Goal: Information Seeking & Learning: Learn about a topic

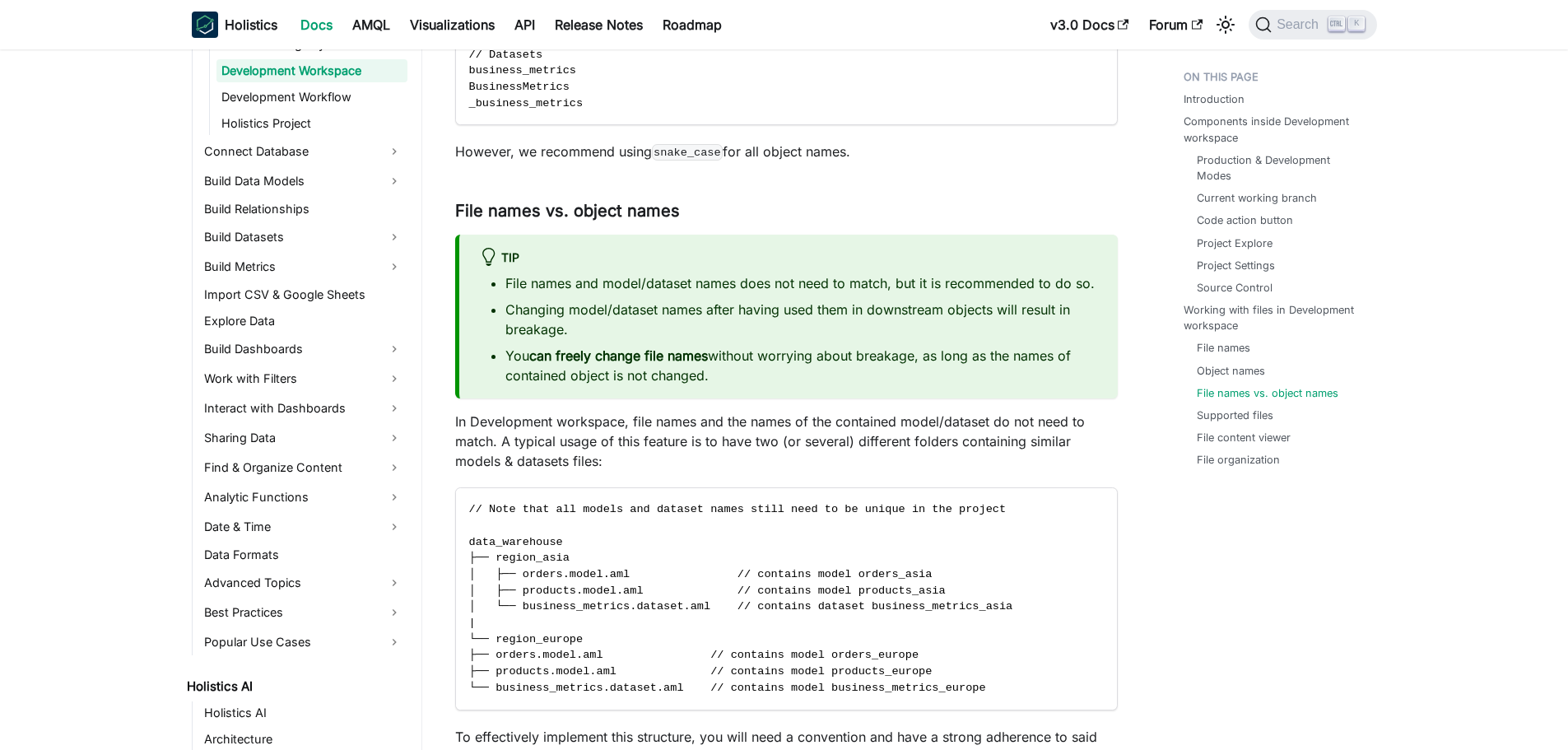
scroll to position [5104, 0]
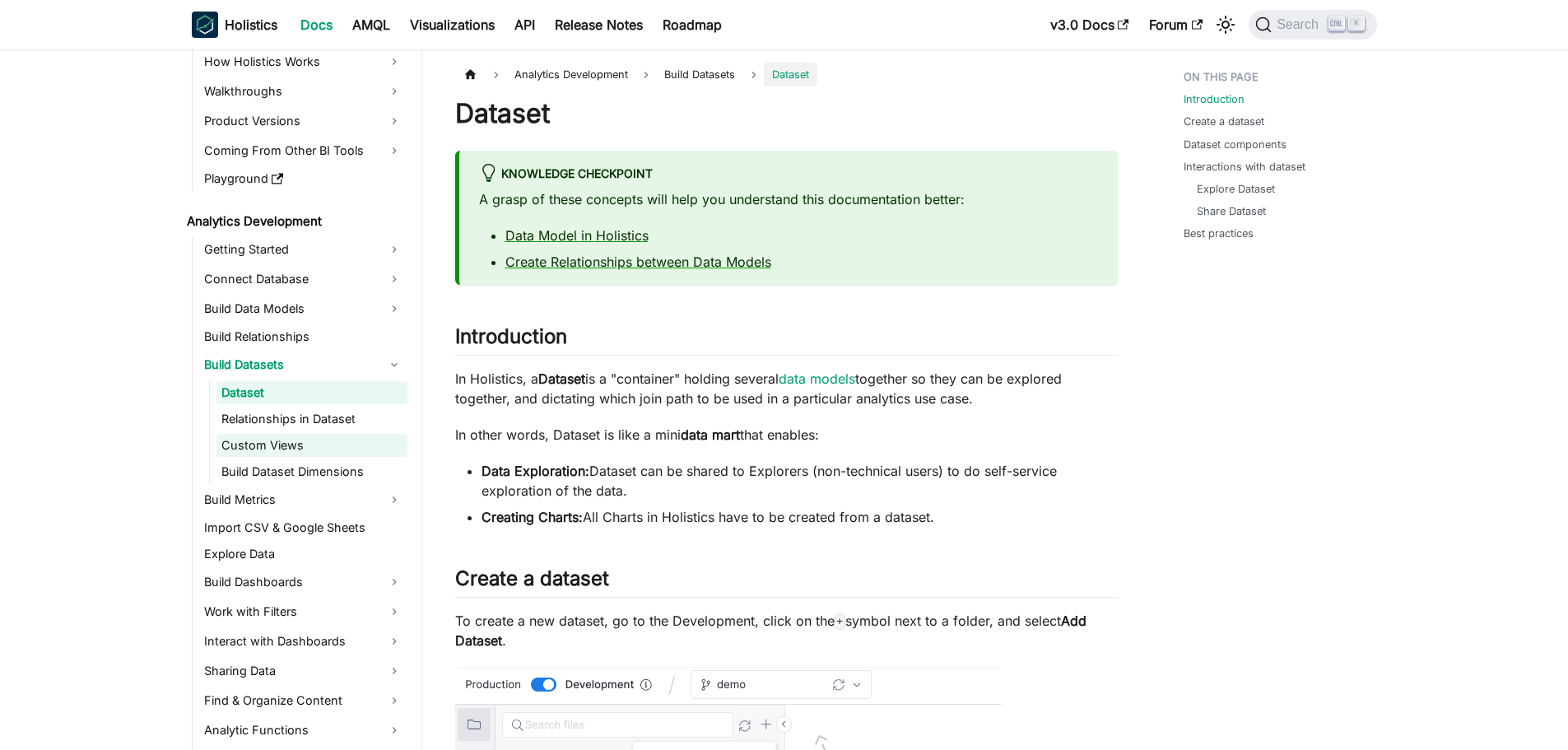
scroll to position [164, 0]
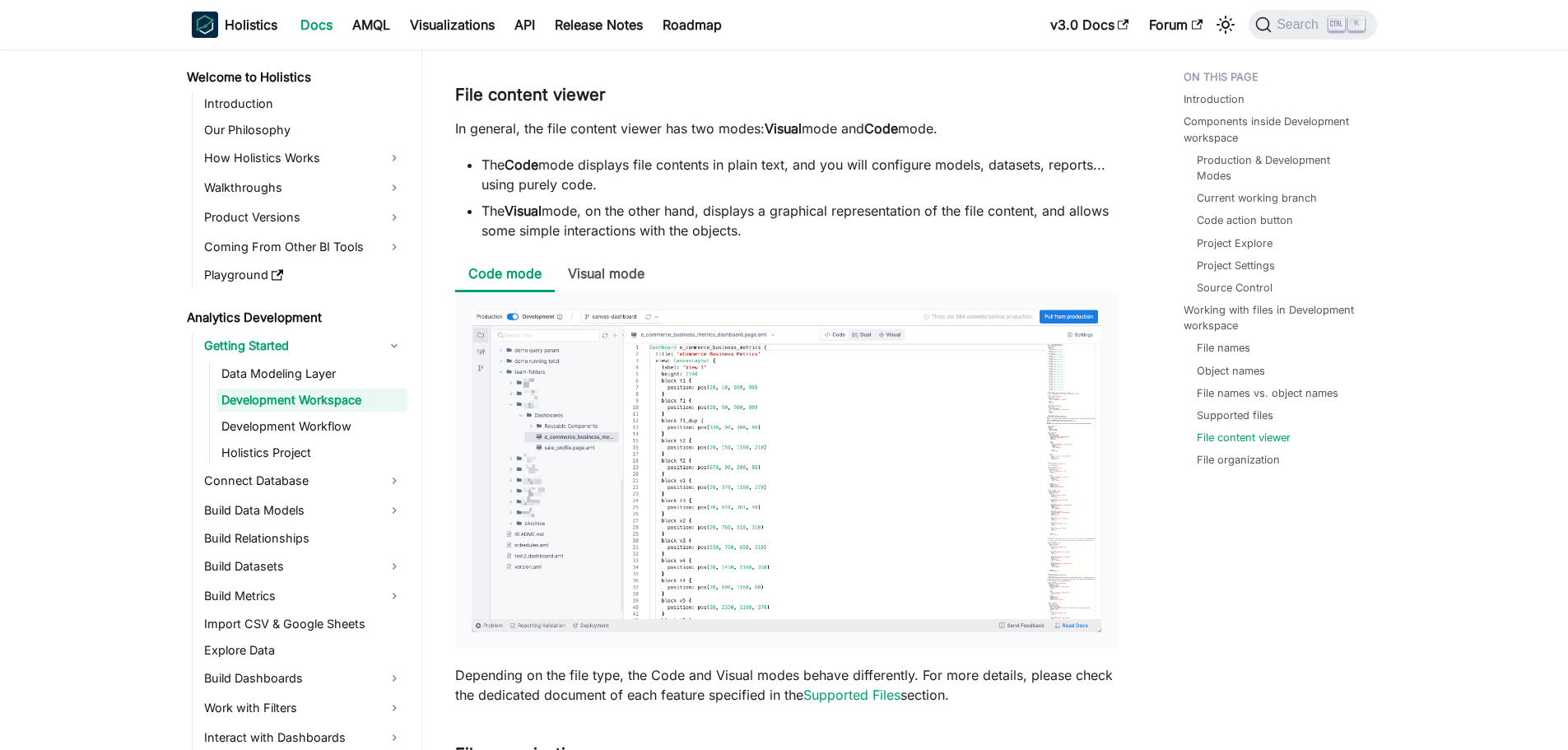
scroll to position [6092, 0]
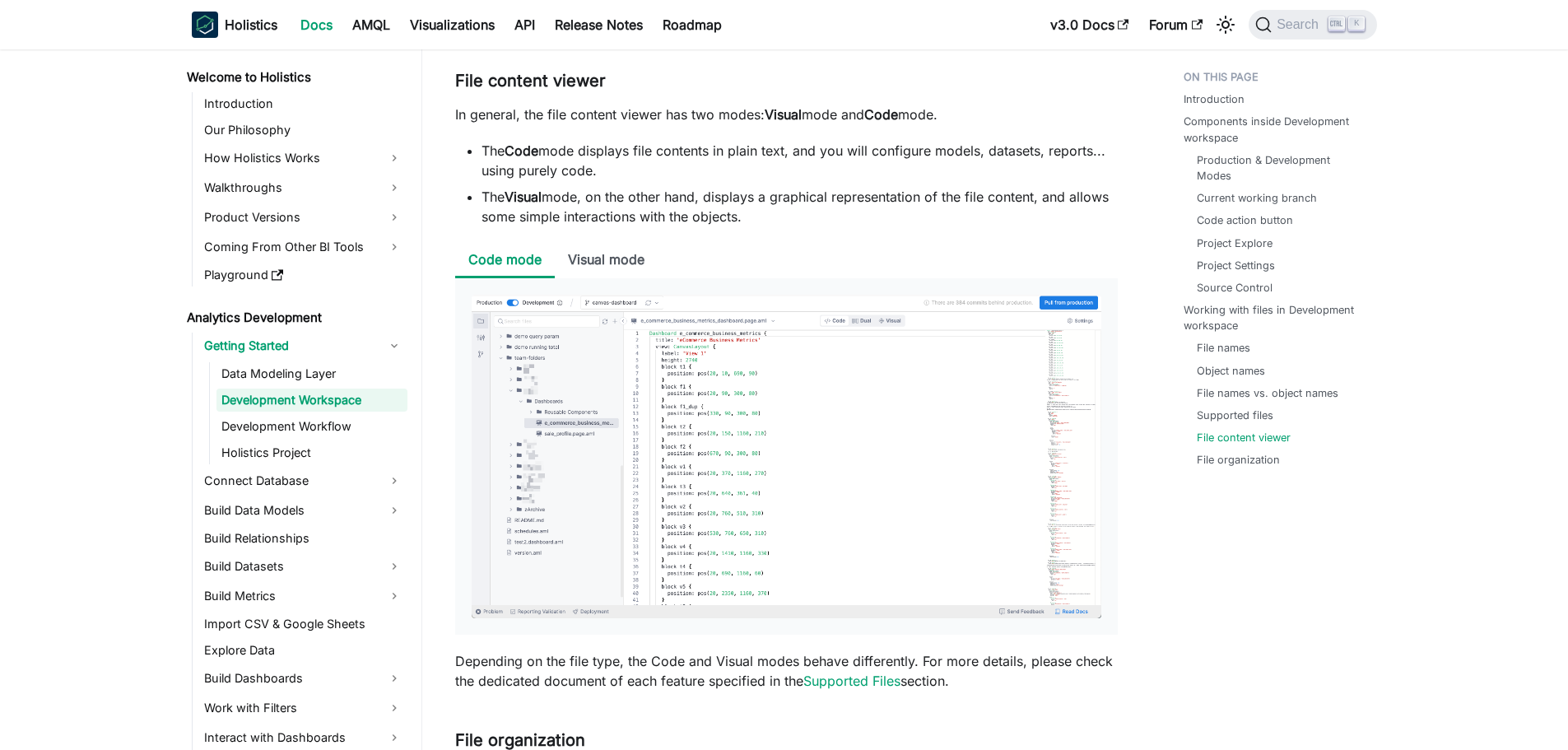
click at [604, 262] on li "Visual mode" at bounding box center [605, 260] width 103 height 36
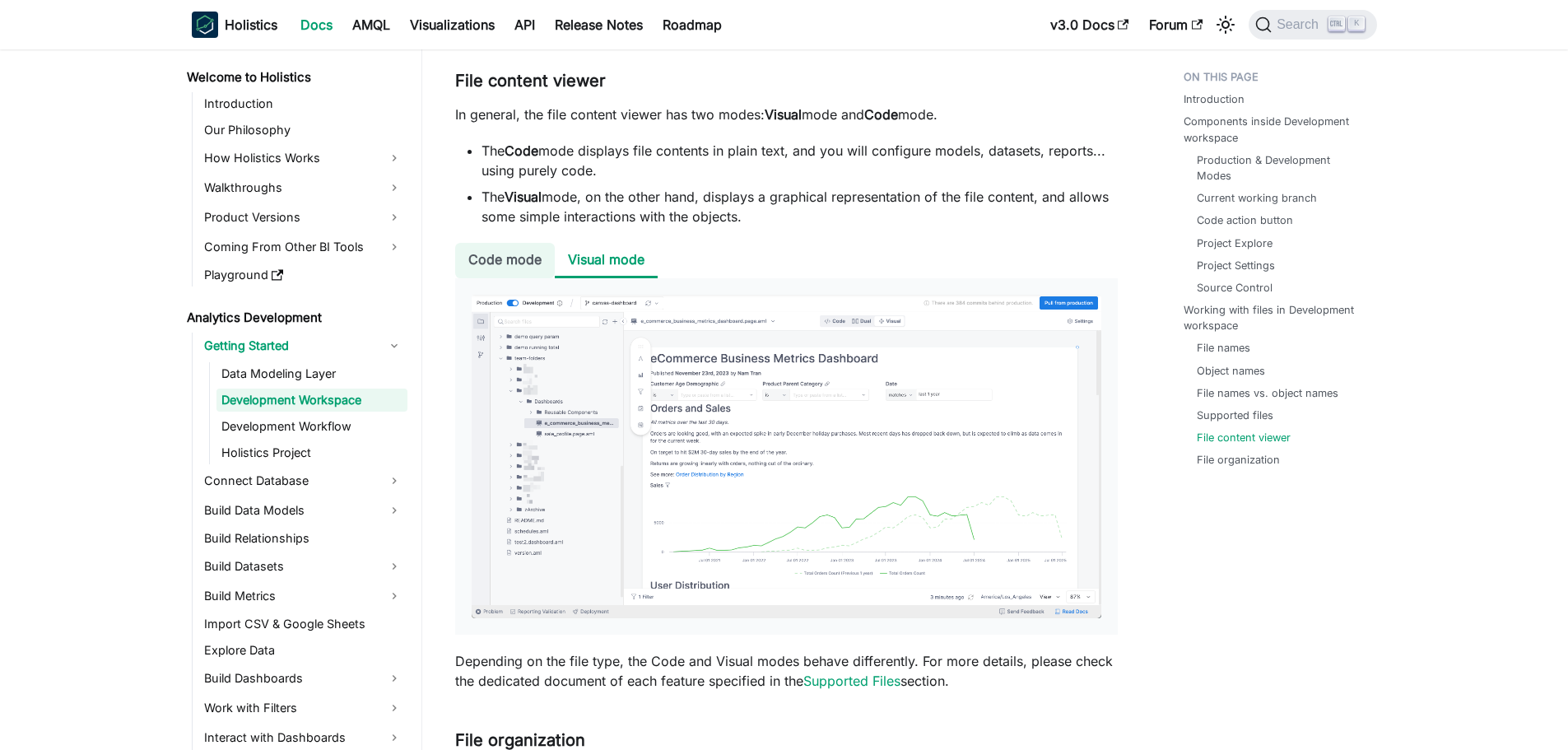
click at [500, 264] on li "Code mode" at bounding box center [505, 260] width 100 height 36
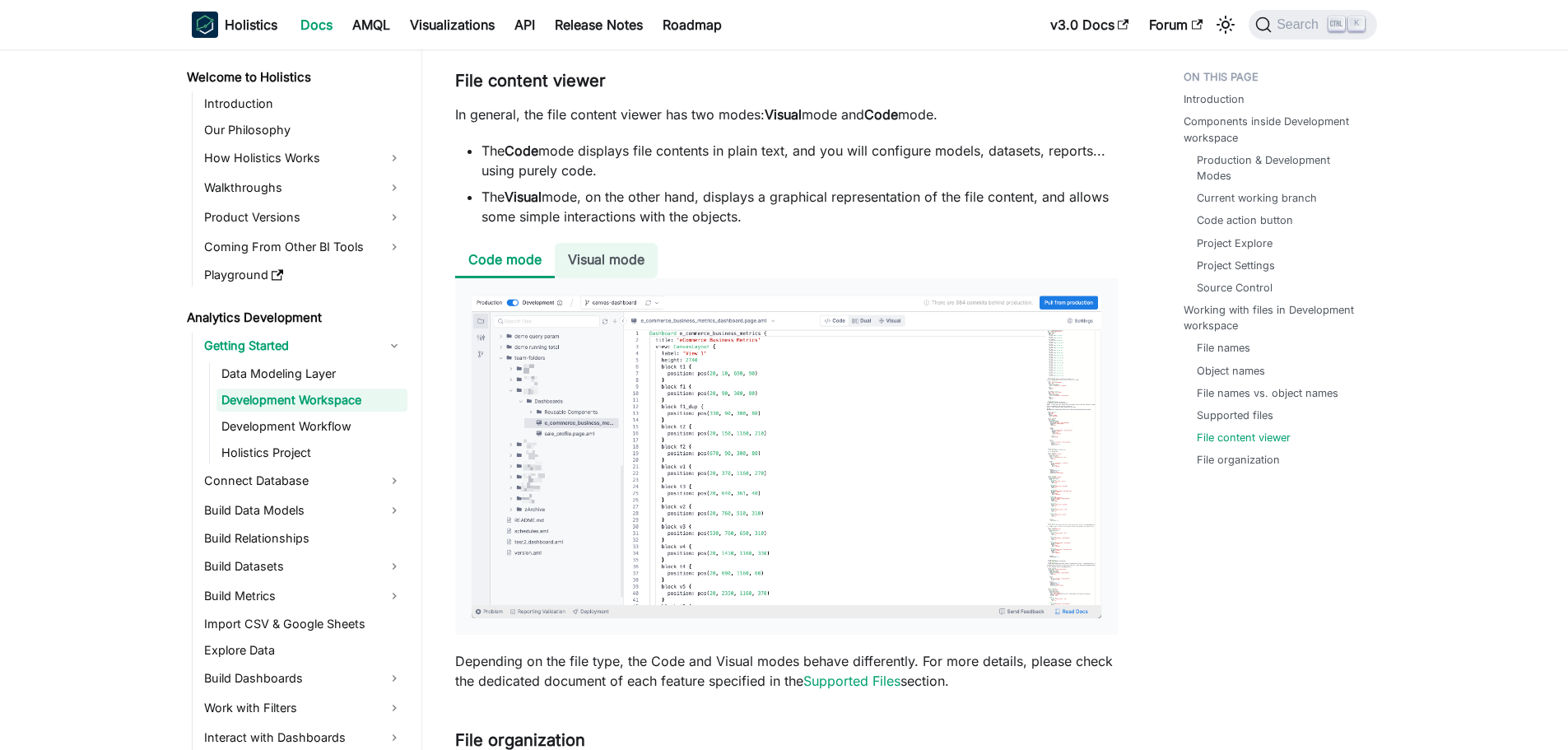
click at [565, 263] on li "Visual mode" at bounding box center [605, 260] width 103 height 36
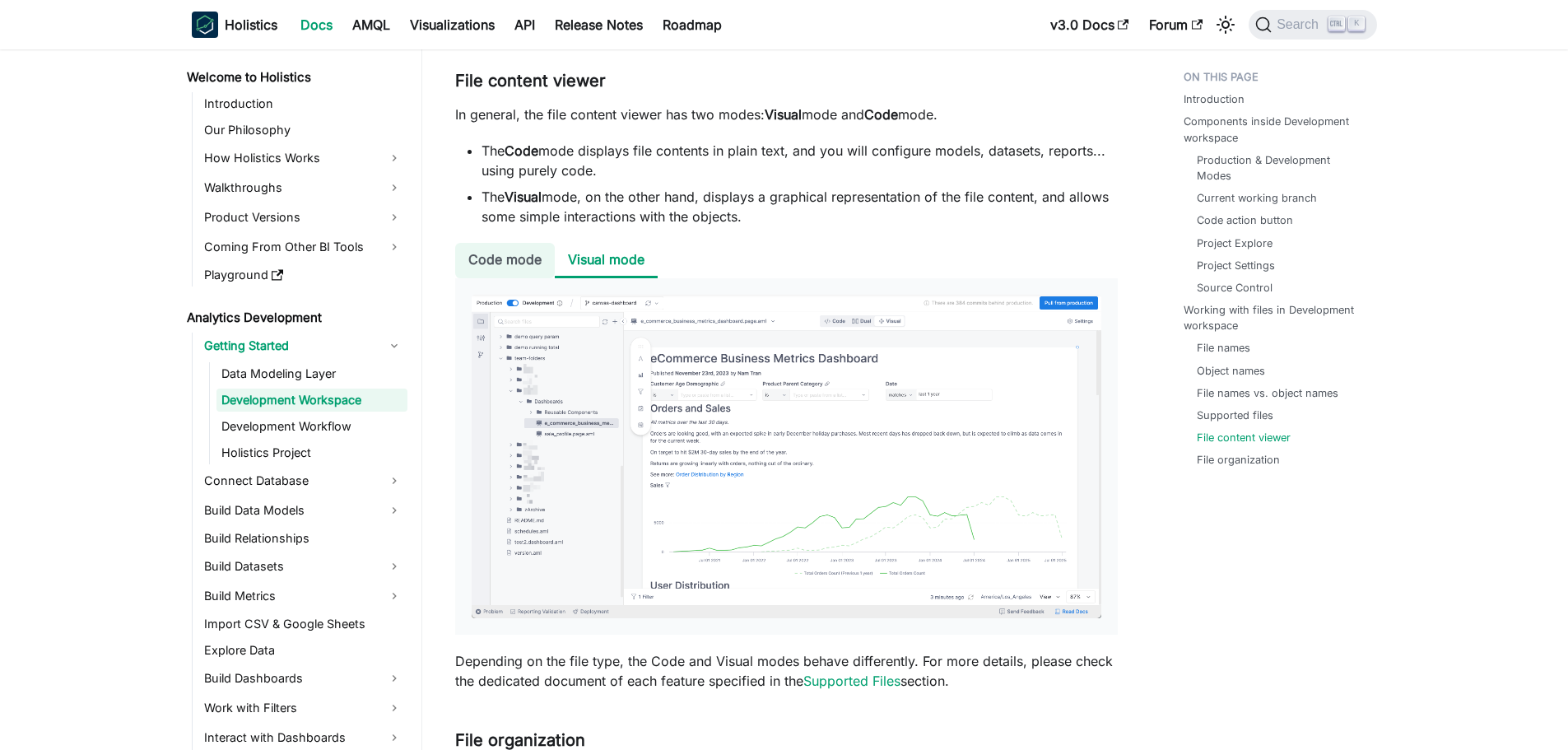
click at [508, 265] on li "Code mode" at bounding box center [505, 260] width 100 height 36
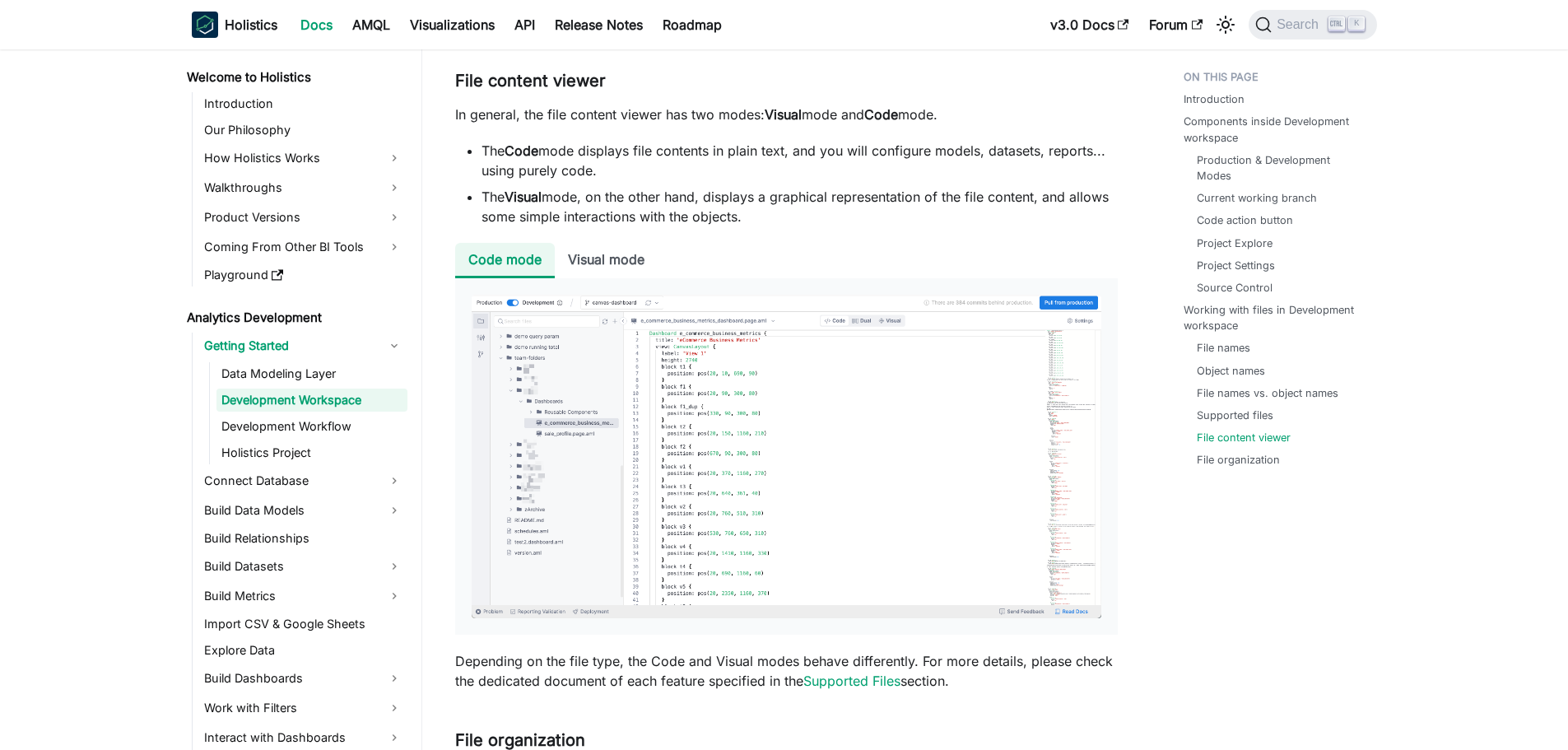
click at [550, 263] on li "Code mode" at bounding box center [505, 260] width 100 height 36
click at [592, 262] on li "Visual mode" at bounding box center [605, 260] width 103 height 36
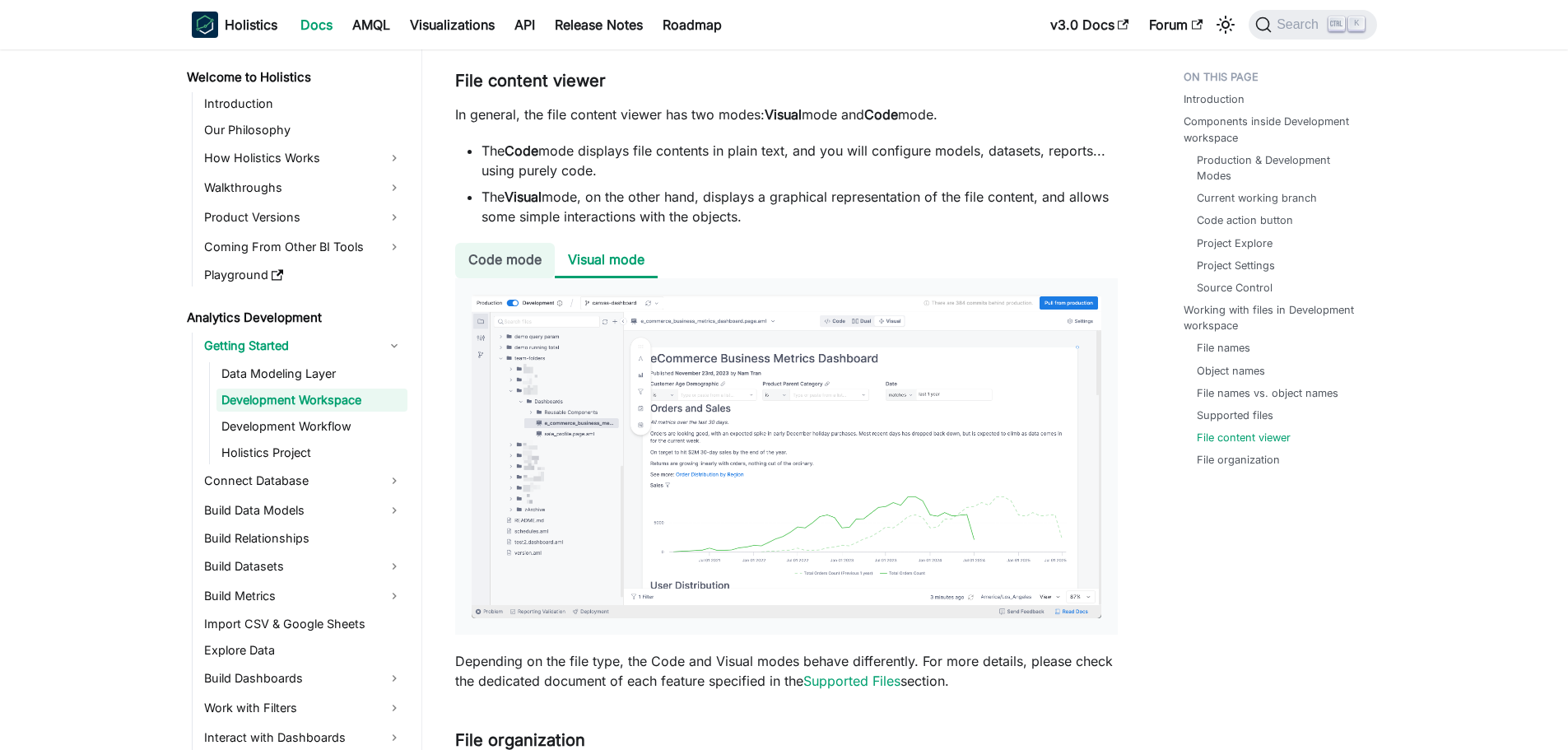
click at [544, 262] on li "Code mode" at bounding box center [505, 260] width 100 height 36
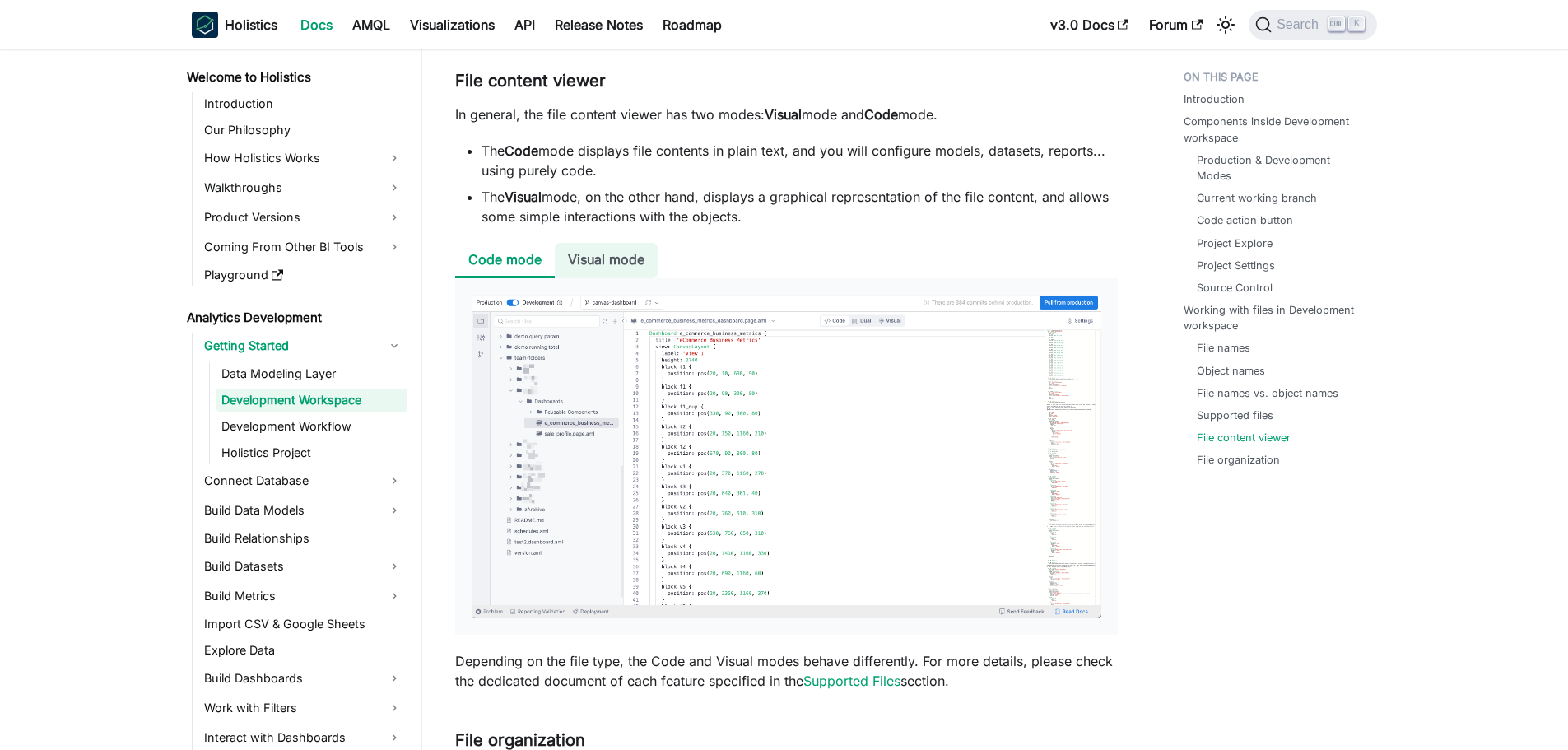
click at [619, 260] on li "Visual mode" at bounding box center [605, 260] width 103 height 36
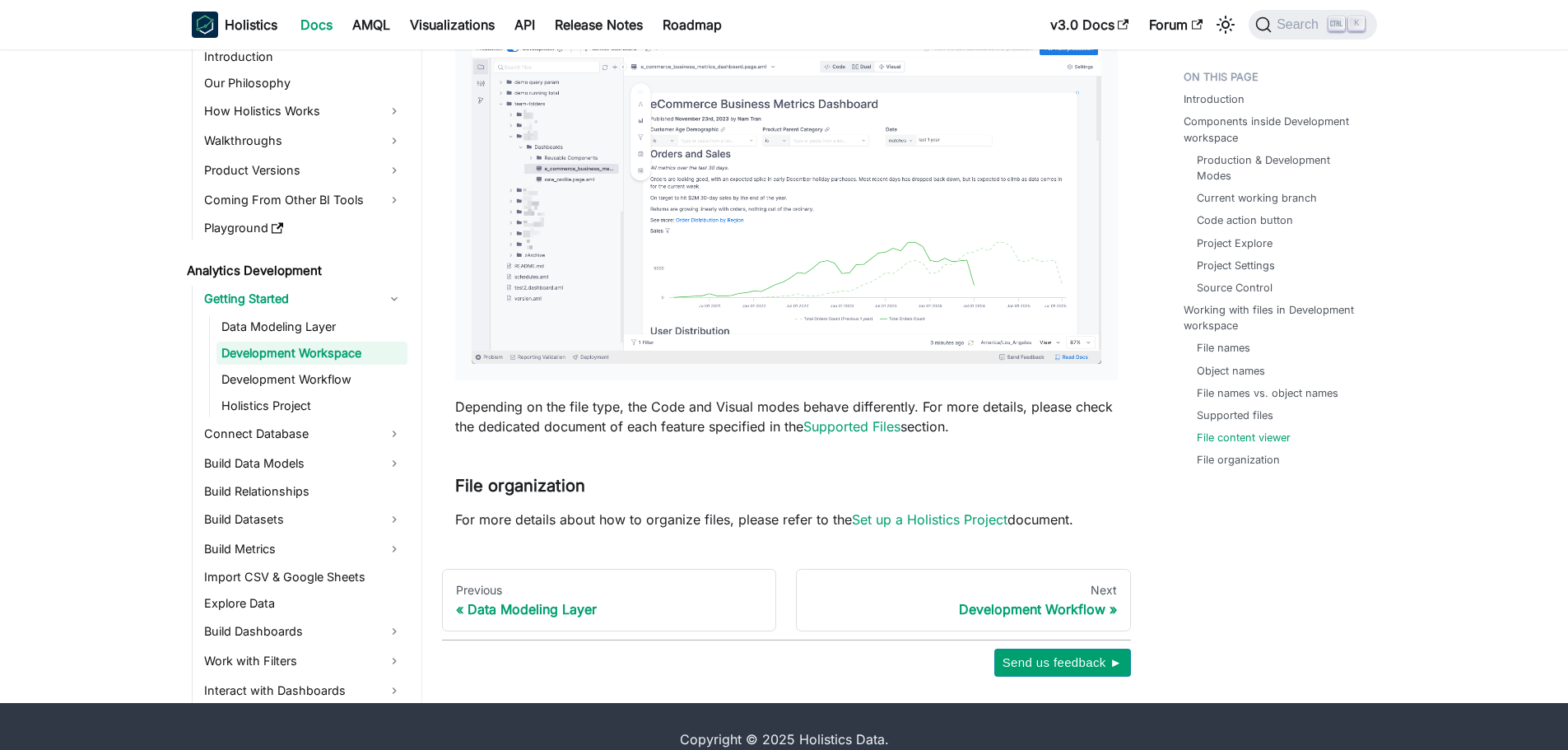
scroll to position [6372, 0]
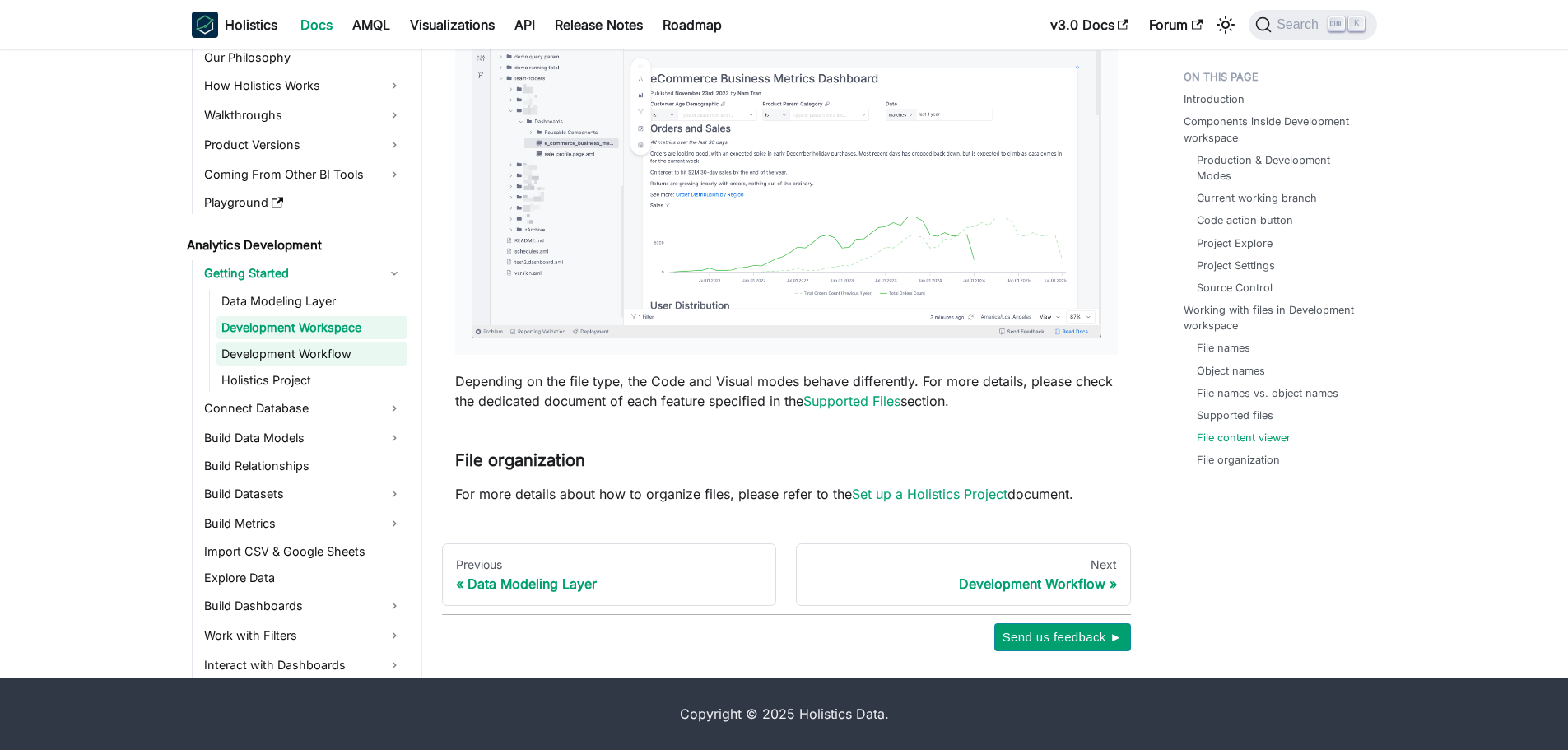
click at [340, 354] on link "Development Workflow" at bounding box center [312, 354] width 191 height 23
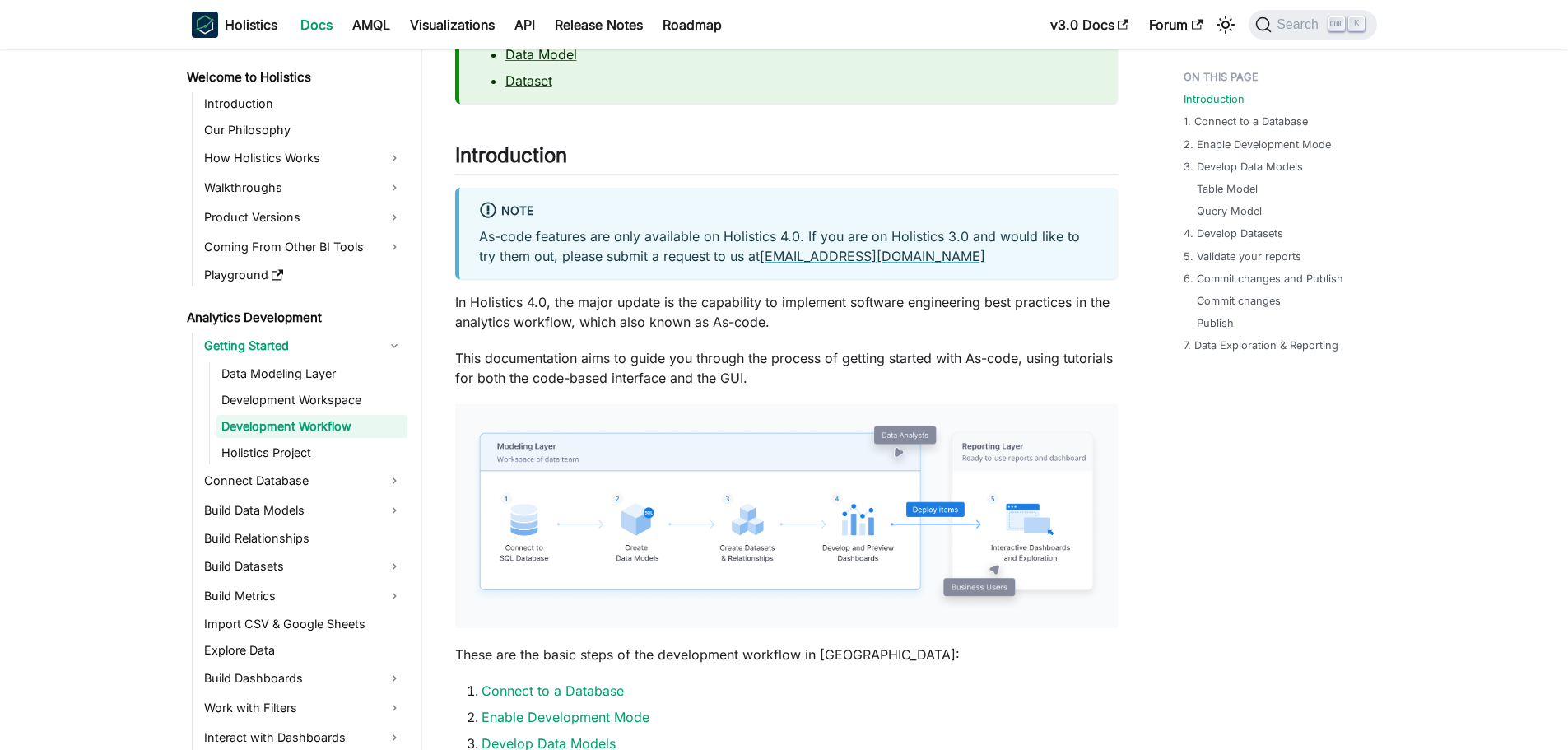
scroll to position [247, 0]
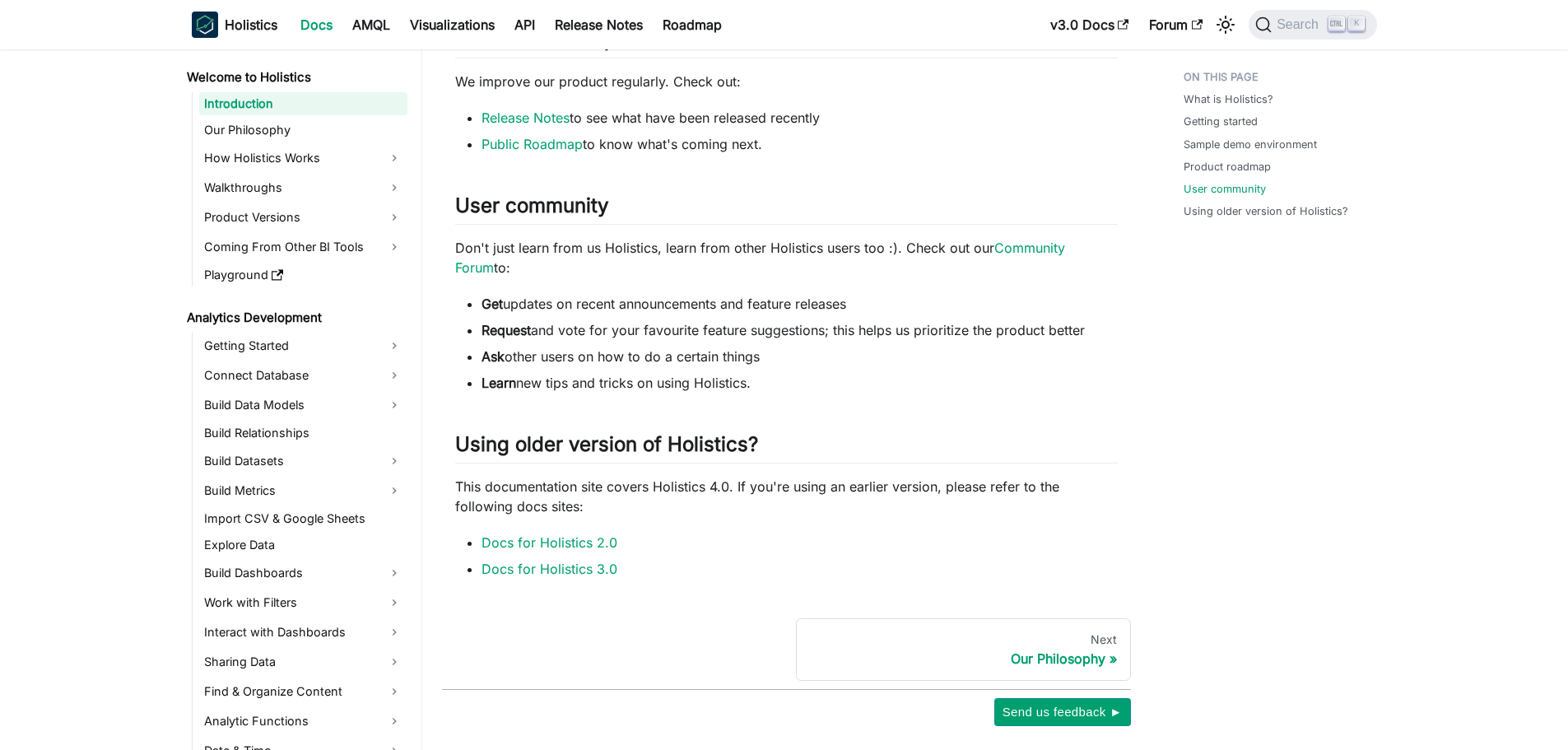
scroll to position [988, 0]
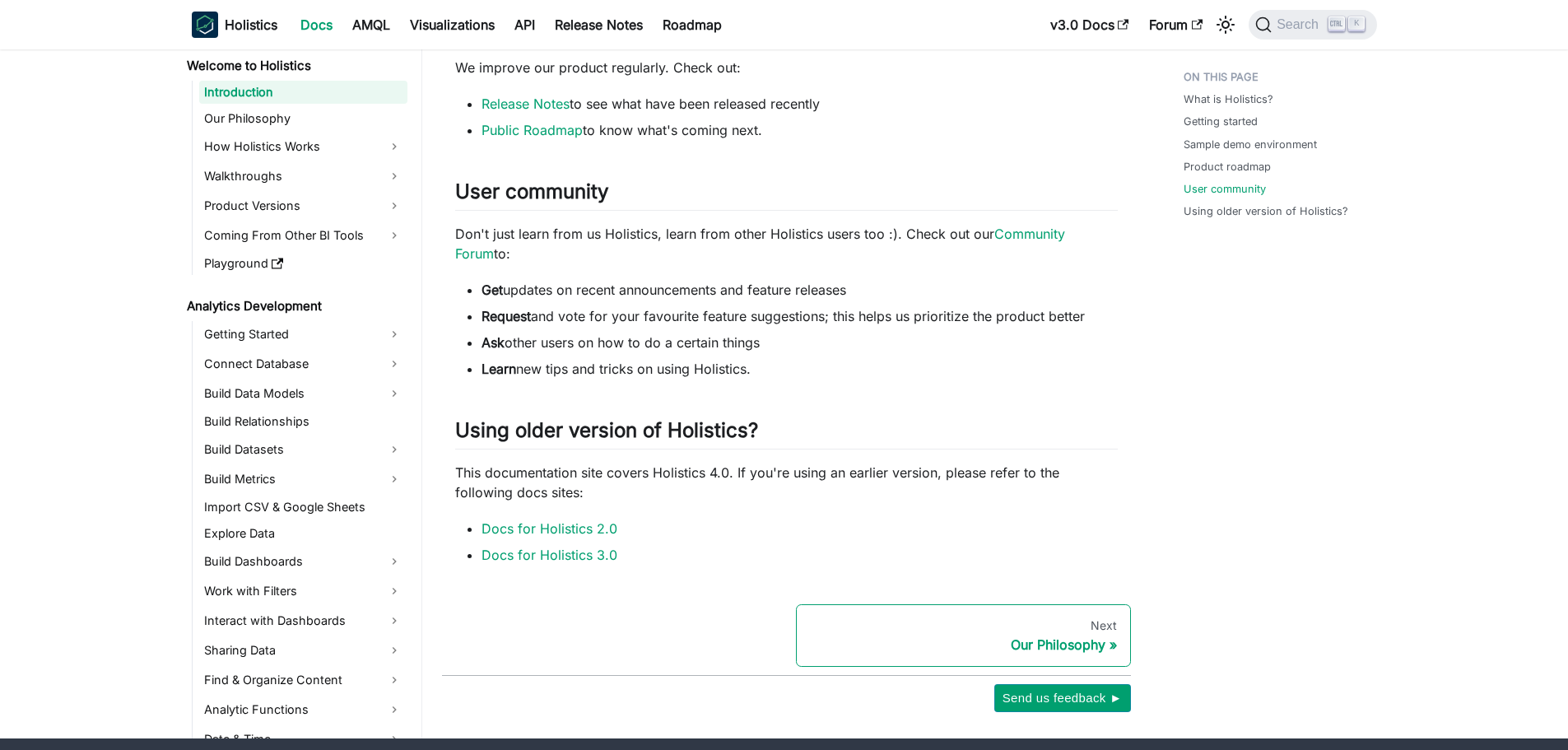
click at [1068, 636] on div "Our Philosophy" at bounding box center [963, 644] width 307 height 17
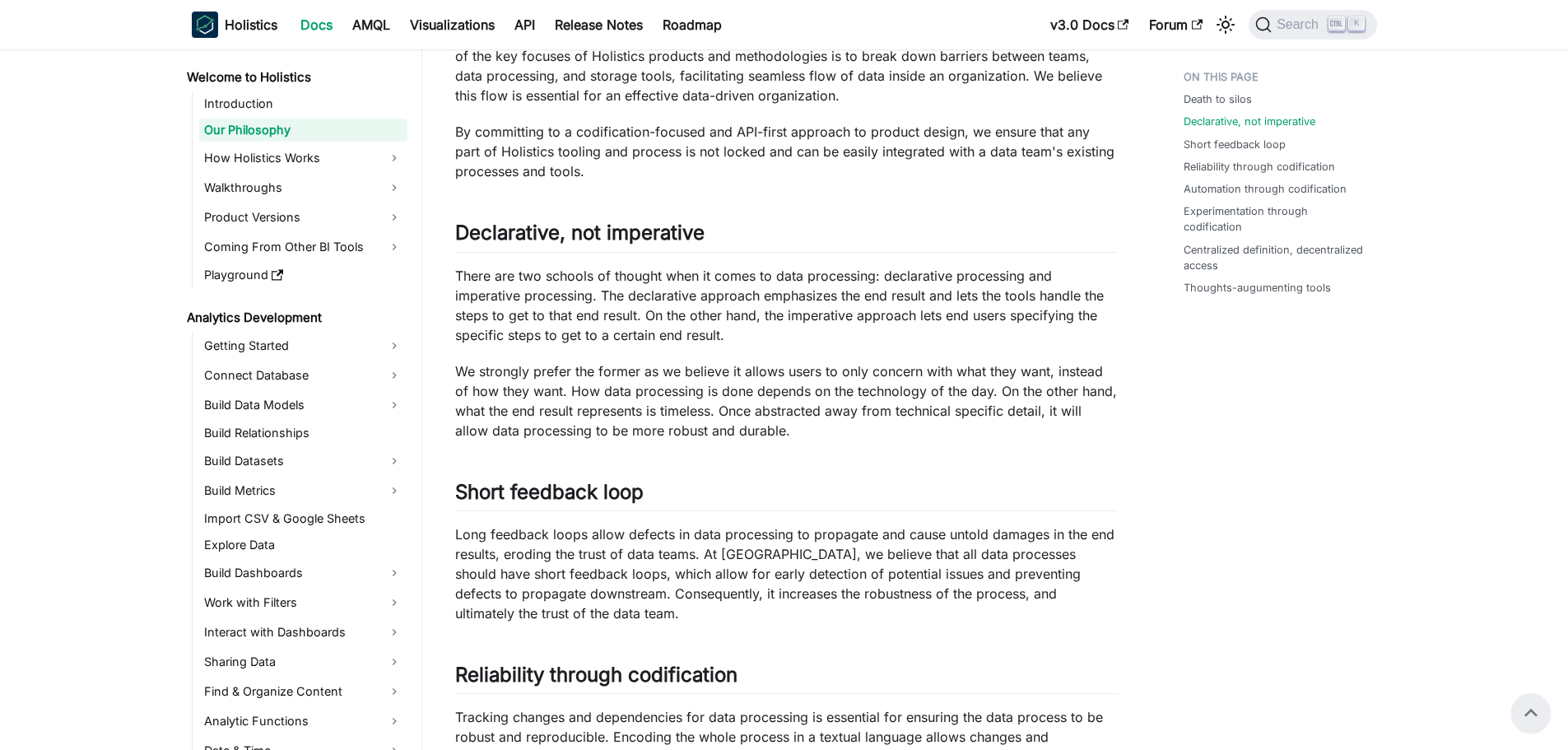
scroll to position [247, 0]
click at [683, 324] on p "There are two schools of thought when it comes to data processing: declarative …" at bounding box center [786, 306] width 663 height 79
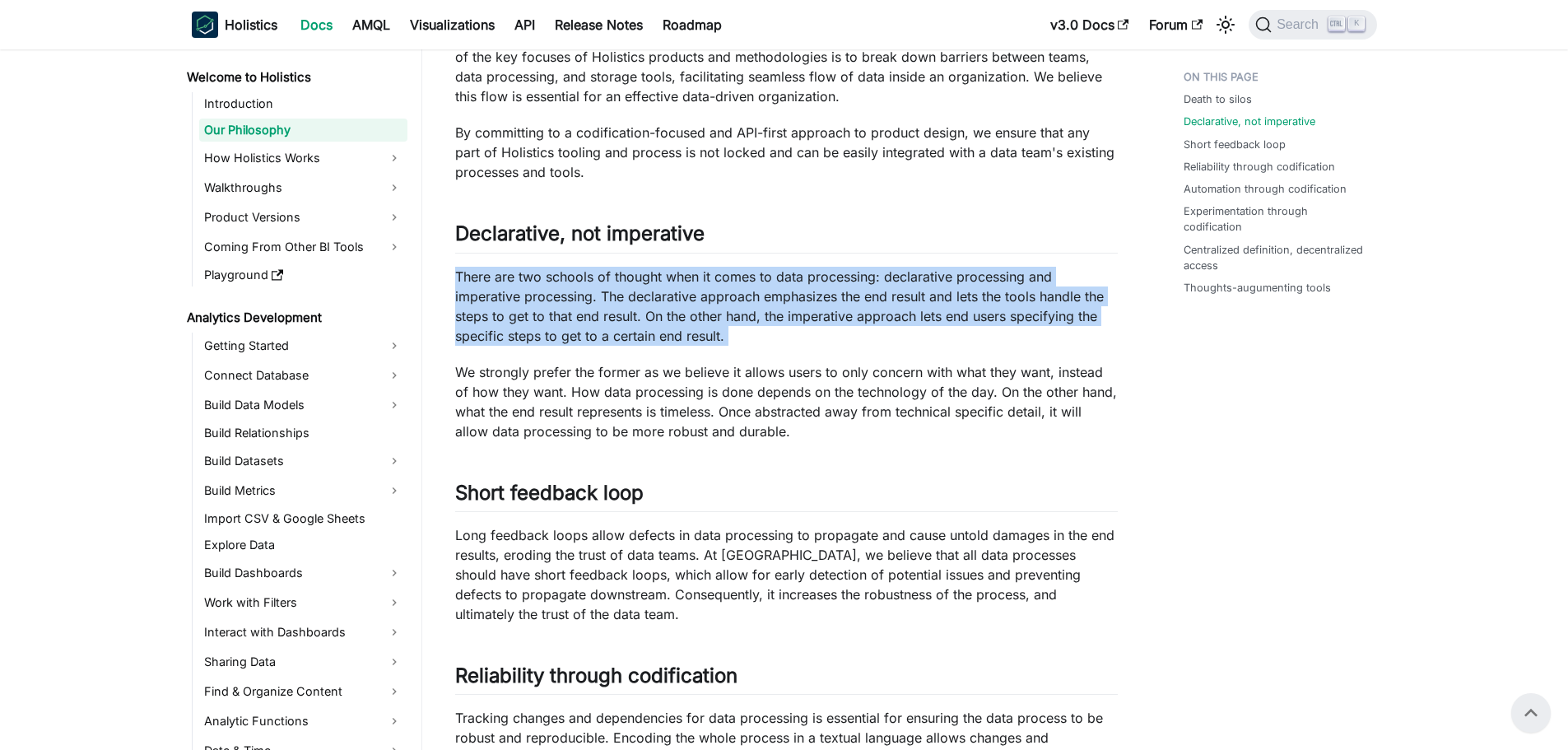
click at [683, 324] on p "There are two schools of thought when it comes to data processing: declarative …" at bounding box center [786, 306] width 663 height 79
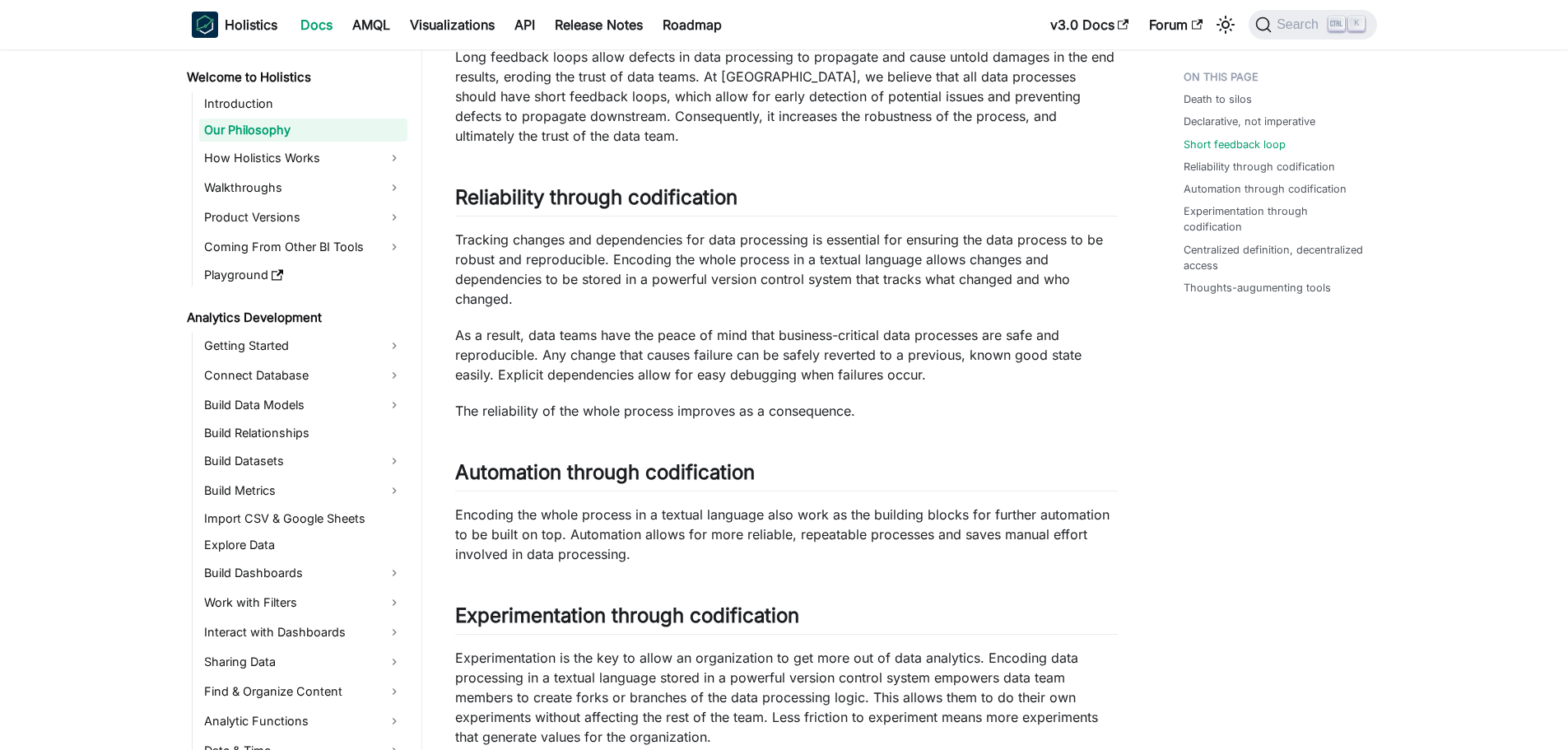
scroll to position [741, 0]
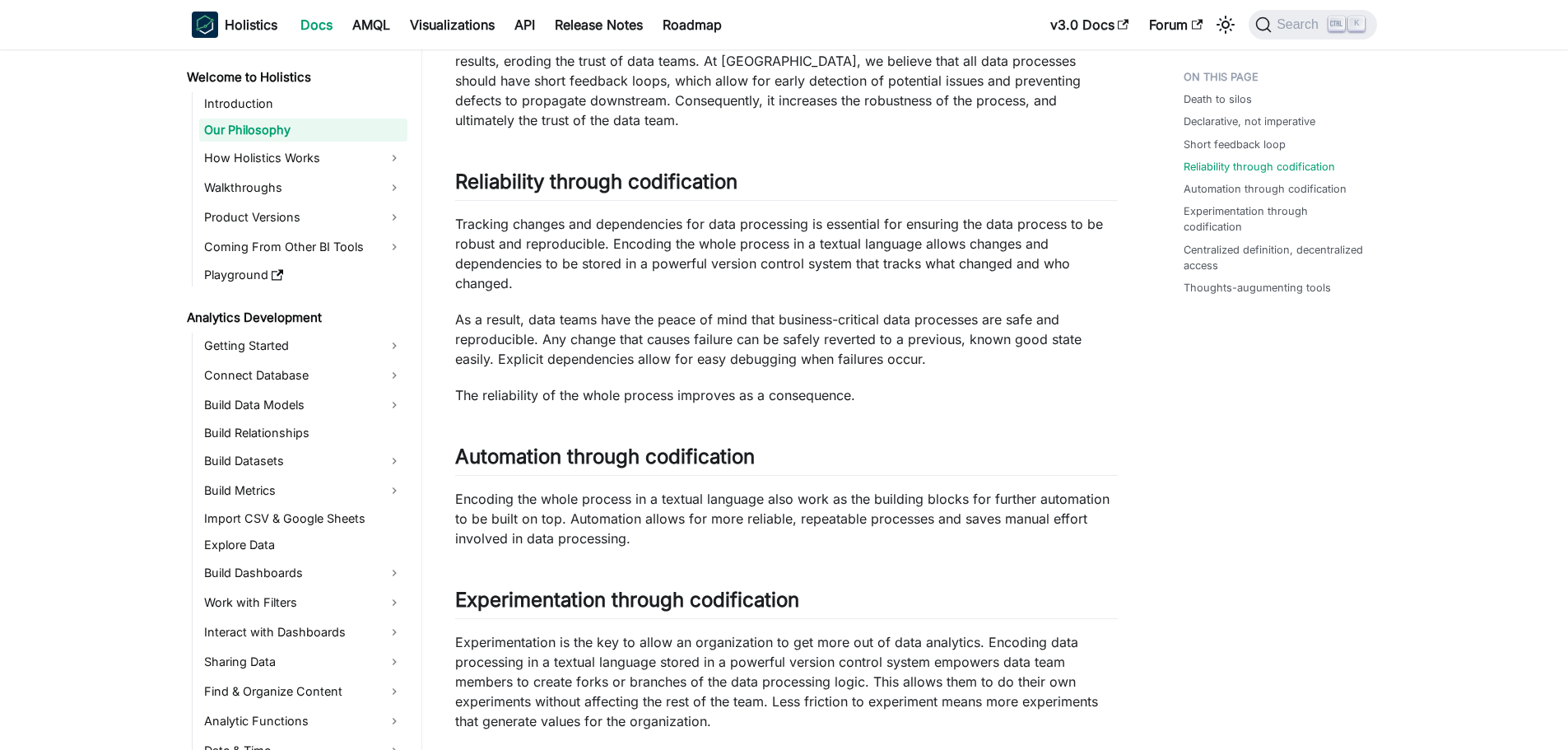
click at [283, 171] on ul "Introduction Our Philosophy How Holistics Works Walkthroughs Product Versions C…" at bounding box center [300, 189] width 215 height 195
click at [288, 161] on link "How Holistics Works" at bounding box center [303, 158] width 208 height 26
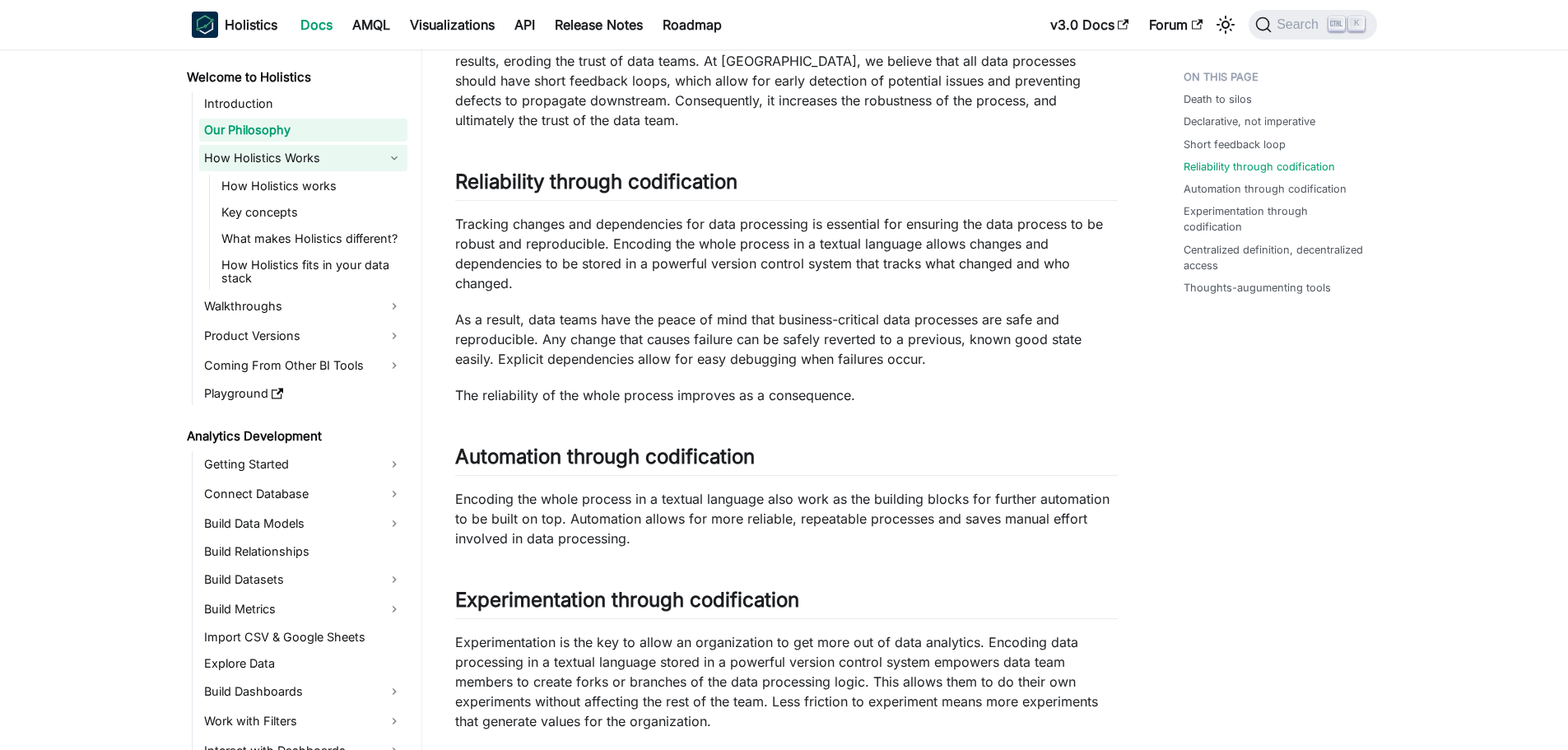
click at [305, 162] on link "How Holistics Works" at bounding box center [303, 158] width 208 height 26
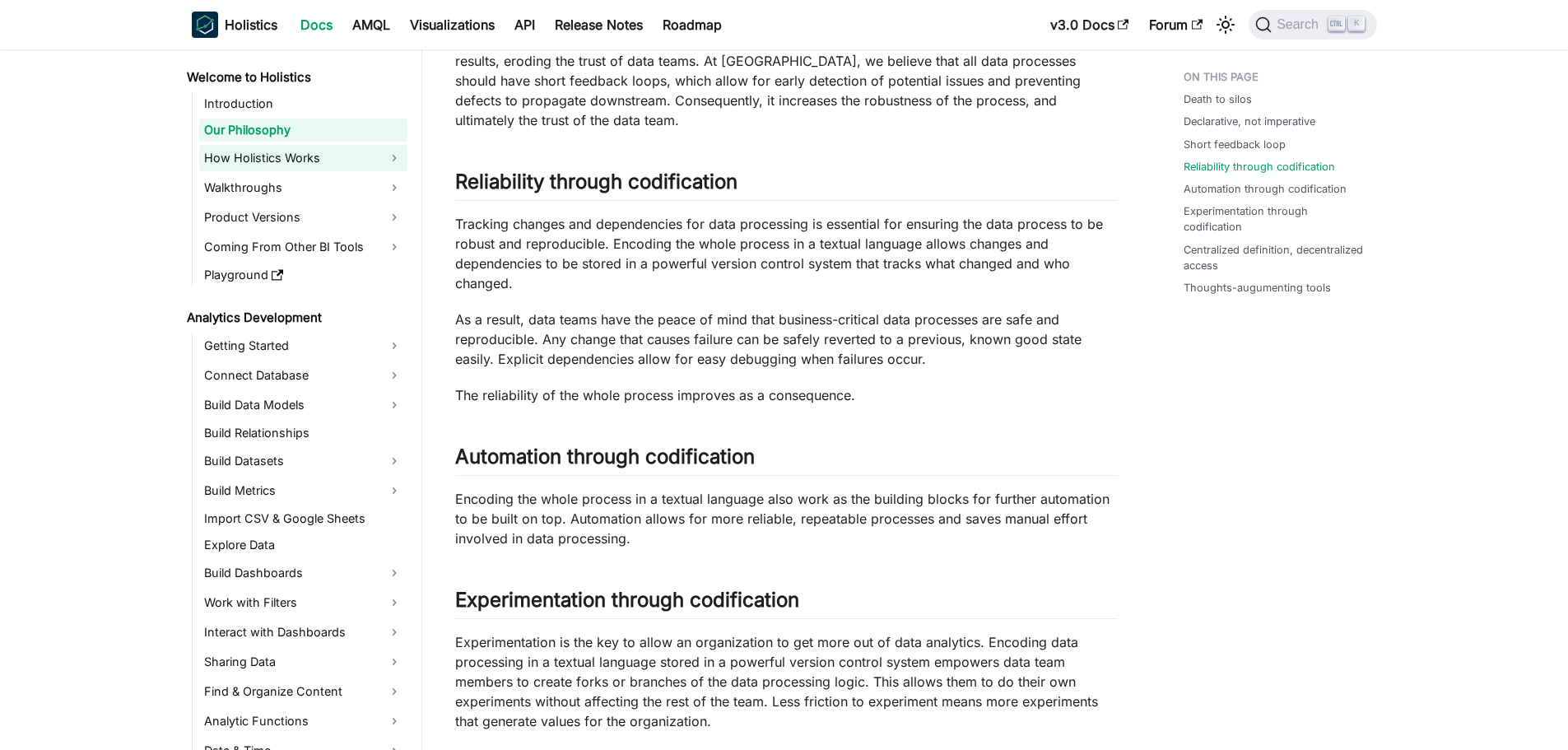
click at [311, 160] on link "How Holistics Works" at bounding box center [303, 158] width 208 height 26
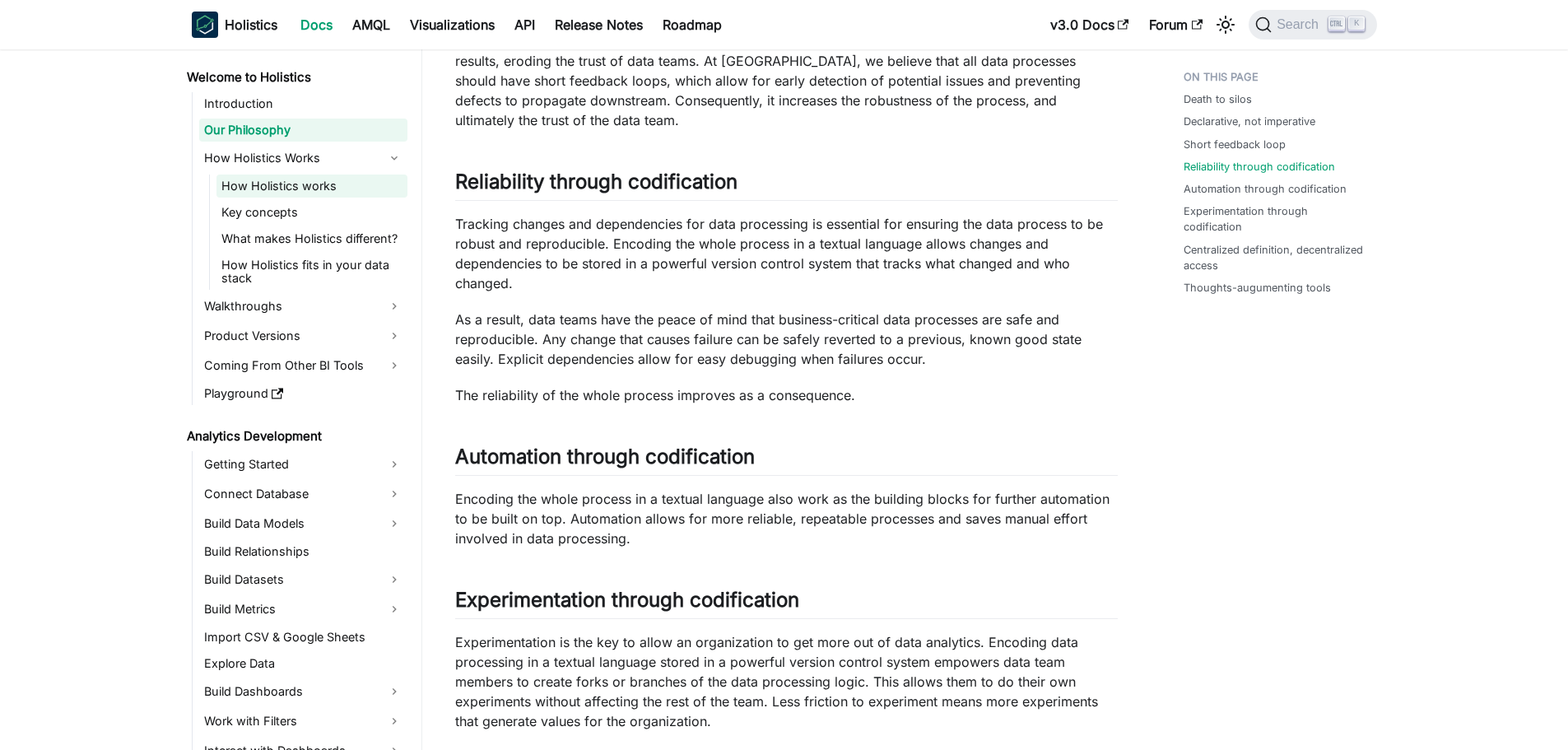
click at [305, 176] on link "How Holistics works" at bounding box center [312, 186] width 191 height 23
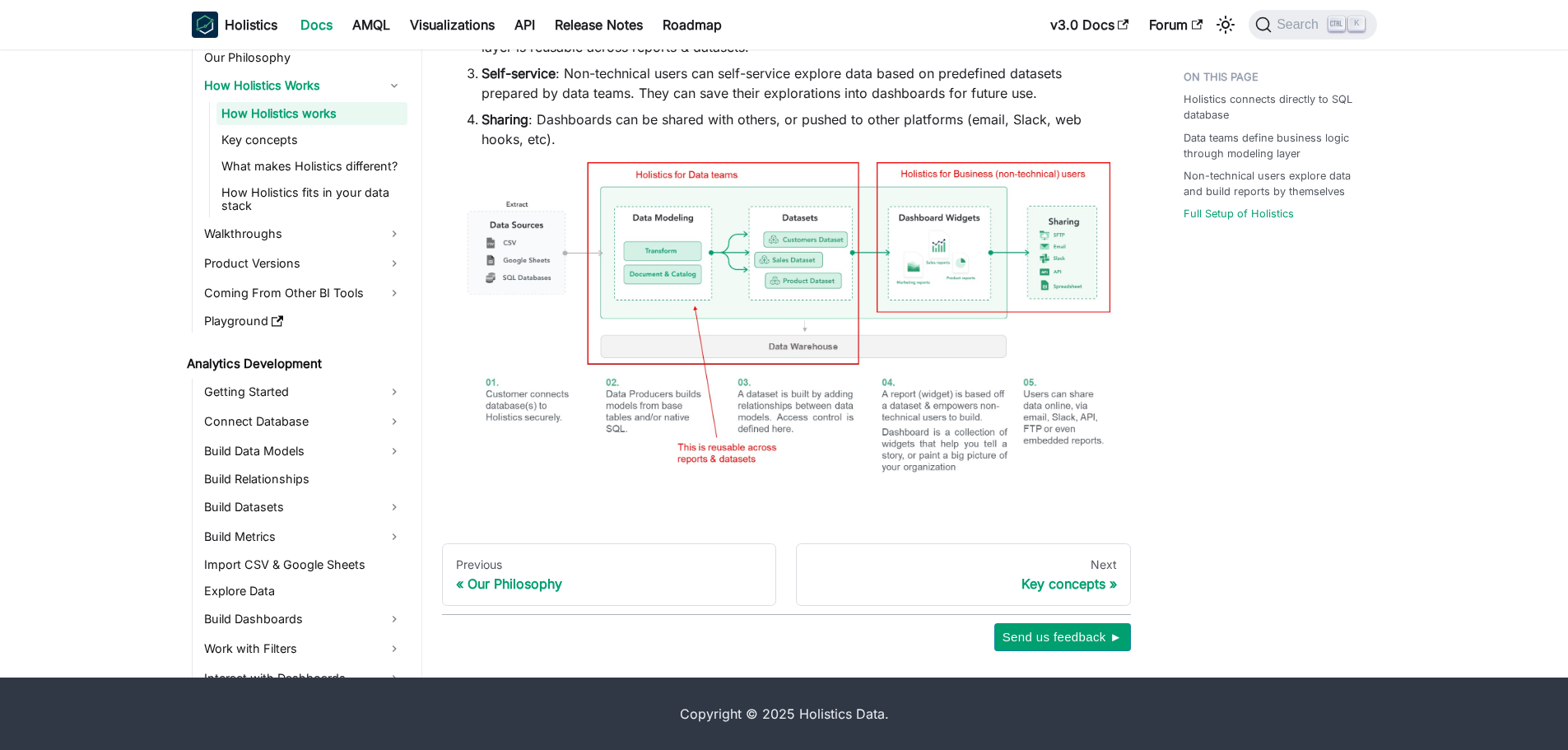
scroll to position [1069, 0]
click at [1085, 576] on div "Key concepts" at bounding box center [963, 583] width 307 height 17
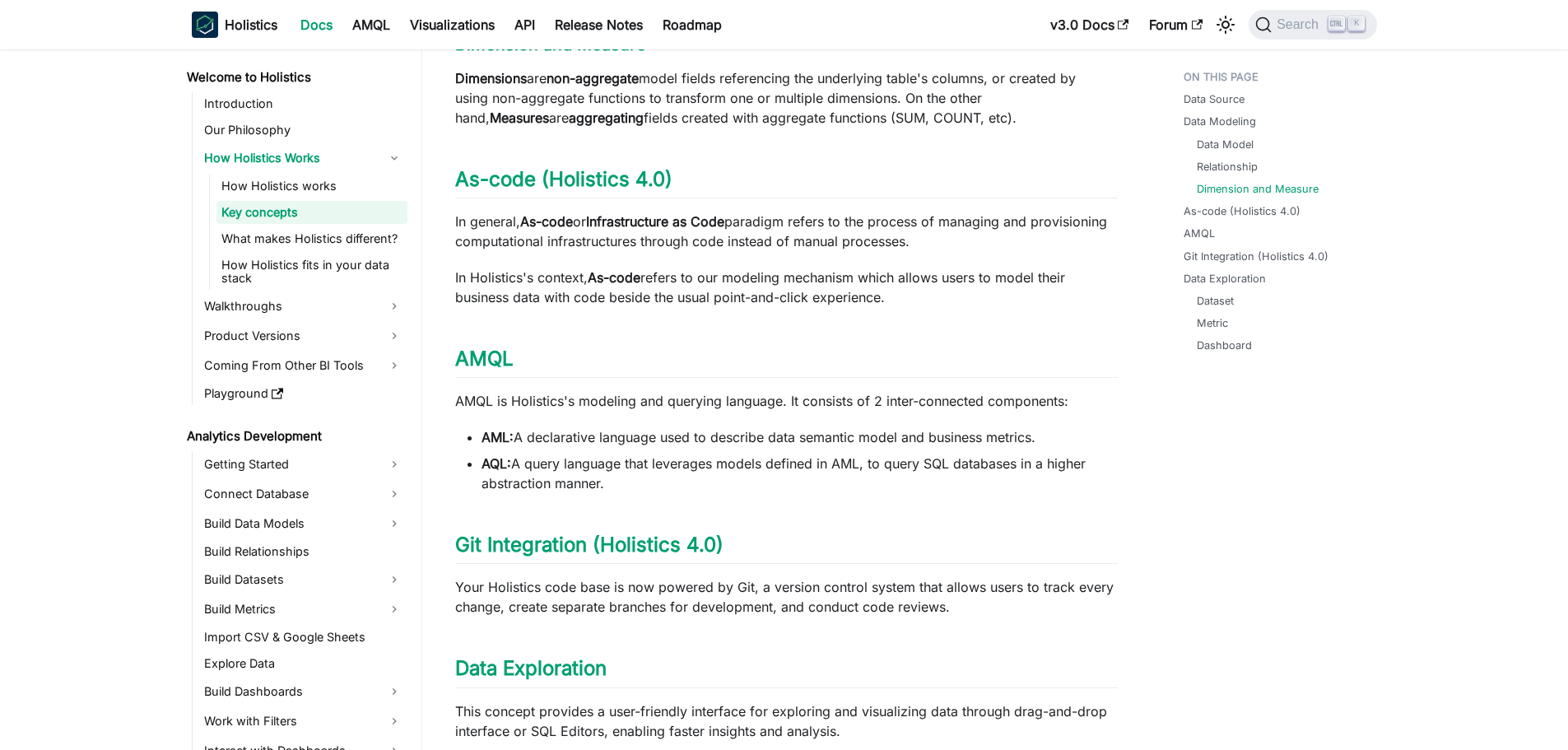
scroll to position [1070, 0]
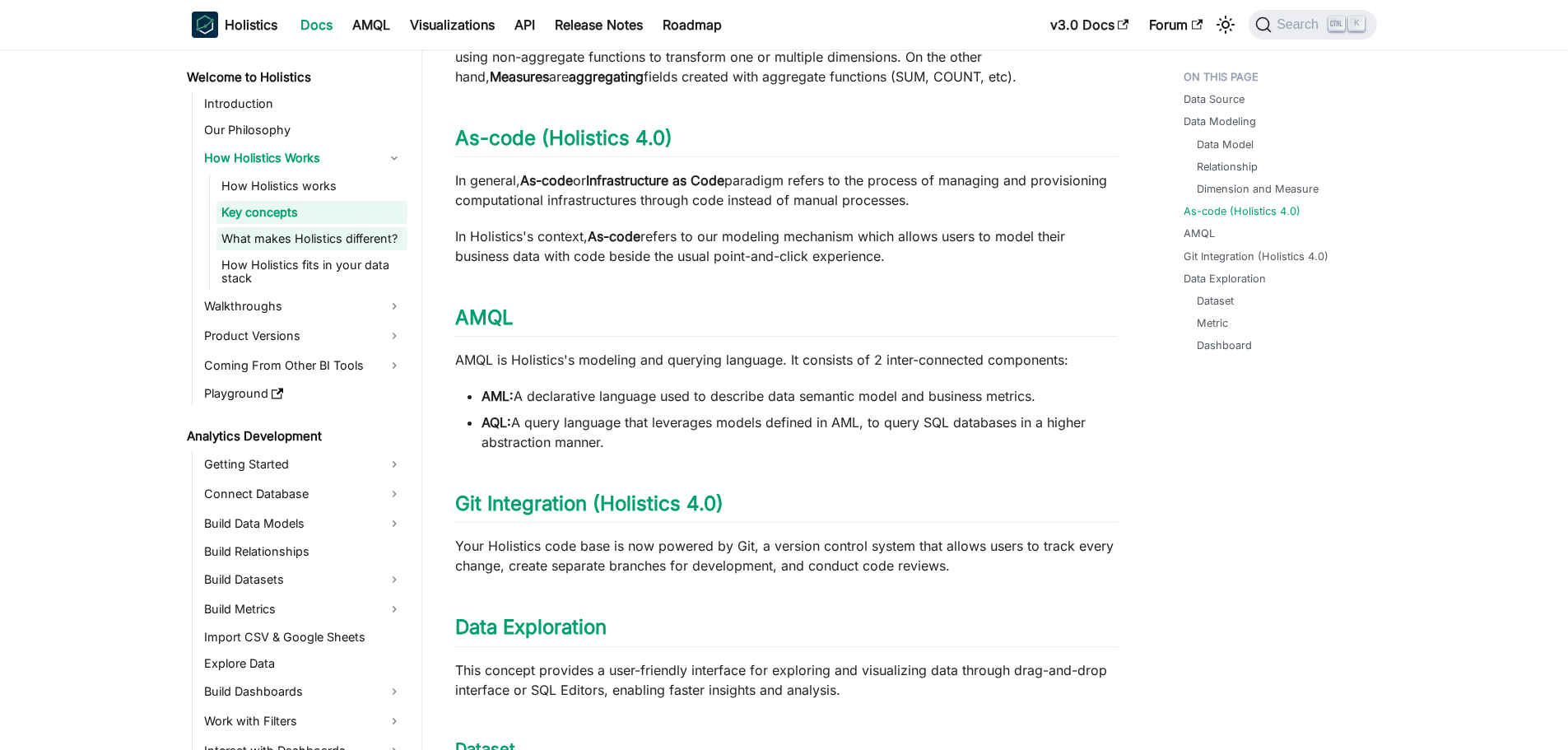
click at [320, 244] on link "What makes Holistics different?" at bounding box center [312, 238] width 191 height 23
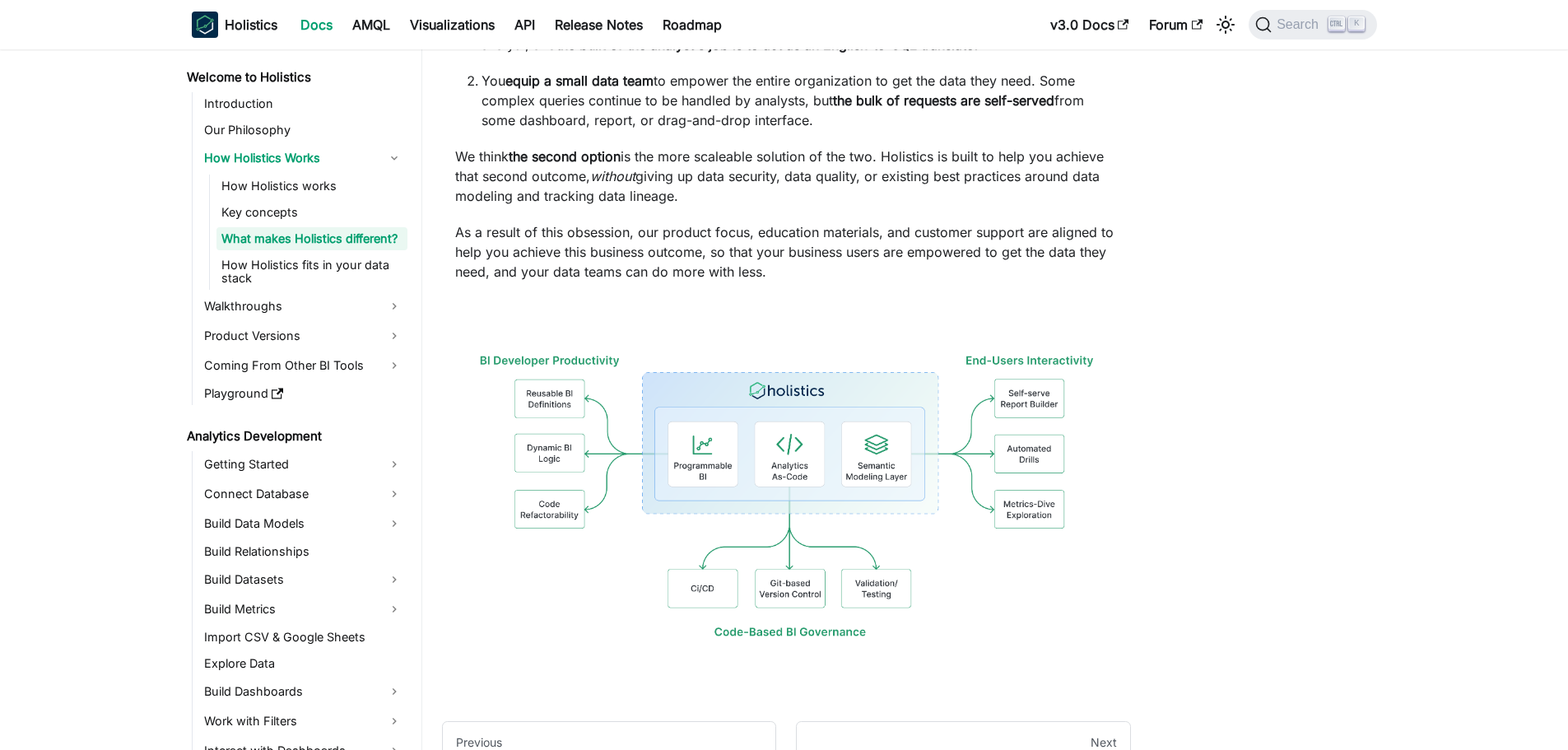
scroll to position [412, 0]
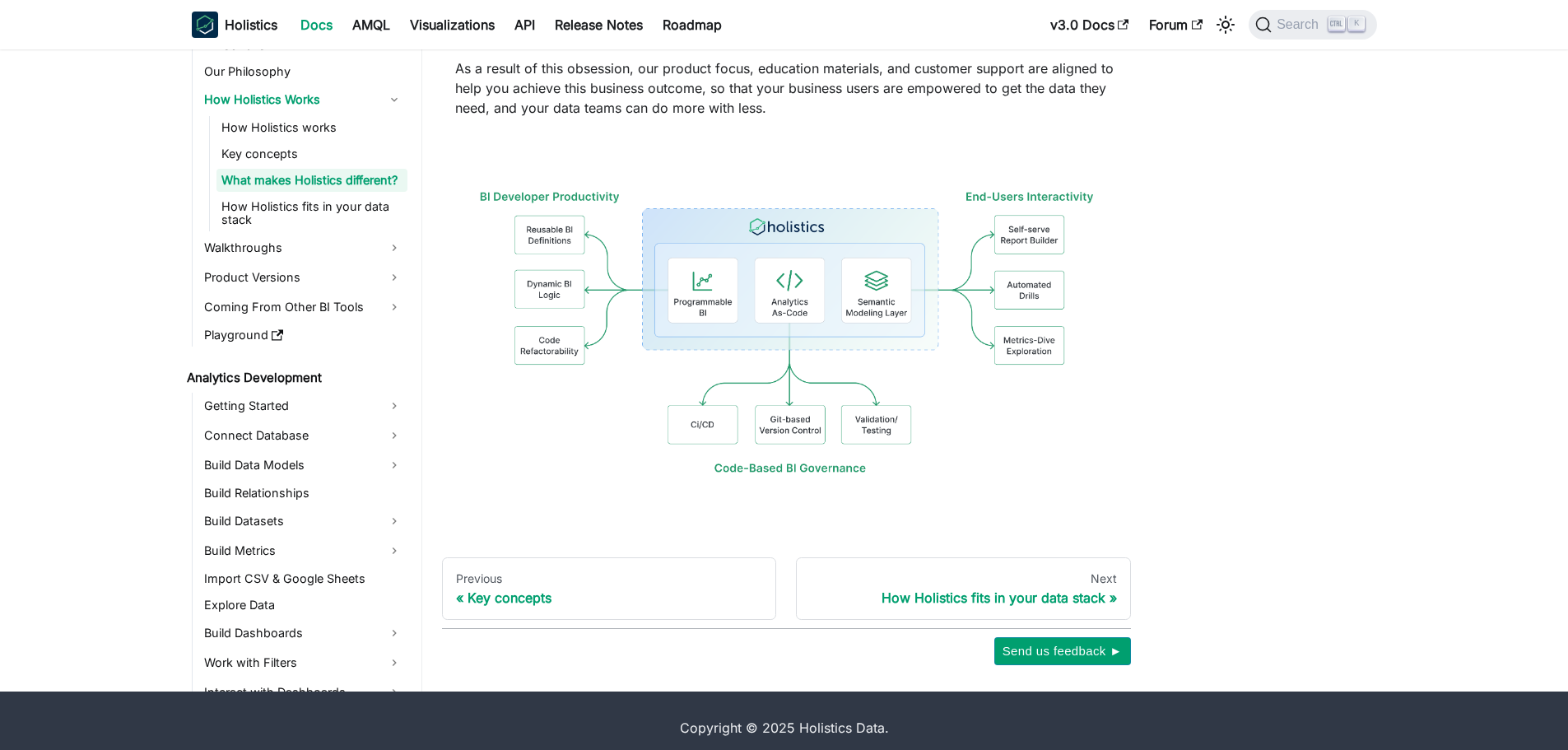
click at [1350, 458] on div "Welcome to Holistics How Holistics Works What makes Holistics different? What m…" at bounding box center [908, 157] width 971 height 1014
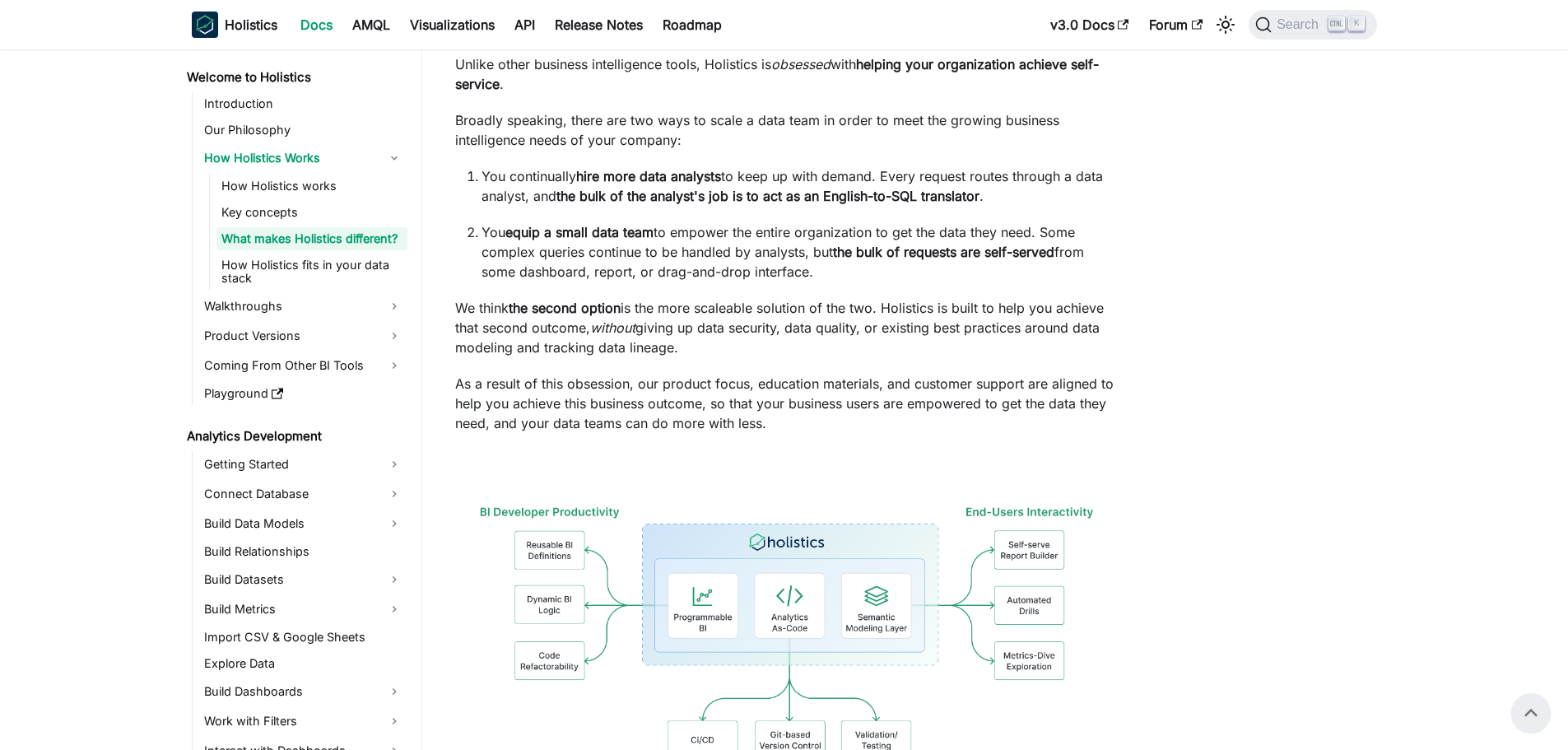
scroll to position [83, 0]
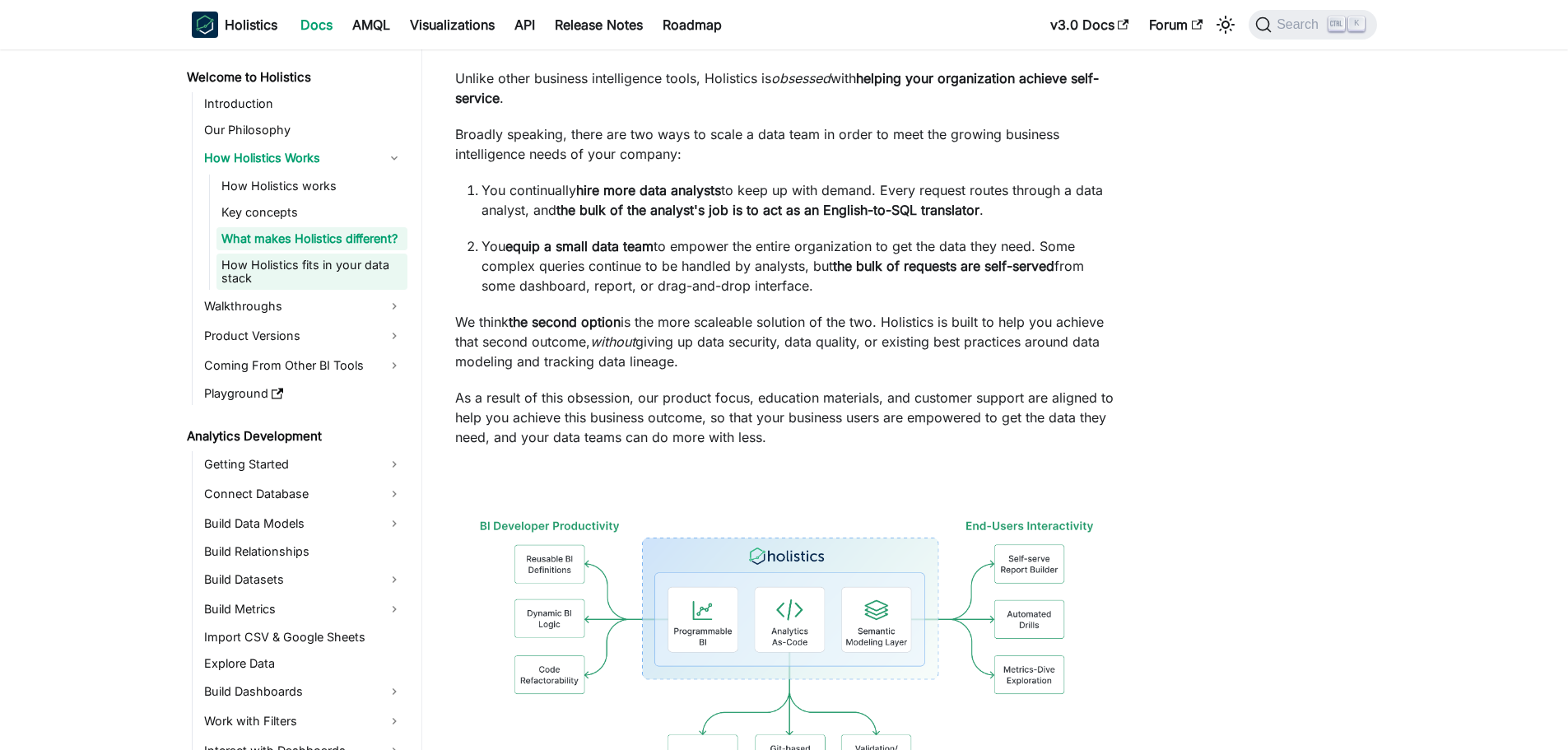
click at [276, 287] on link "How Holistics fits in your data stack" at bounding box center [312, 272] width 191 height 37
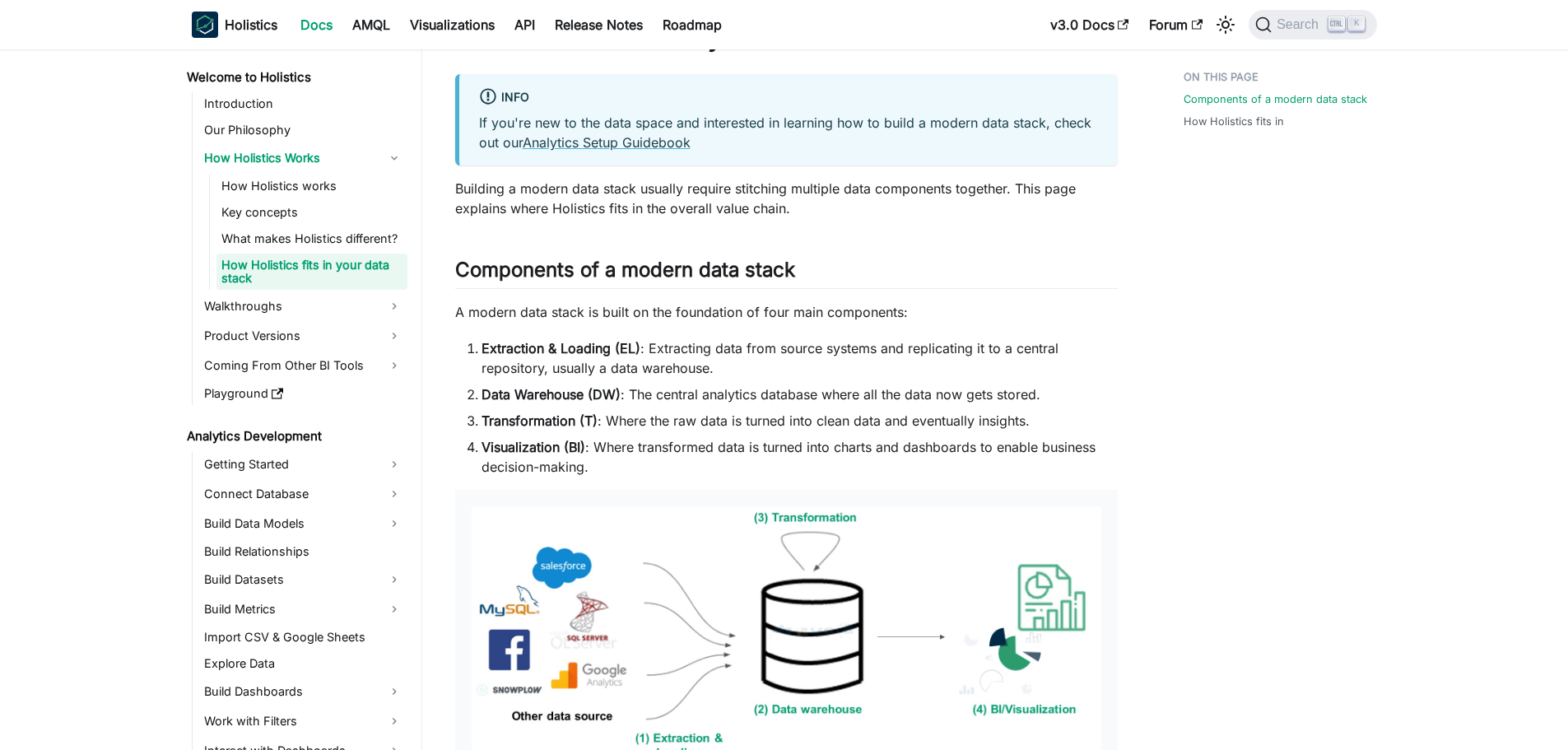
scroll to position [247, 0]
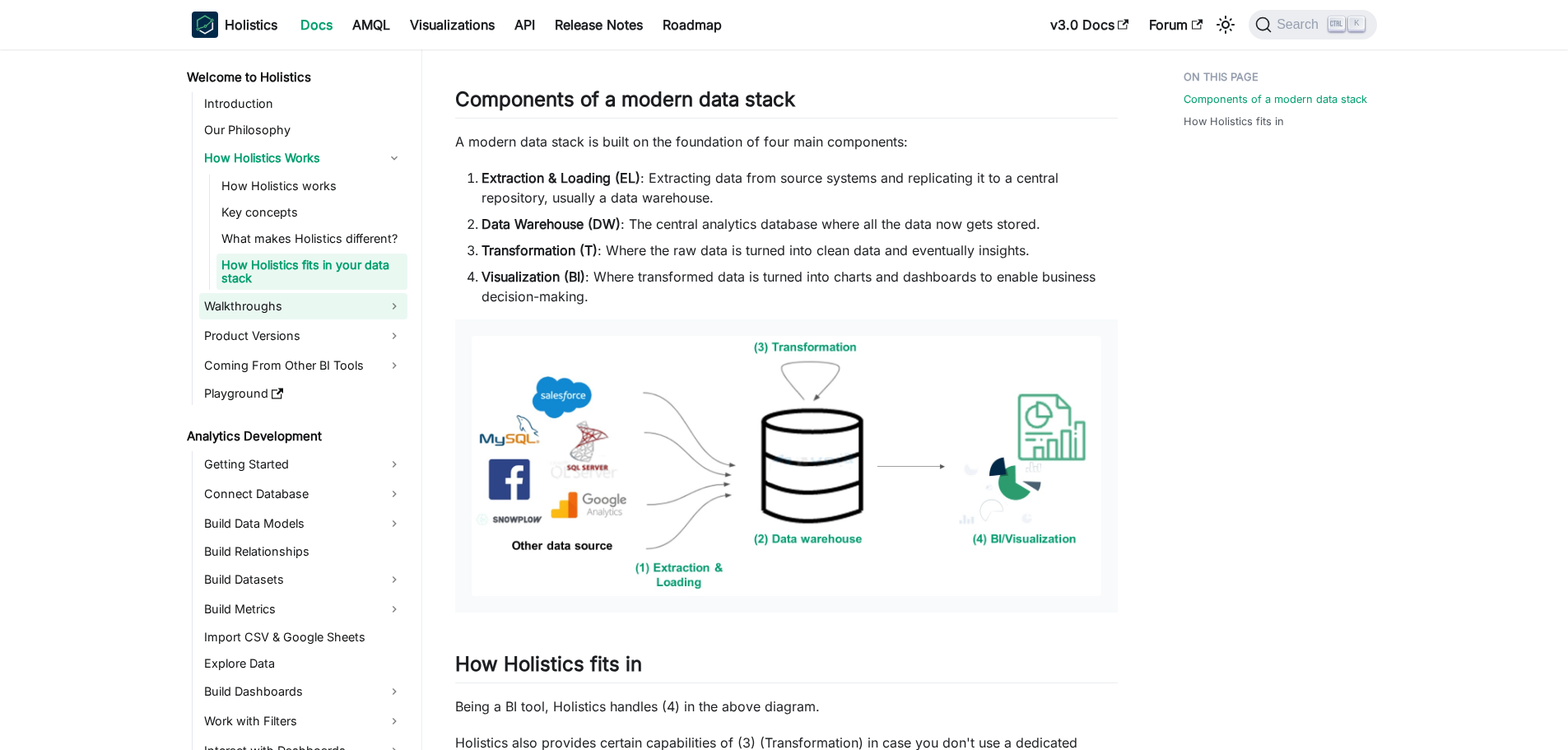
click at [351, 301] on link "Walkthroughs" at bounding box center [303, 306] width 208 height 26
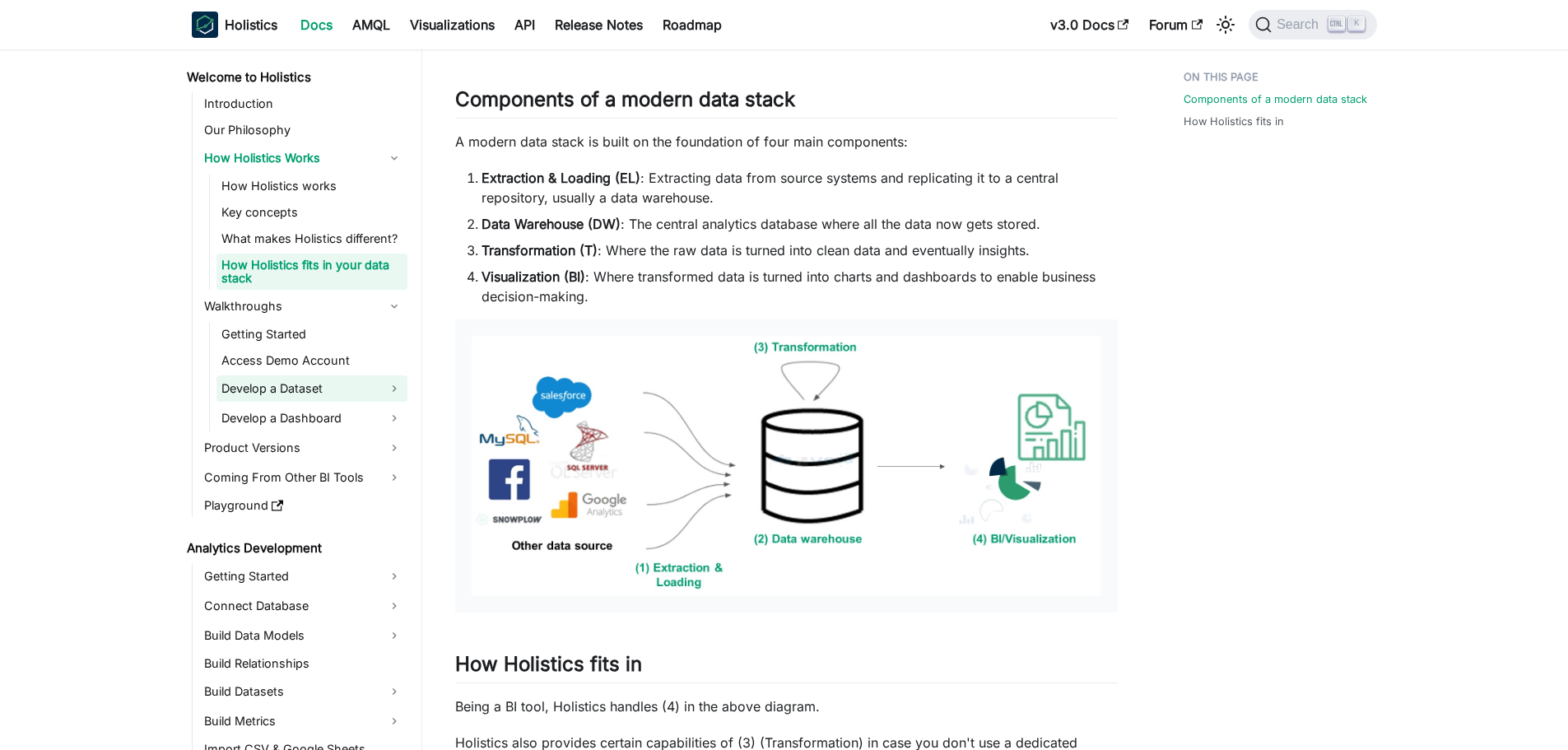
click at [345, 388] on link "Develop a Dataset" at bounding box center [312, 388] width 191 height 26
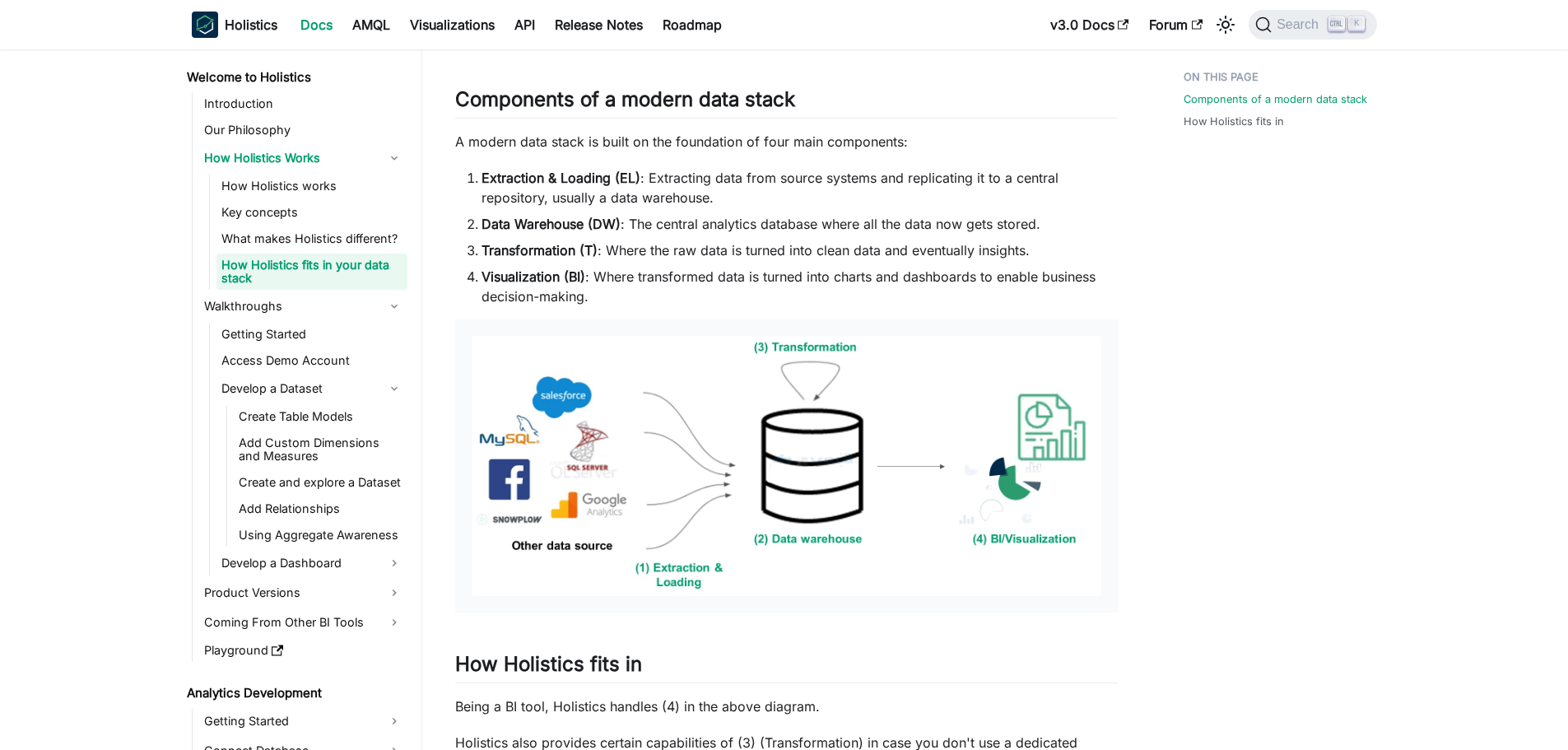
click at [301, 322] on li "Walkthroughs Getting Started Access Demo Account Develop a Dataset Create Table…" at bounding box center [303, 435] width 208 height 283
click at [332, 329] on link "Getting Started" at bounding box center [312, 334] width 191 height 23
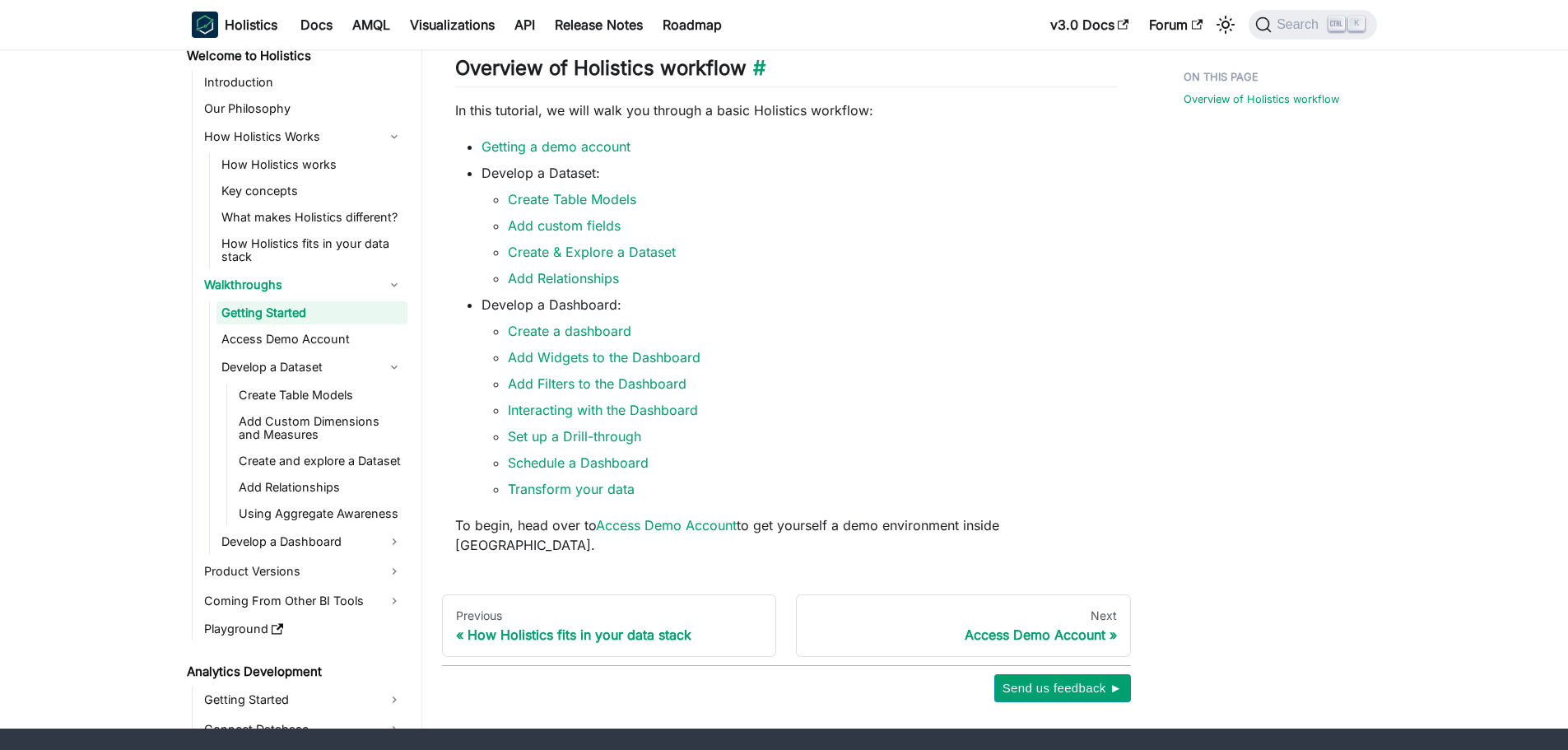
scroll to position [329, 0]
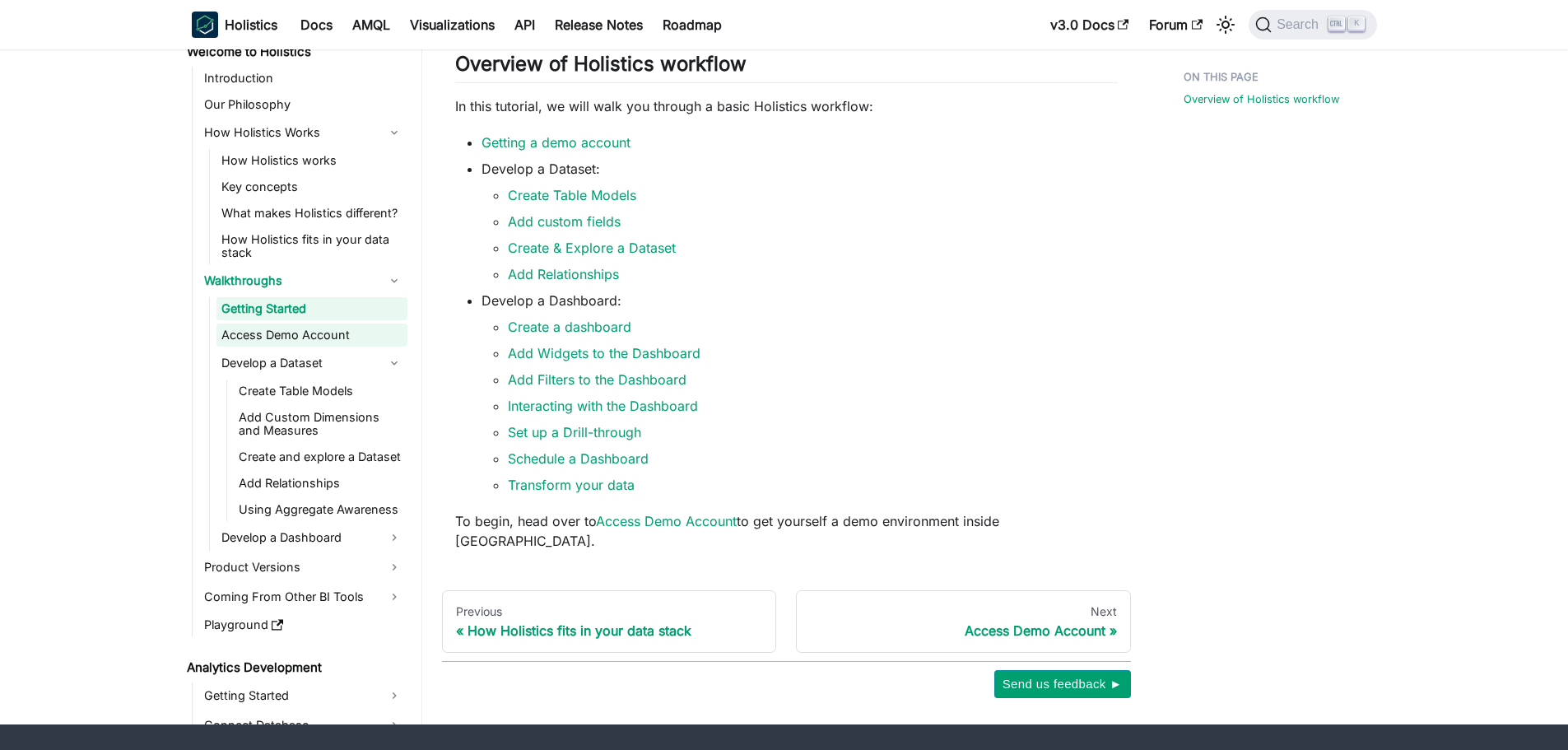
click at [317, 329] on link "Access Demo Account" at bounding box center [312, 335] width 191 height 23
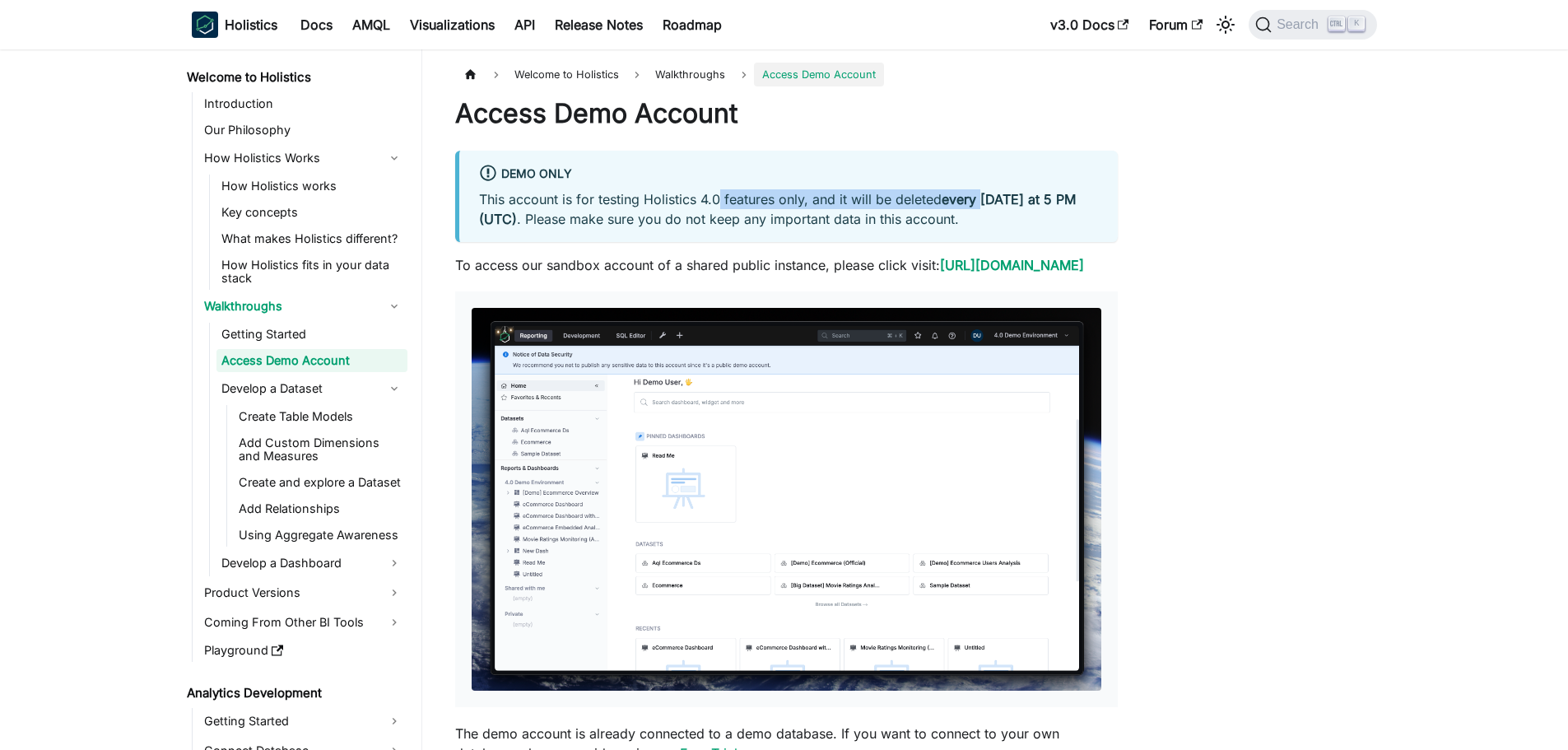
drag, startPoint x: 982, startPoint y: 198, endPoint x: 638, endPoint y: 196, distance: 344.0
click at [639, 196] on p "This account is for testing Holistics 4.0 features only, and it will be deleted…" at bounding box center [788, 209] width 619 height 39
click at [648, 196] on p "This account is for testing Holistics 4.0 features only, and it will be deleted…" at bounding box center [788, 209] width 619 height 39
click at [658, 222] on p "This account is for testing Holistics 4.0 features only, and it will be deleted…" at bounding box center [788, 209] width 619 height 39
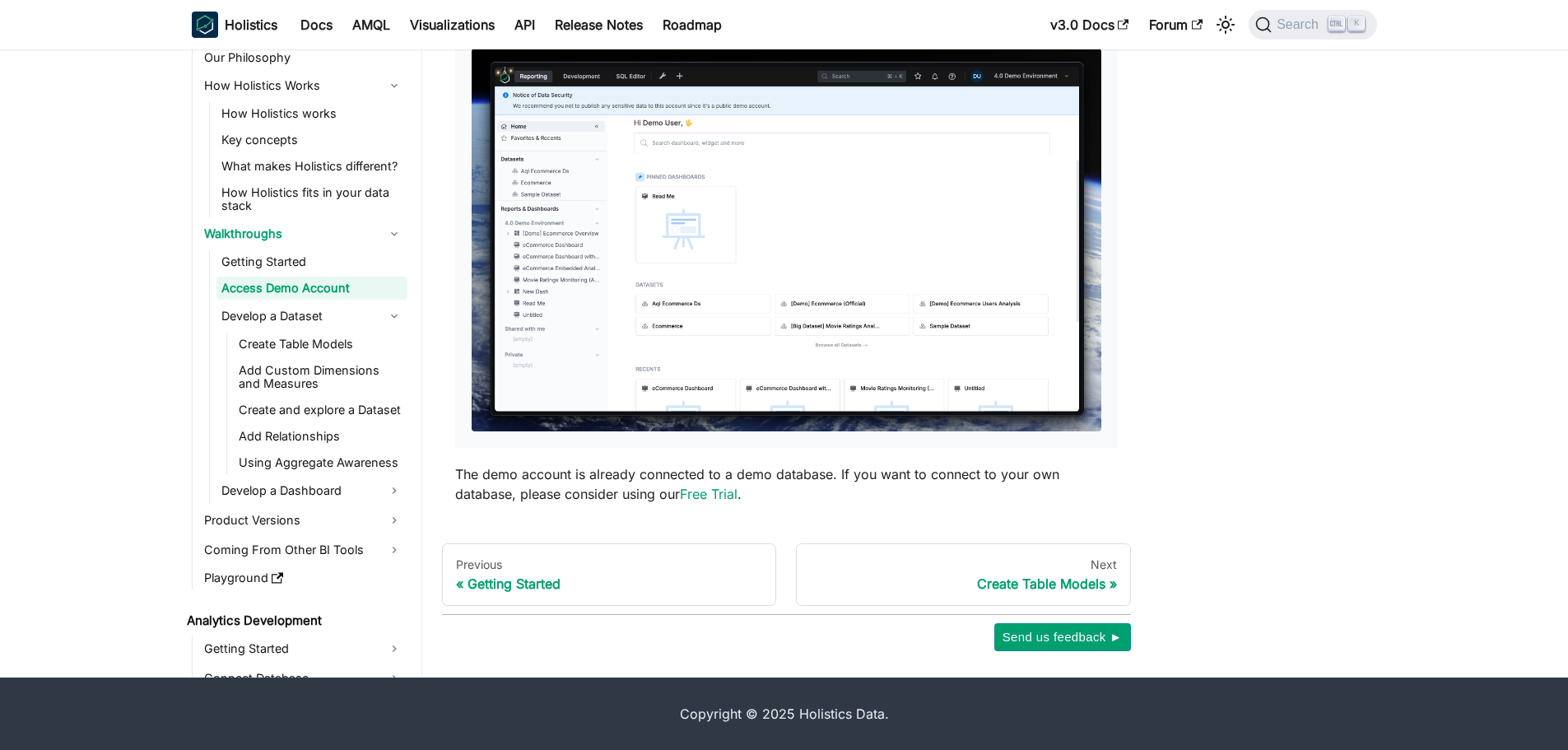
scroll to position [279, 0]
click at [1055, 582] on div "Create Table Models" at bounding box center [963, 583] width 307 height 17
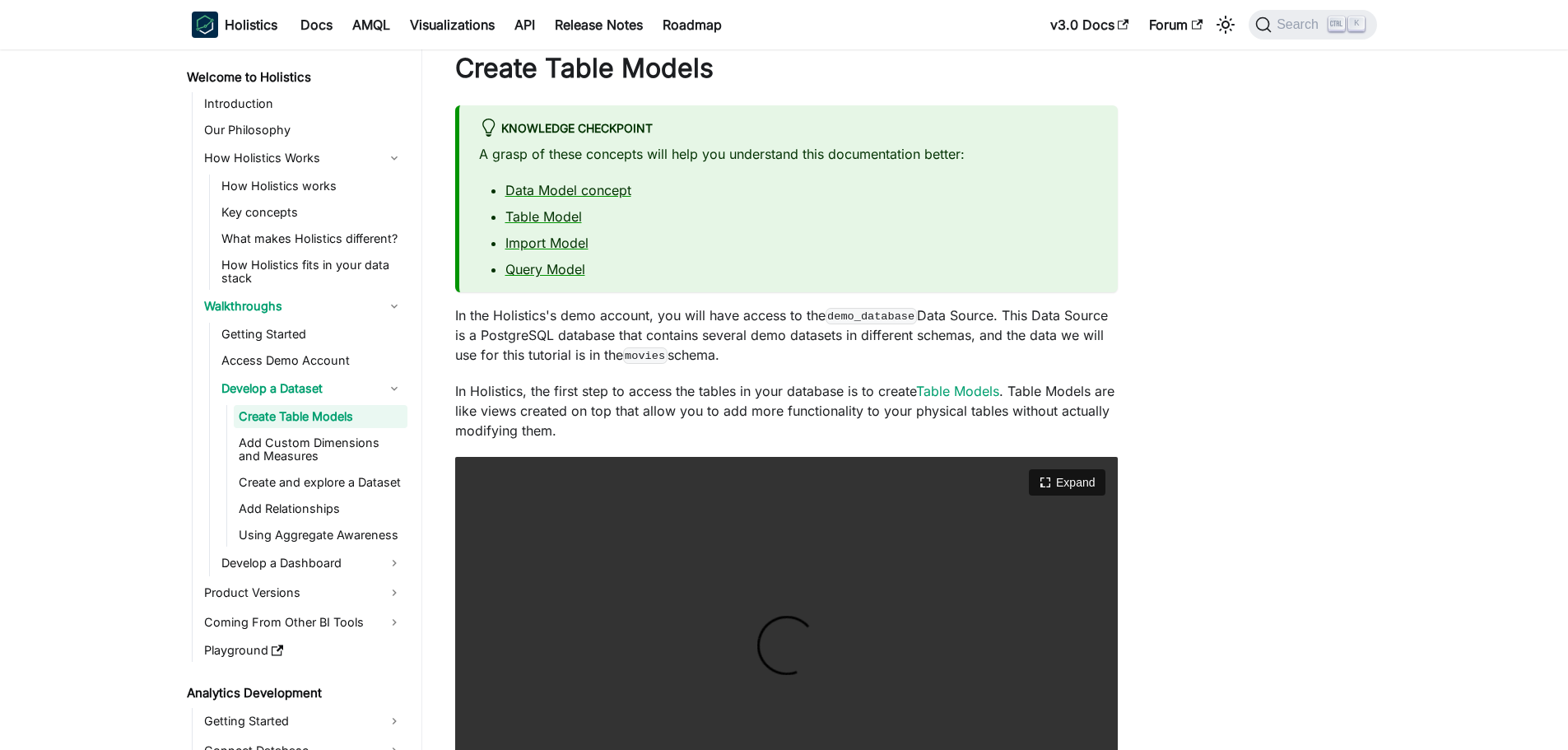
scroll to position [247, 0]
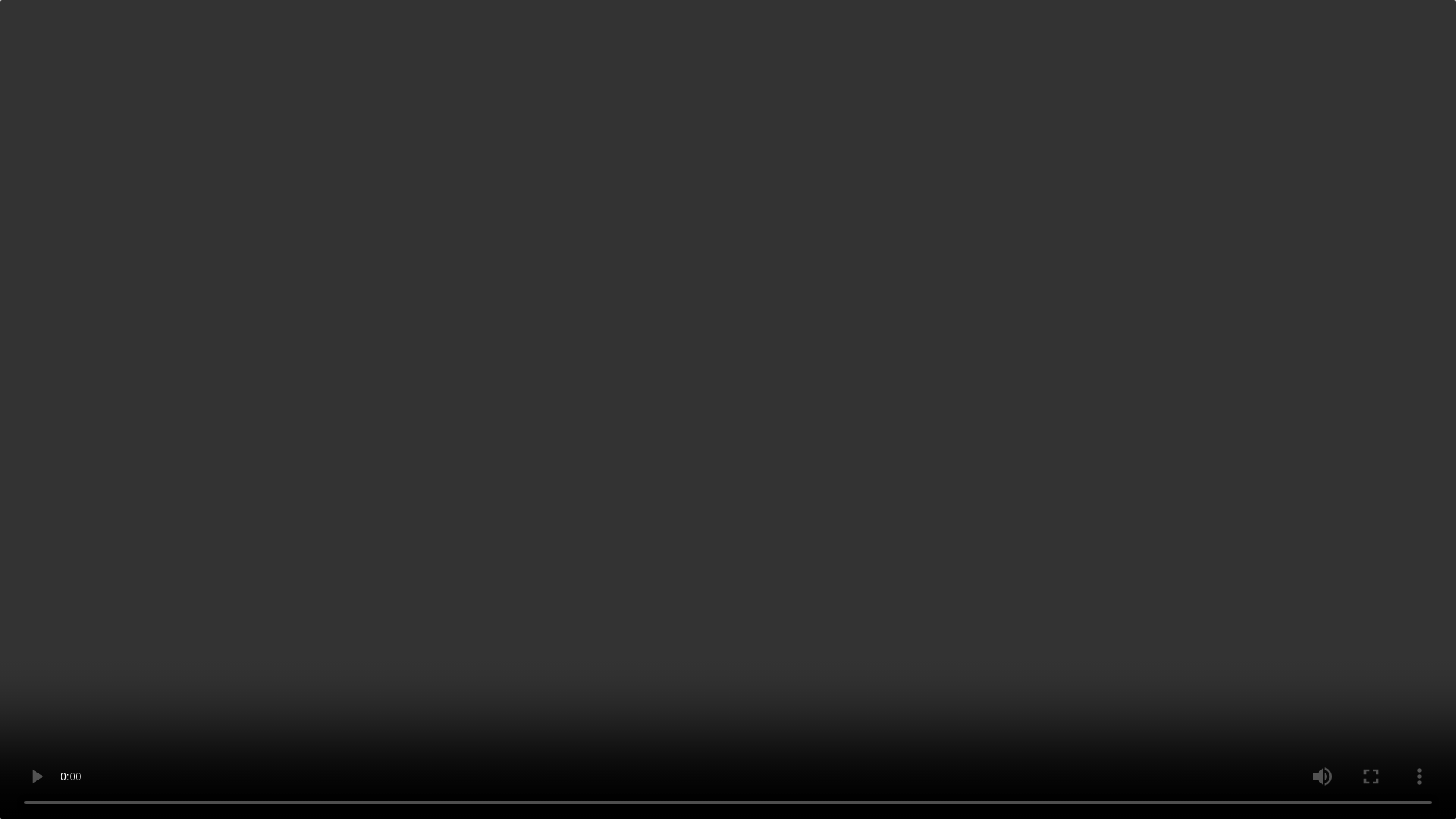
click at [410, 554] on video "Your browser does not support embedding video, but you can download it ." at bounding box center [728, 409] width 1456 height 819
click at [778, 500] on video "Your browser does not support embedding video, but you can download it ." at bounding box center [728, 409] width 1456 height 819
drag, startPoint x: 628, startPoint y: 433, endPoint x: 679, endPoint y: 451, distance: 54.1
click at [628, 433] on video "Your browser does not support embedding video, but you can download it ." at bounding box center [728, 409] width 1456 height 819
click at [866, 582] on video "Your browser does not support embedding video, but you can download it ." at bounding box center [728, 409] width 1456 height 819
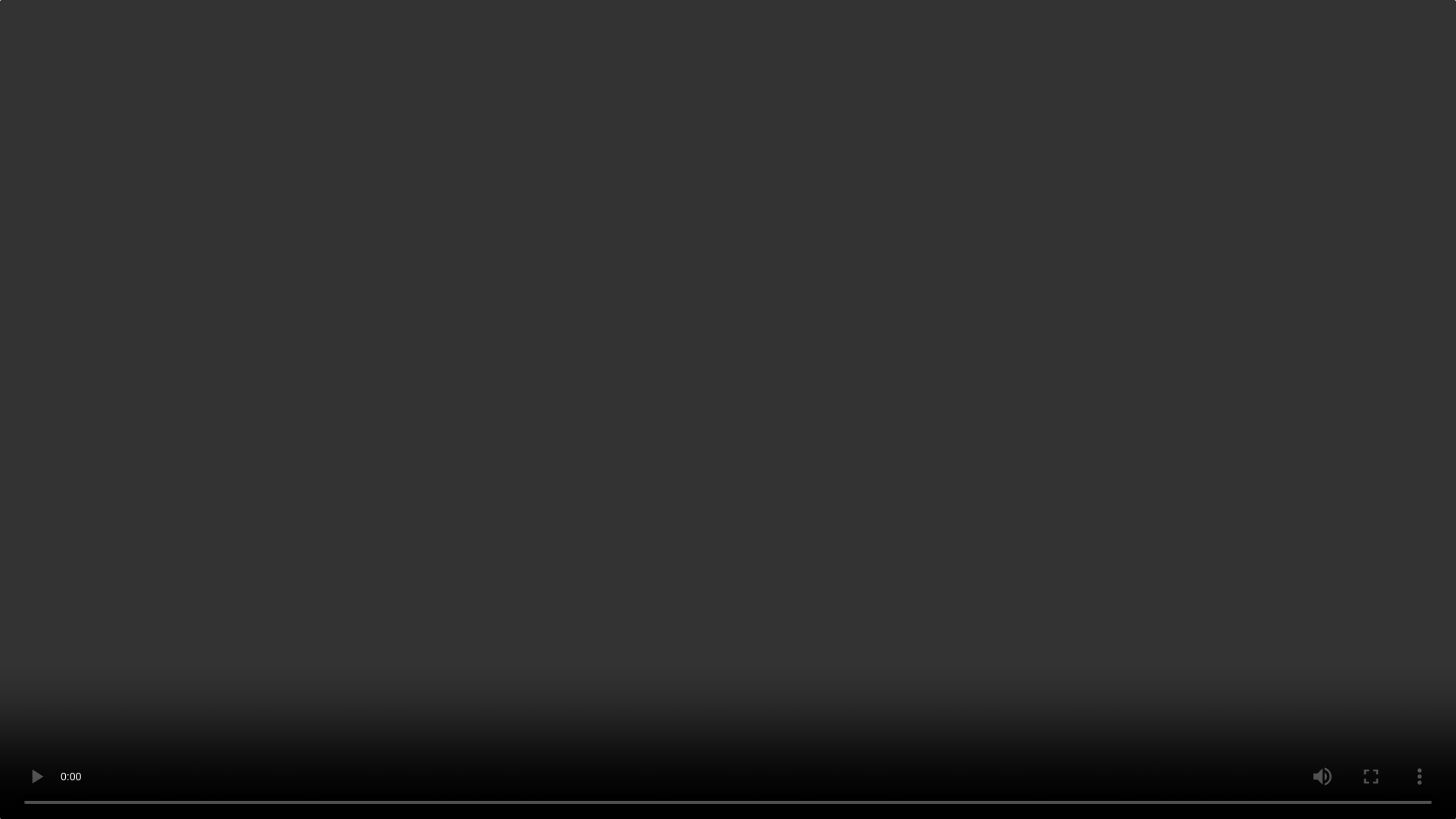
click at [267, 432] on video "Your browser does not support embedding video, but you can download it ." at bounding box center [728, 409] width 1456 height 819
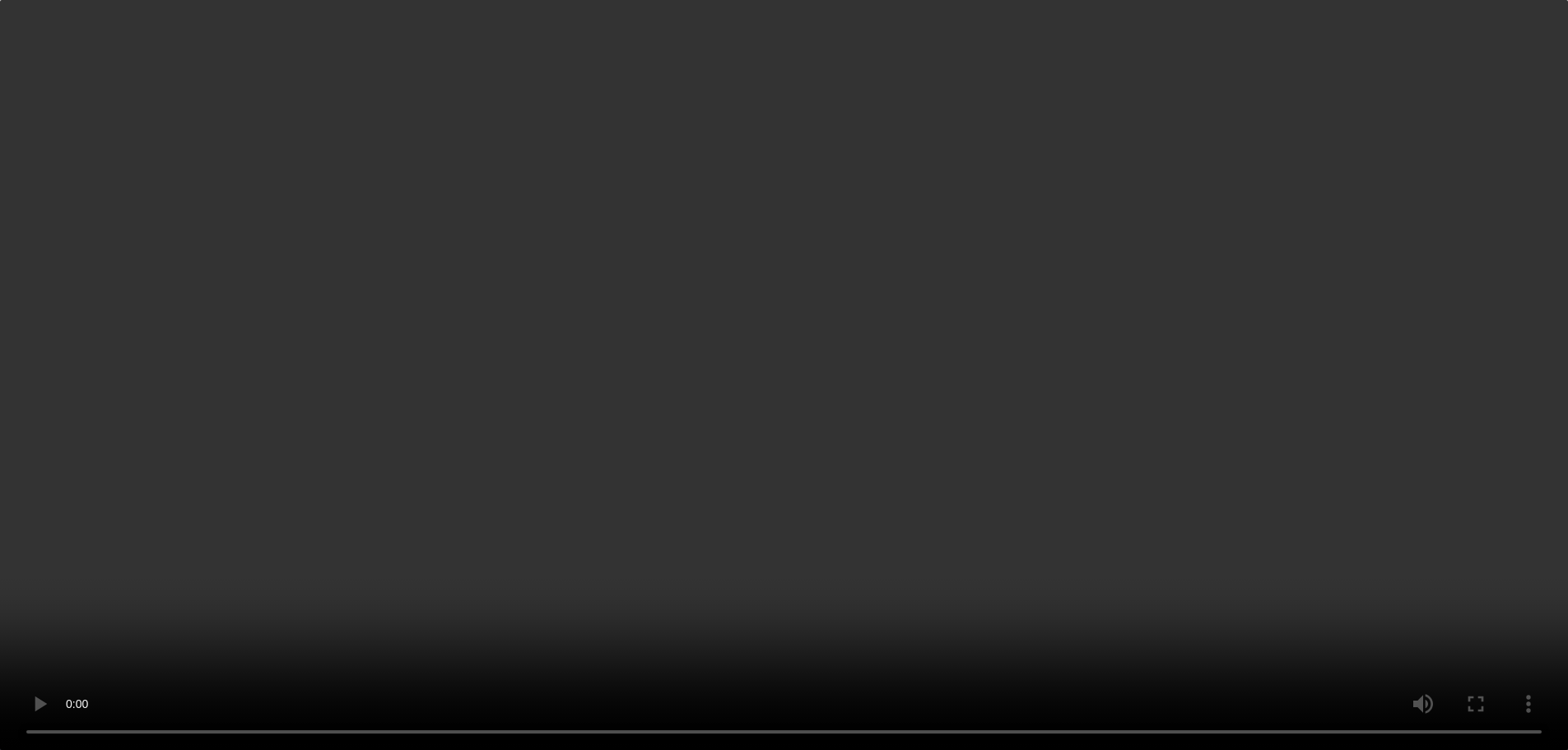
scroll to position [479, 0]
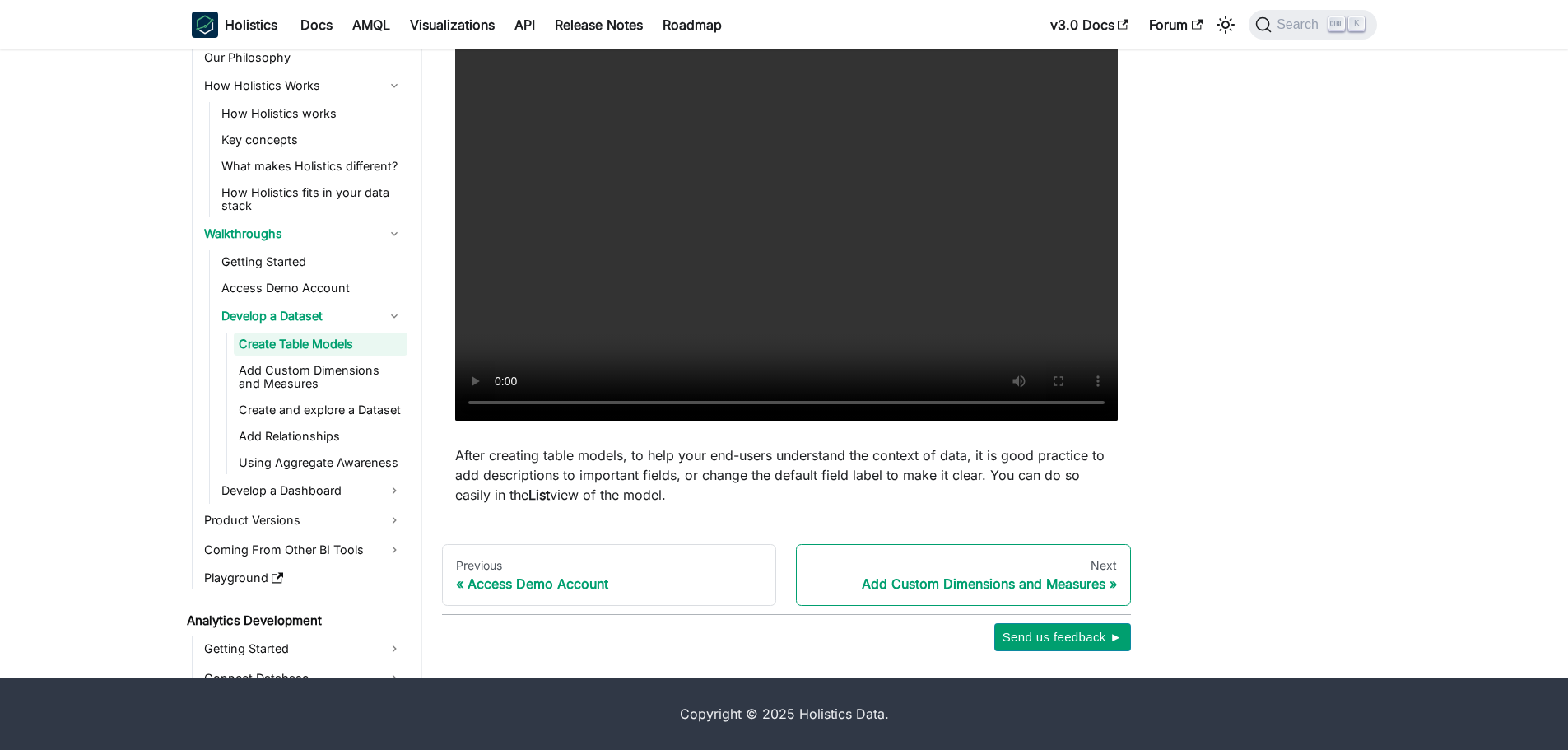
click at [973, 587] on div "Add Custom Dimensions and Measures" at bounding box center [963, 583] width 307 height 17
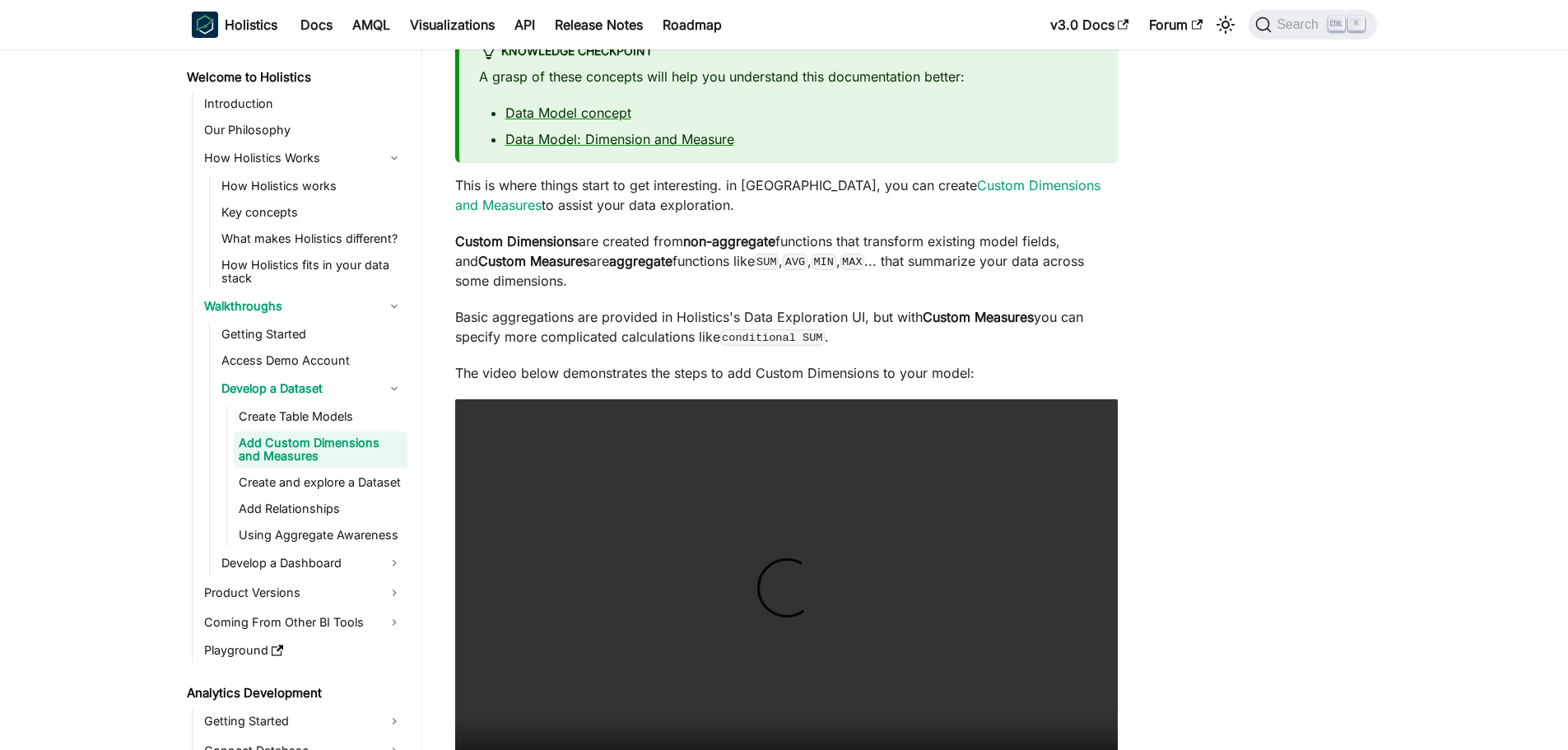
scroll to position [164, 0]
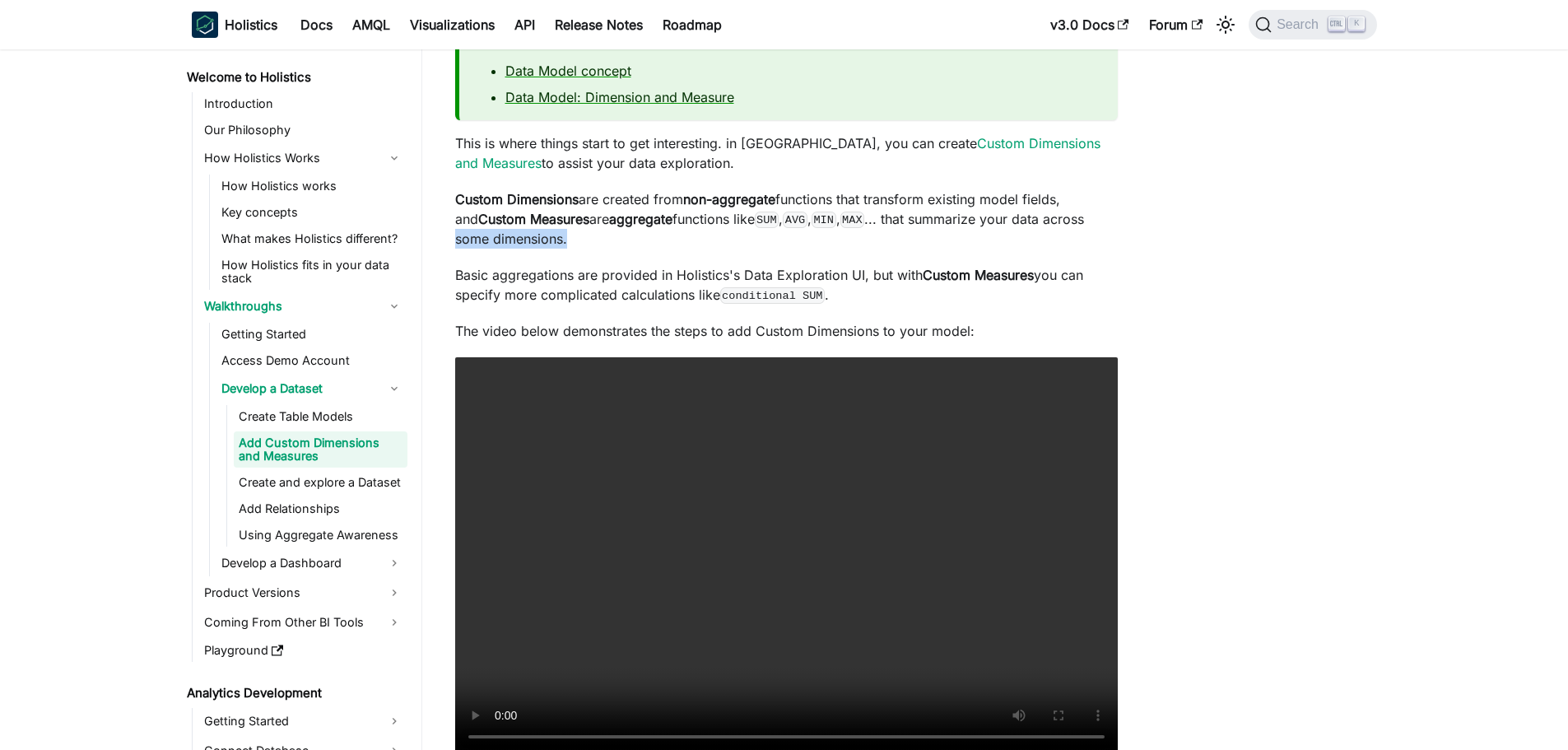
drag, startPoint x: 581, startPoint y: 242, endPoint x: 445, endPoint y: 237, distance: 136.1
click at [445, 237] on article "Welcome to Holistics Walkthroughs Develop a Dataset Add Custom Dimensions and M…" at bounding box center [786, 460] width 689 height 1124
click at [517, 256] on div "Add Custom Dimensions and Measures Knowledge Checkpoint A grasp of these concep…" at bounding box center [786, 476] width 663 height 1089
click at [565, 291] on p "Basic aggregations are provided in Holistics's Data Exploration UI, but with Cu…" at bounding box center [786, 284] width 663 height 39
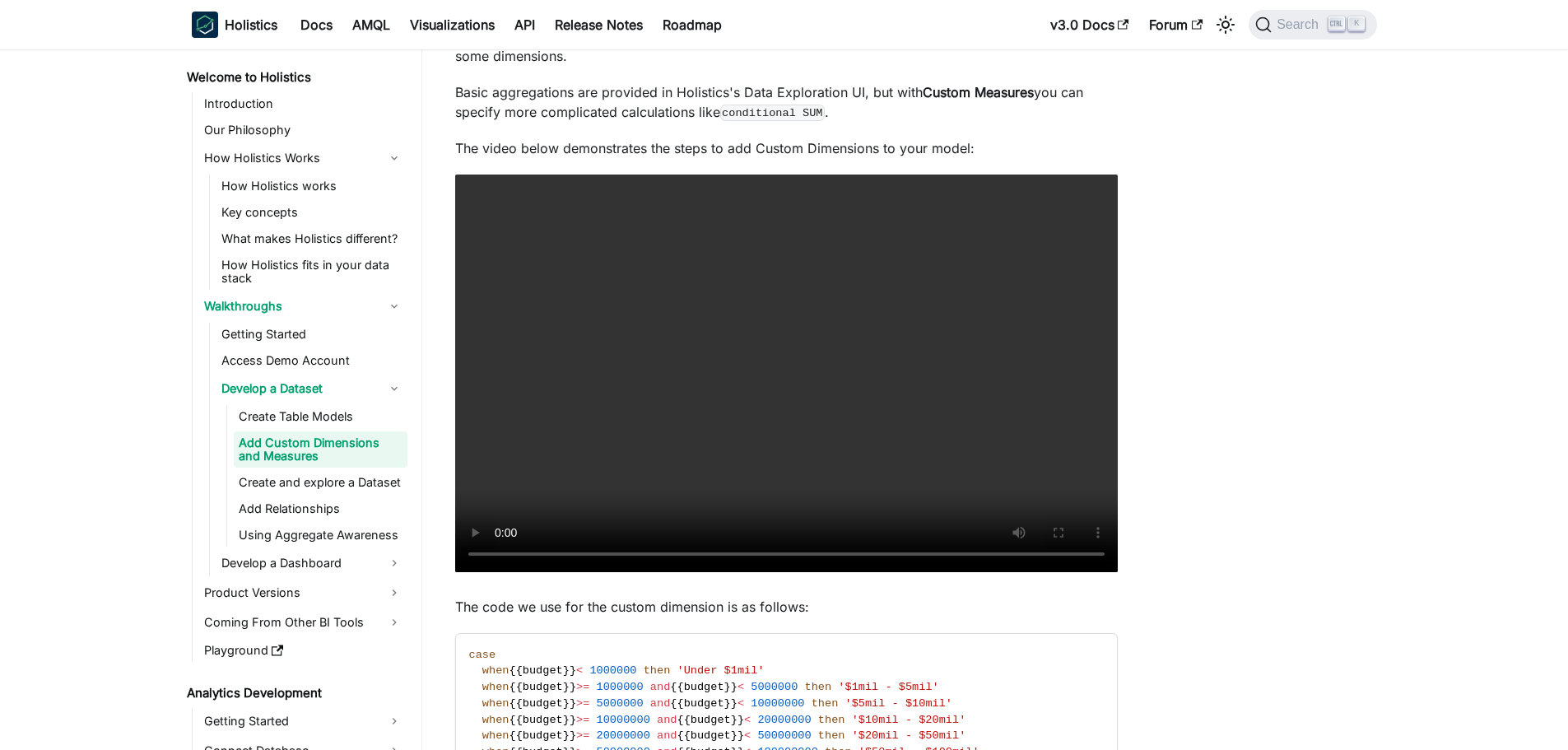
scroll to position [494, 0]
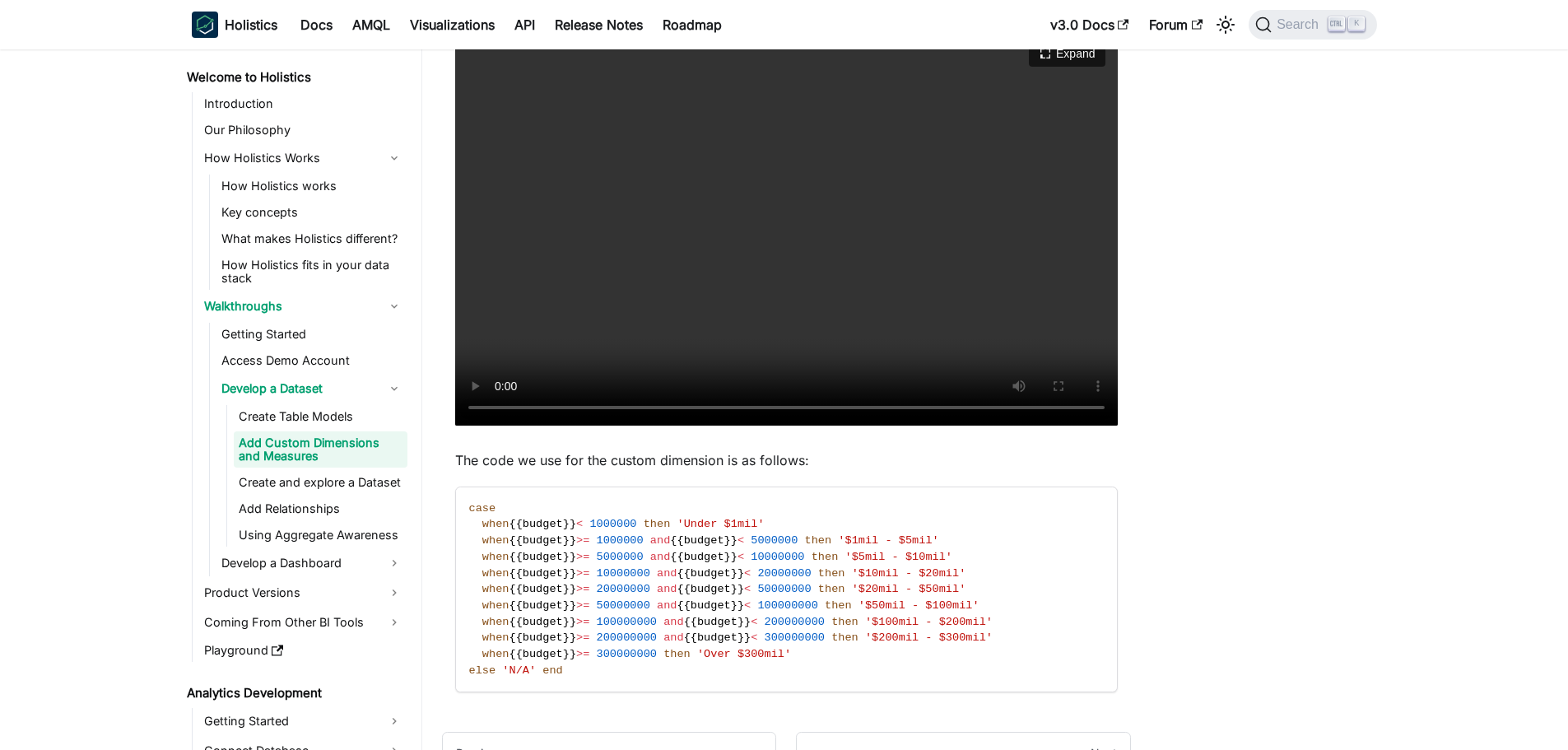
click at [853, 236] on video "Your browser does not support embedding video, but you can download it ." at bounding box center [786, 227] width 663 height 398
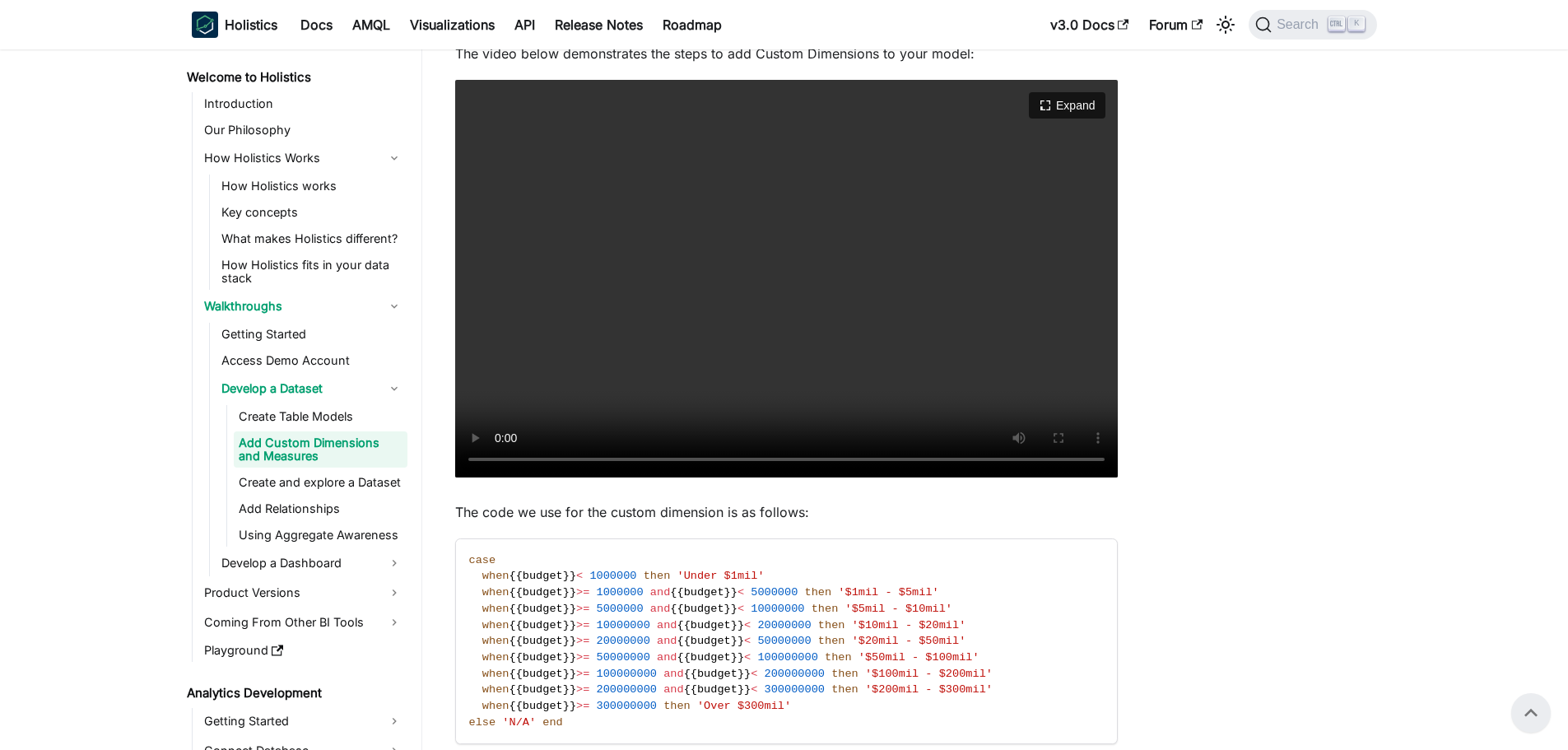
scroll to position [329, 0]
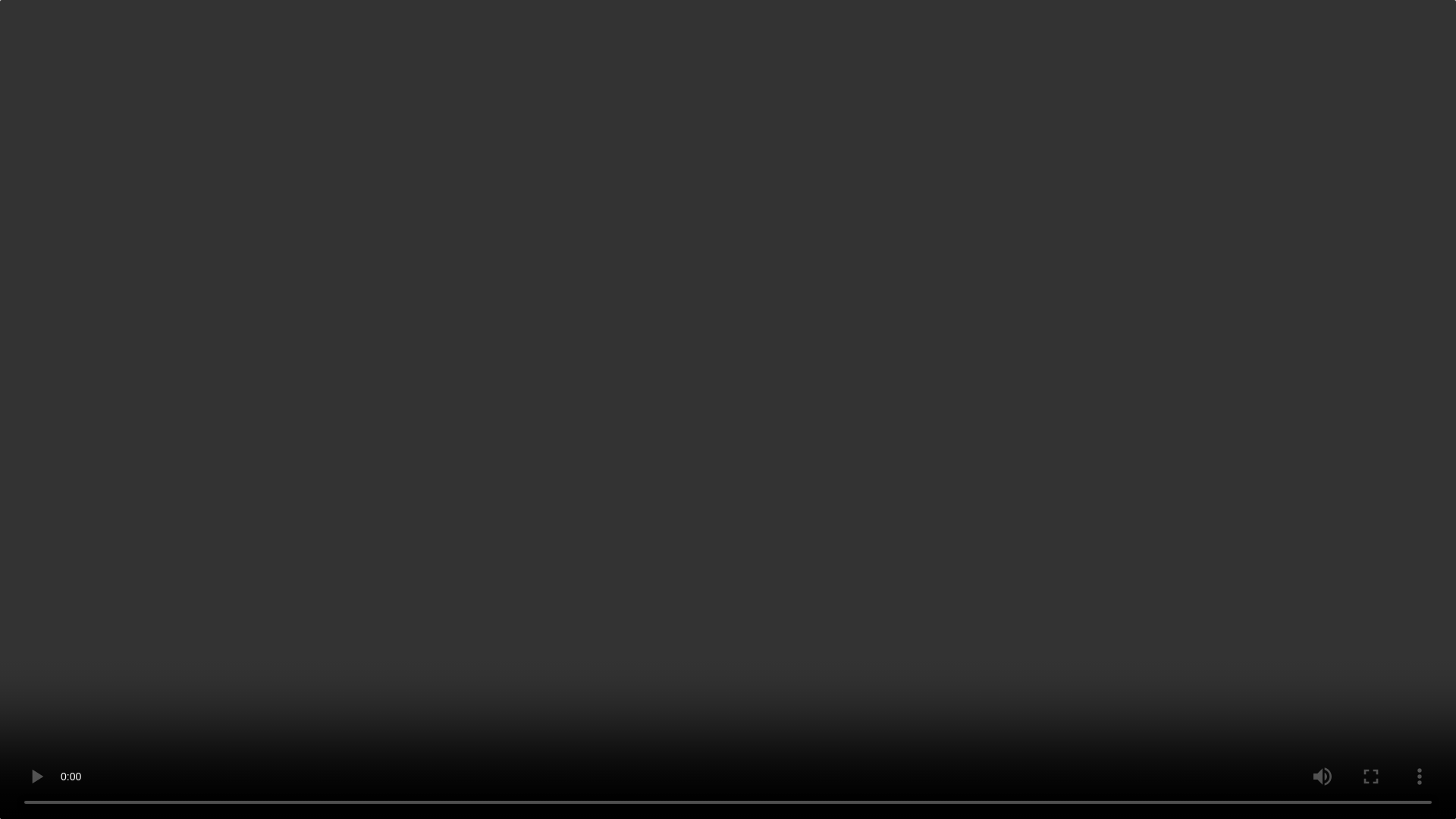
click at [819, 415] on video "Your browser does not support embedding video, but you can download it ." at bounding box center [728, 409] width 1456 height 819
click at [0, 516] on html "Skip to main content Holistics Docs AMQL Visualizations API Release Notes Roadm…" at bounding box center [728, 106] width 1456 height 819
click at [512, 585] on video "Your browser does not support embedding video, but you can download it ." at bounding box center [728, 409] width 1456 height 819
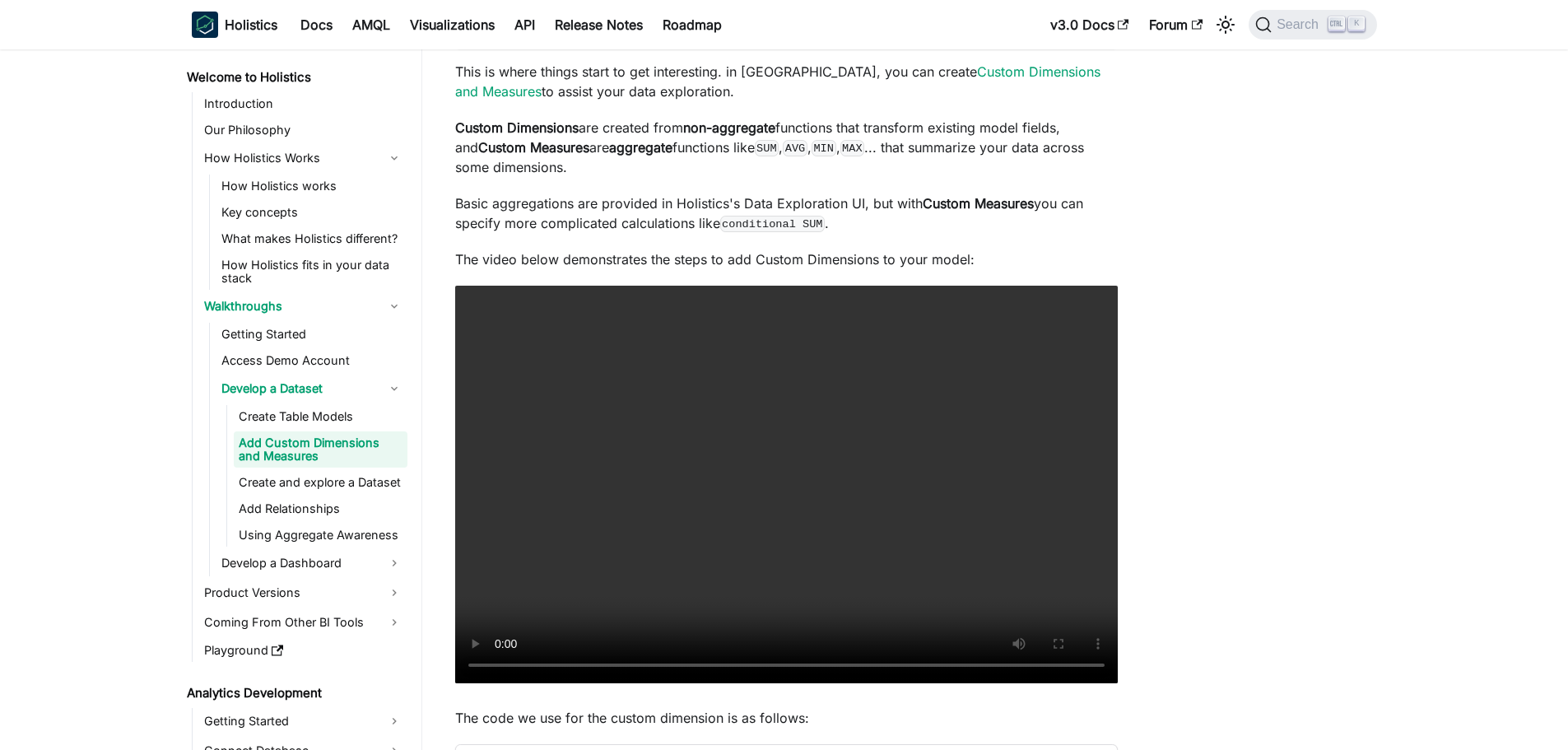
scroll to position [247, 0]
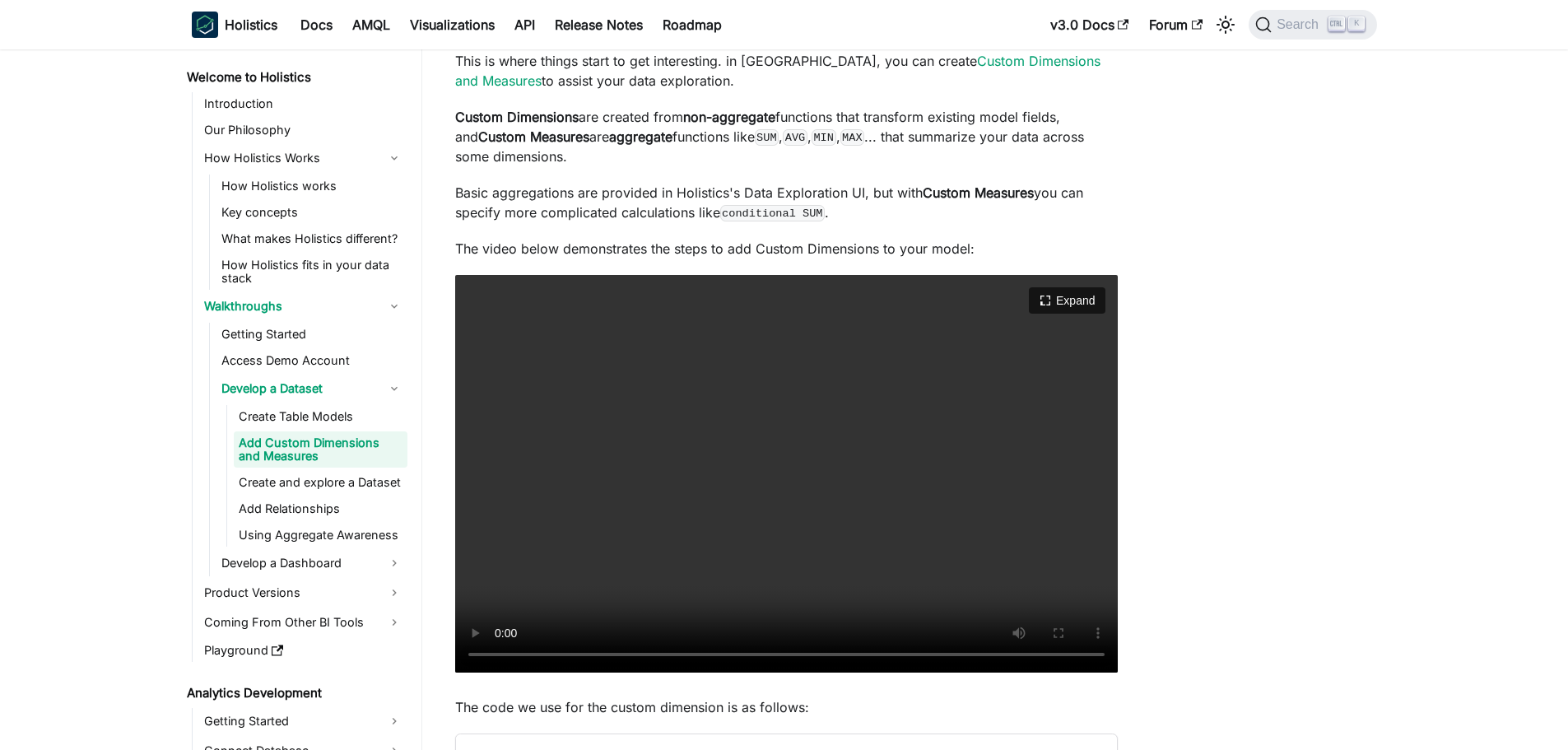
click at [1051, 573] on video "Your browser does not support embedding video, but you can download it ." at bounding box center [786, 474] width 663 height 398
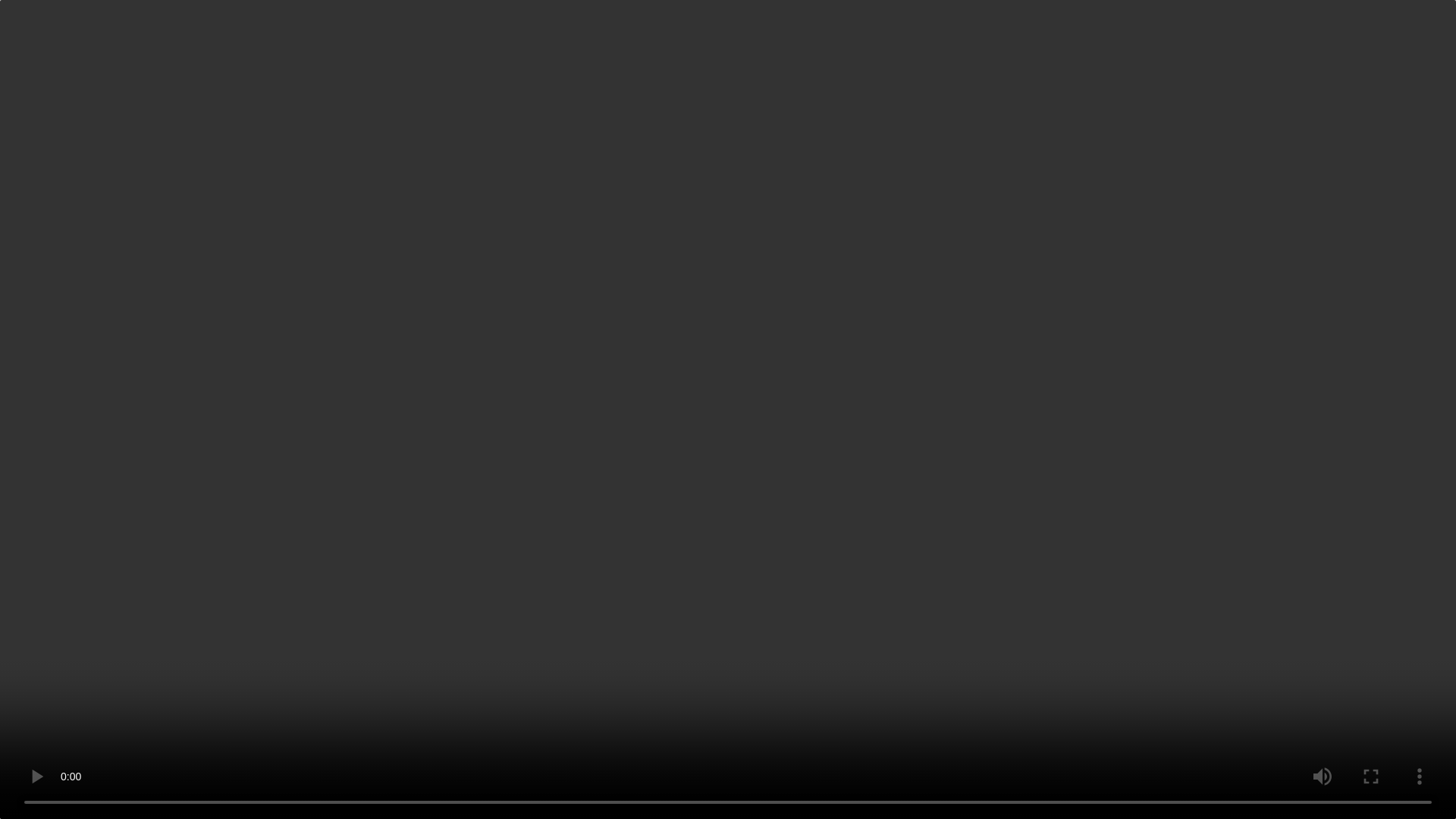
click at [1061, 690] on video "Your browser does not support embedding video, but you can download it ." at bounding box center [728, 409] width 1456 height 819
click at [1001, 581] on video "Your browser does not support embedding video, but you can download it ." at bounding box center [728, 409] width 1456 height 819
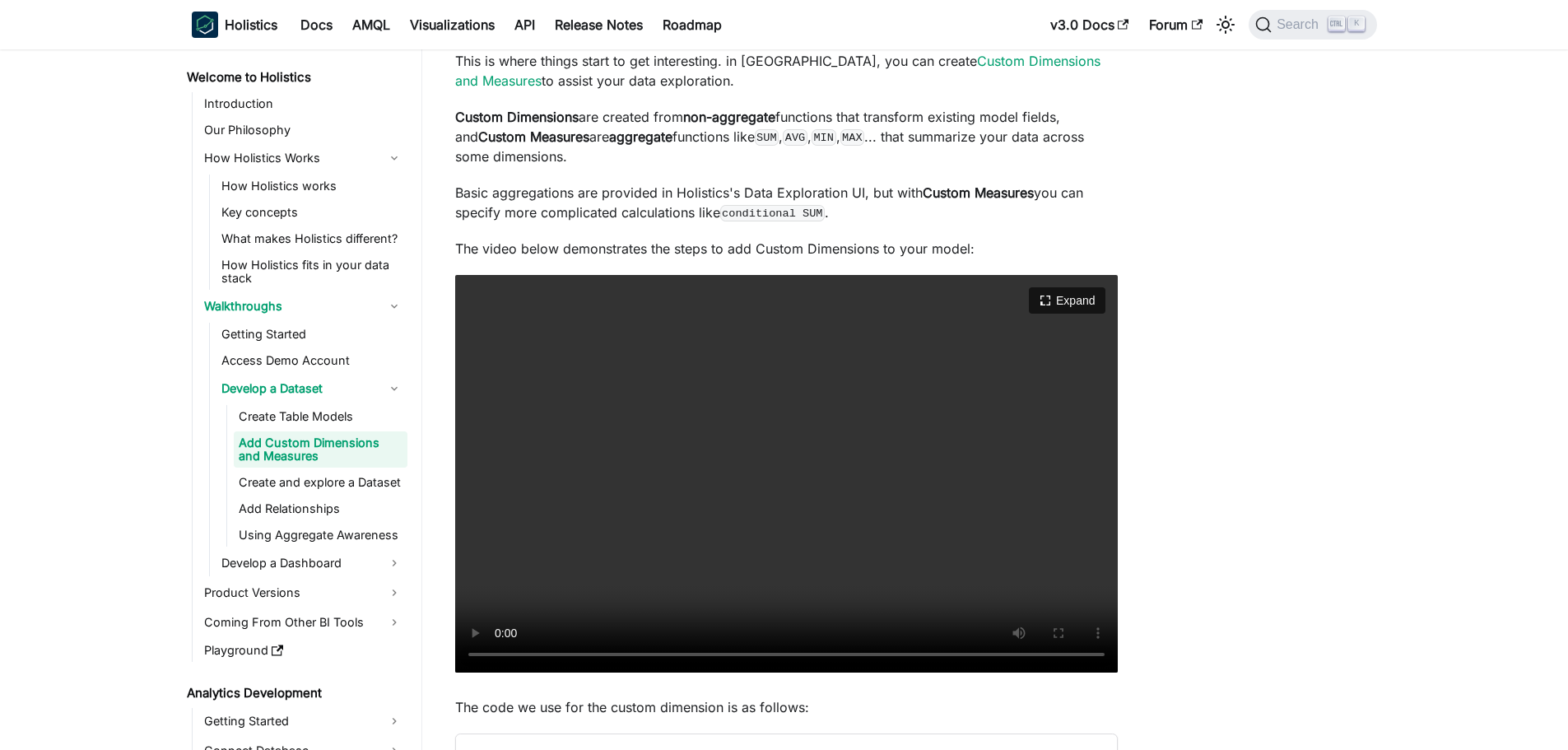
click at [870, 464] on video "Your browser does not support embedding video, but you can download it ." at bounding box center [786, 474] width 663 height 398
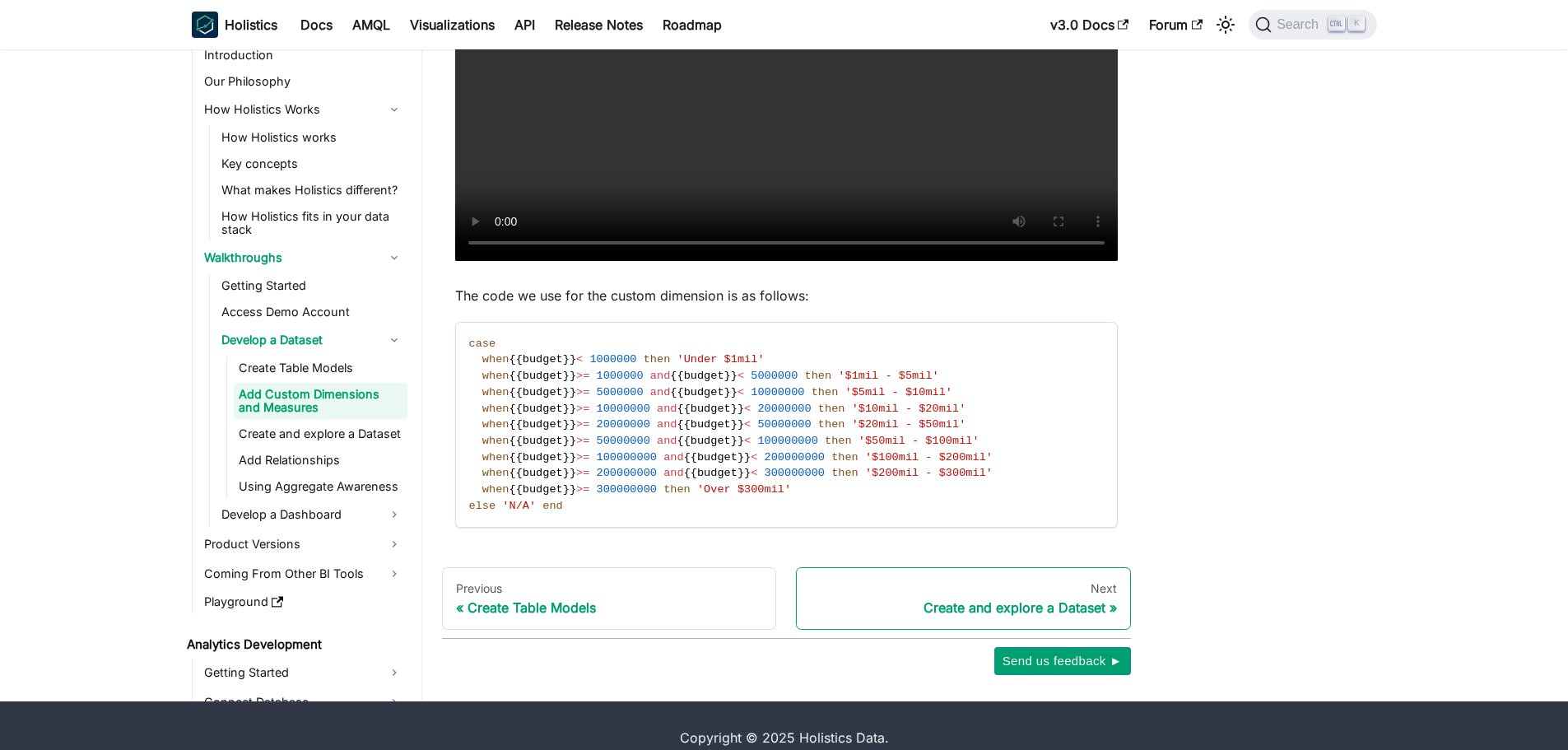
click at [1035, 608] on div "Create and explore a Dataset" at bounding box center [963, 607] width 307 height 17
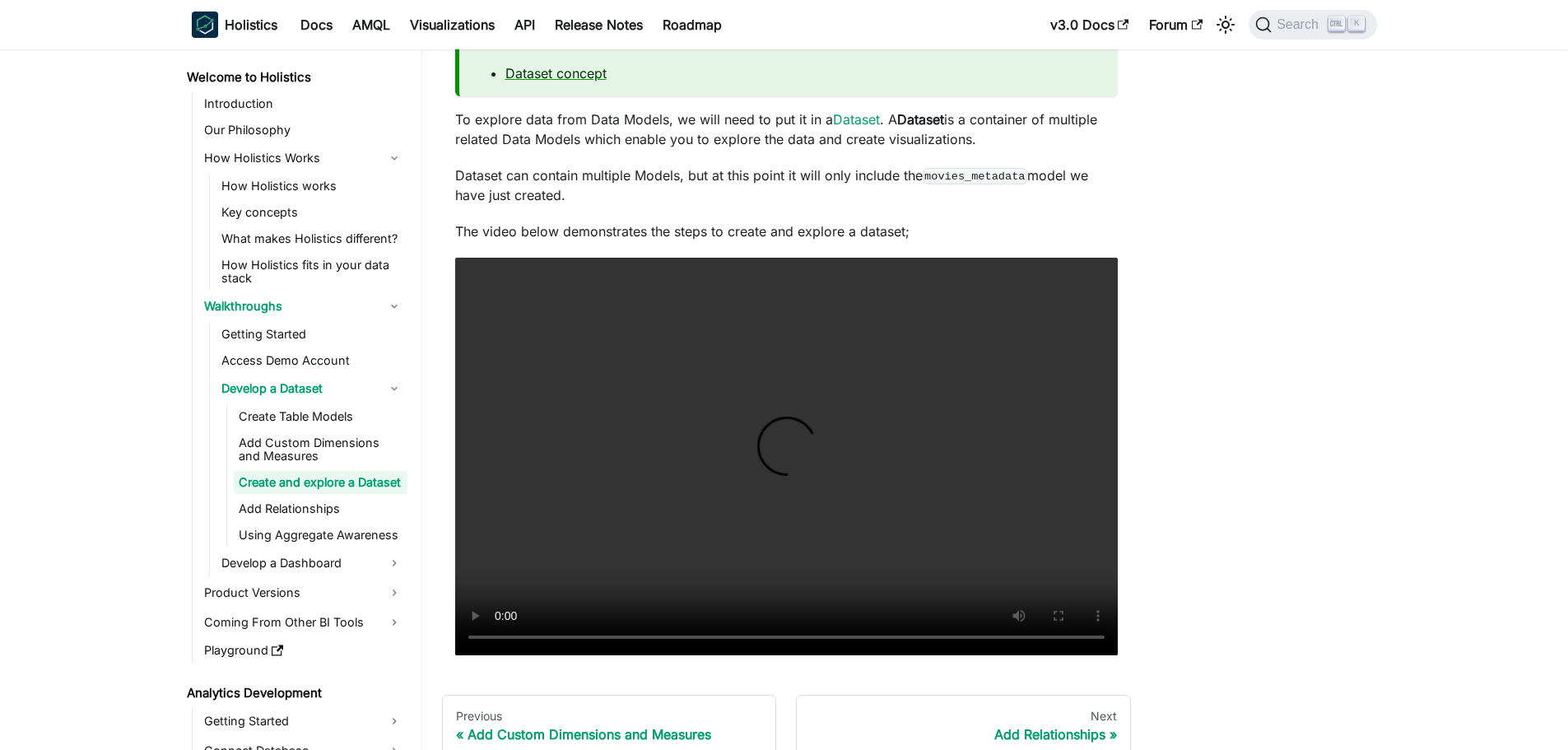
scroll to position [164, 0]
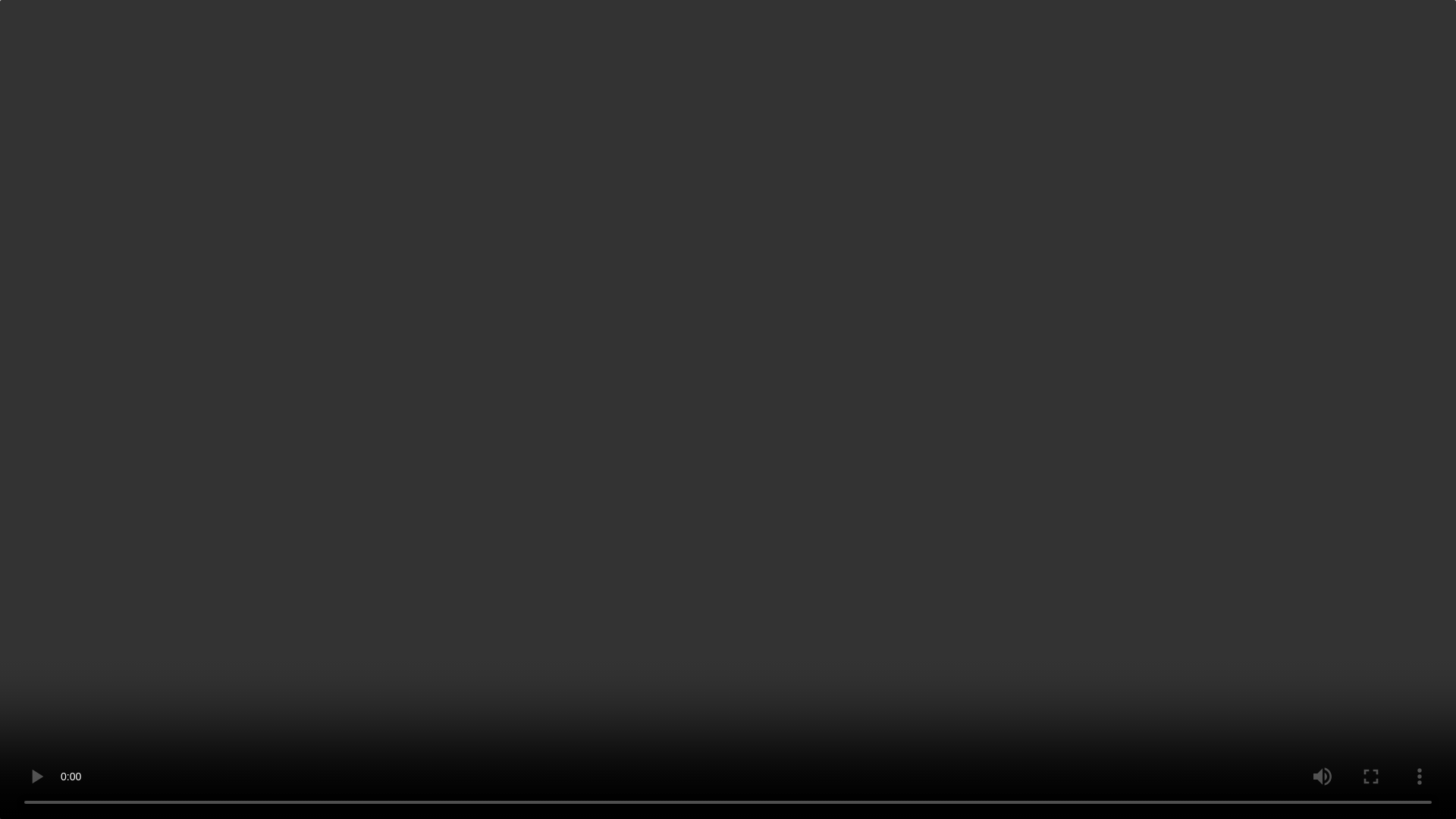
click at [289, 630] on video "Your browser does not support embedding video, but you can download it ." at bounding box center [728, 409] width 1456 height 819
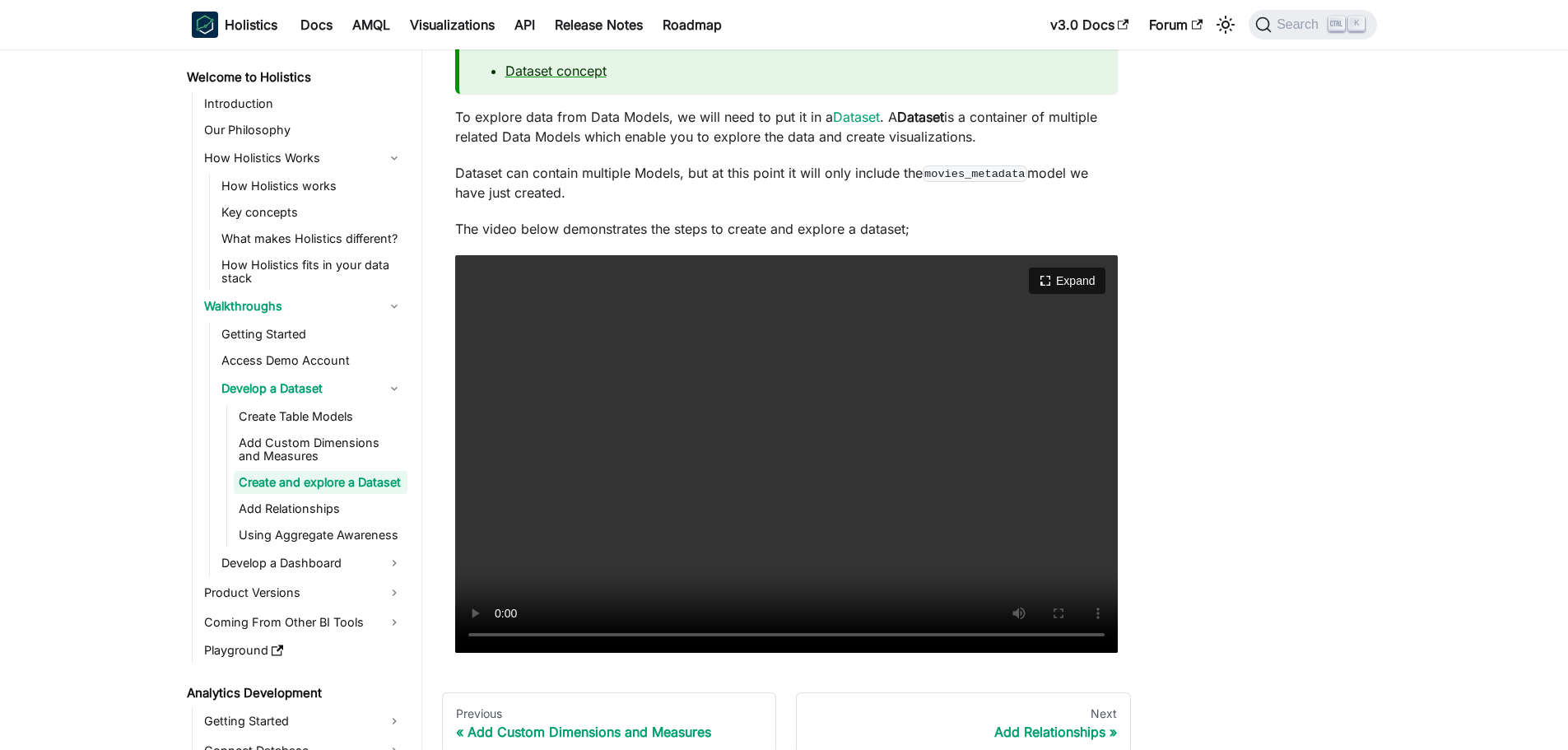
click at [818, 467] on video "Your browser does not support embedding video, but you can download it ." at bounding box center [786, 455] width 663 height 398
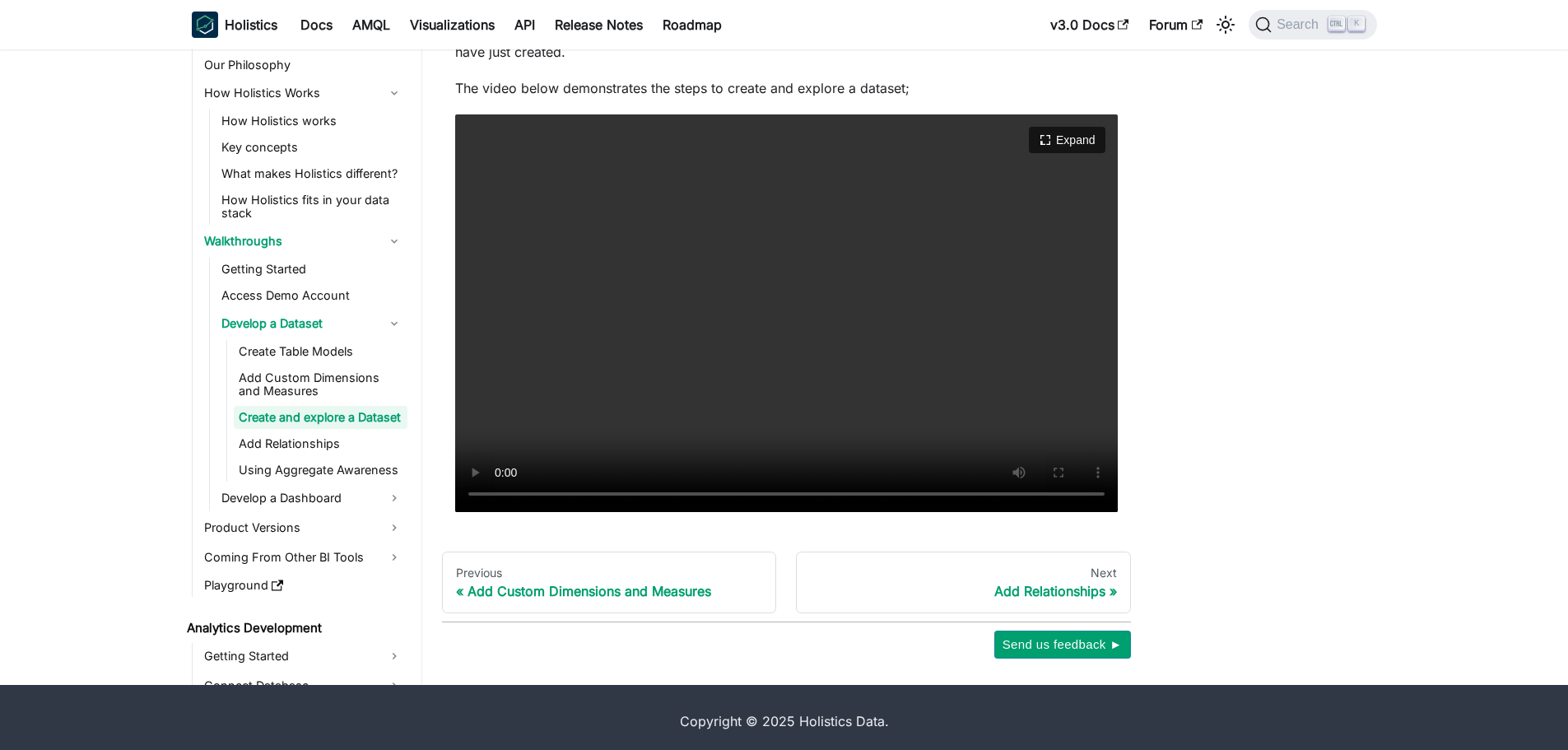
scroll to position [313, 0]
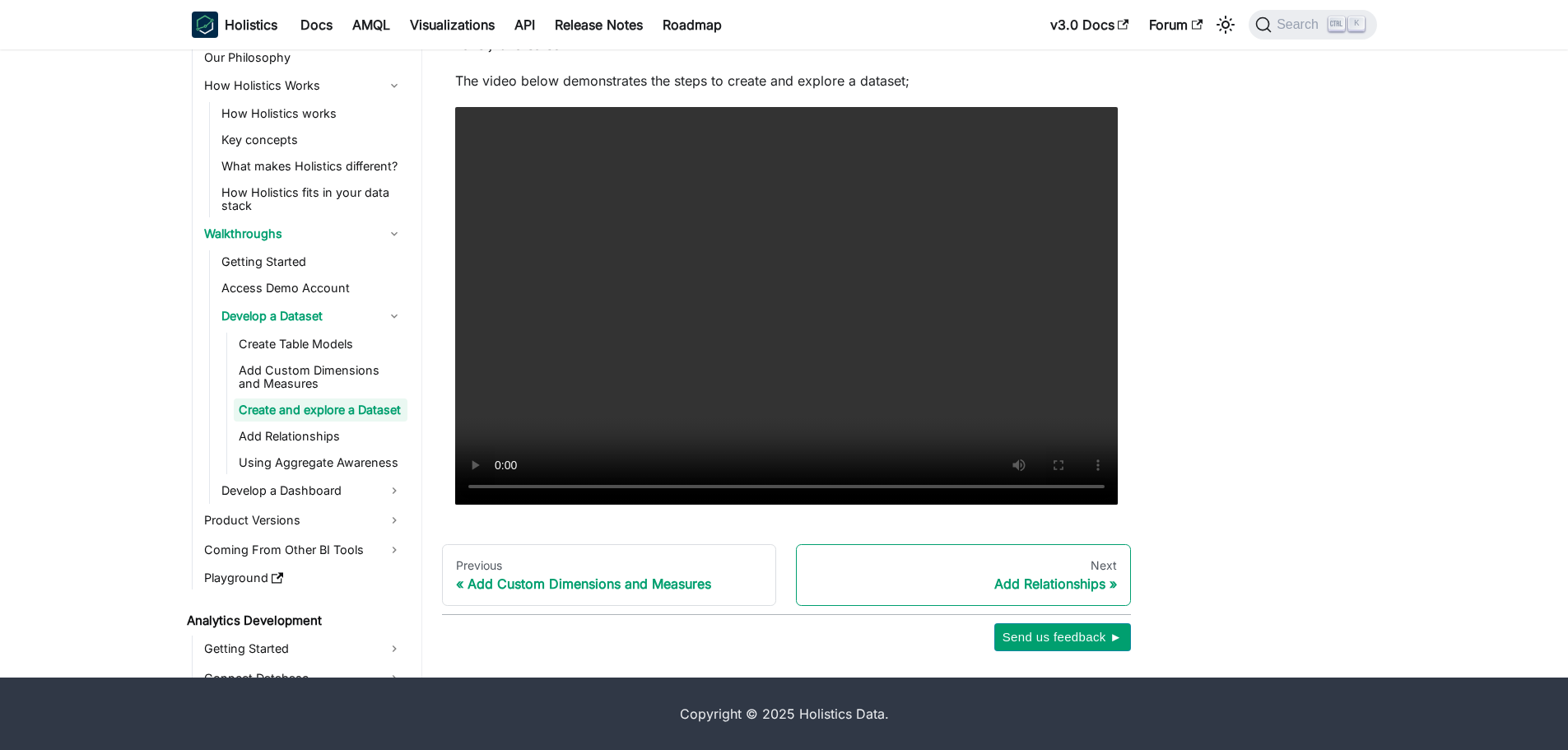
click at [1033, 580] on div "Add Relationships" at bounding box center [963, 583] width 307 height 17
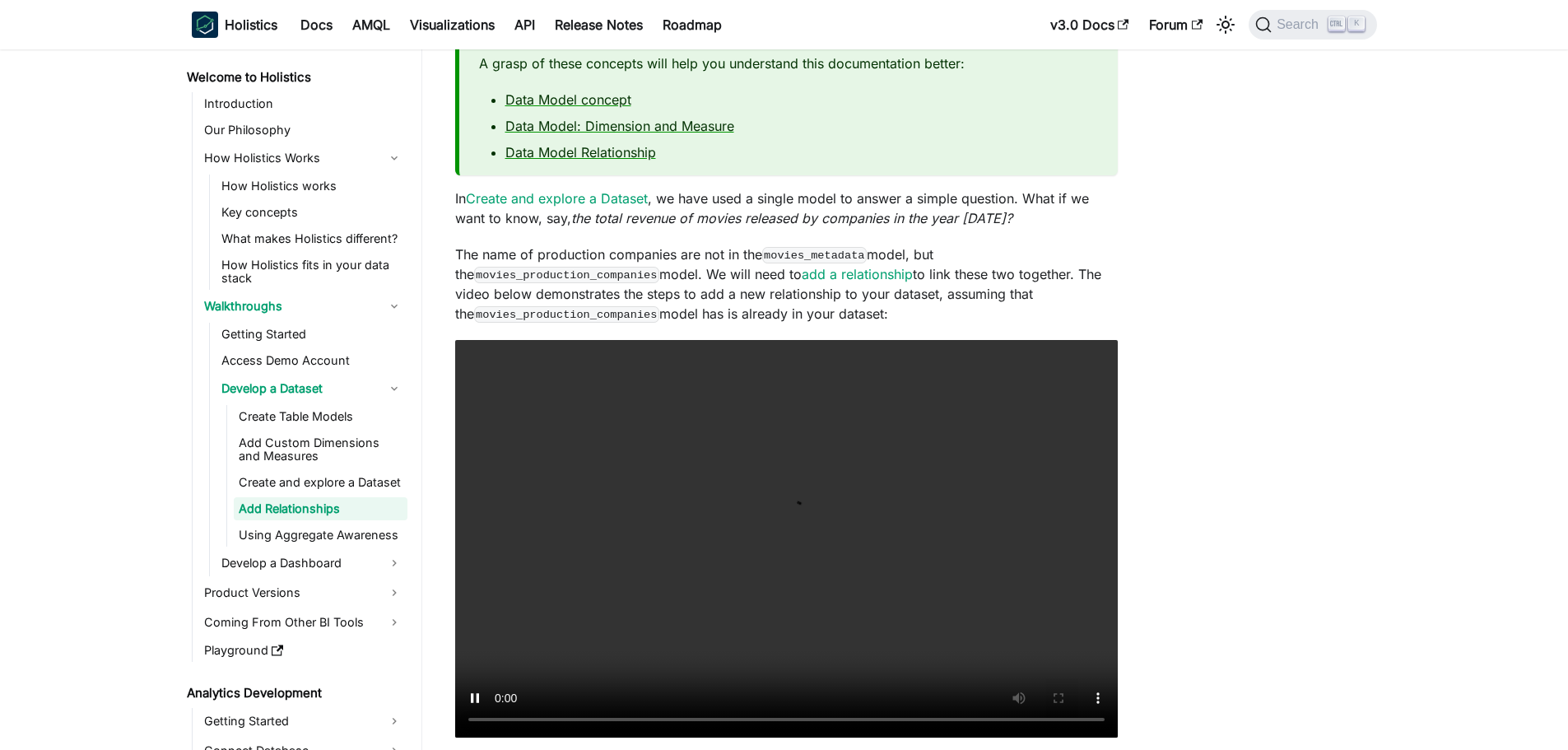
scroll to position [247, 0]
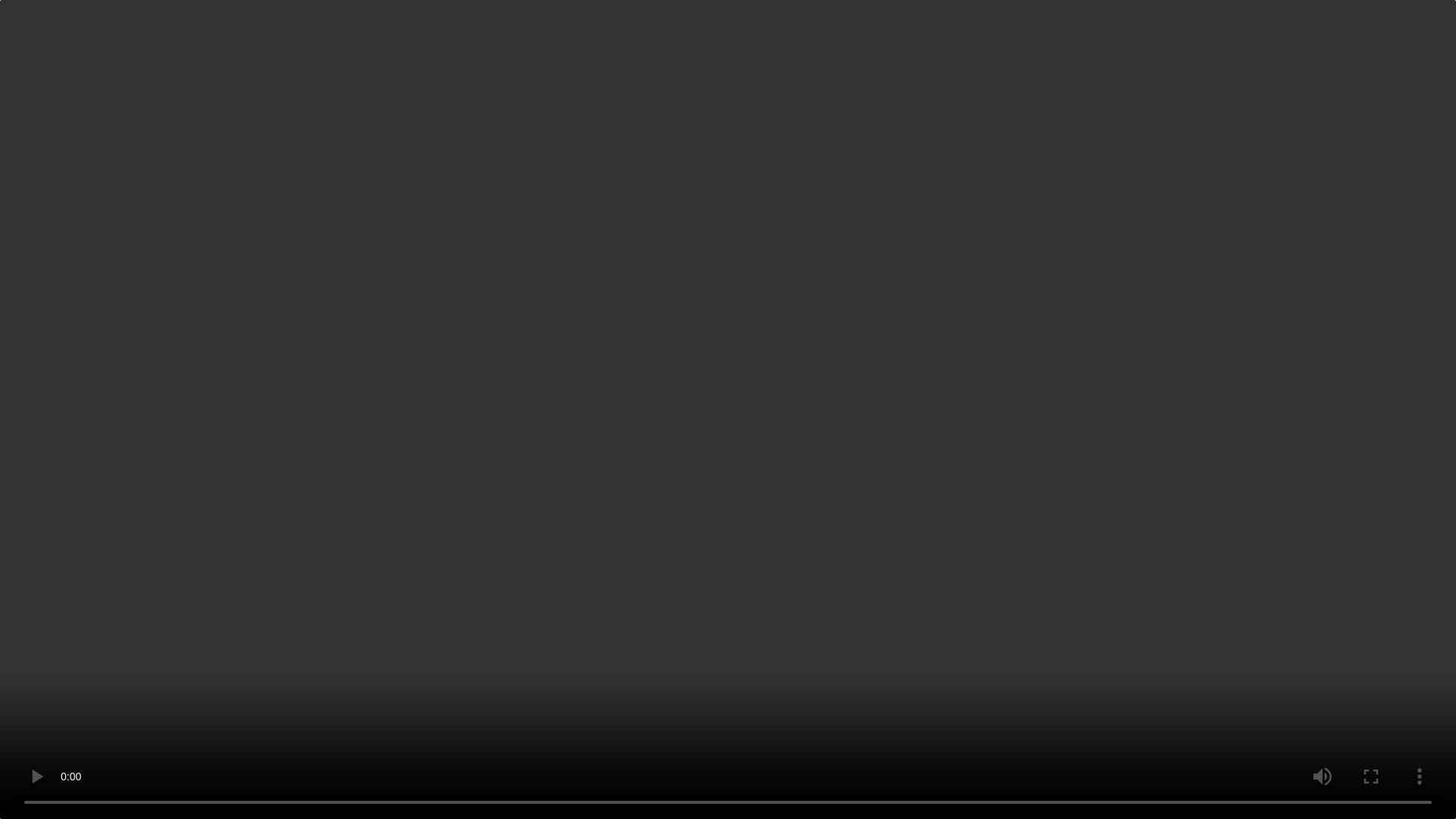
click at [1073, 572] on video "Your browser does not support embedding video, but you can download it ." at bounding box center [728, 409] width 1456 height 819
click at [850, 438] on video "Your browser does not support embedding video, but you can download it ." at bounding box center [728, 409] width 1456 height 819
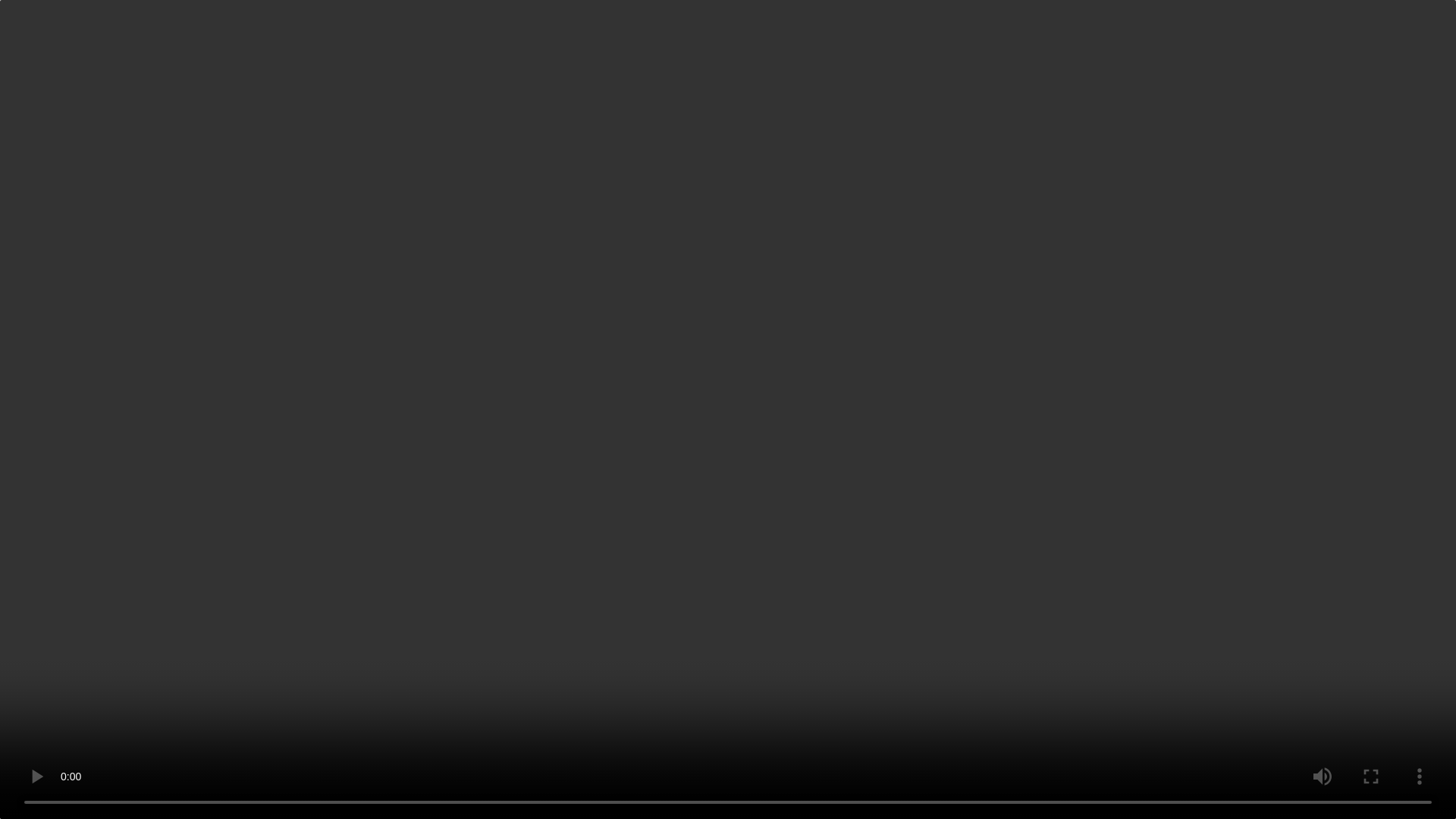
click at [876, 489] on video "Your browser does not support embedding video, but you can download it ." at bounding box center [728, 409] width 1456 height 819
drag, startPoint x: 621, startPoint y: 563, endPoint x: 612, endPoint y: 576, distance: 15.8
click at [620, 563] on video "Your browser does not support embedding video, but you can download it ." at bounding box center [728, 409] width 1456 height 819
drag, startPoint x: 580, startPoint y: 527, endPoint x: 335, endPoint y: 566, distance: 248.1
click at [576, 528] on video "Your browser does not support embedding video, but you can download it ." at bounding box center [728, 409] width 1456 height 819
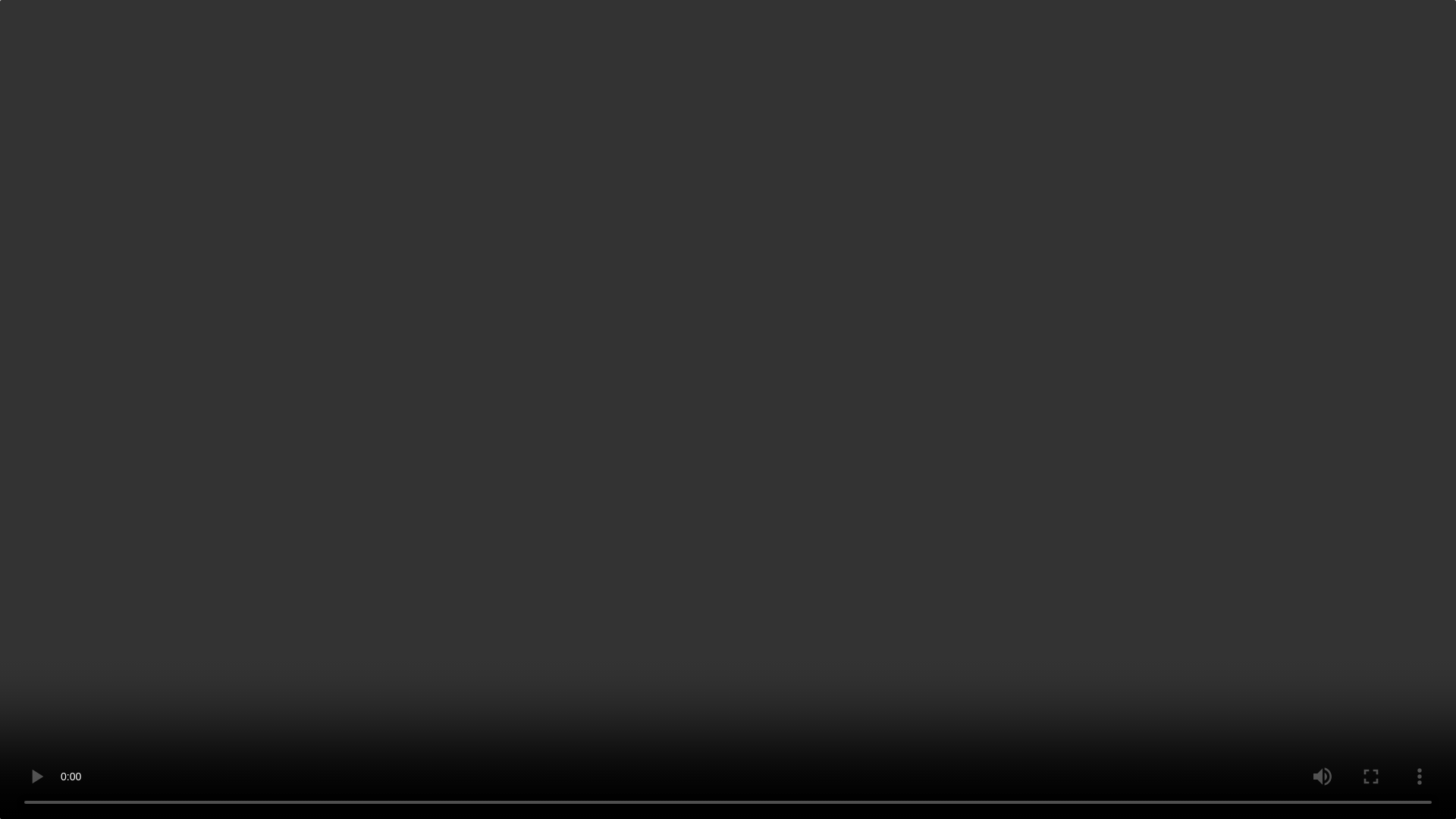
click at [525, 492] on video "Your browser does not support embedding video, but you can download it ." at bounding box center [728, 409] width 1456 height 819
click at [388, 511] on video "Your browser does not support embedding video, but you can download it ." at bounding box center [728, 409] width 1456 height 819
click at [334, 424] on video "Your browser does not support embedding video, but you can download it ." at bounding box center [728, 409] width 1456 height 819
click at [335, 424] on video "Your browser does not support embedding video, but you can download it ." at bounding box center [728, 409] width 1456 height 819
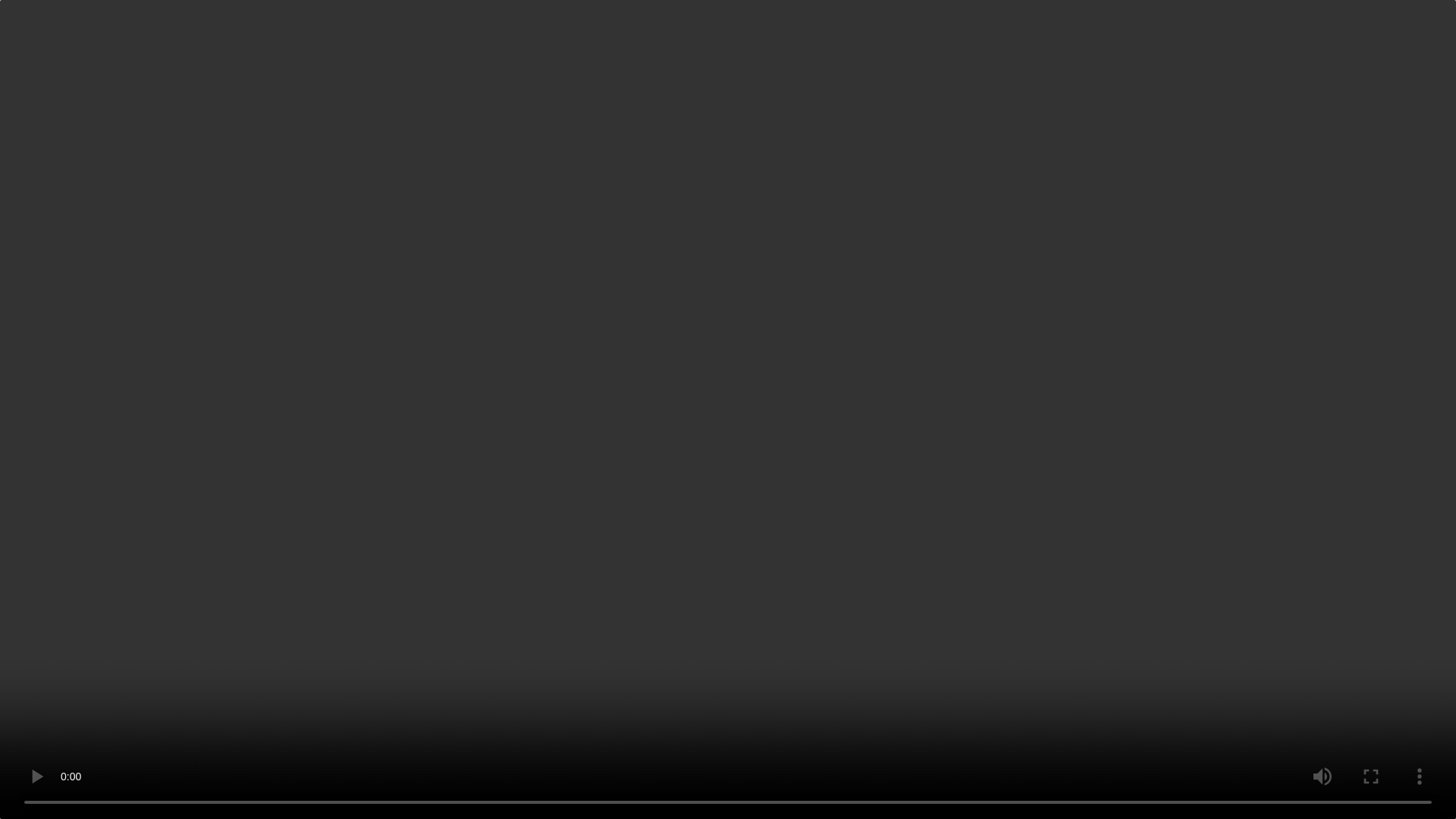
click at [352, 465] on video "Your browser does not support embedding video, but you can download it ." at bounding box center [728, 409] width 1456 height 819
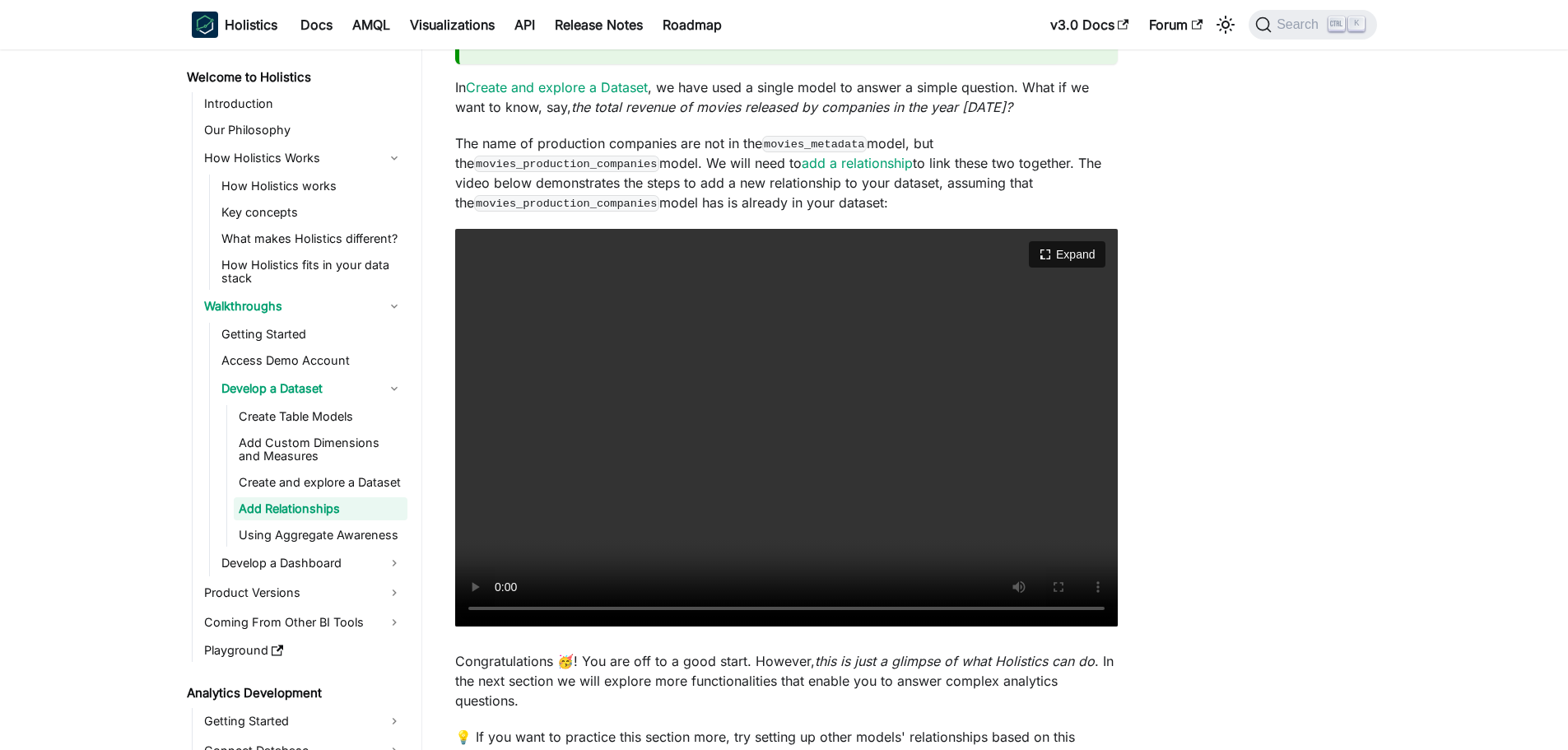
click at [814, 467] on video "Your browser does not support embedding video, but you can download it ." at bounding box center [786, 428] width 663 height 398
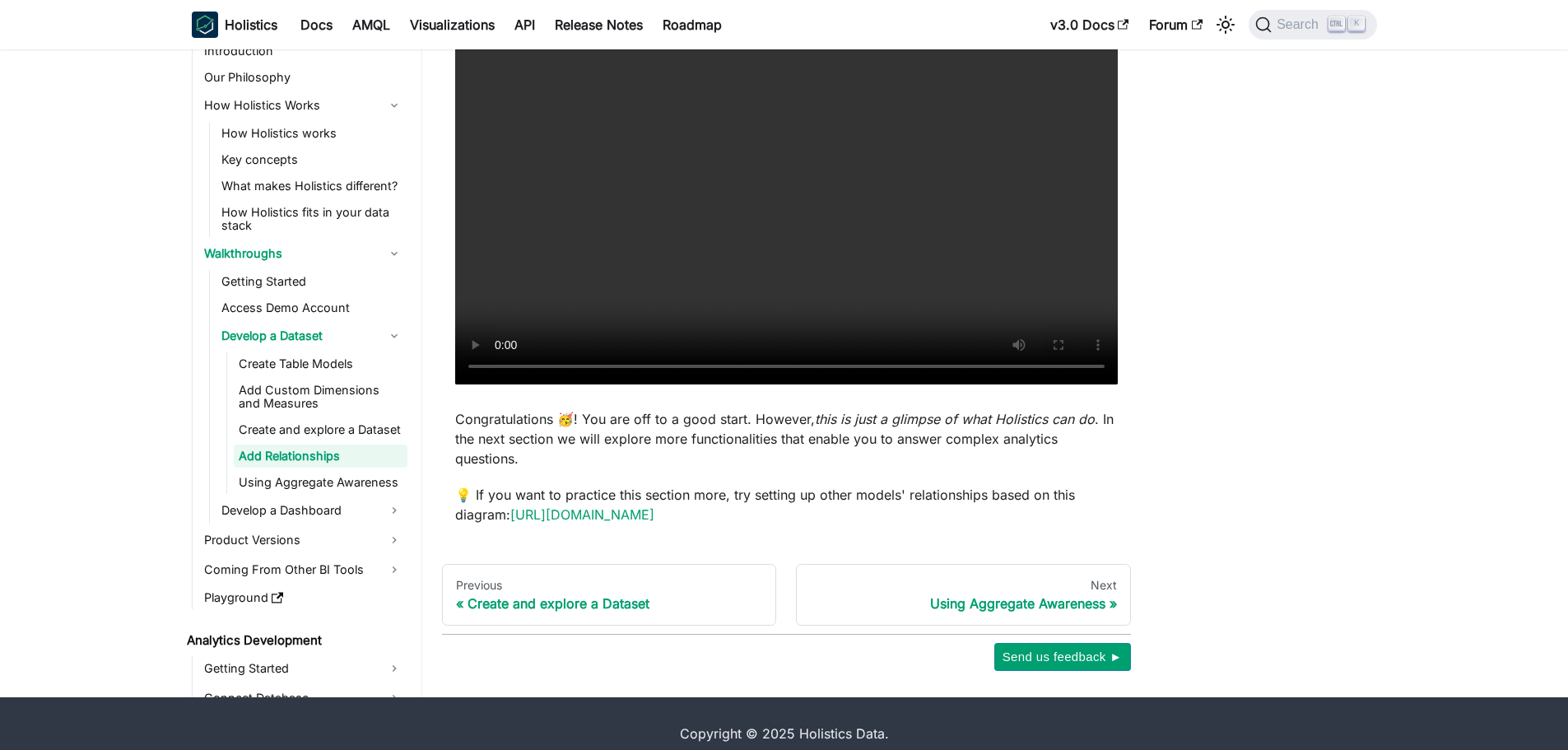
scroll to position [494, 0]
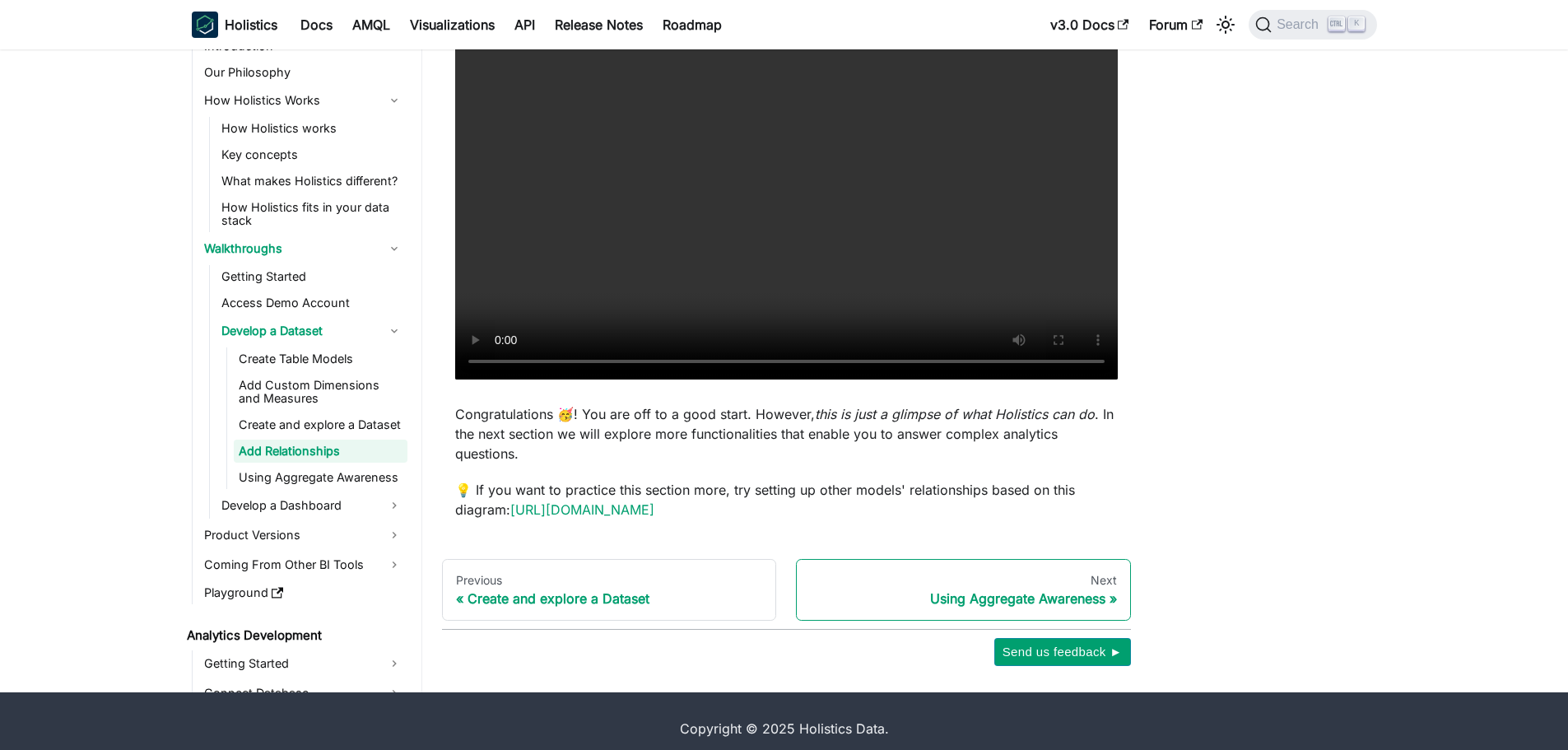
click at [1065, 601] on div "Using Aggregate Awareness" at bounding box center [963, 598] width 307 height 17
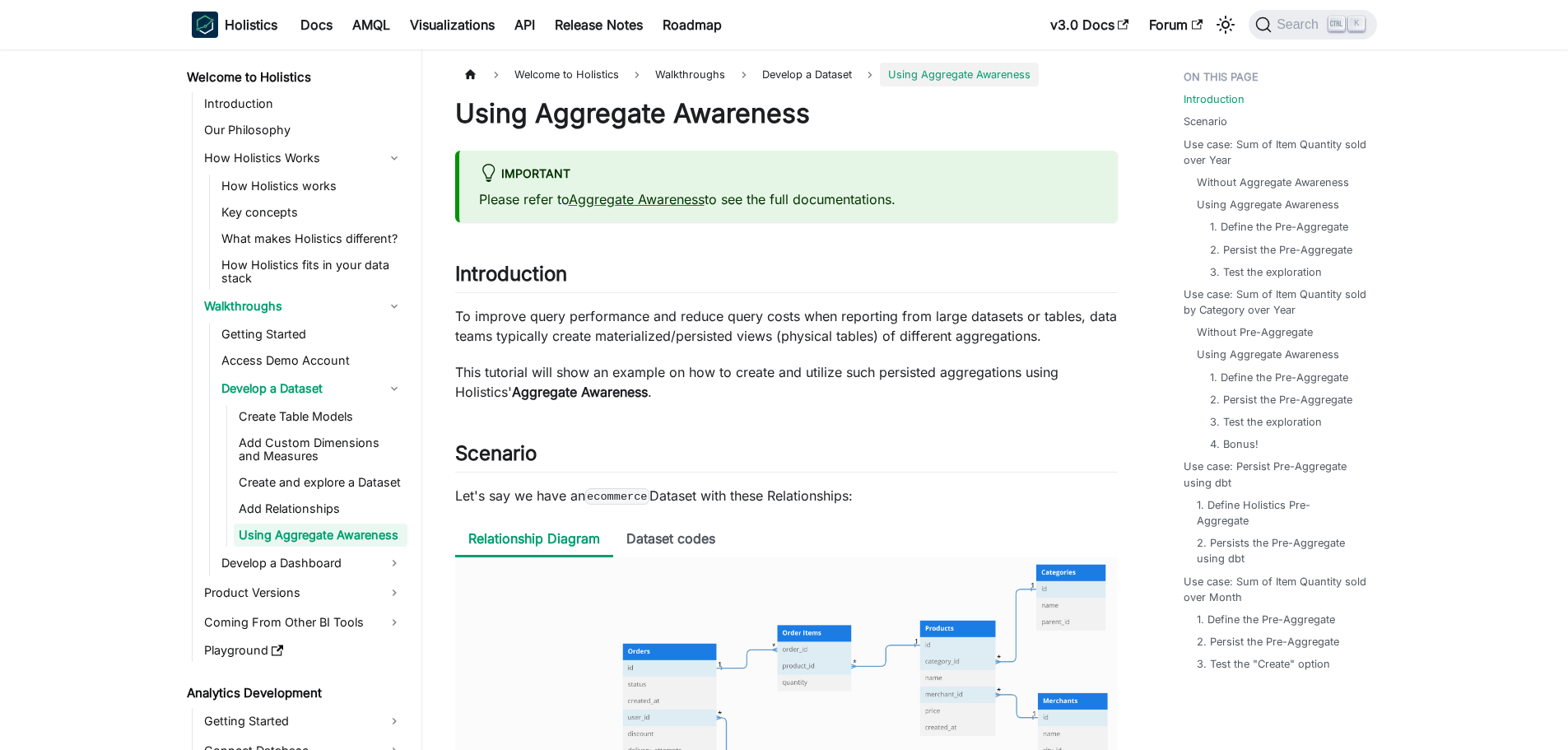
click at [696, 494] on p "Let's say we have an ecommerce Dataset with these Relationships:" at bounding box center [786, 495] width 663 height 20
click at [816, 461] on h2 "Scenario ​" at bounding box center [786, 457] width 663 height 31
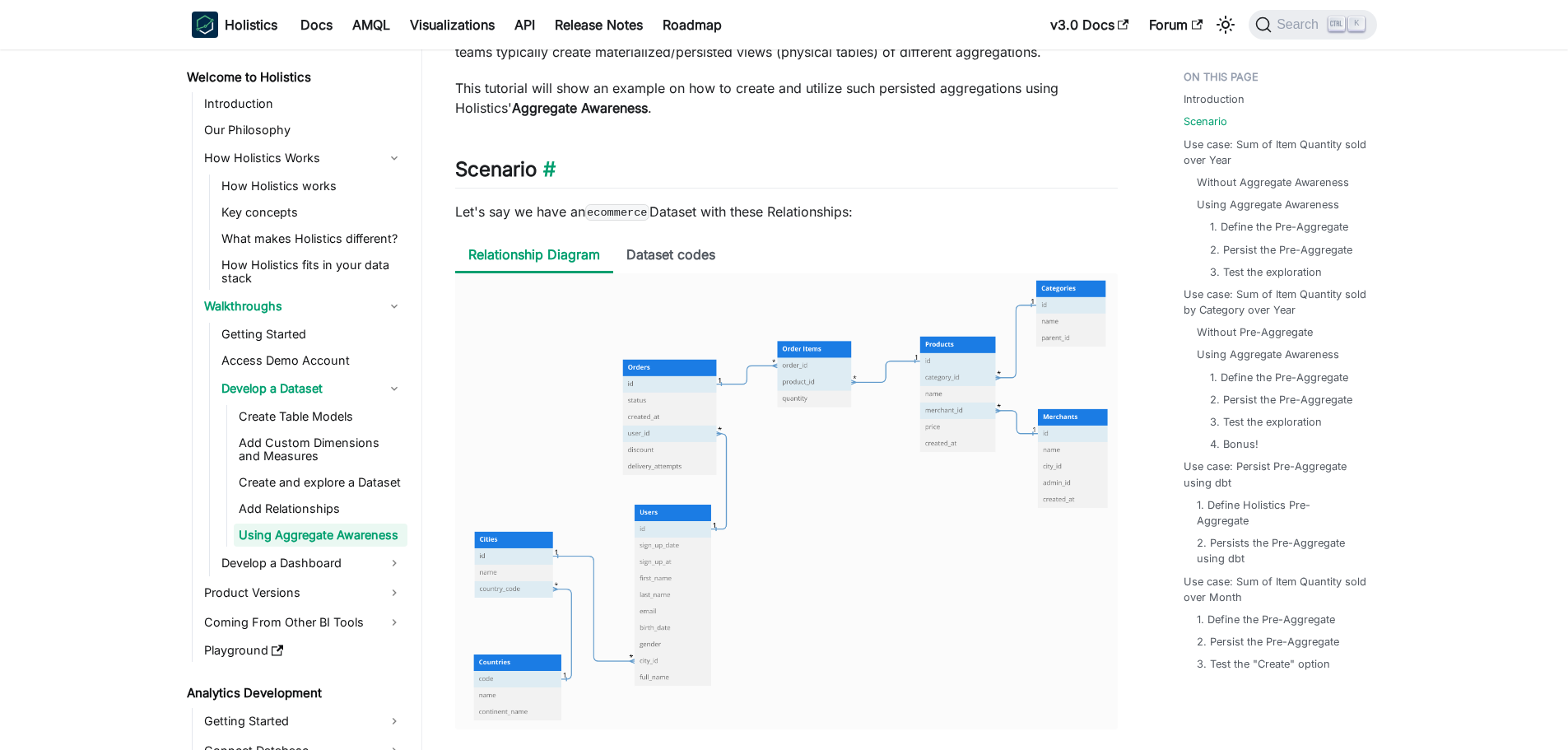
scroll to position [329, 0]
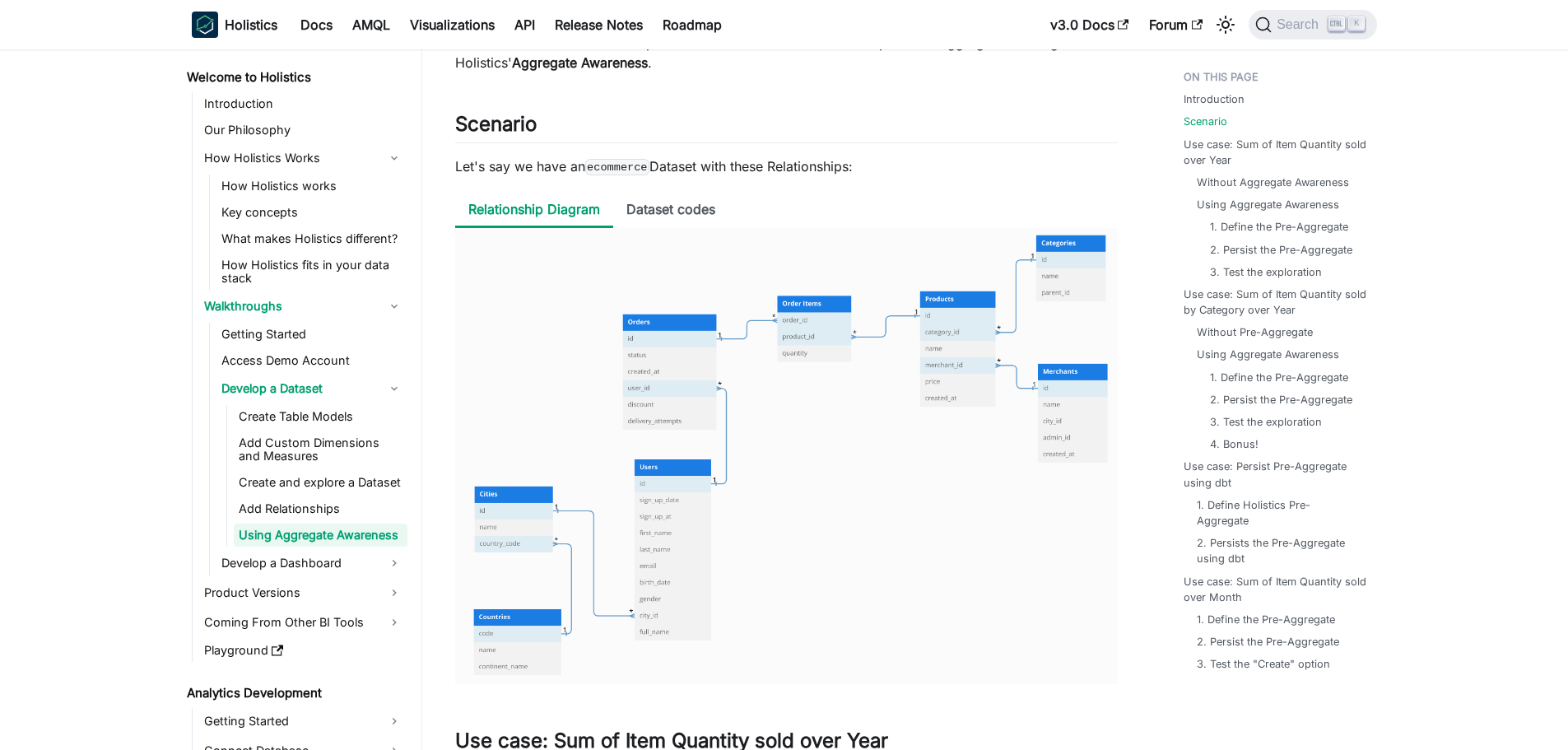
click at [674, 231] on img at bounding box center [786, 455] width 663 height 455
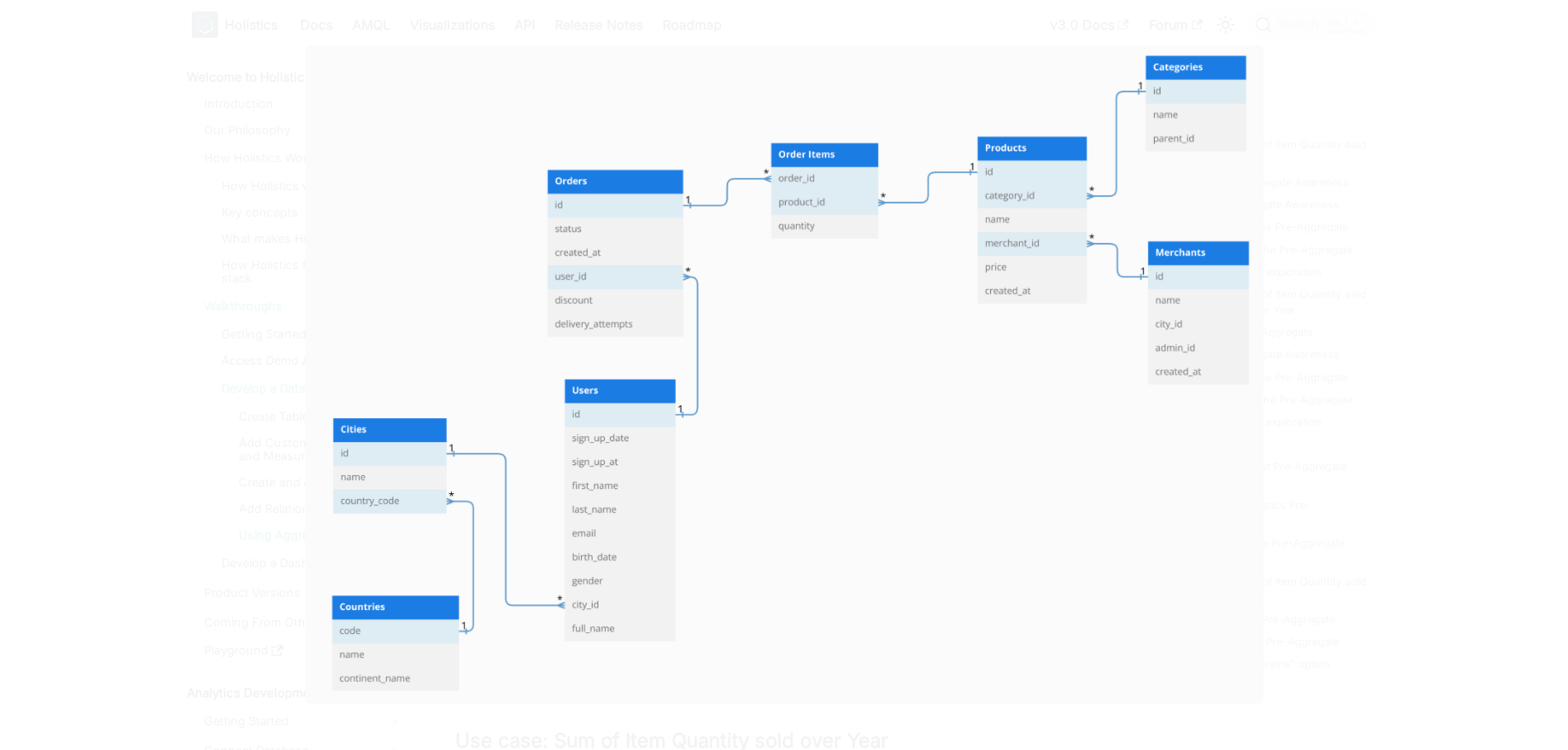
click at [678, 207] on img at bounding box center [783, 375] width 958 height 659
click at [663, 224] on img at bounding box center [783, 375] width 958 height 659
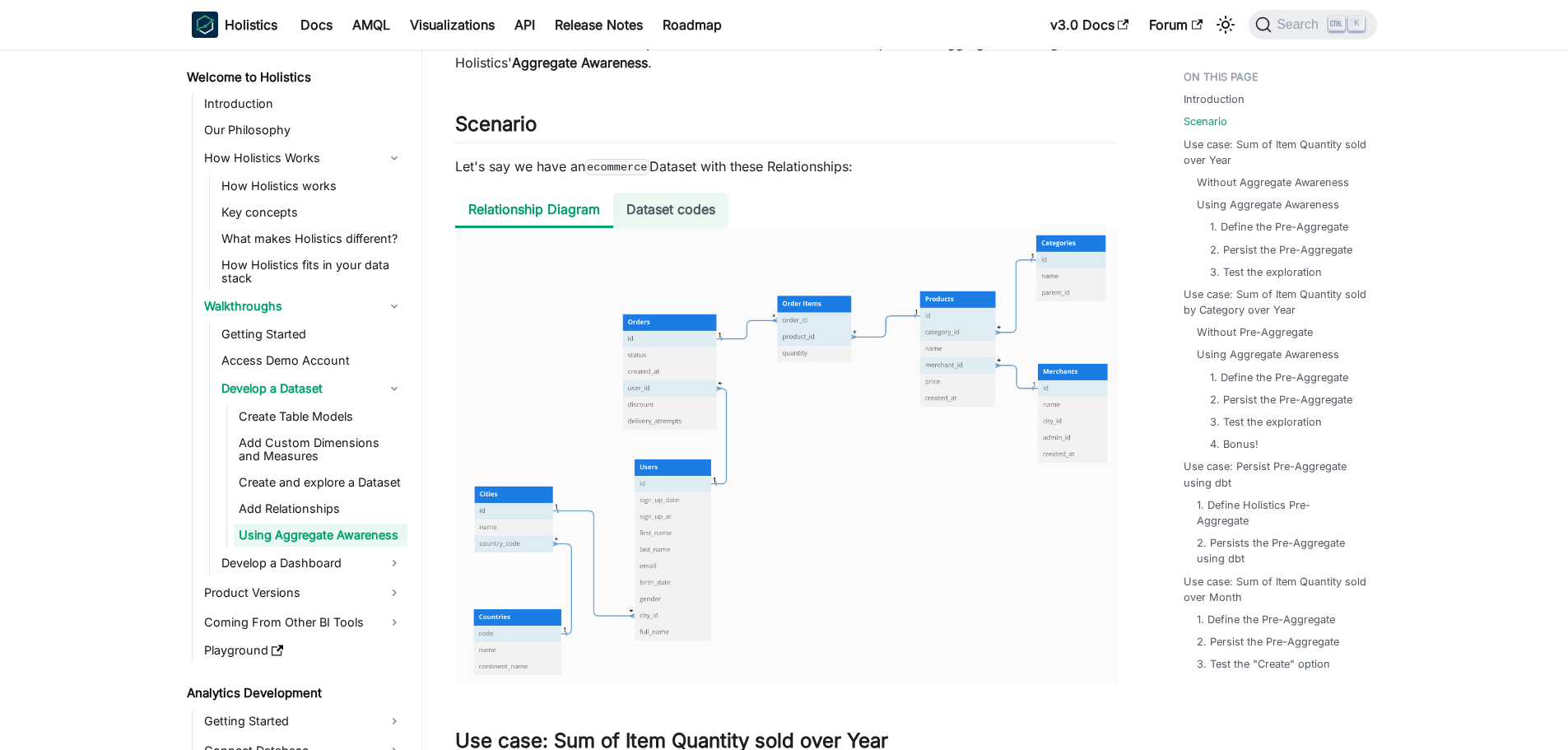
click at [668, 212] on li "Dataset codes" at bounding box center [671, 210] width 116 height 36
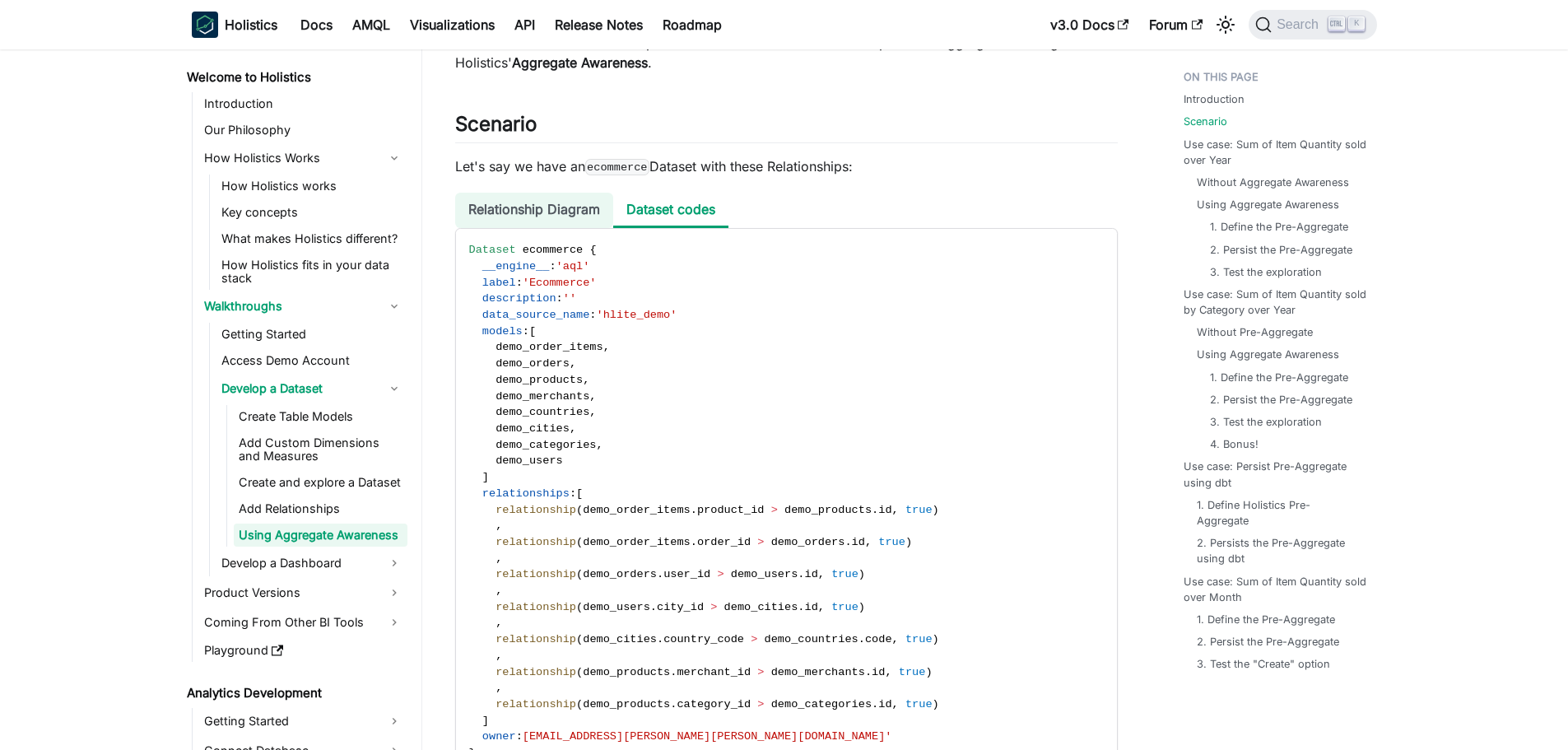
click at [569, 214] on li "Relationship Diagram" at bounding box center [534, 210] width 158 height 36
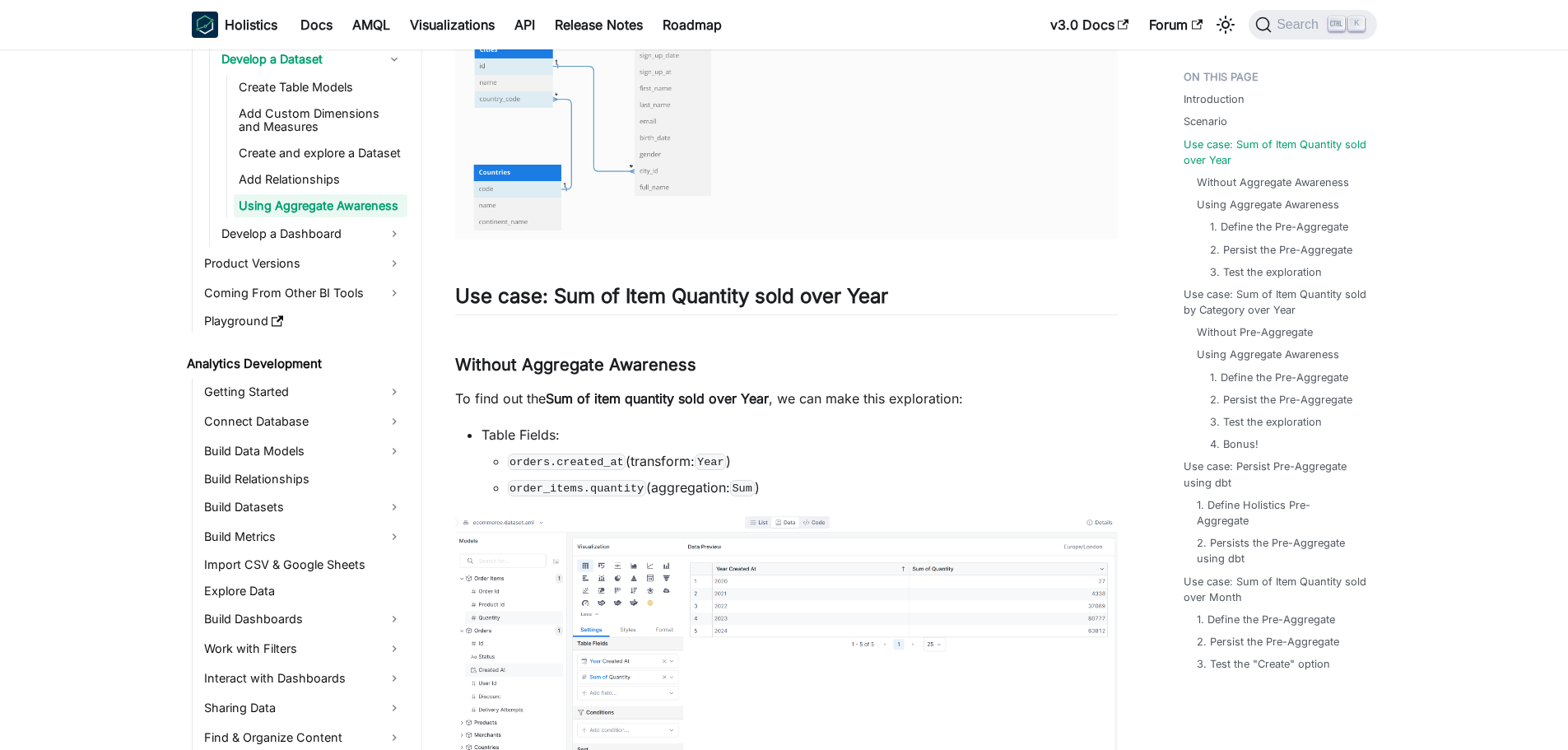
scroll to position [906, 0]
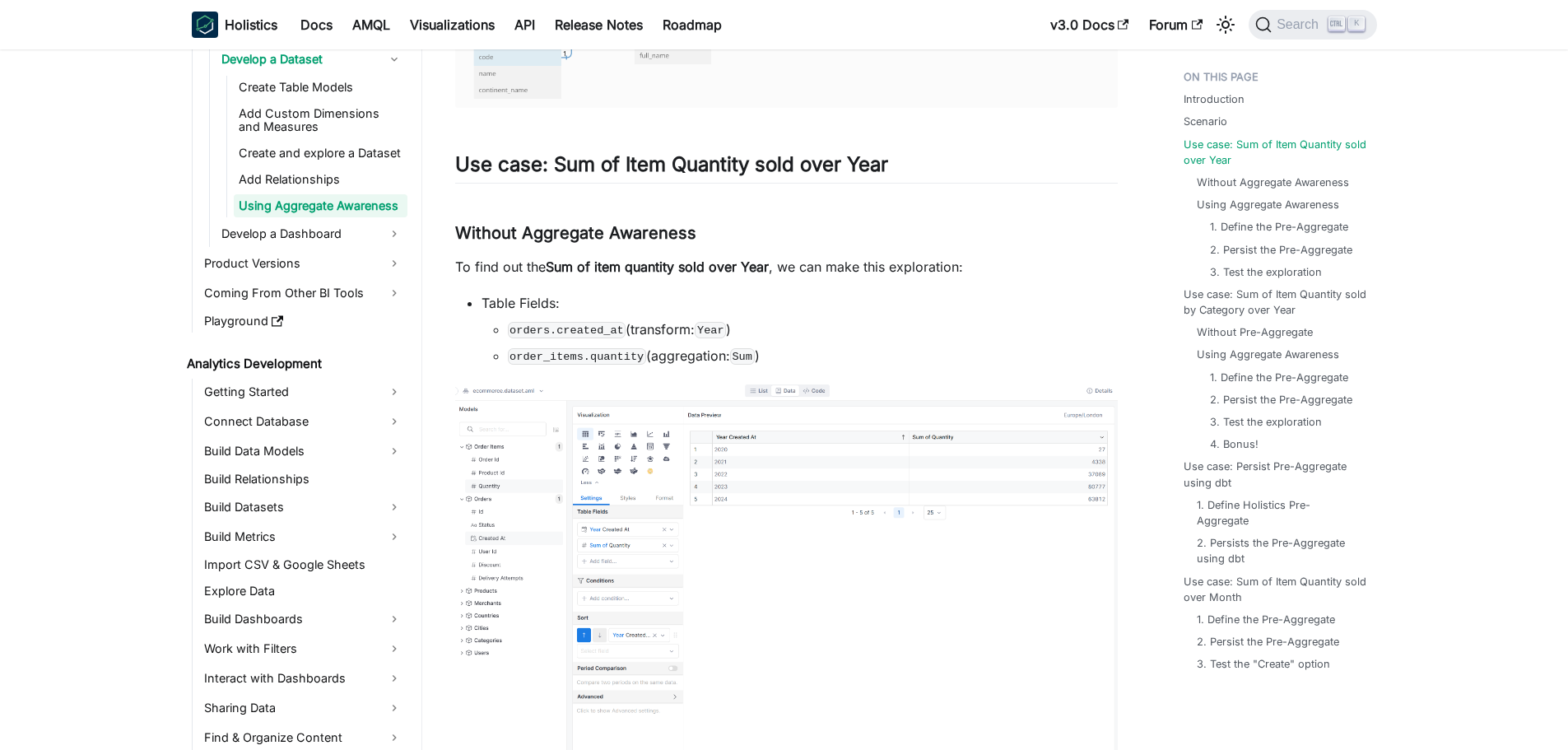
click at [507, 266] on p "To find out the Sum of item quantity sold over Year , we can make this explorat…" at bounding box center [786, 267] width 663 height 20
click at [506, 267] on p "To find out the Sum of item quantity sold over Year , we can make this explorat…" at bounding box center [786, 267] width 663 height 20
drag, startPoint x: 601, startPoint y: 255, endPoint x: 607, endPoint y: 266, distance: 12.5
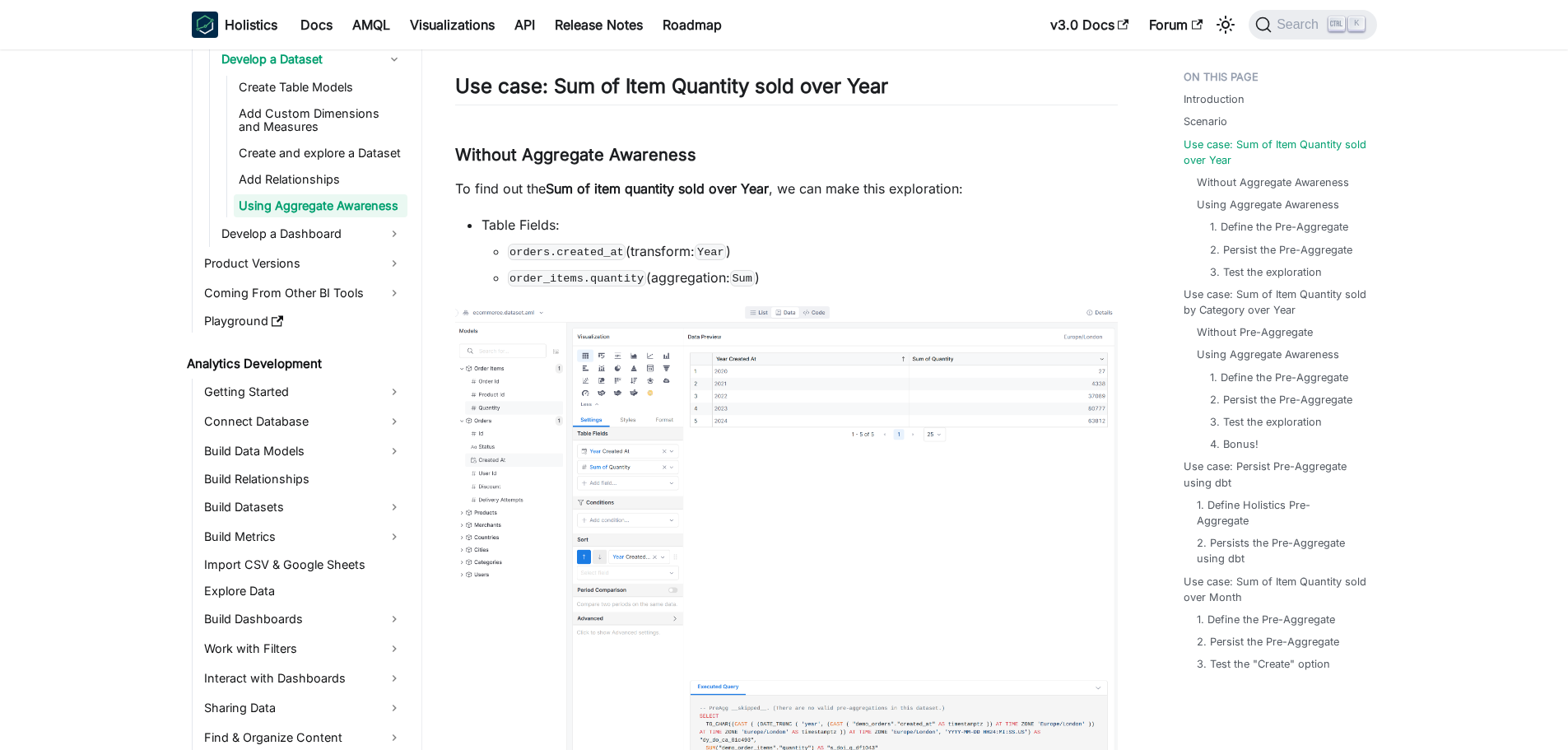
scroll to position [988, 0]
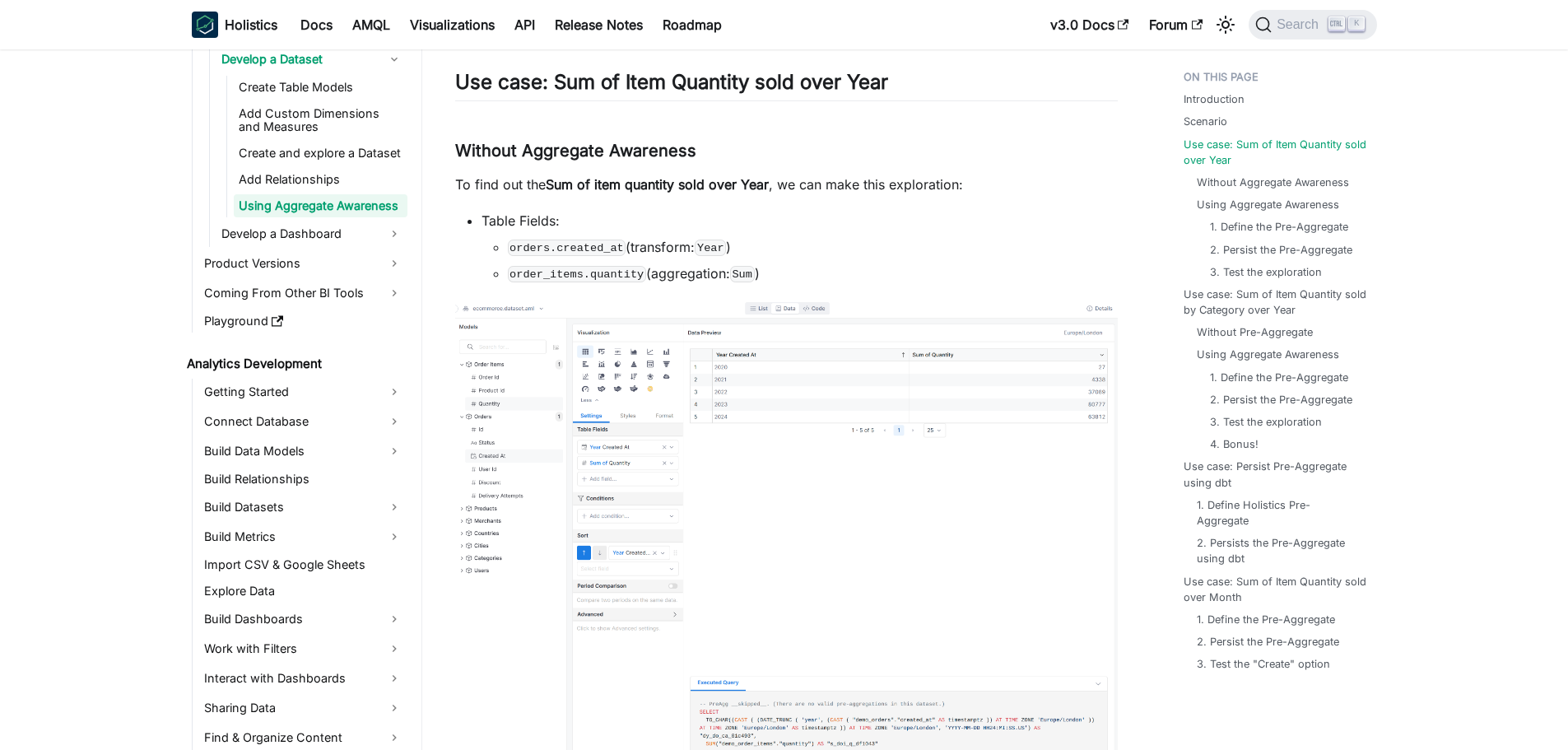
click at [560, 273] on code "order_items.quantity" at bounding box center [576, 274] width 138 height 17
drag, startPoint x: 649, startPoint y: 275, endPoint x: 657, endPoint y: 287, distance: 14.4
click at [650, 275] on li "order_items.quantity (aggregation: Sum )" at bounding box center [812, 273] width 610 height 20
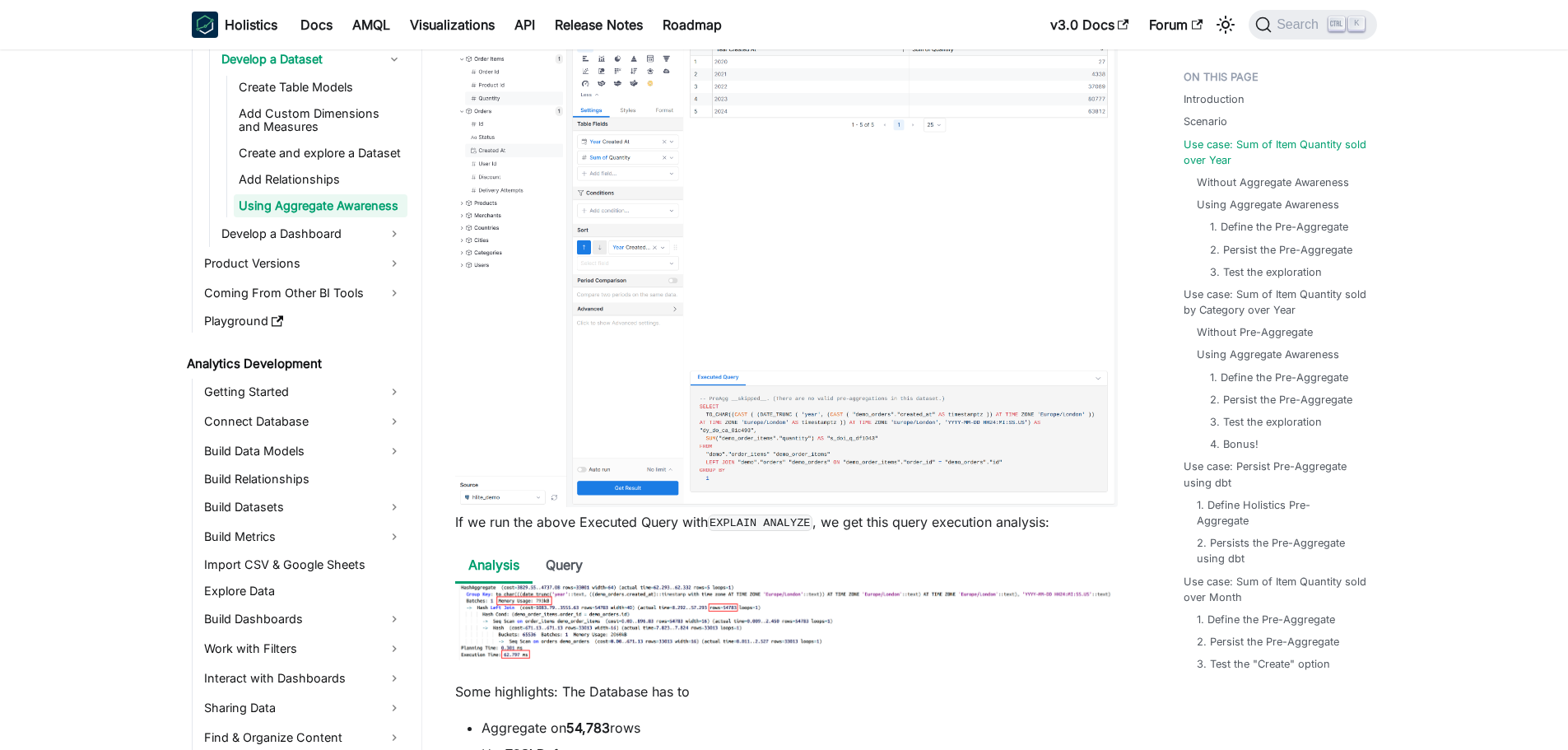
scroll to position [1317, 0]
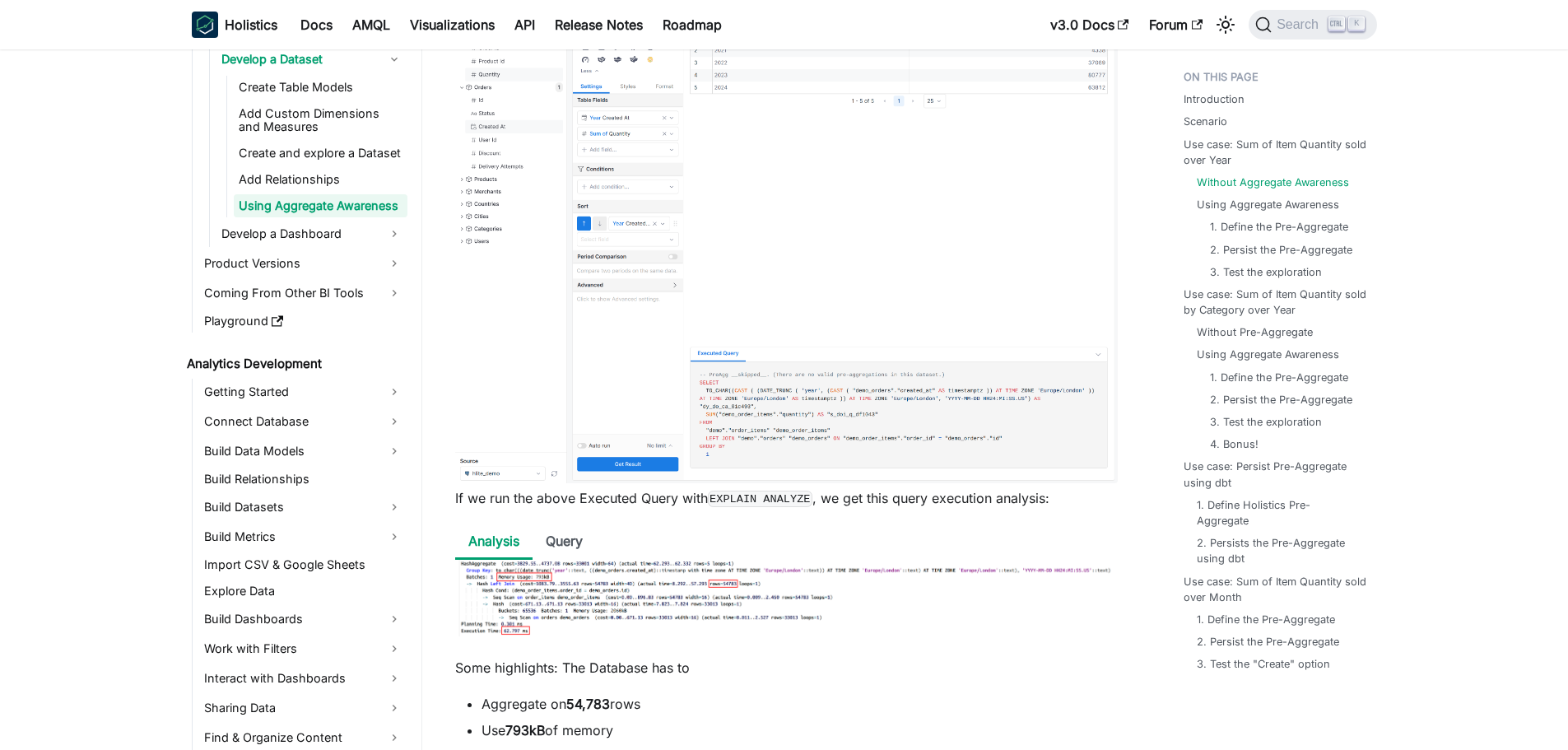
click at [816, 267] on img at bounding box center [786, 227] width 663 height 513
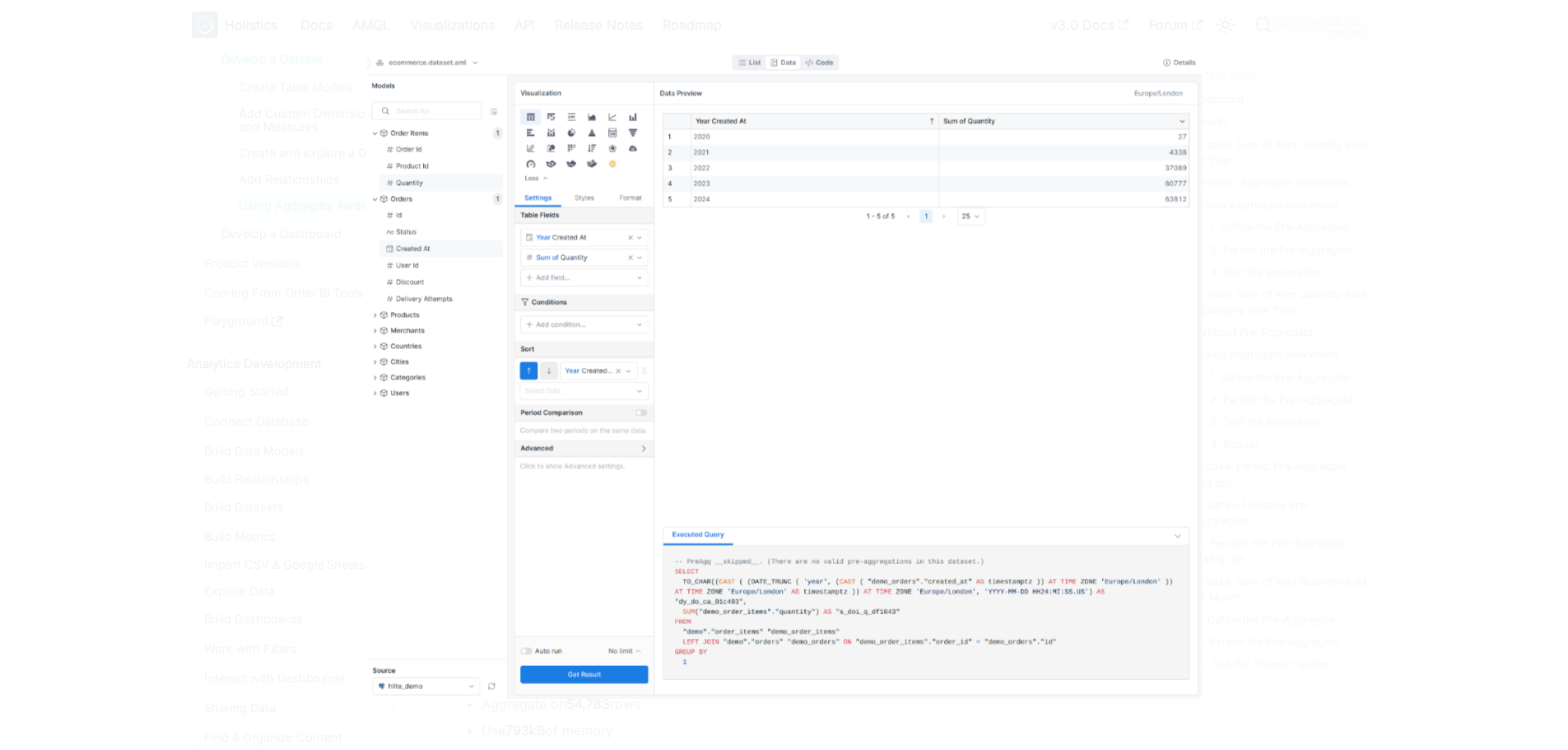
click at [822, 316] on img at bounding box center [784, 375] width 835 height 647
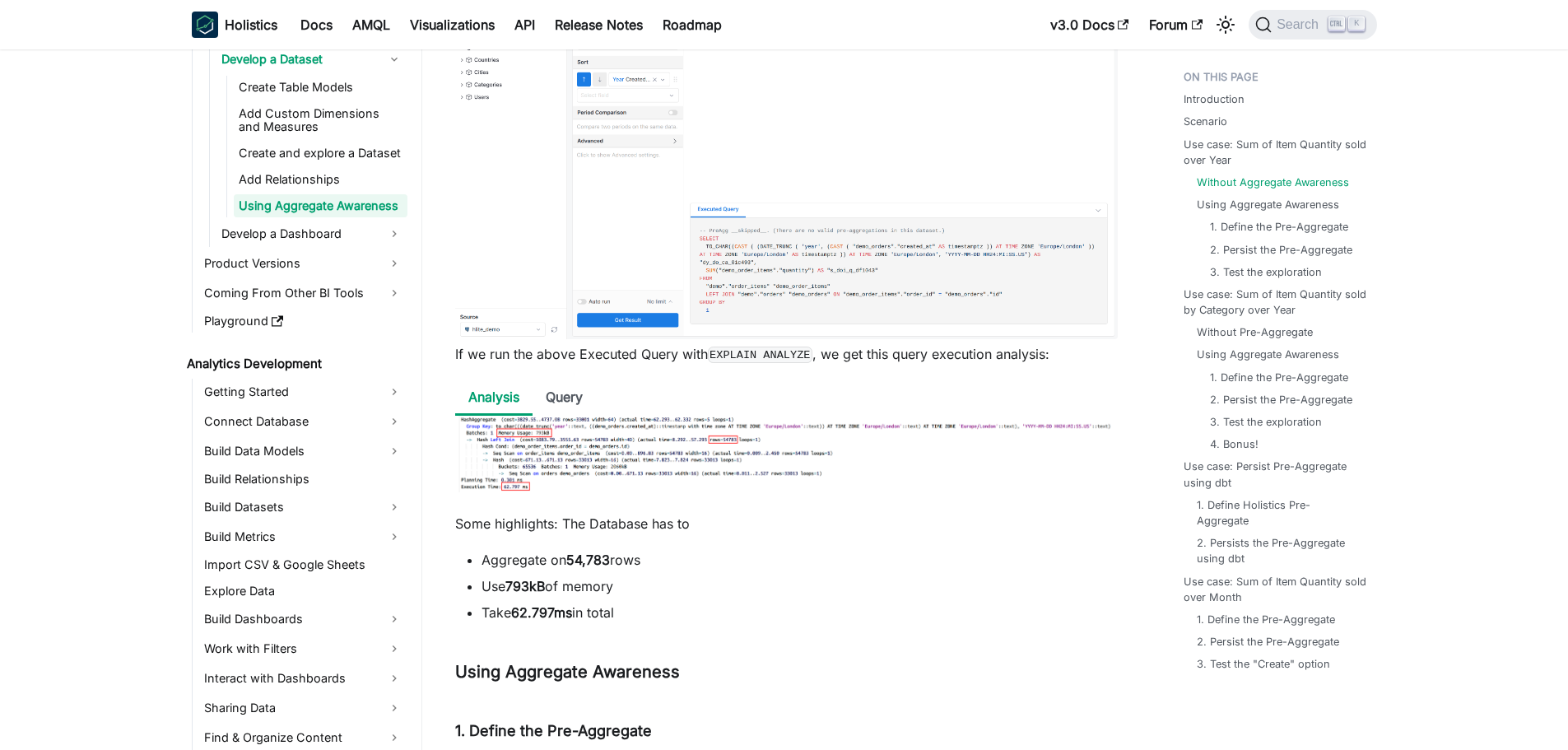
scroll to position [1564, 0]
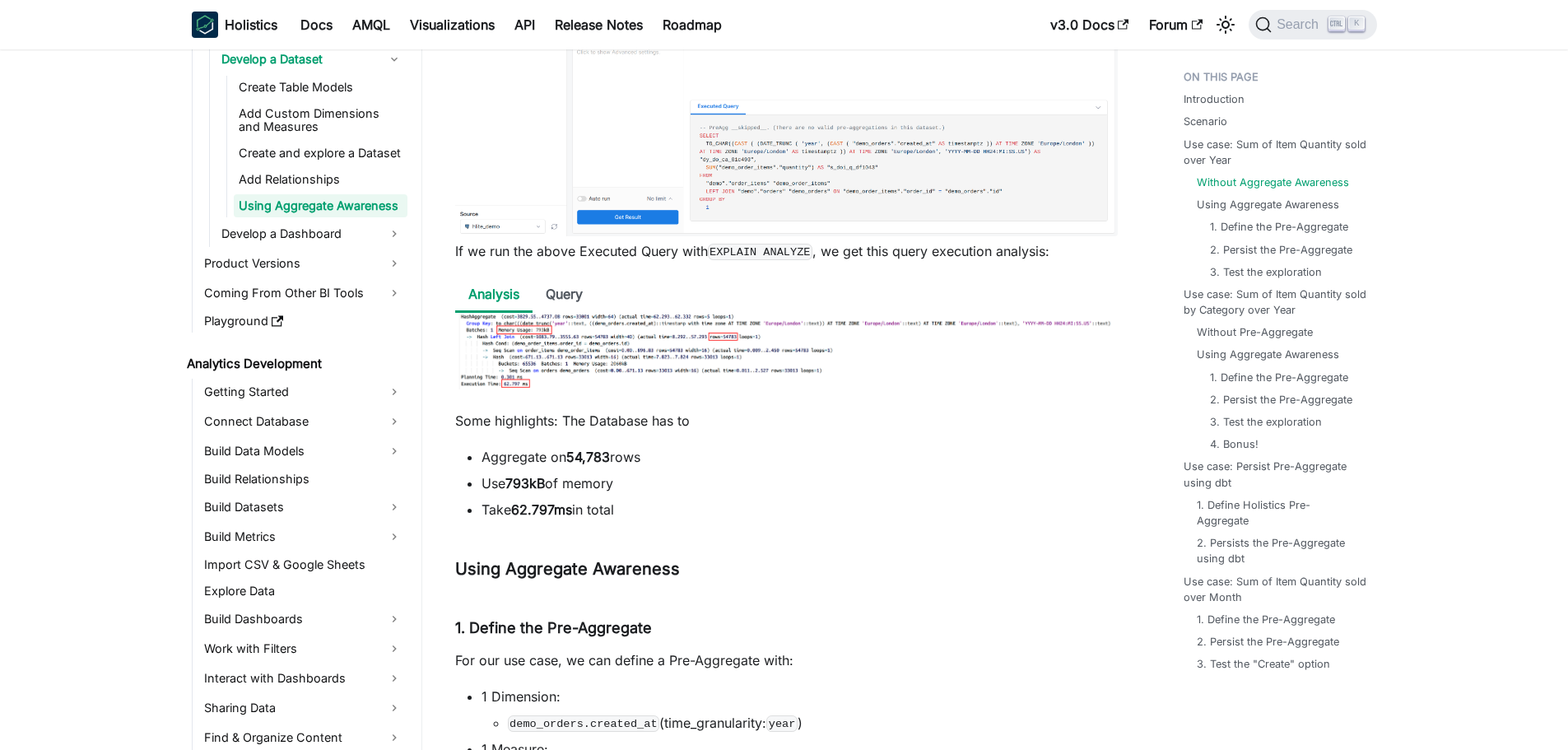
click at [582, 343] on img at bounding box center [786, 351] width 663 height 76
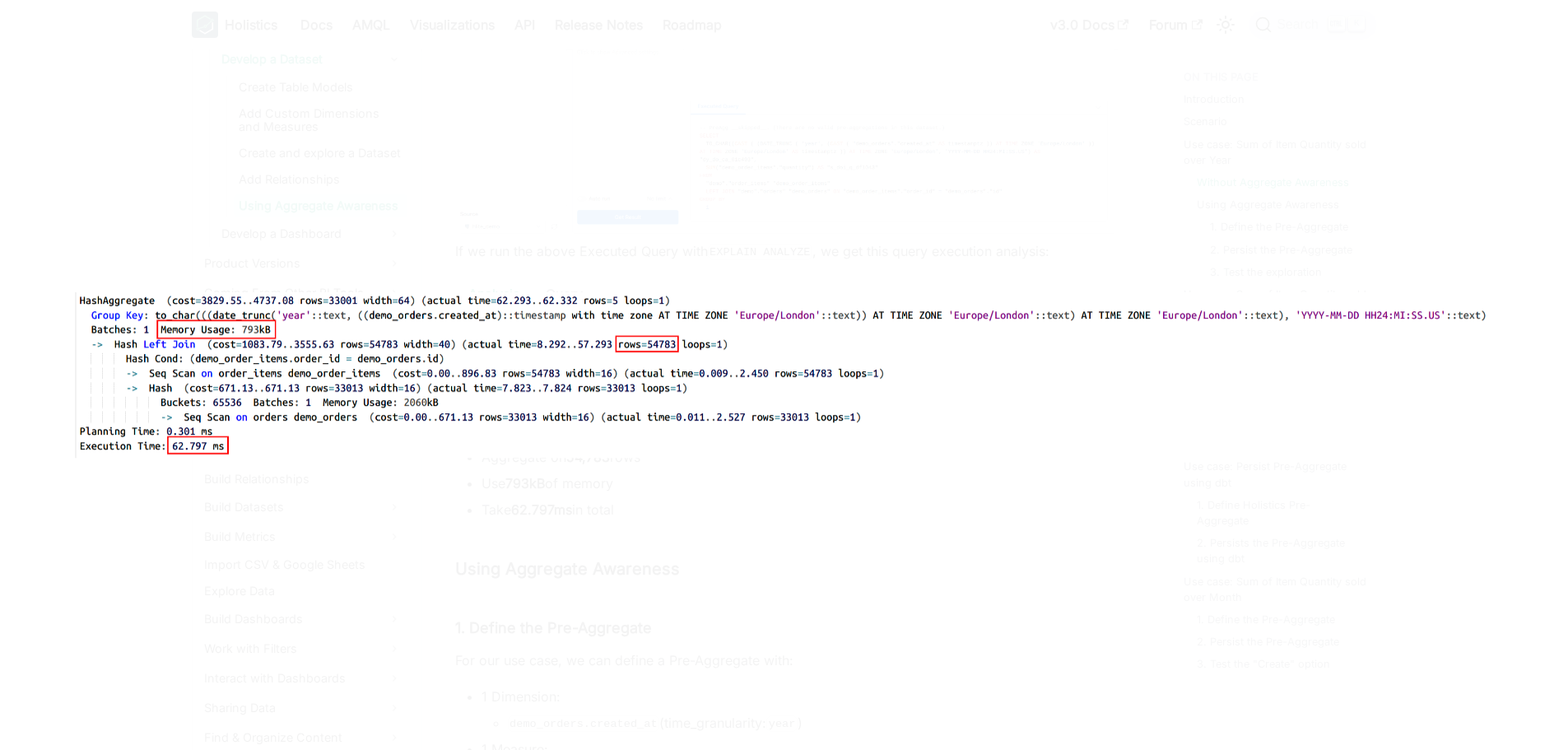
click at [499, 382] on img at bounding box center [784, 374] width 1435 height 164
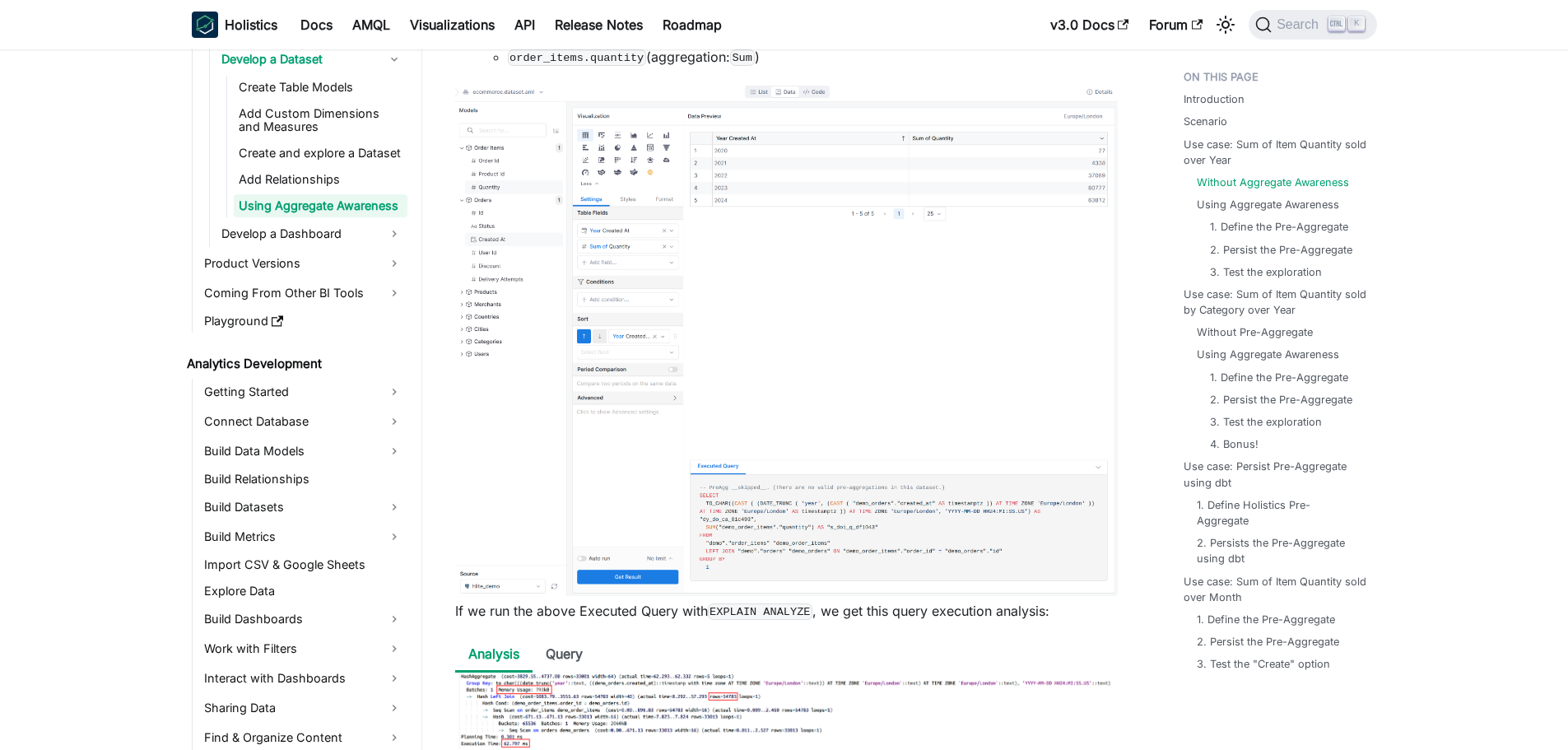
scroll to position [1399, 0]
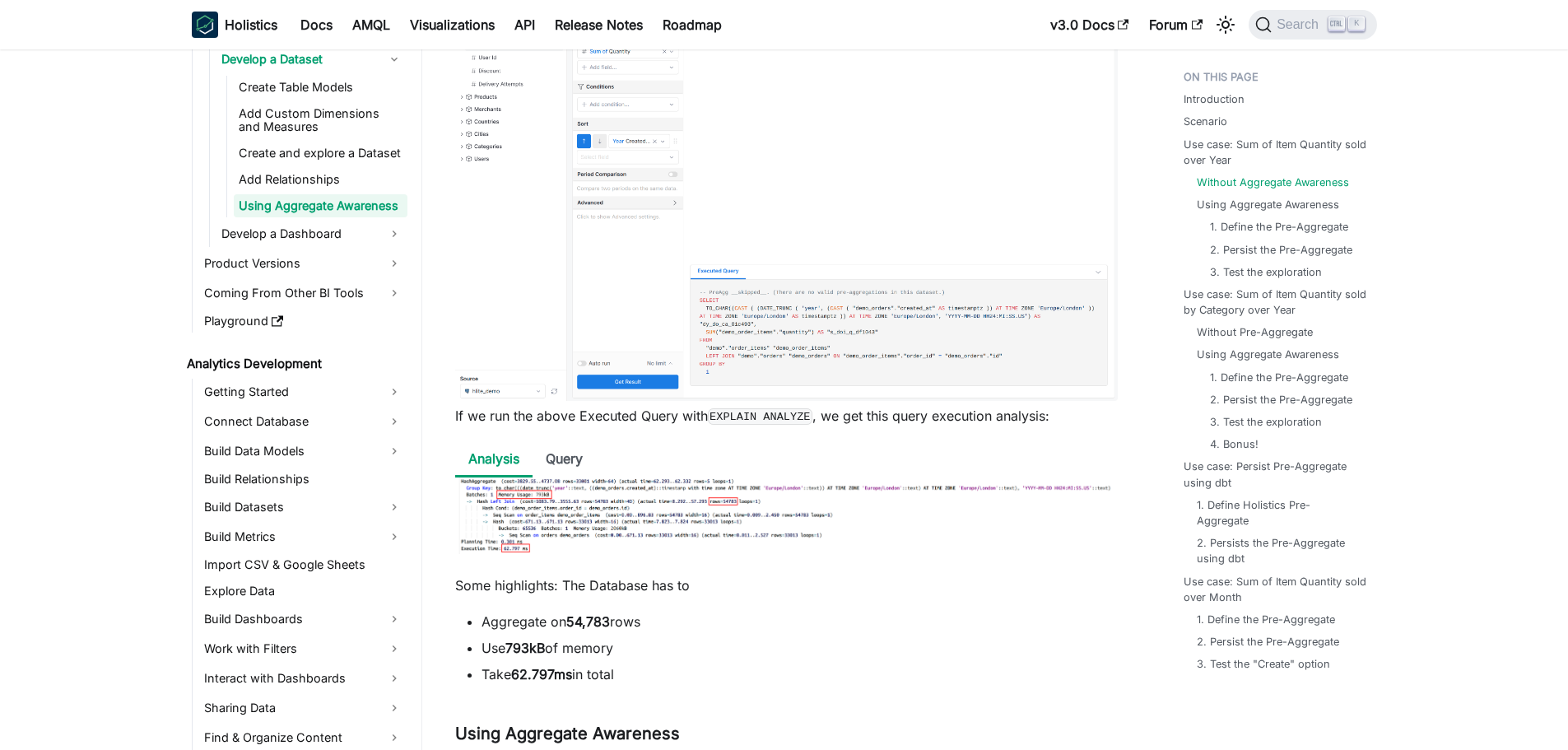
click at [729, 348] on img at bounding box center [786, 144] width 663 height 513
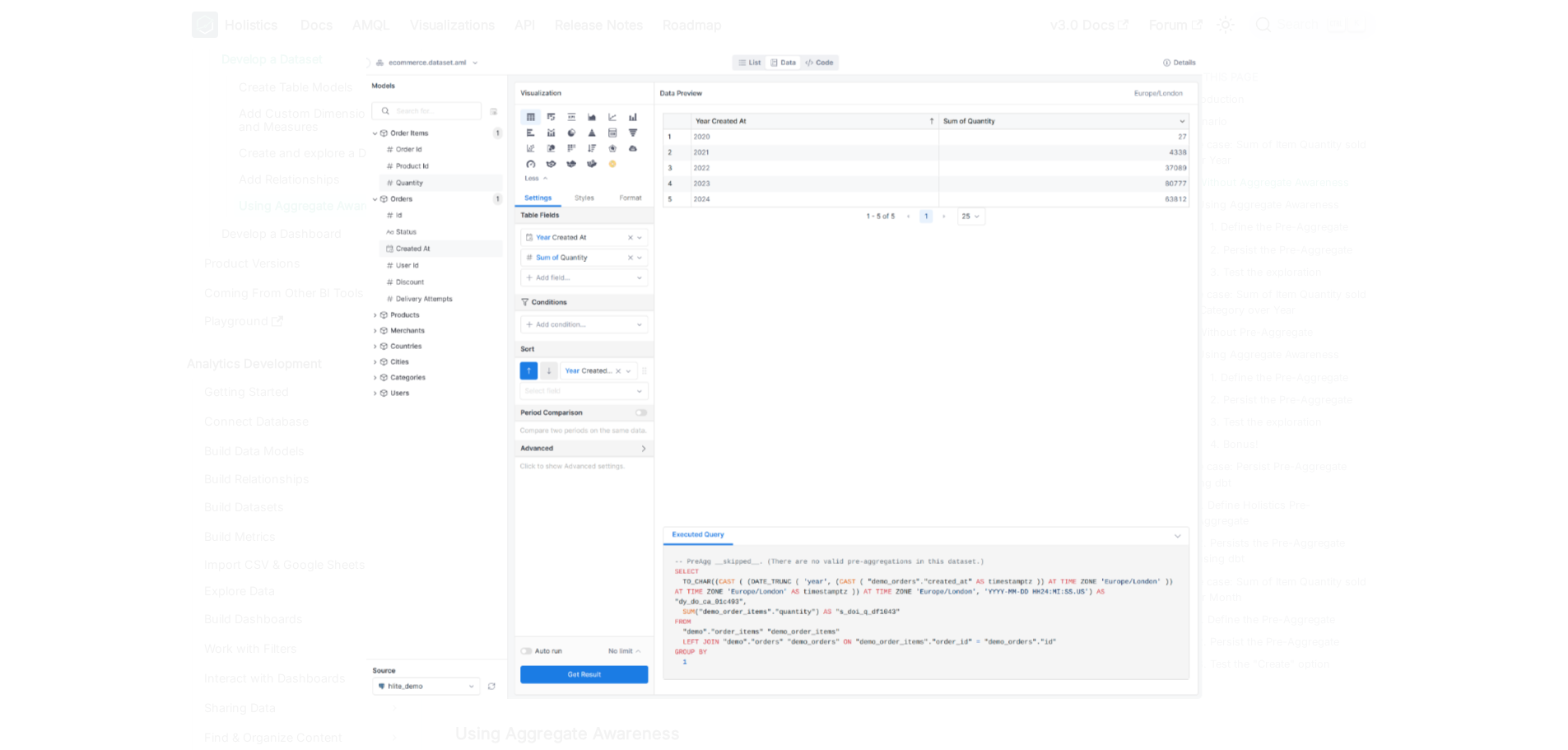
click at [750, 348] on img at bounding box center [784, 375] width 835 height 647
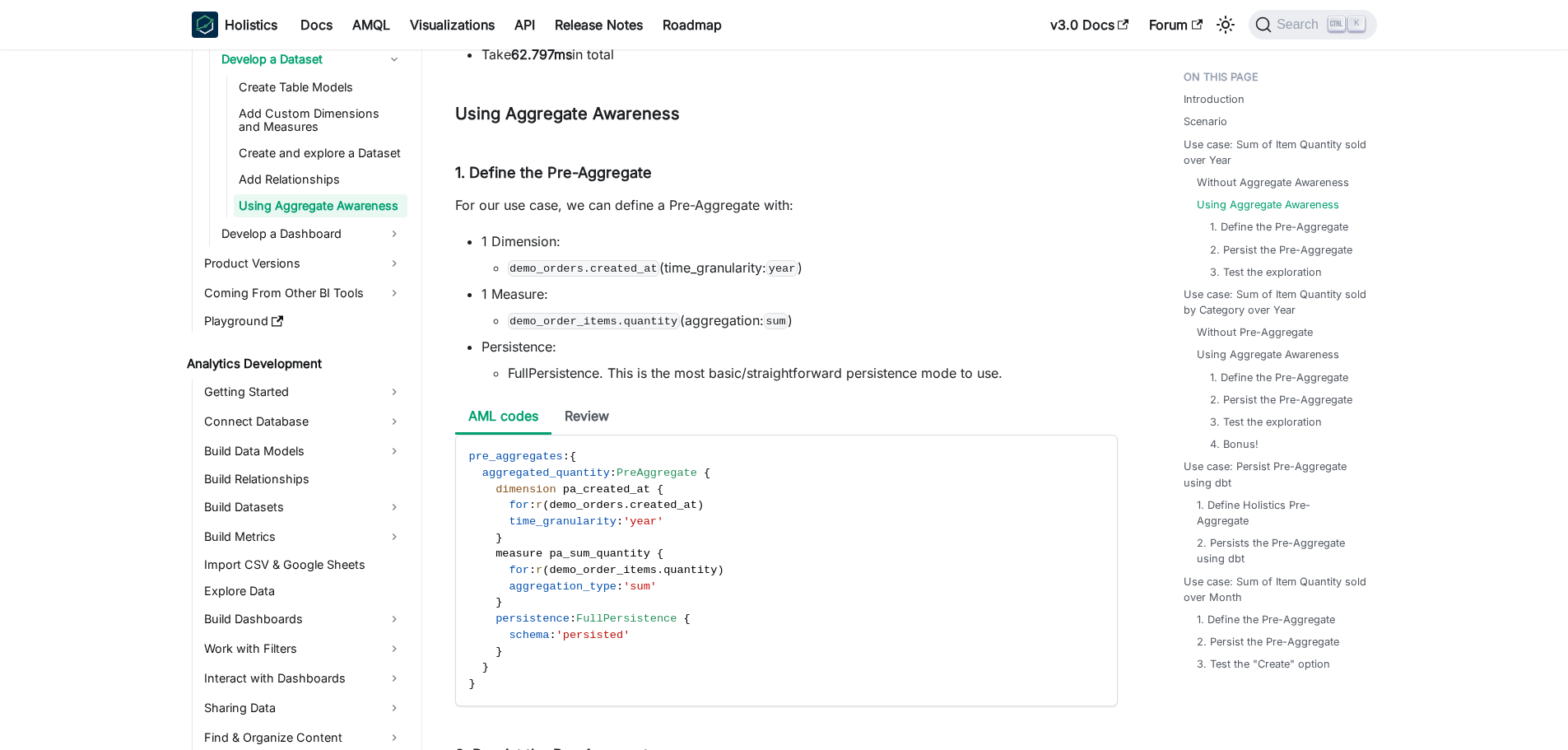
scroll to position [2058, 0]
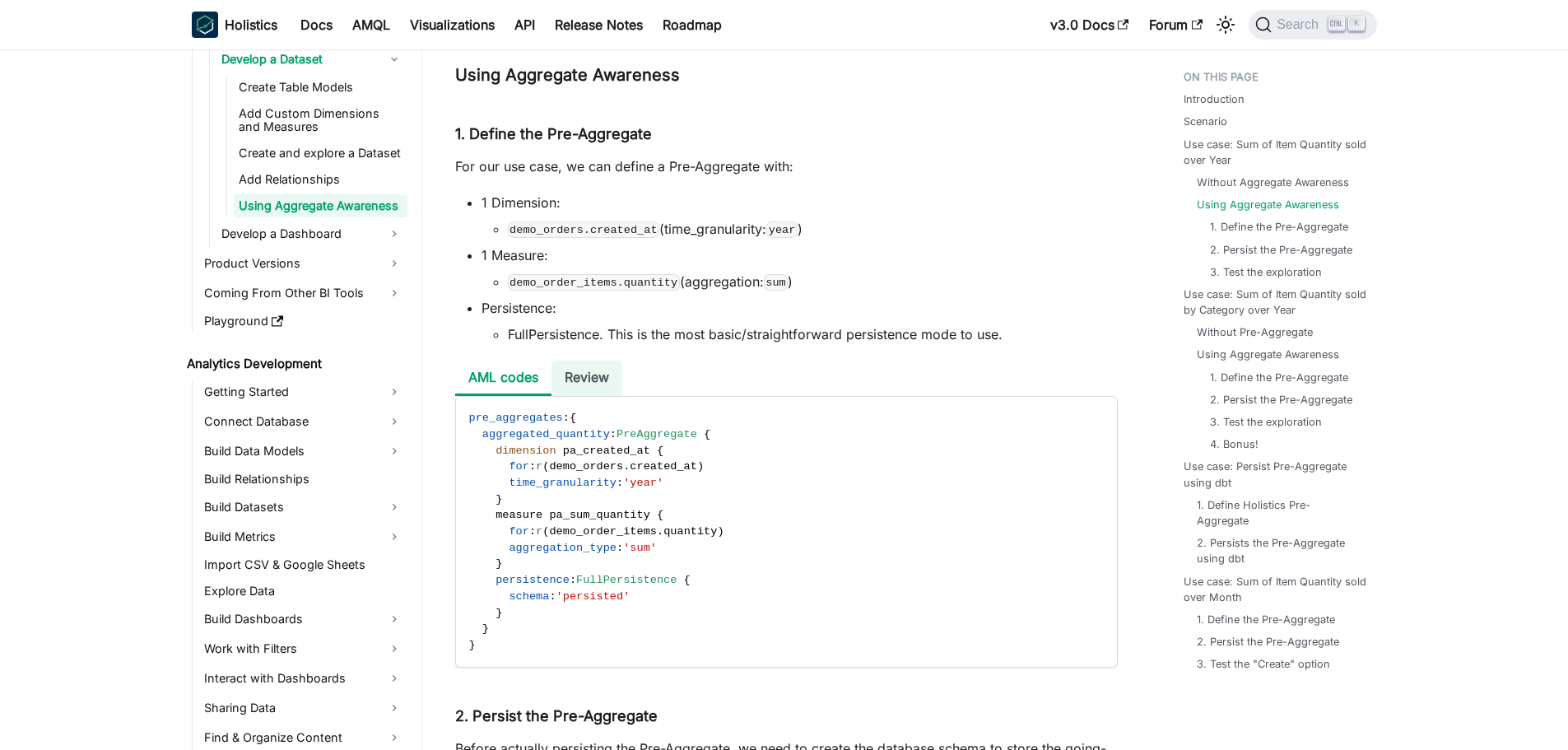
click at [592, 379] on li "Review" at bounding box center [586, 378] width 70 height 36
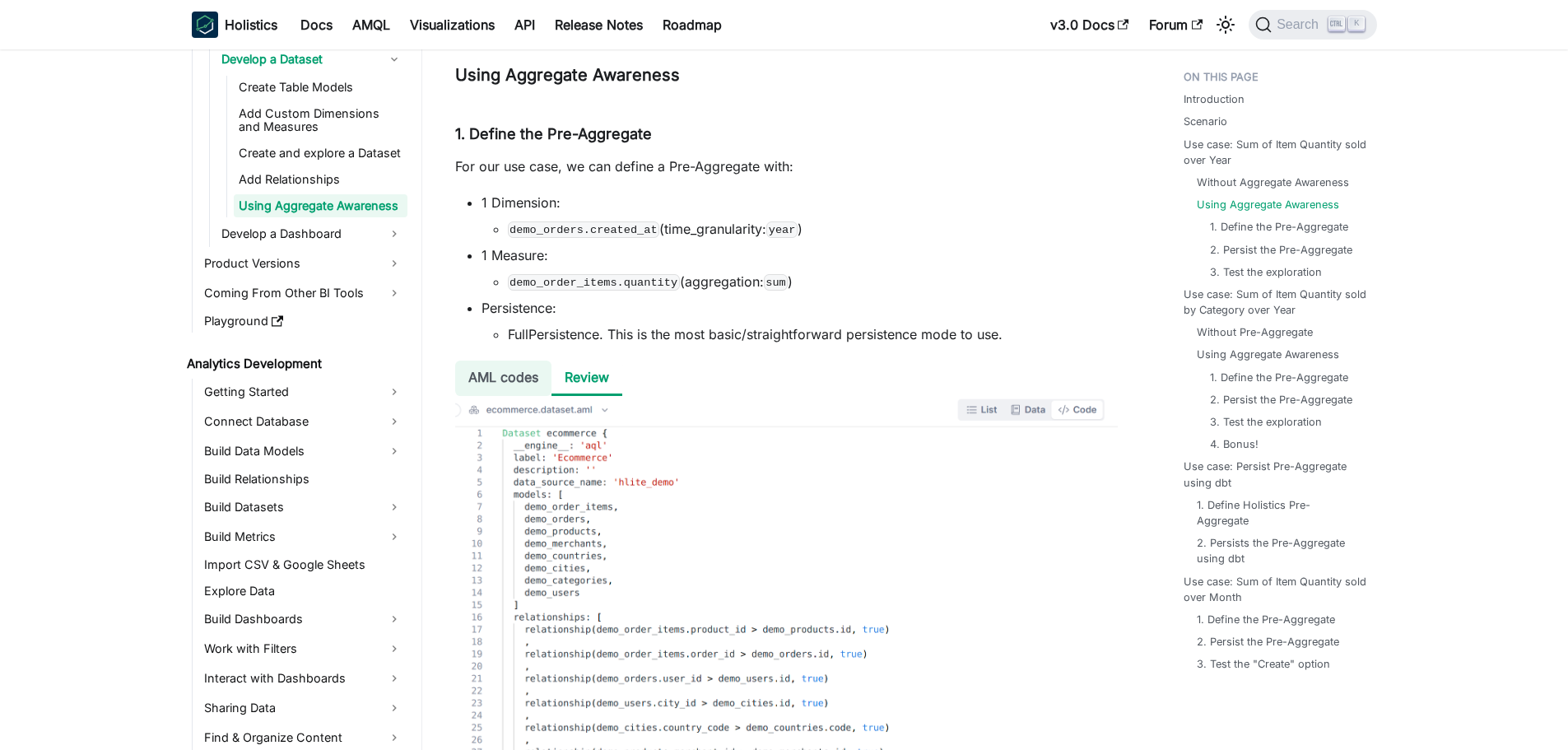
click at [536, 392] on li "AML codes" at bounding box center [503, 378] width 96 height 36
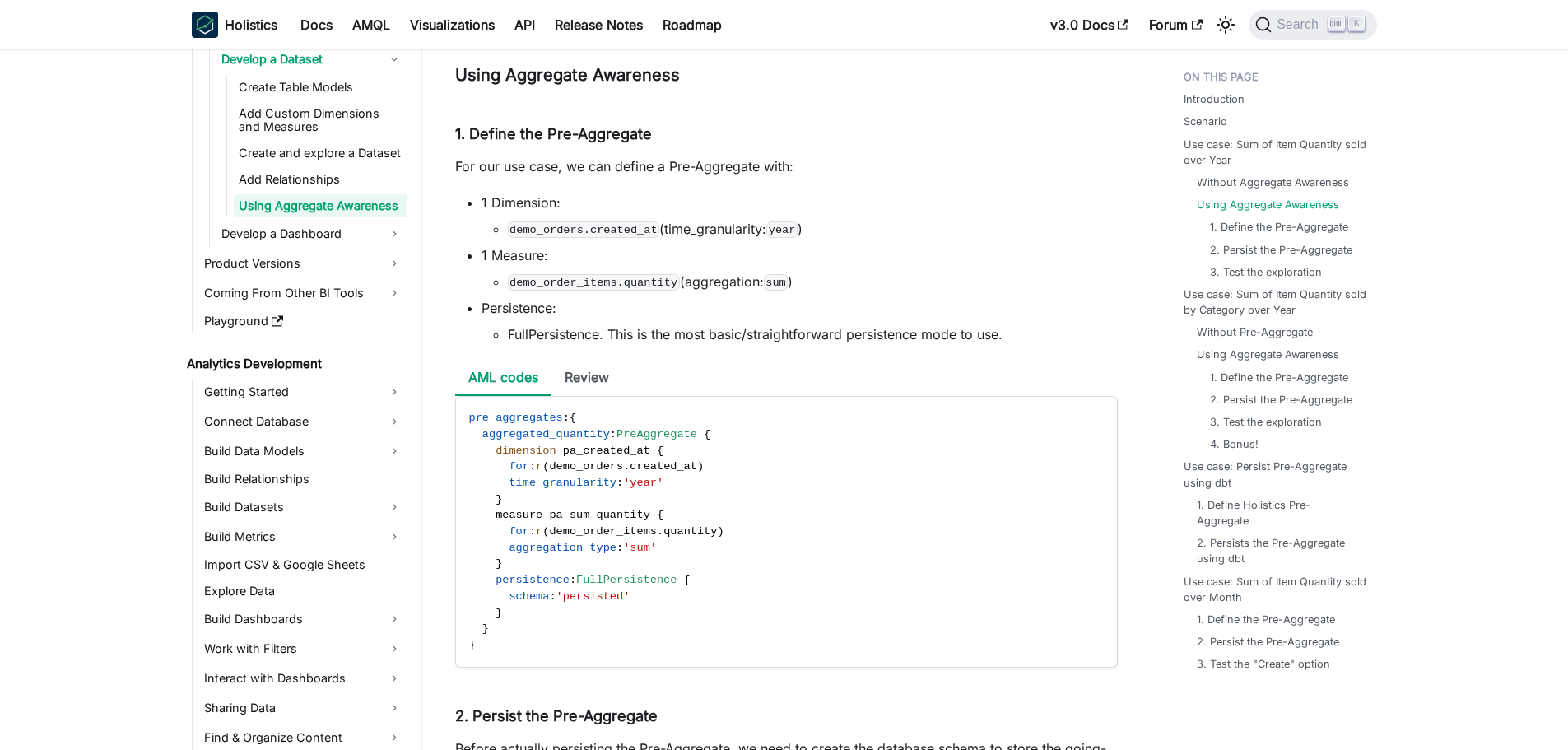
click at [585, 163] on p "For our use case, we can define a Pre-Aggregate with:" at bounding box center [786, 166] width 663 height 20
click at [585, 164] on p "For our use case, we can define a Pre-Aggregate with:" at bounding box center [786, 166] width 663 height 20
click at [862, 270] on li "1 Measure: demo_order_items.quantity (aggregation: sum )" at bounding box center [799, 268] width 636 height 46
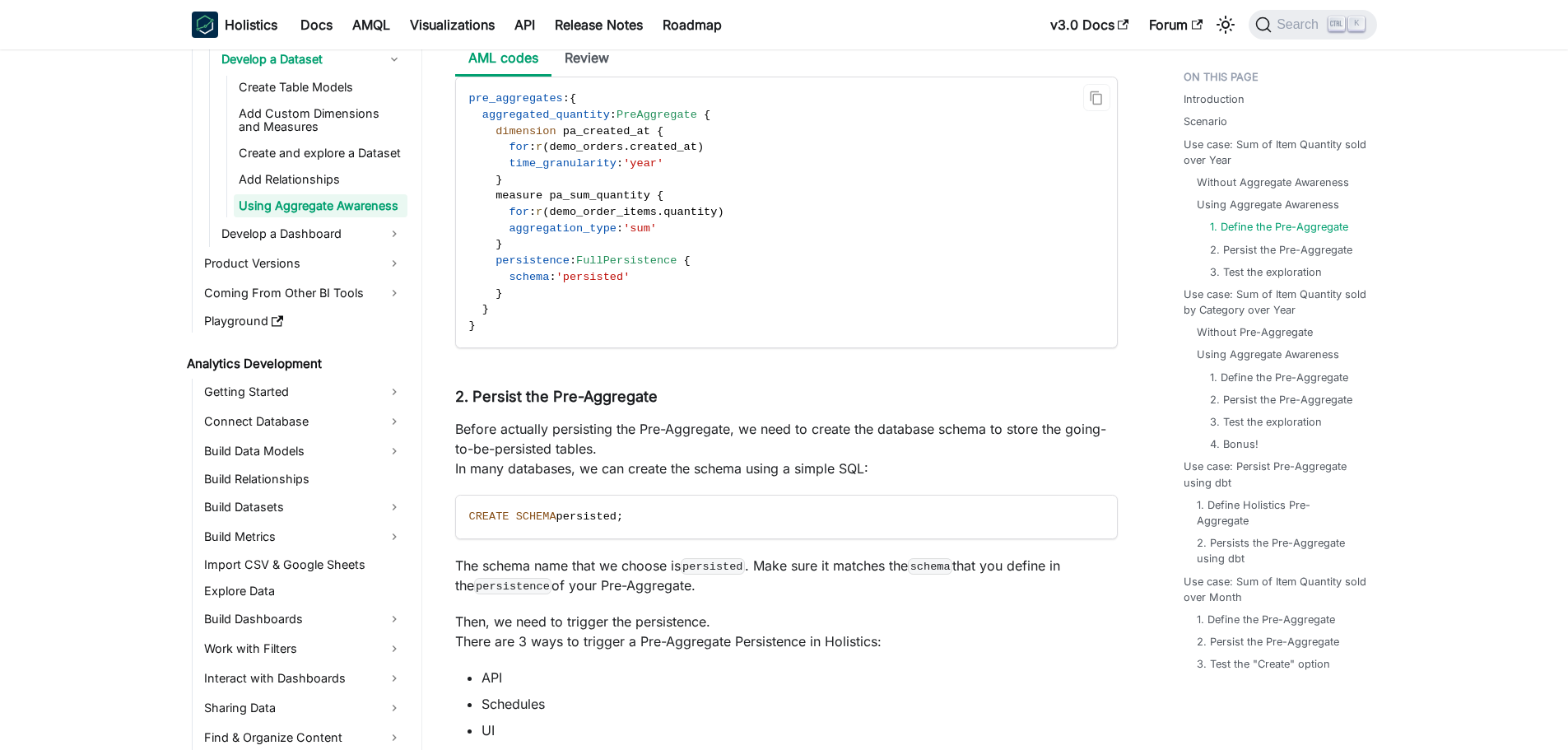
scroll to position [2552, 0]
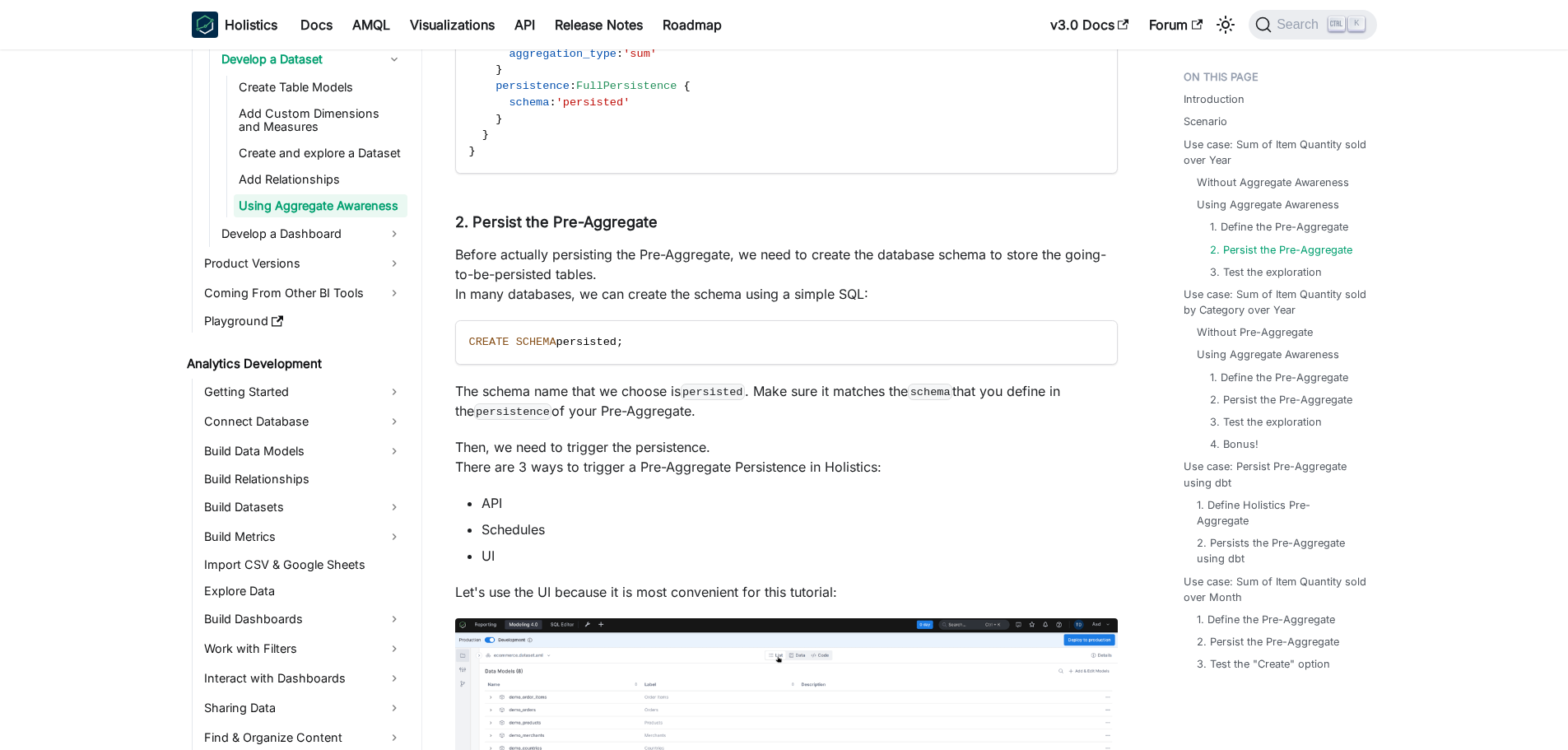
click at [880, 272] on p "Before actually persisting the Pre-Aggregate, we need to create the database sc…" at bounding box center [786, 274] width 663 height 59
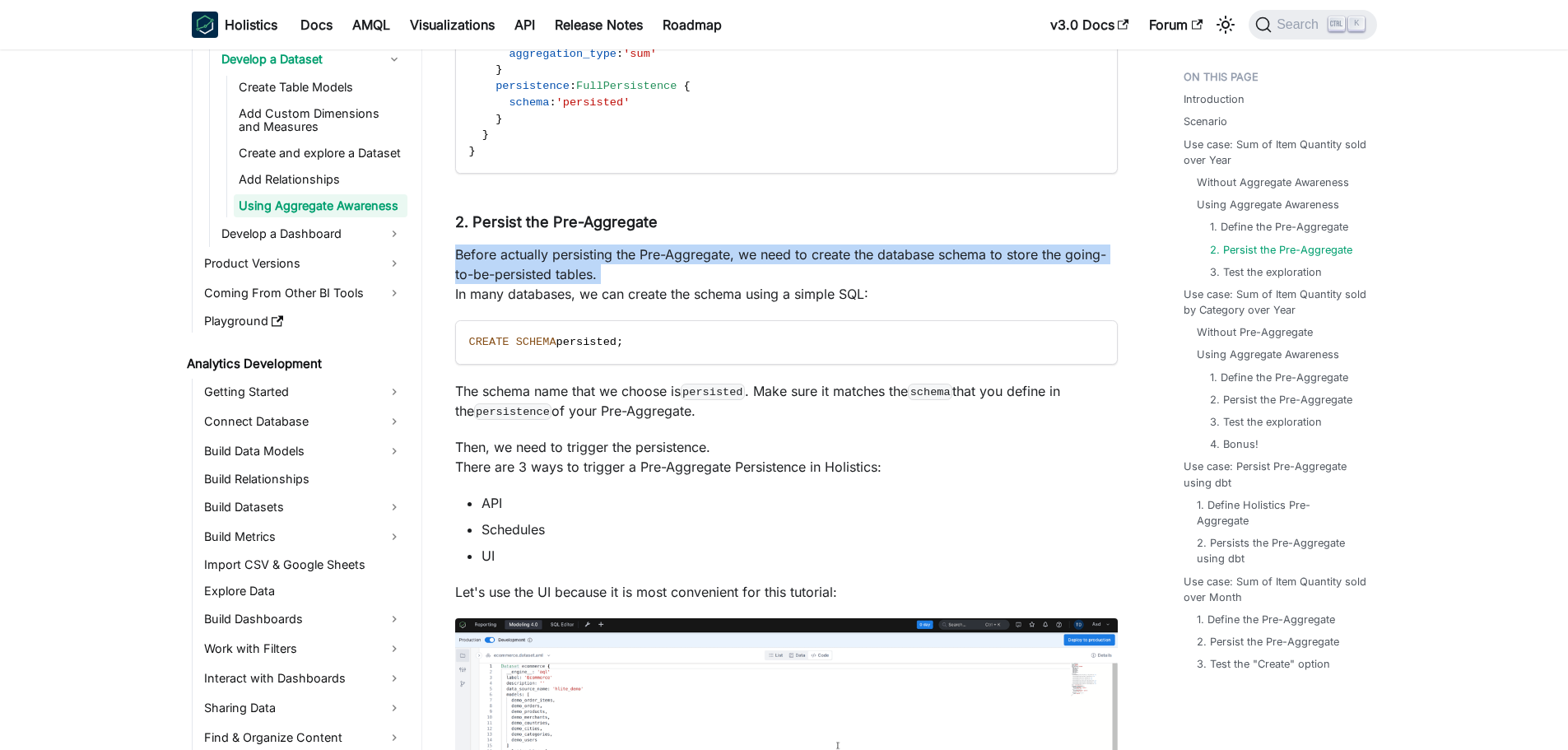
click at [880, 272] on p "Before actually persisting the Pre-Aggregate, we need to create the database sc…" at bounding box center [786, 274] width 663 height 59
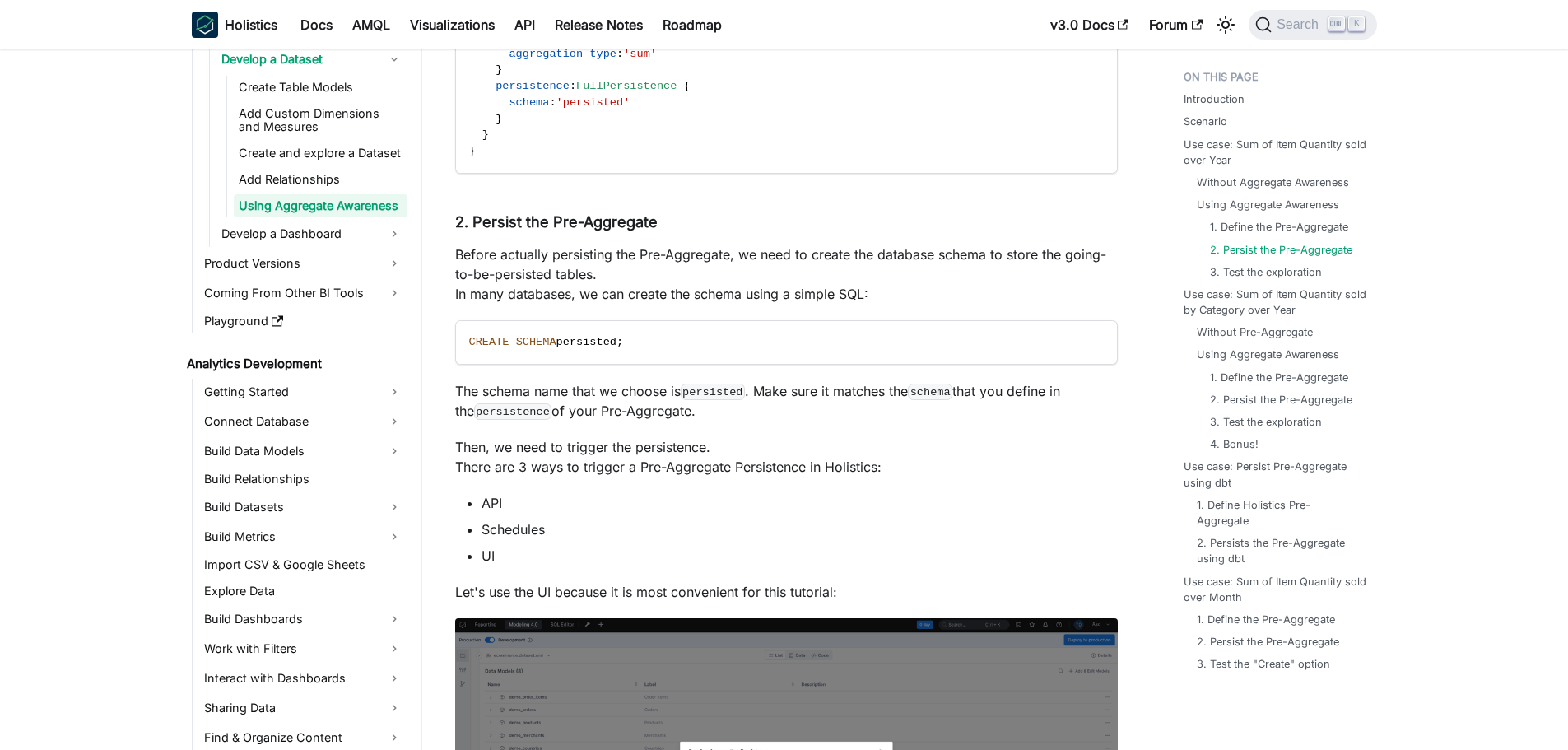
click at [878, 298] on p "Before actually persisting the Pre-Aggregate, we need to create the database sc…" at bounding box center [786, 274] width 663 height 59
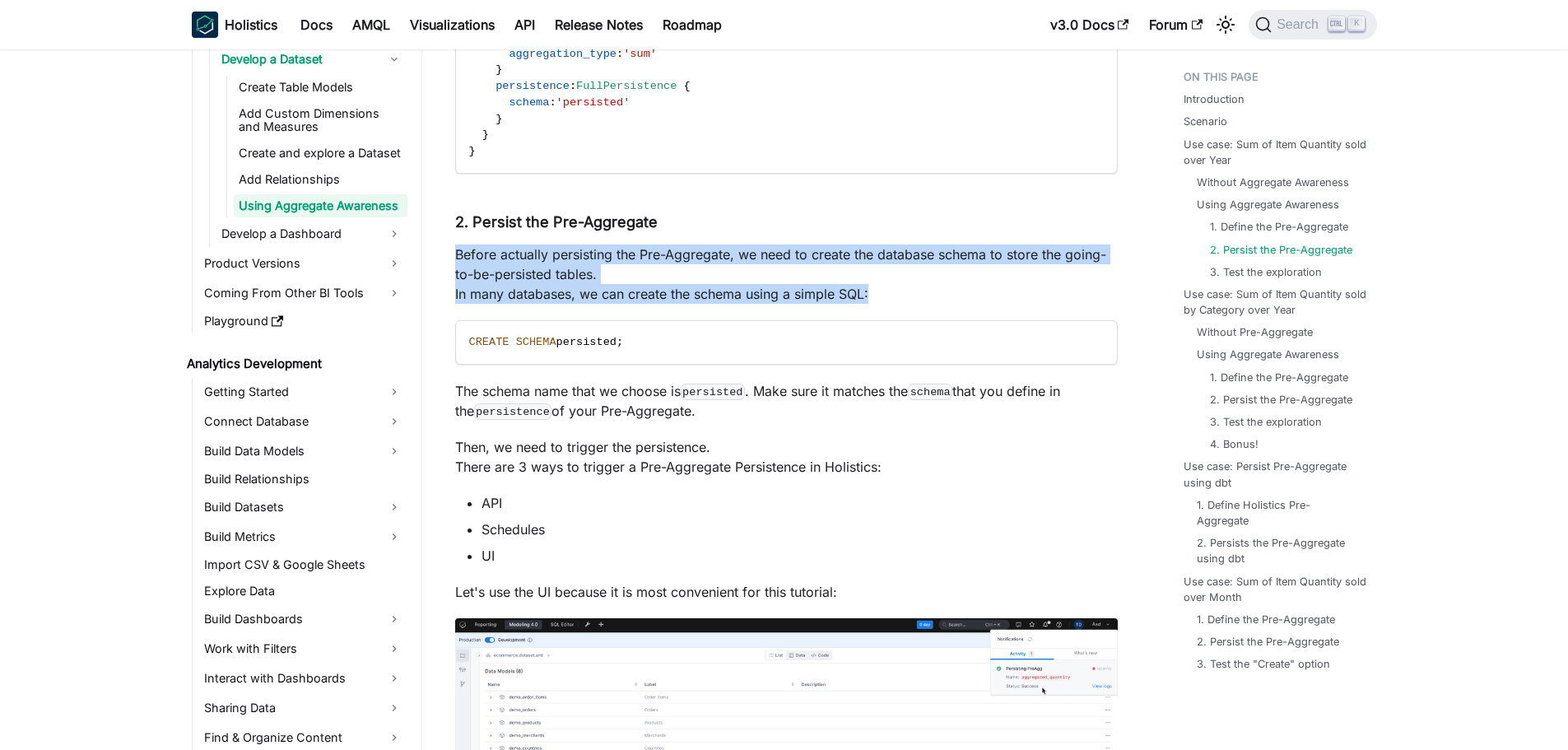
drag, startPoint x: 878, startPoint y: 298, endPoint x: 449, endPoint y: 252, distance: 431.5
click at [463, 244] on p "Before actually persisting the Pre-Aggregate, we need to create the database sc…" at bounding box center [786, 274] width 663 height 59
drag, startPoint x: 454, startPoint y: 252, endPoint x: 893, endPoint y: 289, distance: 440.6
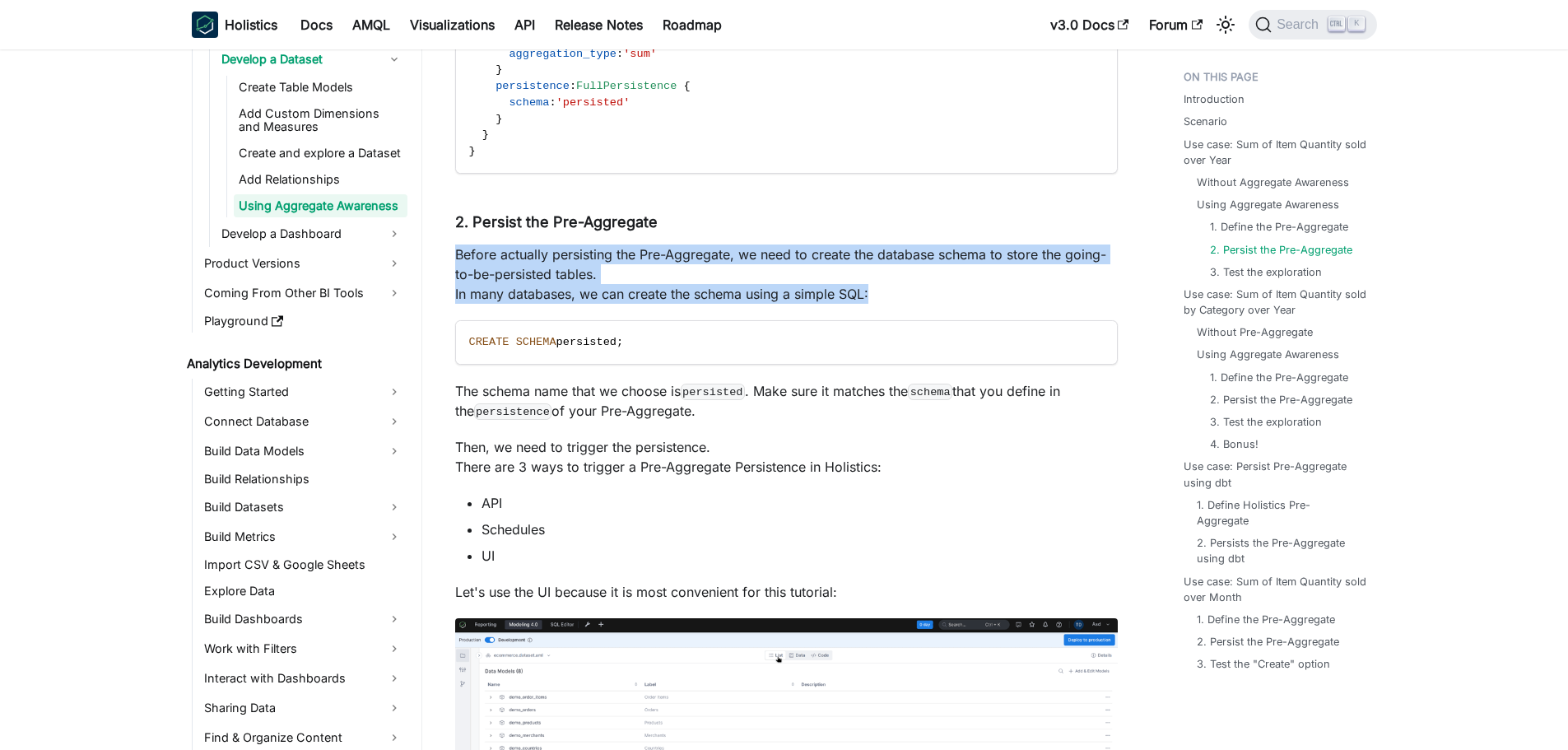
click at [893, 289] on p "Before actually persisting the Pre-Aggregate, we need to create the database sc…" at bounding box center [786, 274] width 663 height 59
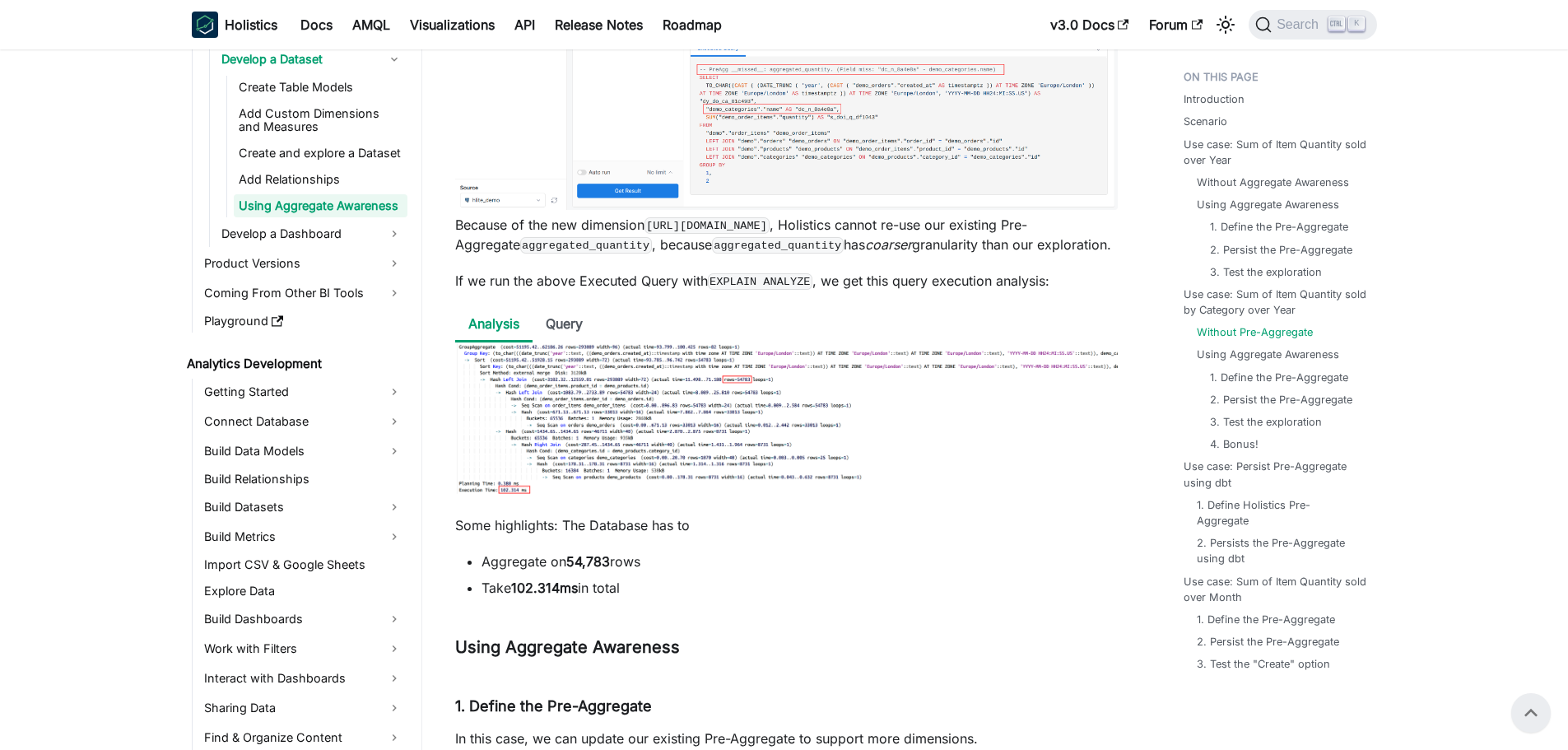
scroll to position [4692, 0]
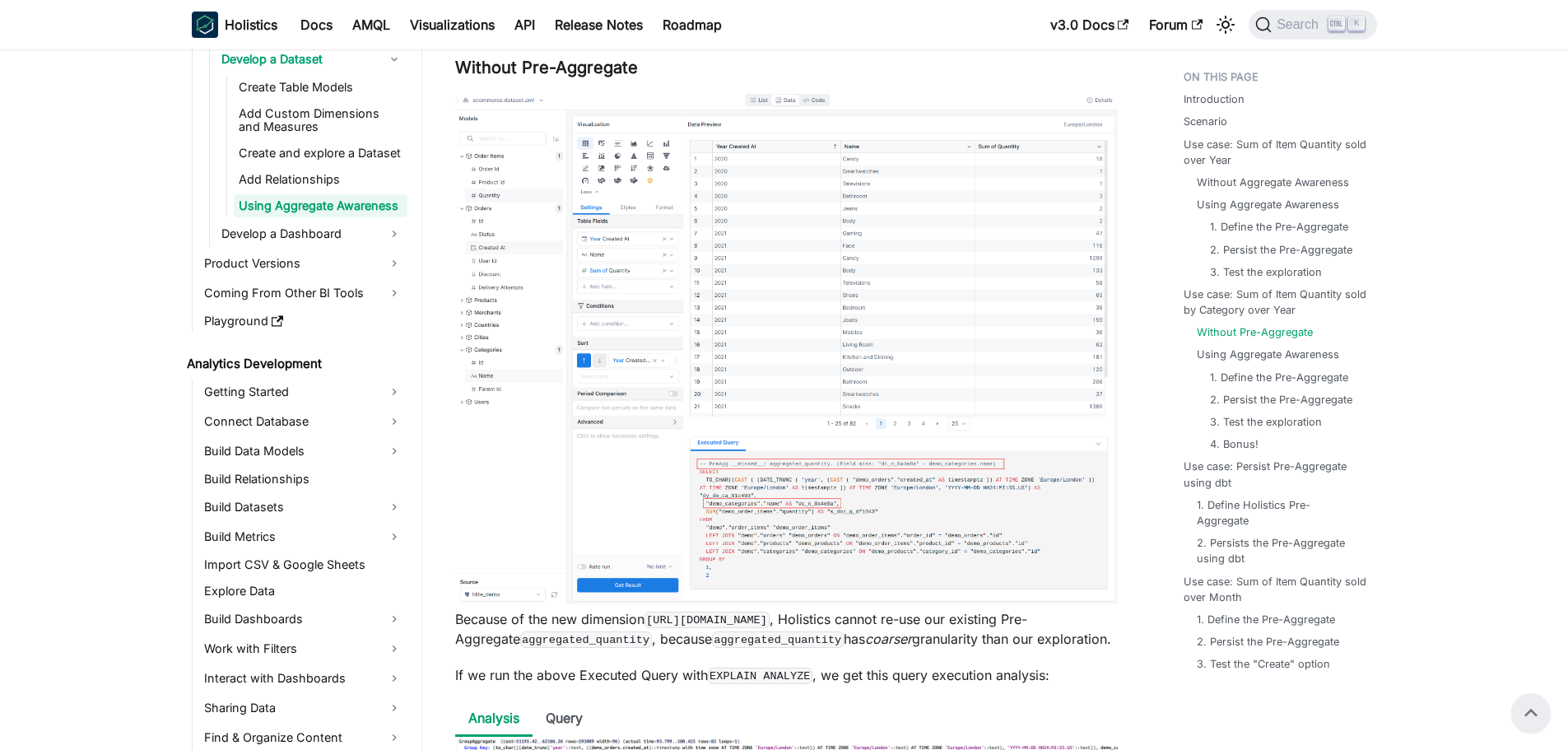
click at [337, 229] on link "Develop a Dashboard" at bounding box center [312, 234] width 191 height 26
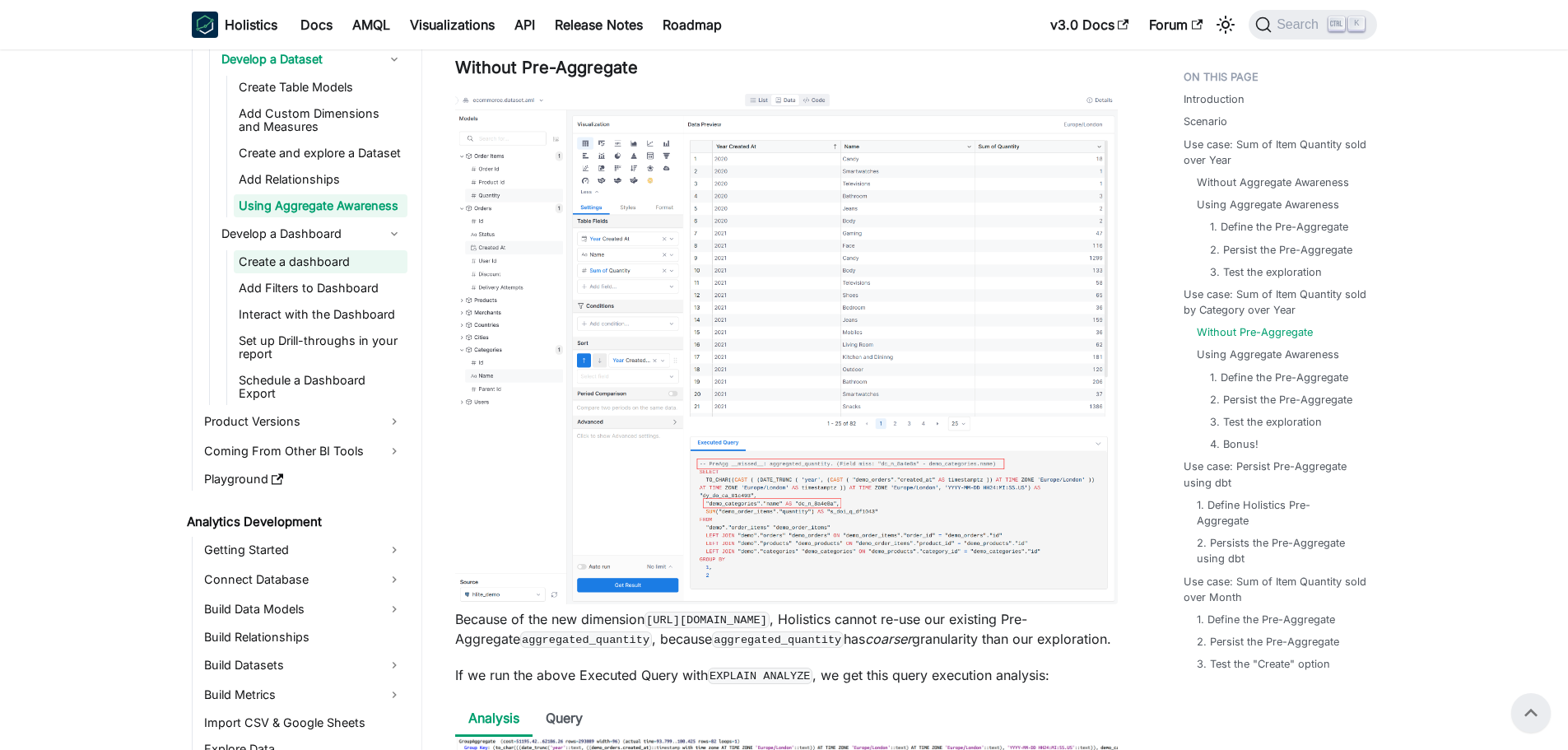
click at [342, 260] on link "Create a dashboard" at bounding box center [321, 262] width 174 height 23
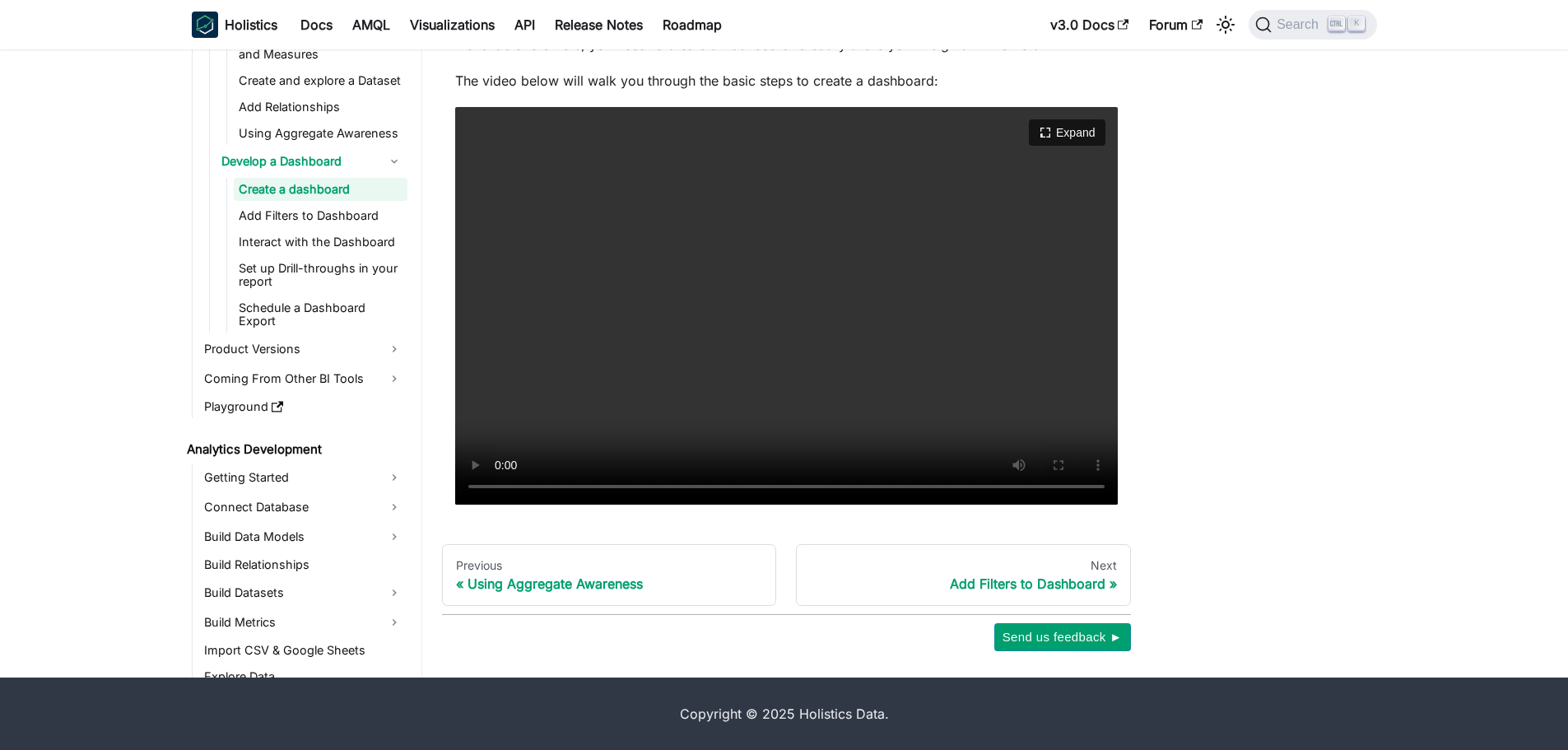
scroll to position [137, 0]
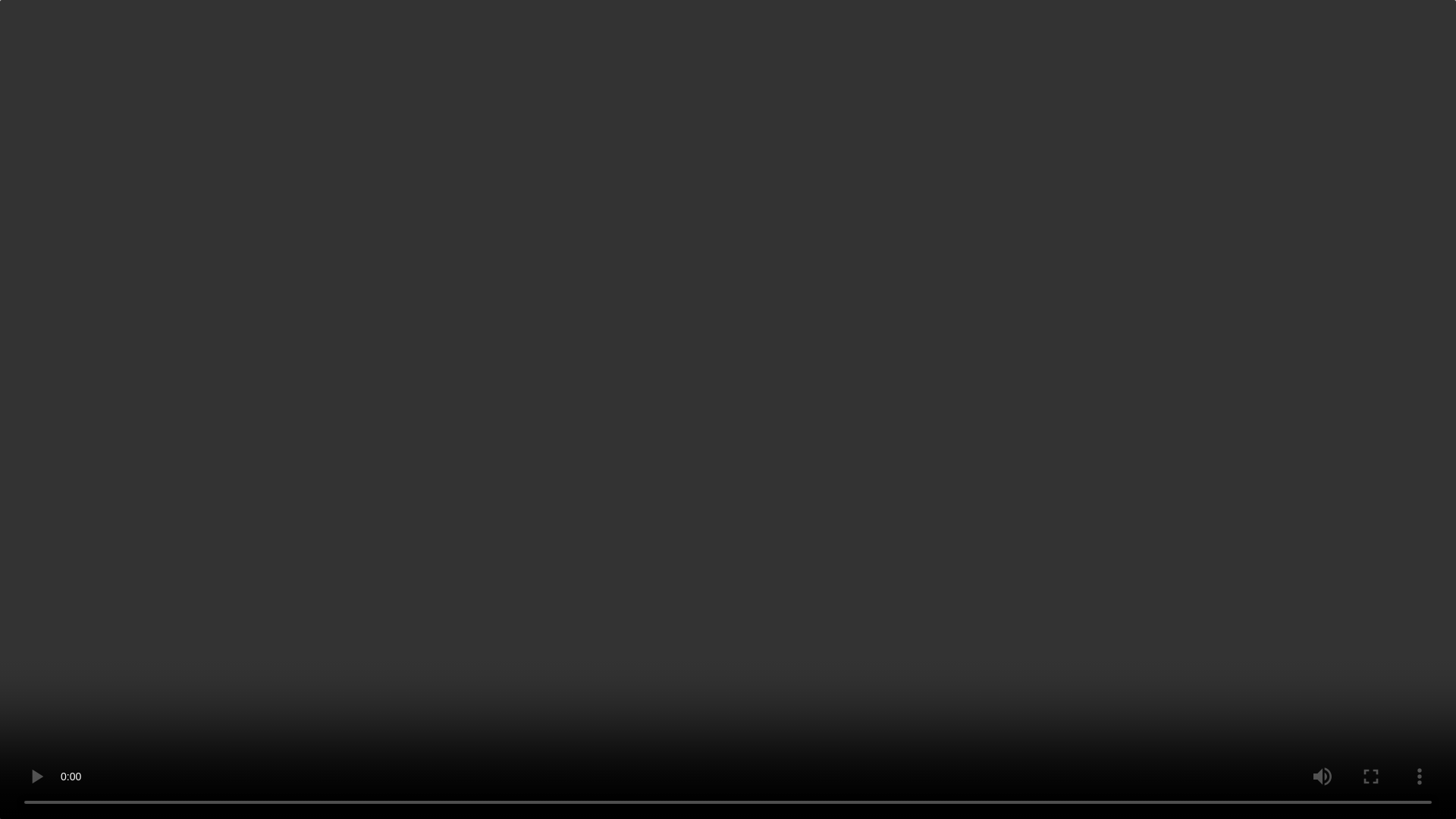
drag, startPoint x: 899, startPoint y: 632, endPoint x: 915, endPoint y: 640, distance: 17.9
click at [900, 633] on video "Your browser does not support embedding video, but you can download it ." at bounding box center [728, 409] width 1456 height 819
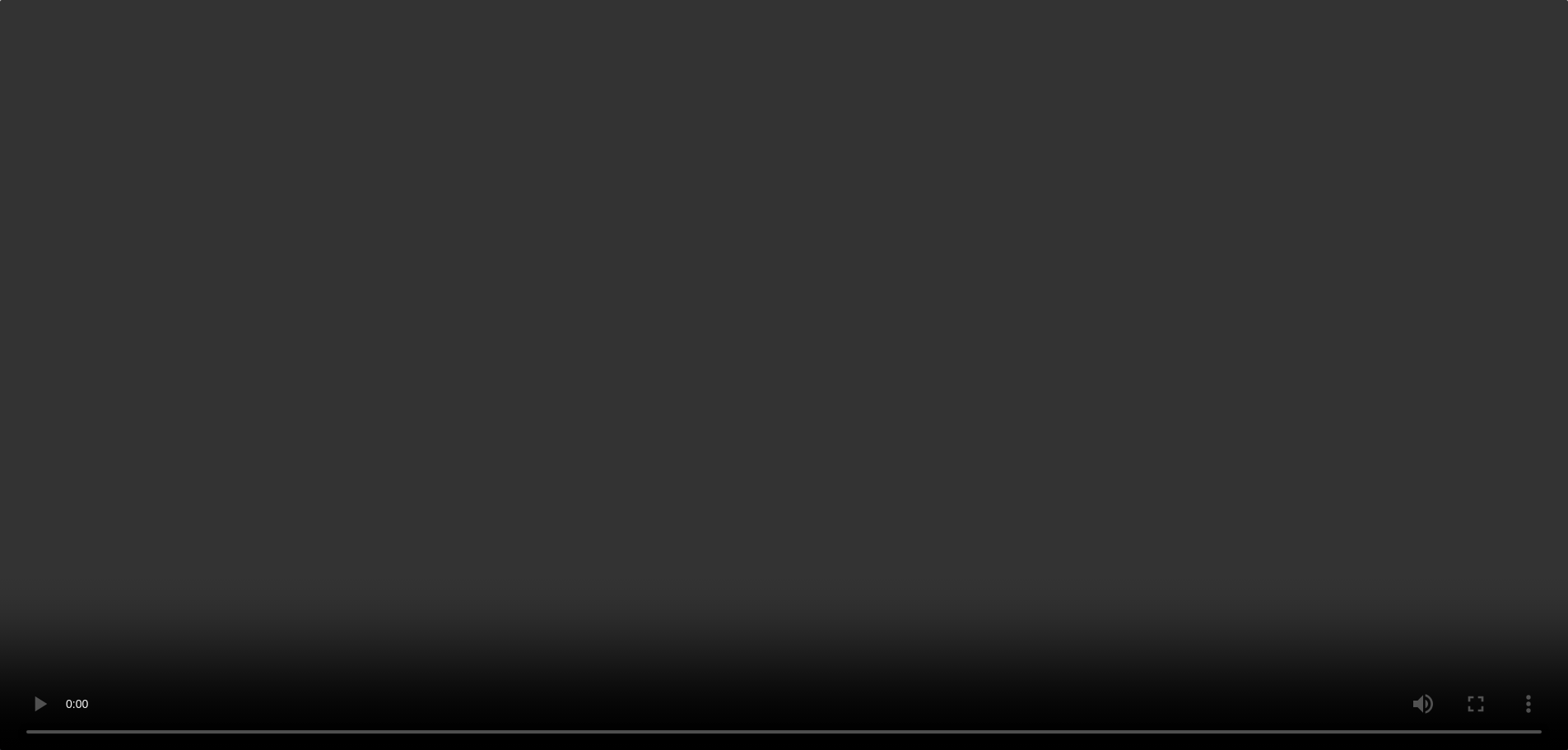
scroll to position [276, 0]
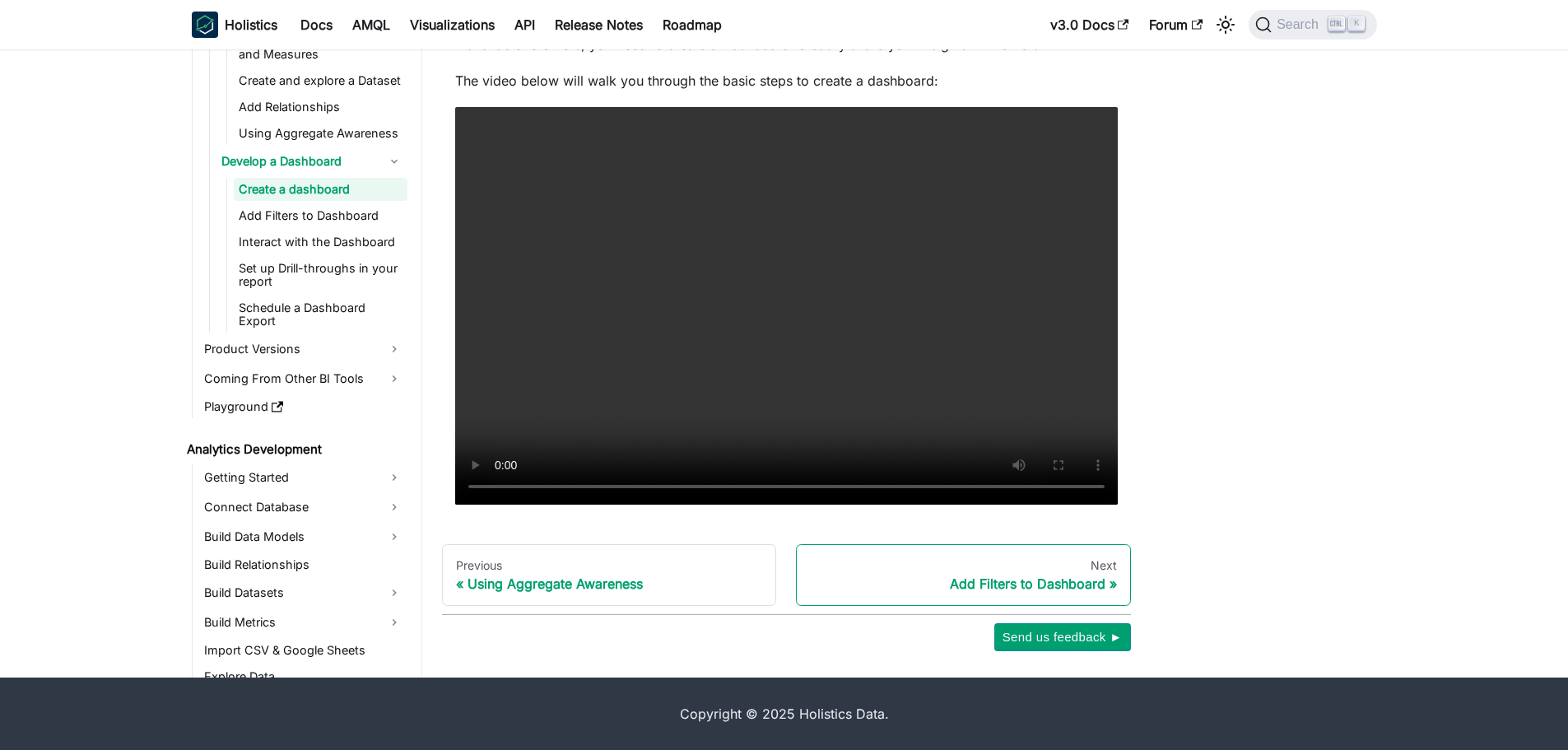
click at [976, 587] on div "Add Filters to Dashboard" at bounding box center [963, 583] width 307 height 17
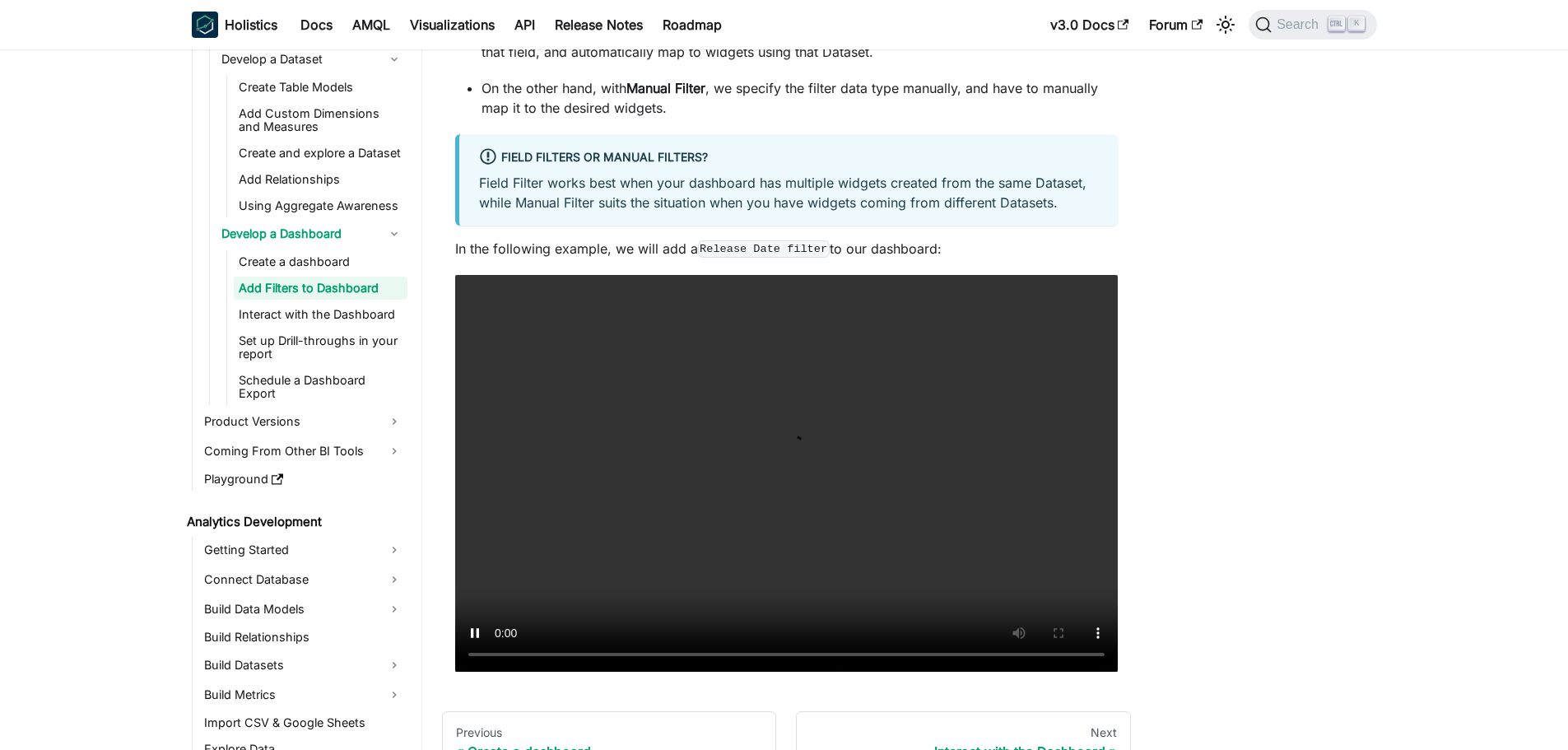
scroll to position [412, 0]
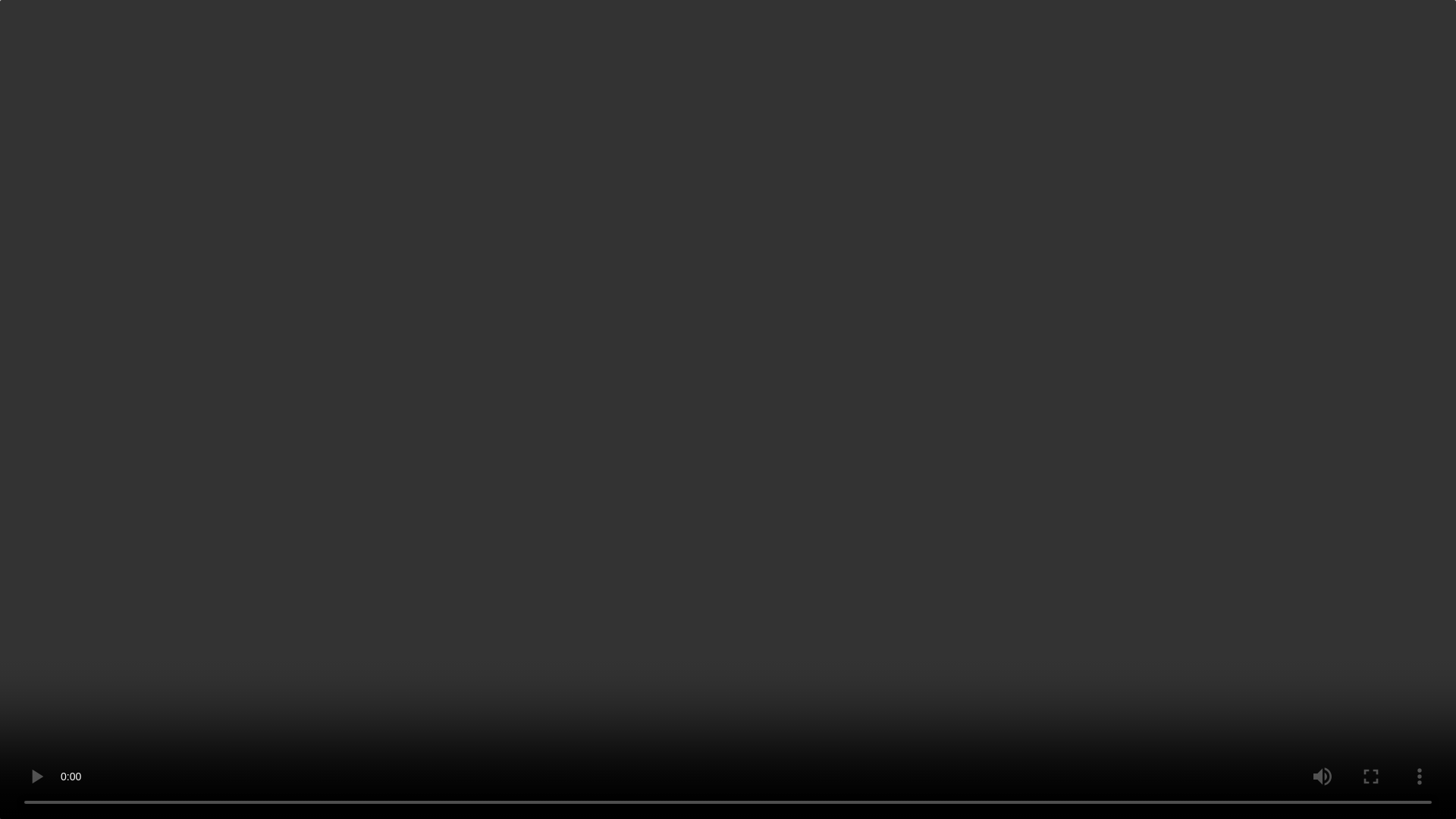
click at [0, 453] on html "Skip to main content Holistics Docs AMQL Visualizations API Release Notes Roadm…" at bounding box center [728, 43] width 1456 height 819
click at [1129, 636] on video "Your browser does not support embedding video, but you can download it ." at bounding box center [728, 409] width 1456 height 819
drag, startPoint x: 1306, startPoint y: 727, endPoint x: 1358, endPoint y: 773, distance: 69.4
click at [1308, 690] on video "Your browser does not support embedding video, but you can download it ." at bounding box center [728, 409] width 1456 height 819
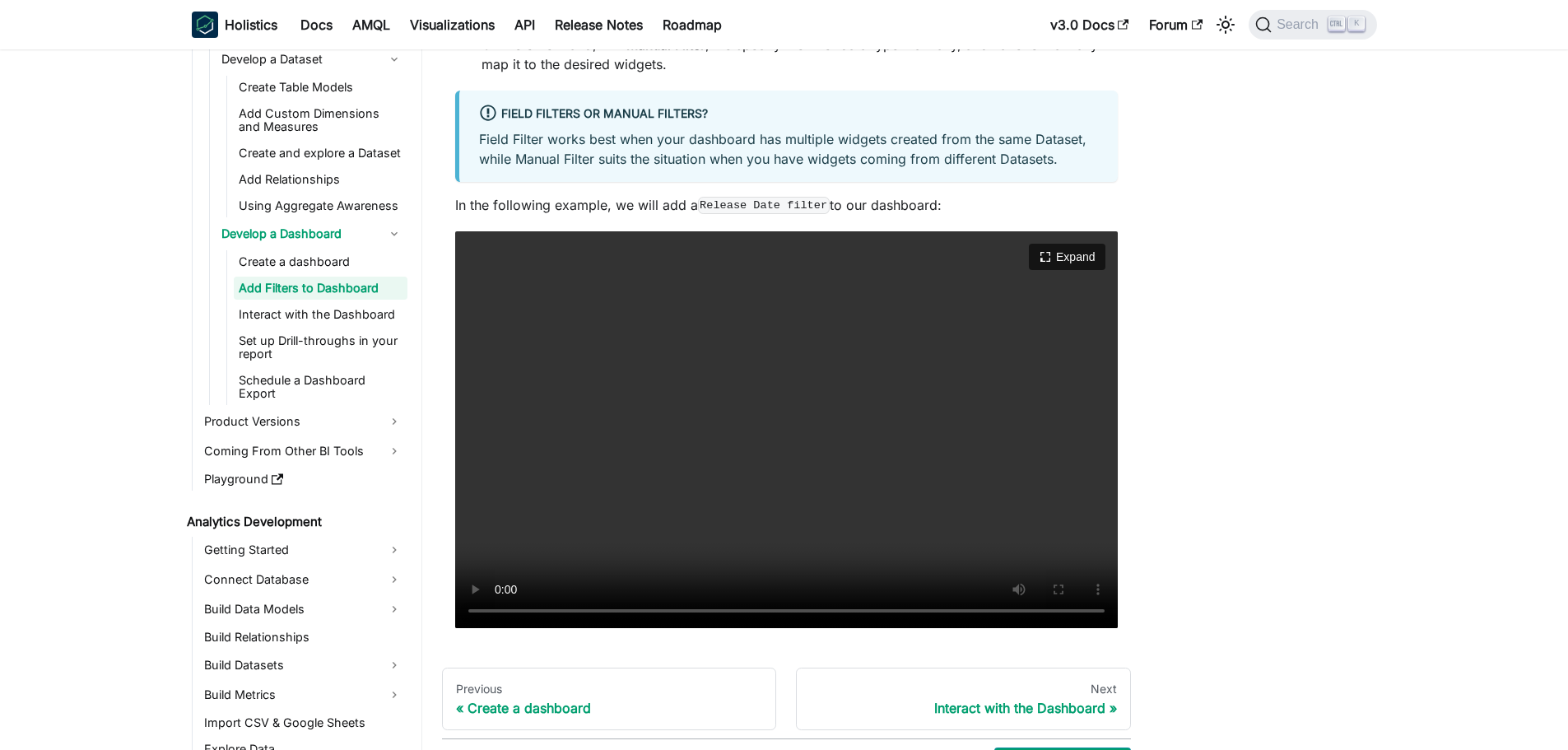
click at [791, 481] on video "Your browser does not support embedding video, but you can download it ." at bounding box center [786, 430] width 663 height 398
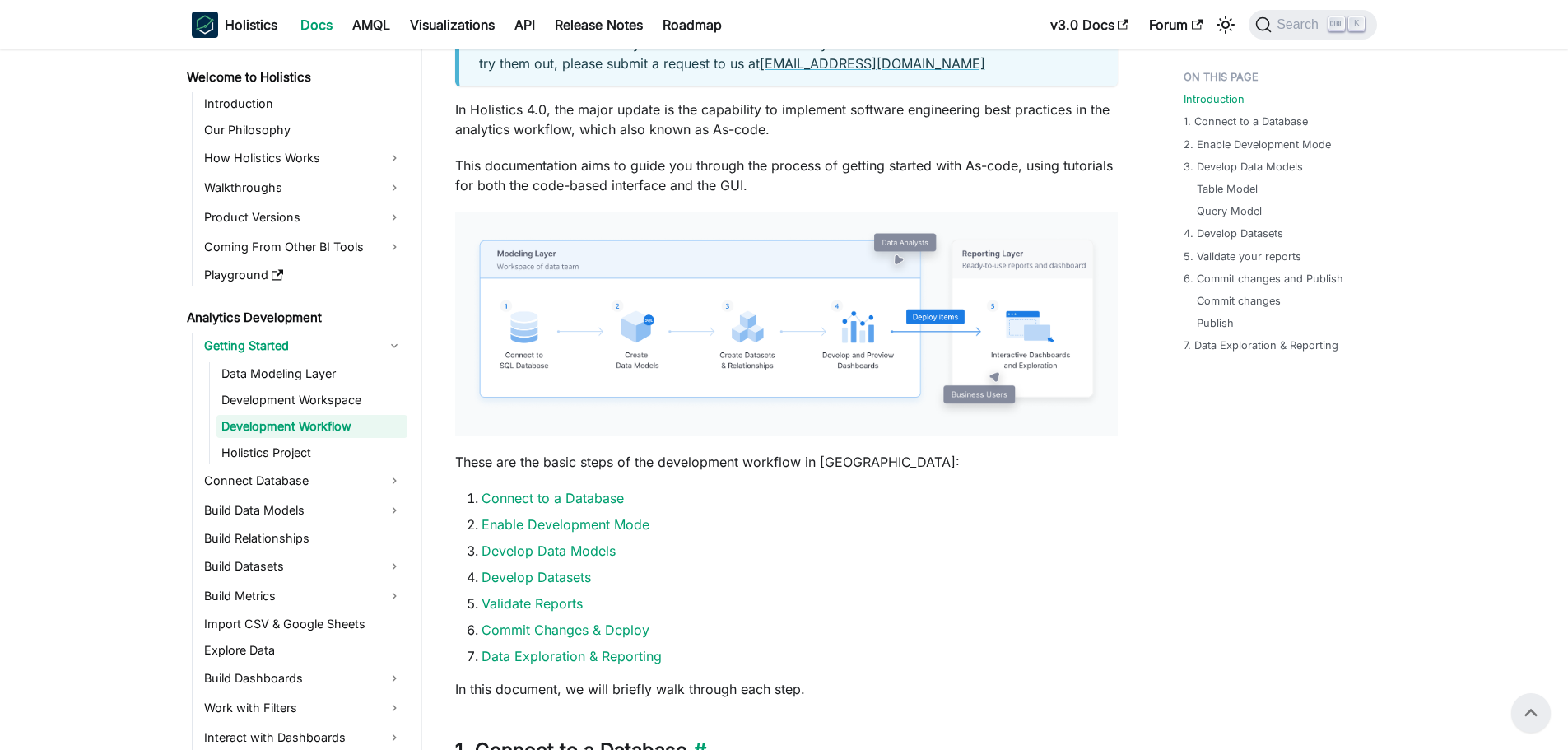
scroll to position [412, 0]
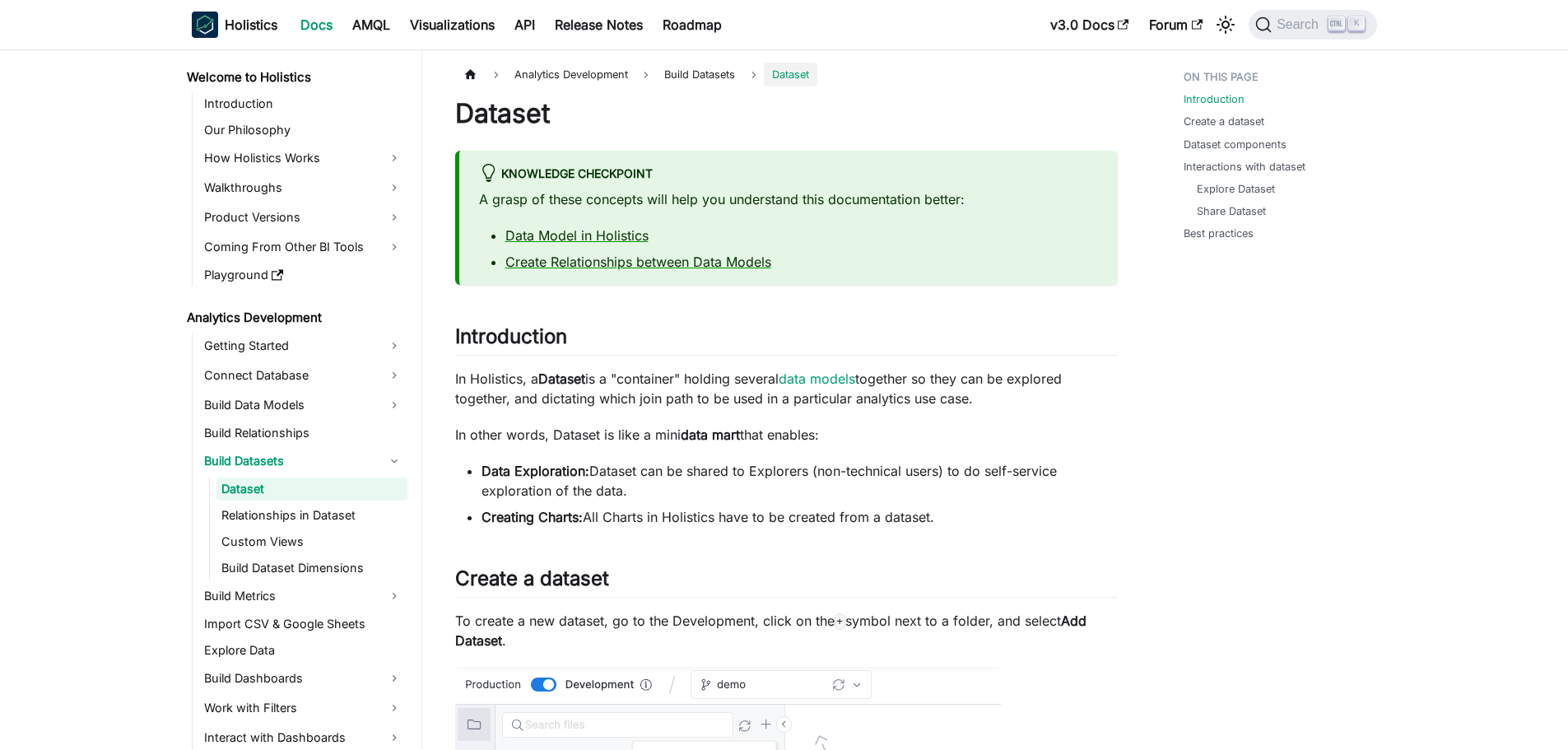
scroll to position [164, 0]
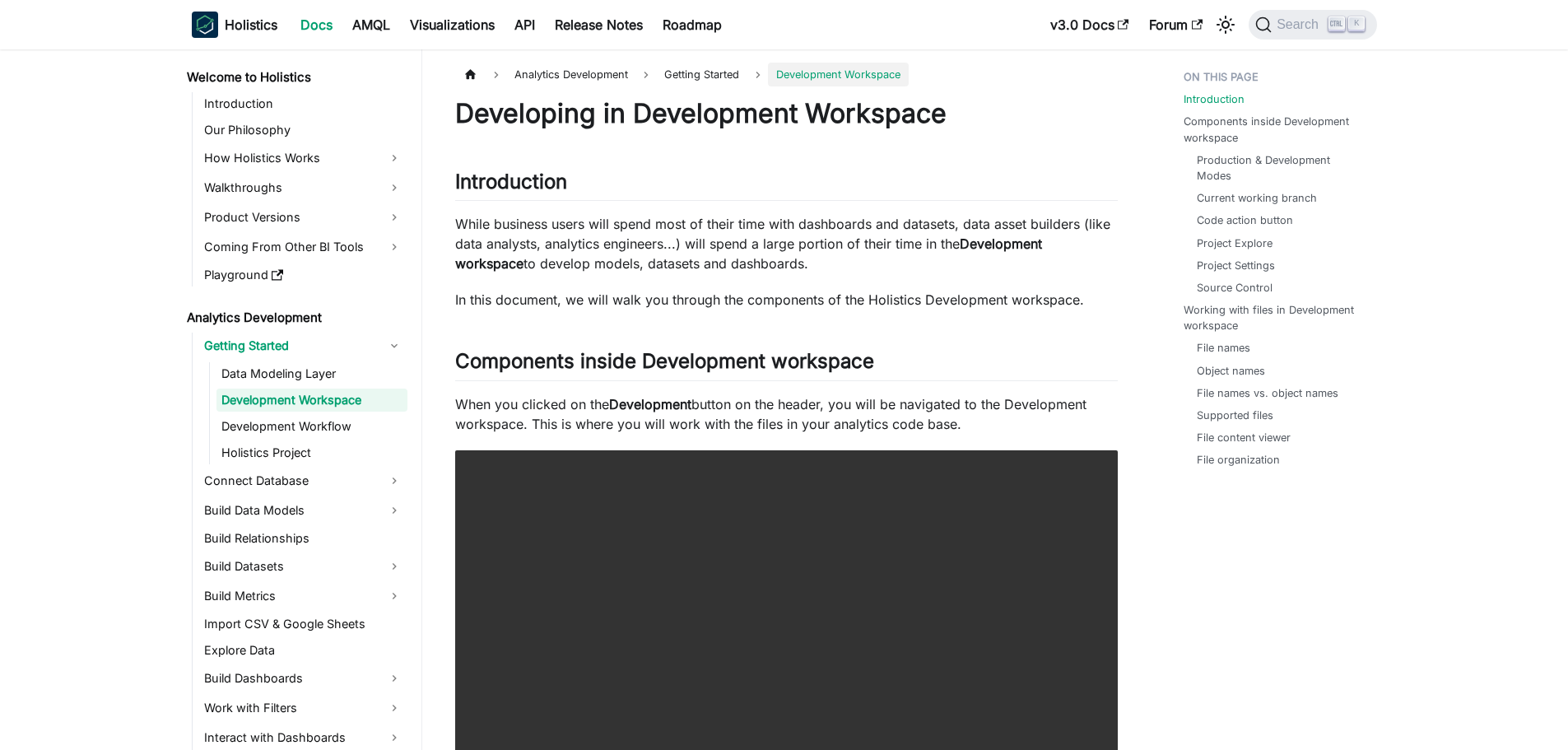
click at [820, 236] on p "While business users will spend most of their time with dashboards and datasets…" at bounding box center [786, 243] width 663 height 59
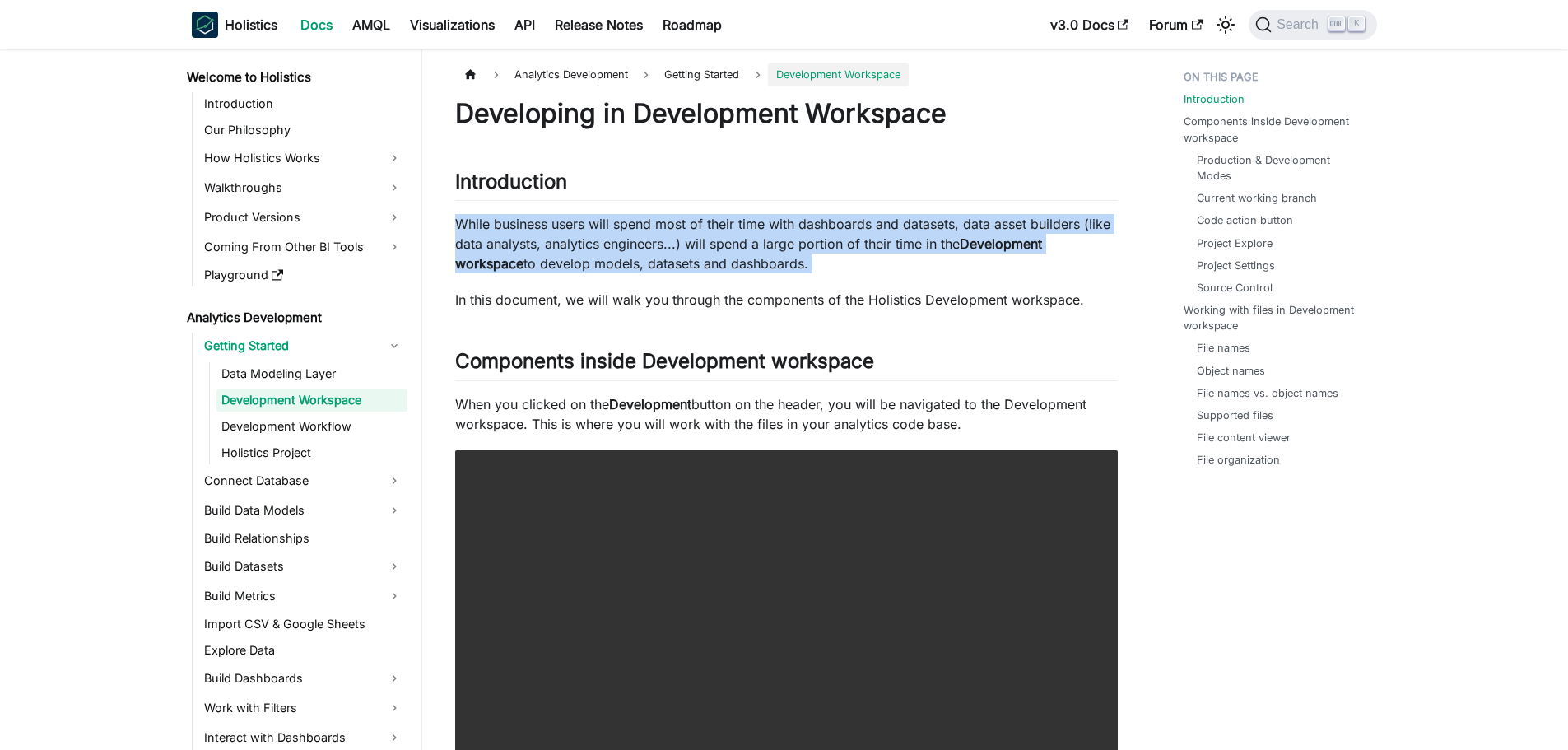
click at [820, 236] on p "While business users will spend most of their time with dashboards and datasets…" at bounding box center [786, 243] width 663 height 59
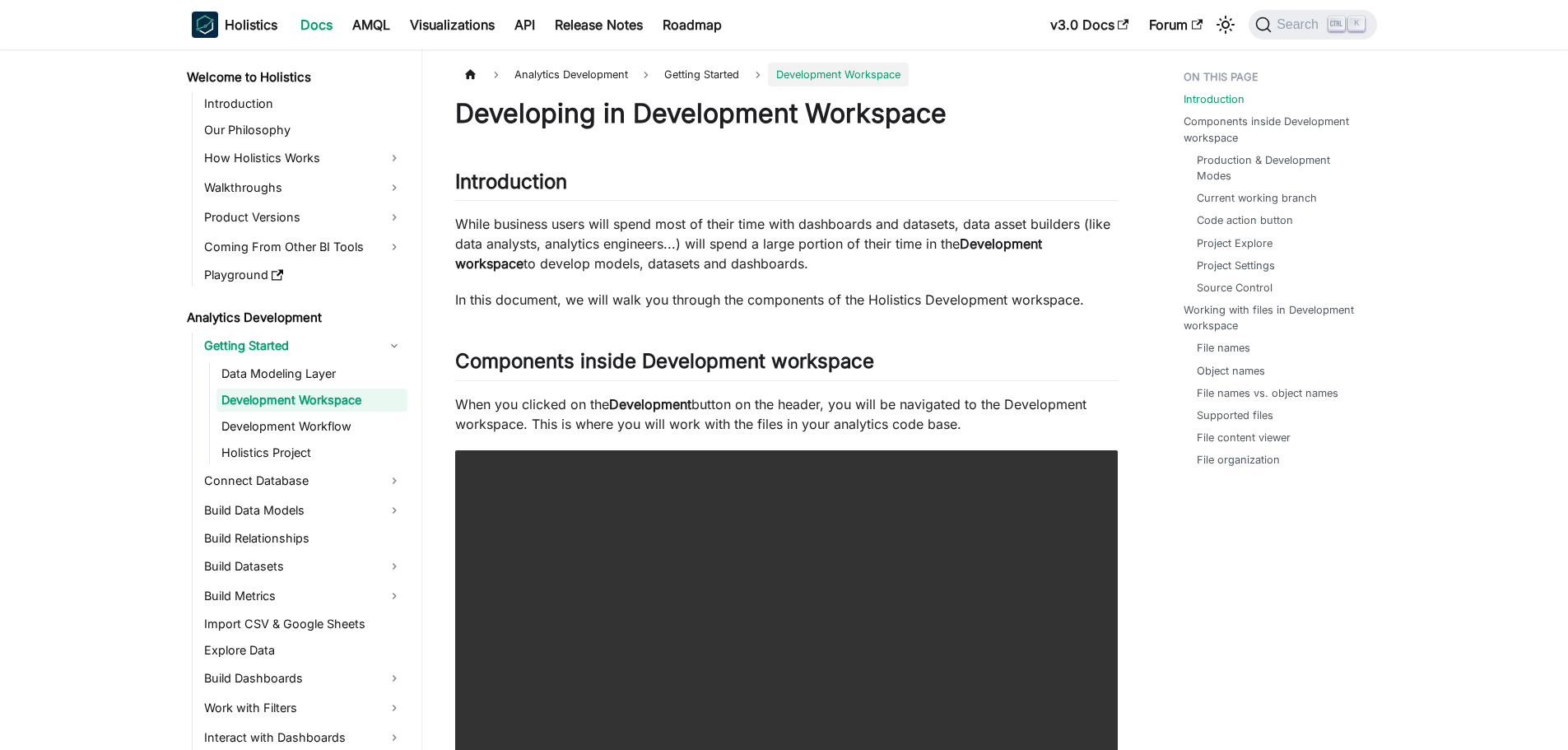
drag, startPoint x: 818, startPoint y: 265, endPoint x: 446, endPoint y: 224, distance: 374.3
drag, startPoint x: 448, startPoint y: 222, endPoint x: 903, endPoint y: 256, distance: 456.3
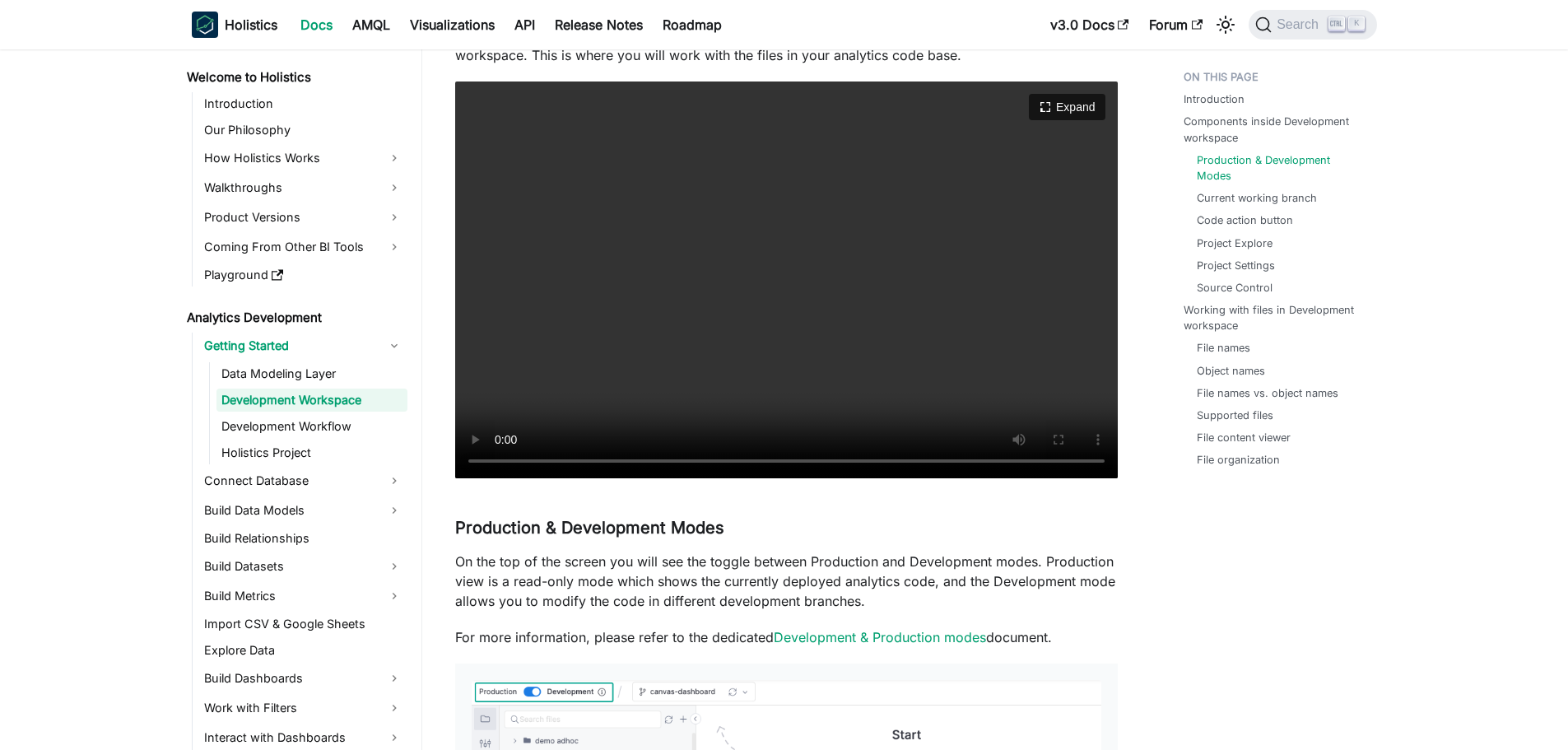
scroll to position [329, 0]
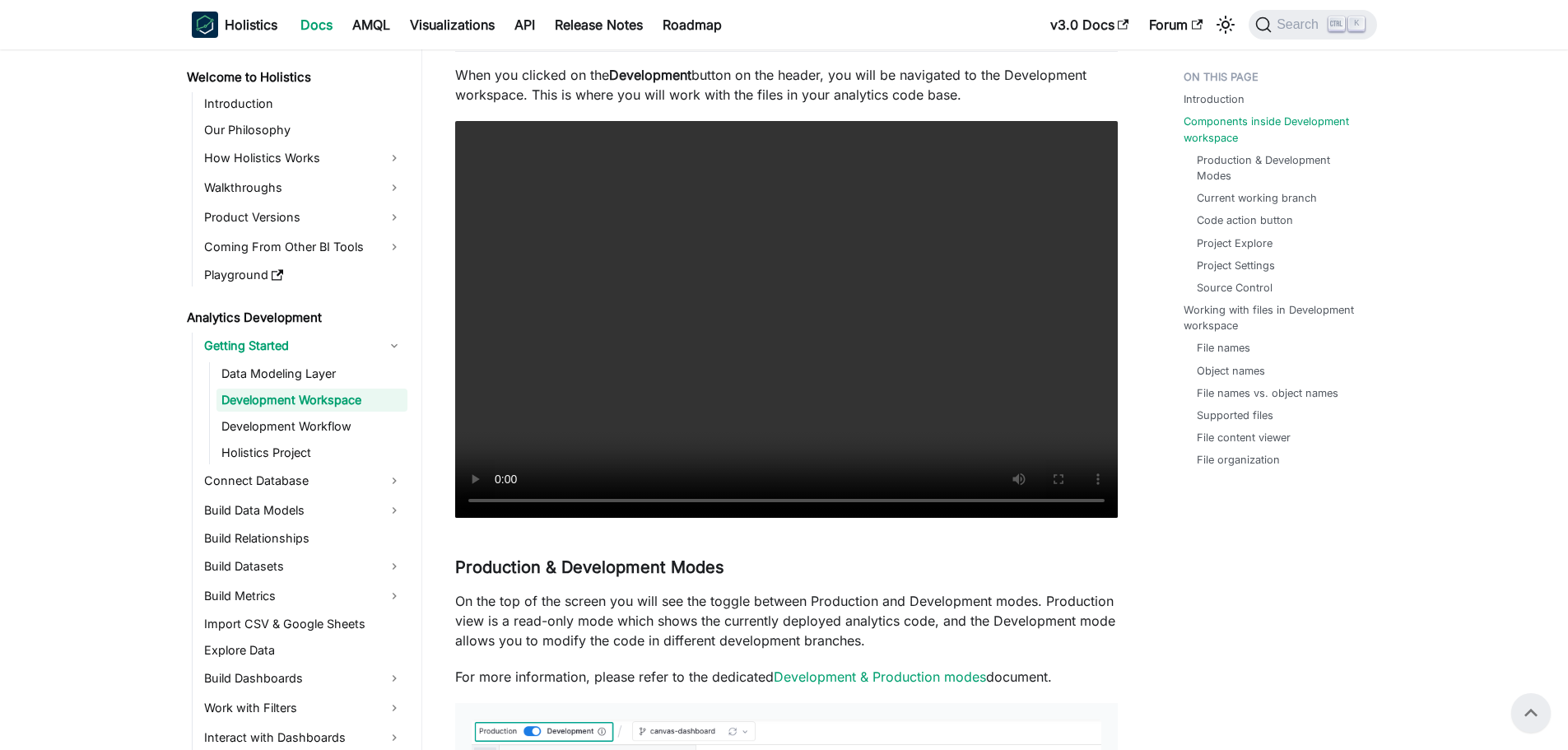
click at [856, 605] on p "On the top of the screen you will see the toggle between Production and Develop…" at bounding box center [786, 621] width 663 height 59
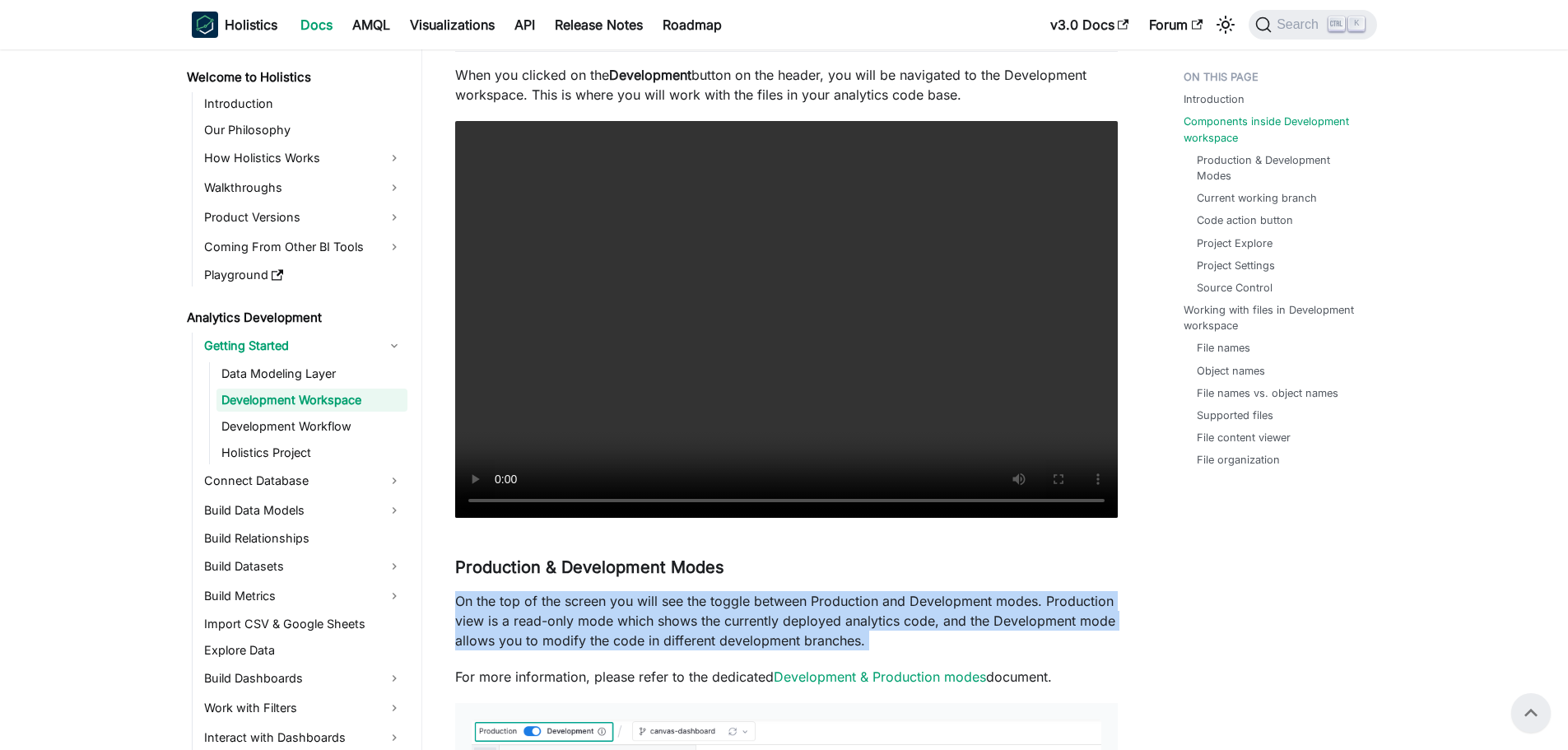
click at [856, 605] on p "On the top of the screen you will see the toggle between Production and Develop…" at bounding box center [786, 621] width 663 height 59
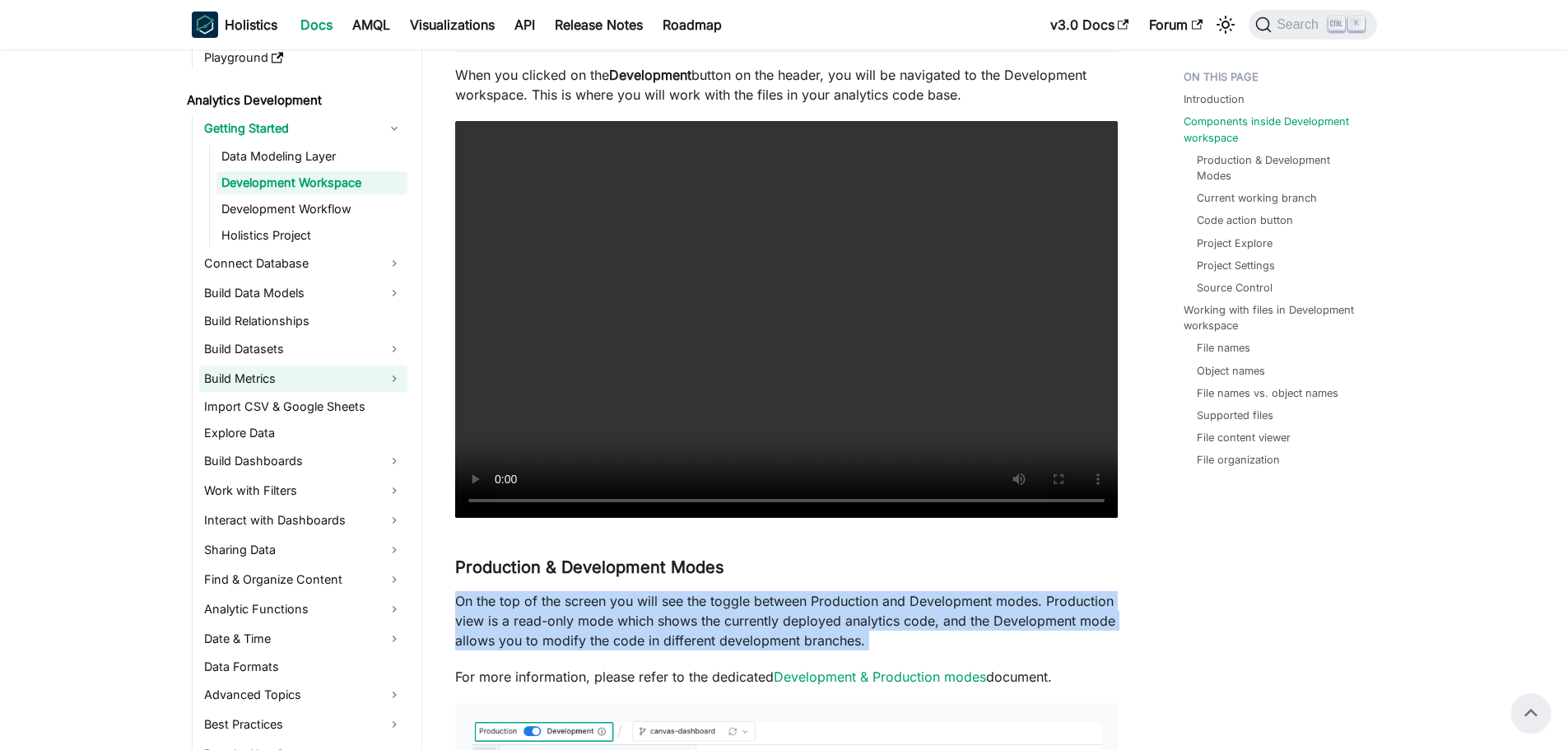
scroll to position [247, 0]
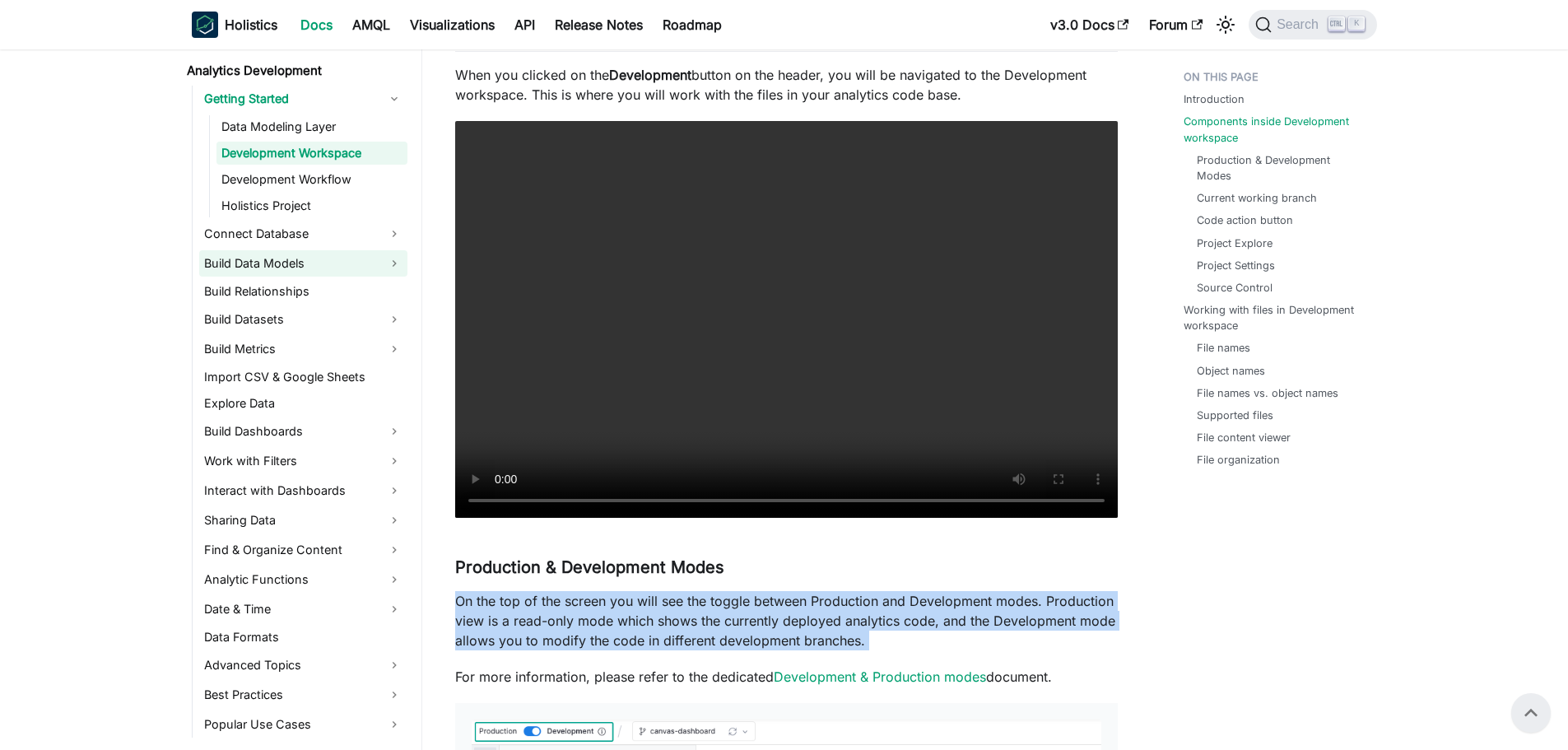
click at [308, 262] on link "Build Data Models" at bounding box center [303, 263] width 208 height 26
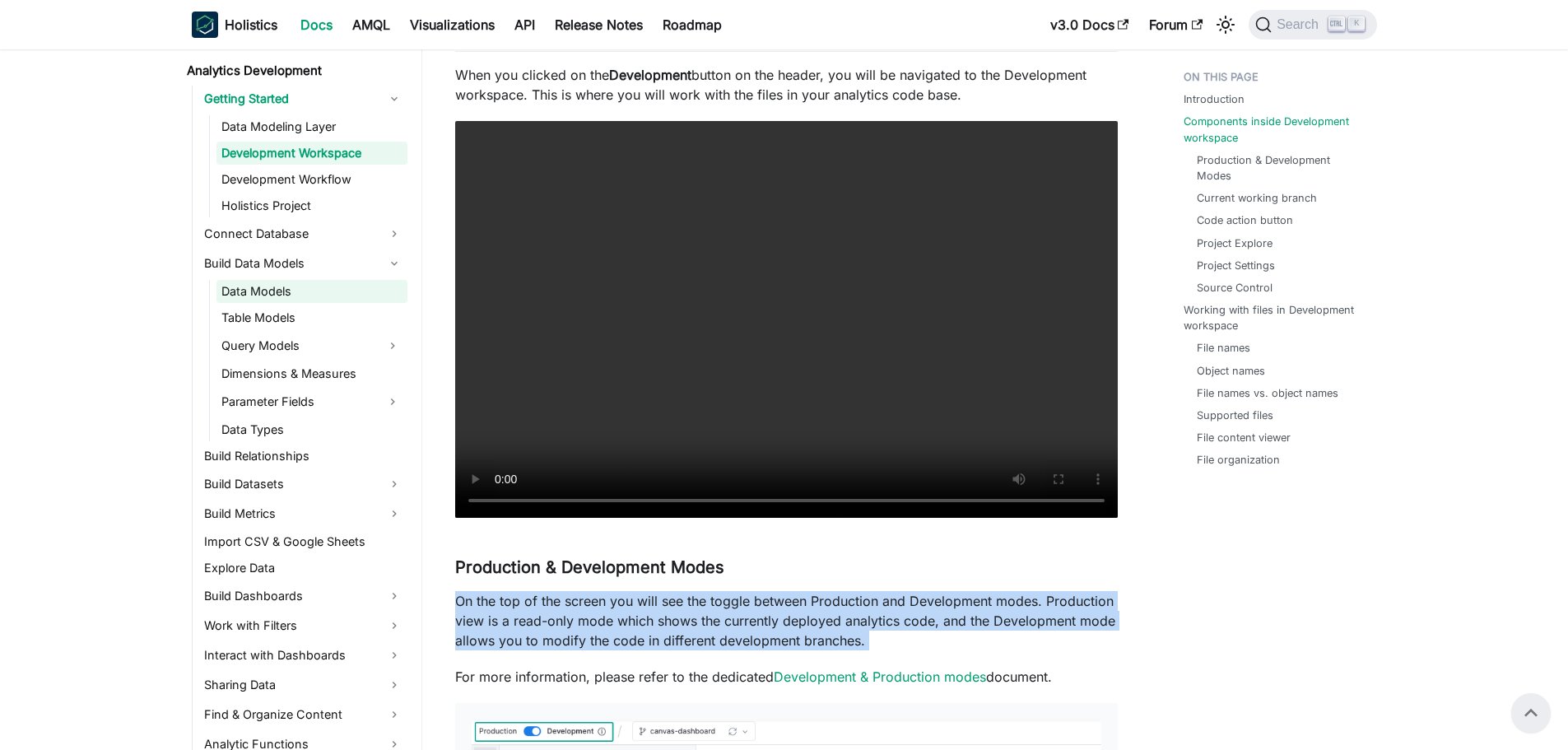
click at [299, 292] on link "Data Models" at bounding box center [312, 291] width 191 height 23
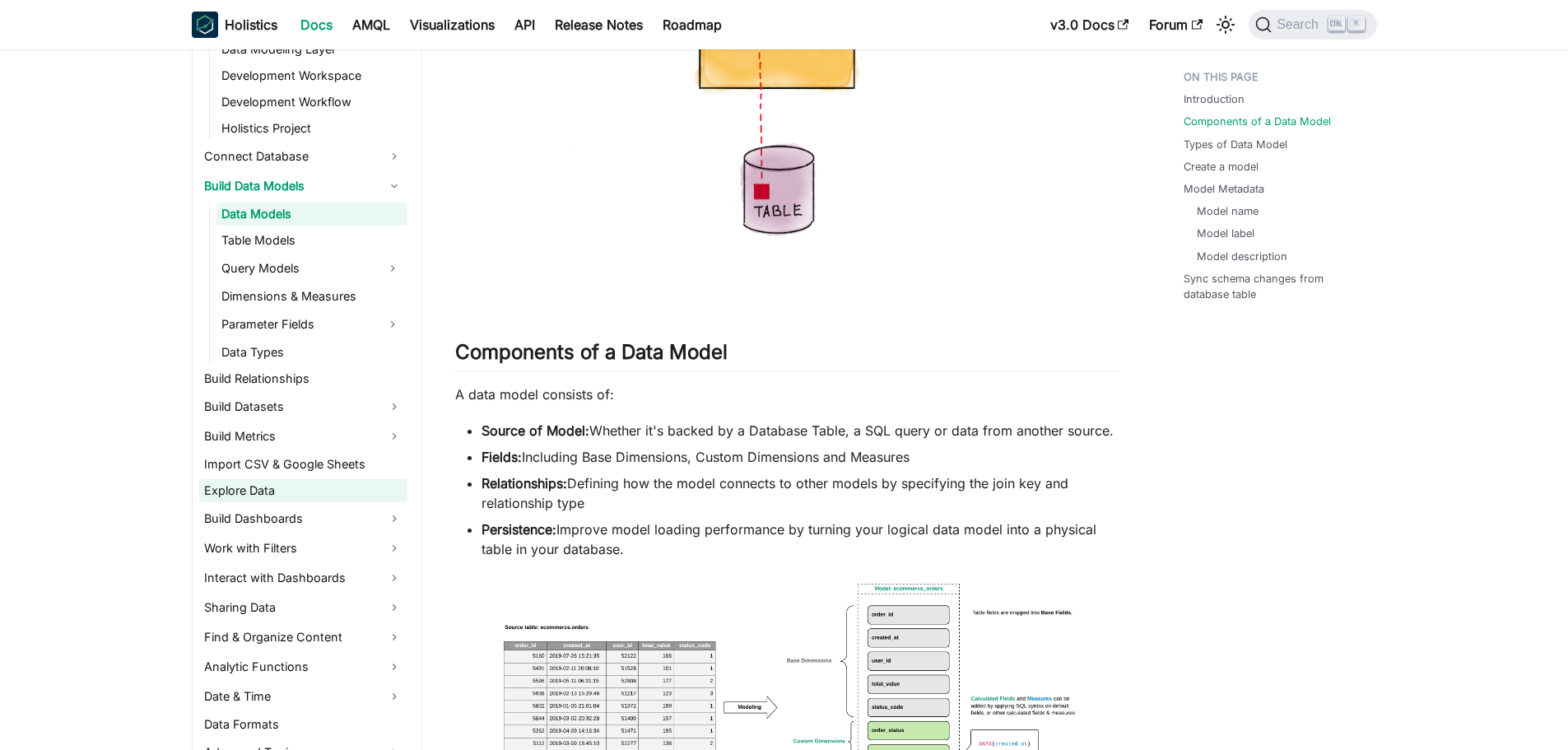
scroll to position [329, 0]
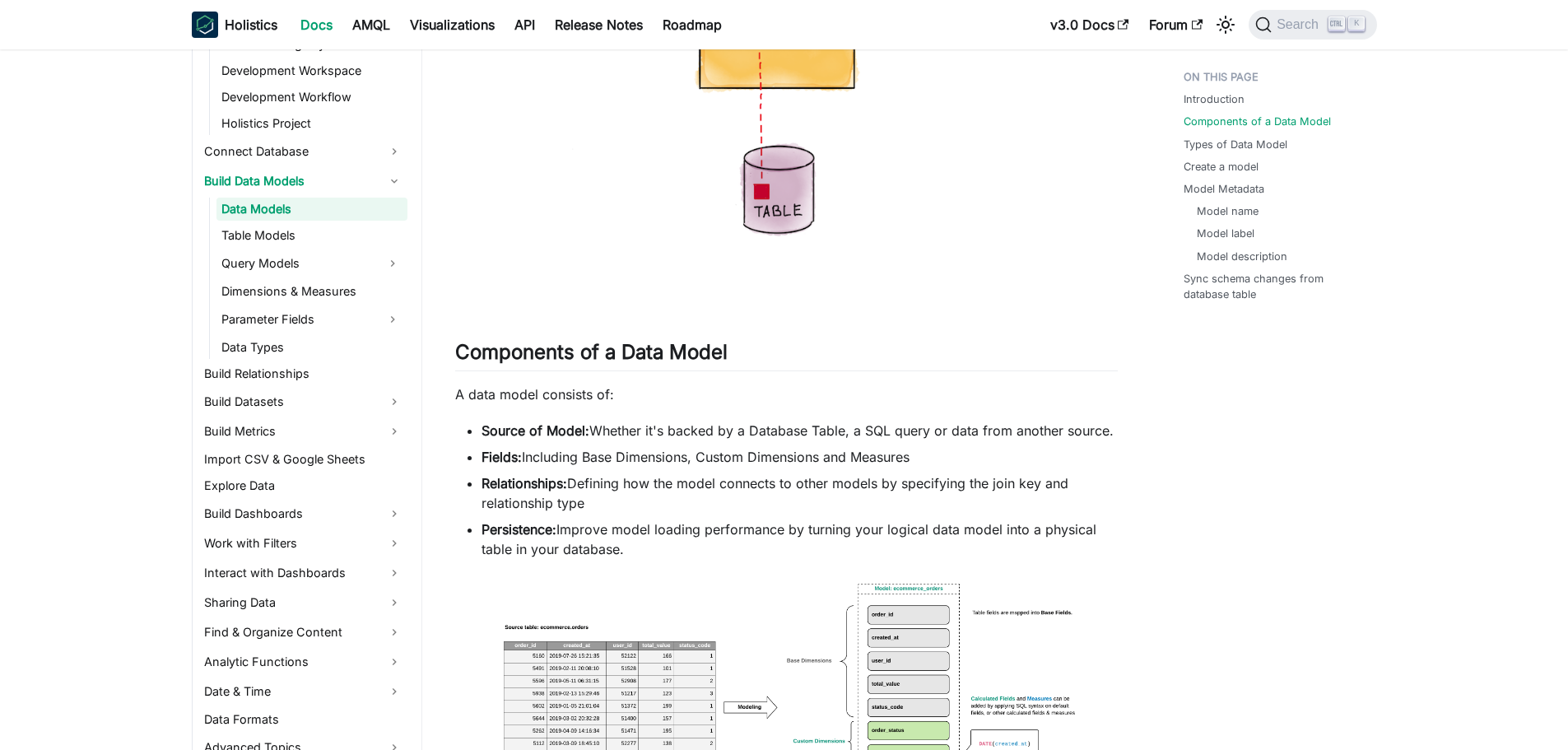
click at [608, 429] on li "Source of Model: Whether it's backed by a Database Table, a SQL query or data f…" at bounding box center [799, 430] width 636 height 20
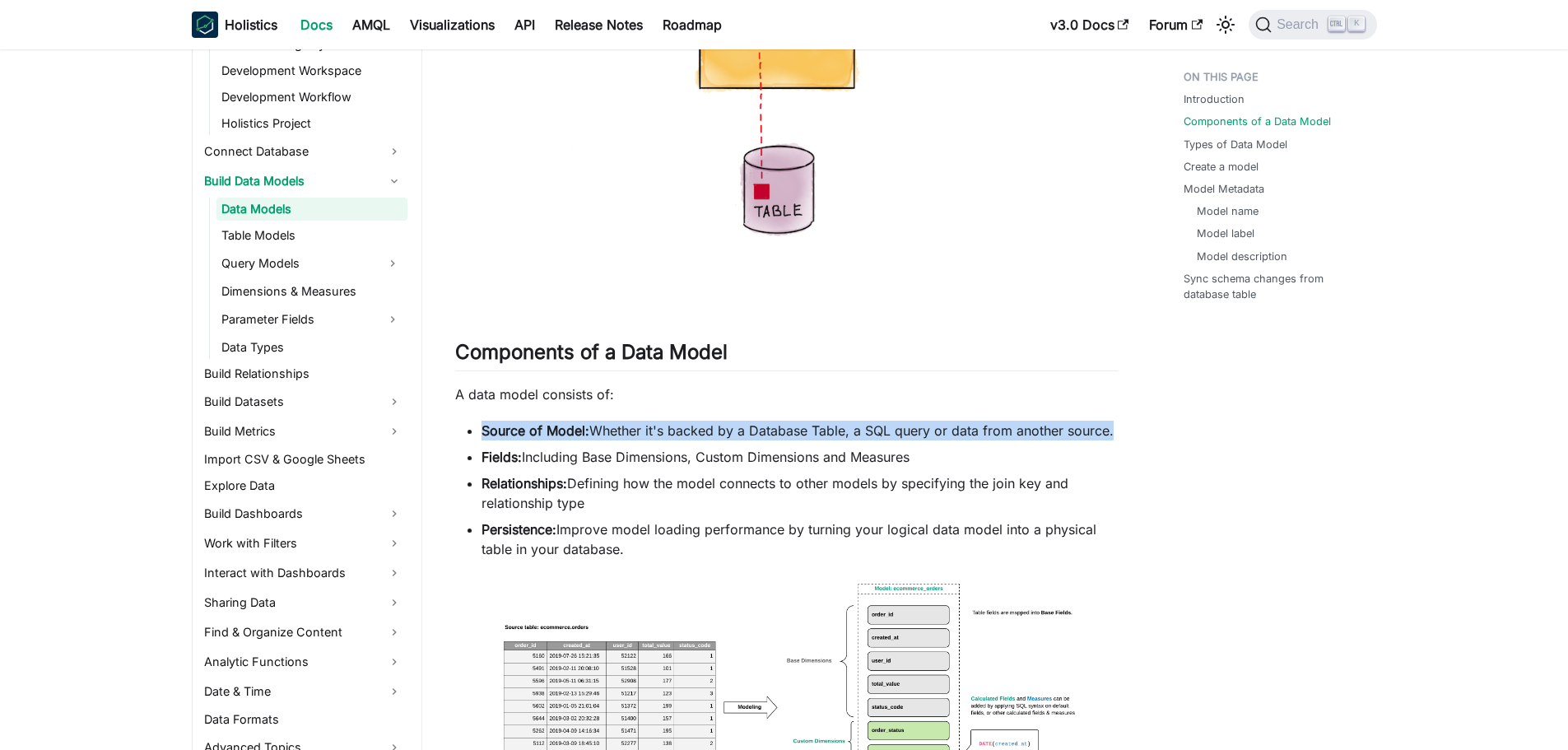
click at [608, 429] on li "Source of Model: Whether it's backed by a Database Table, a SQL query or data f…" at bounding box center [799, 430] width 636 height 20
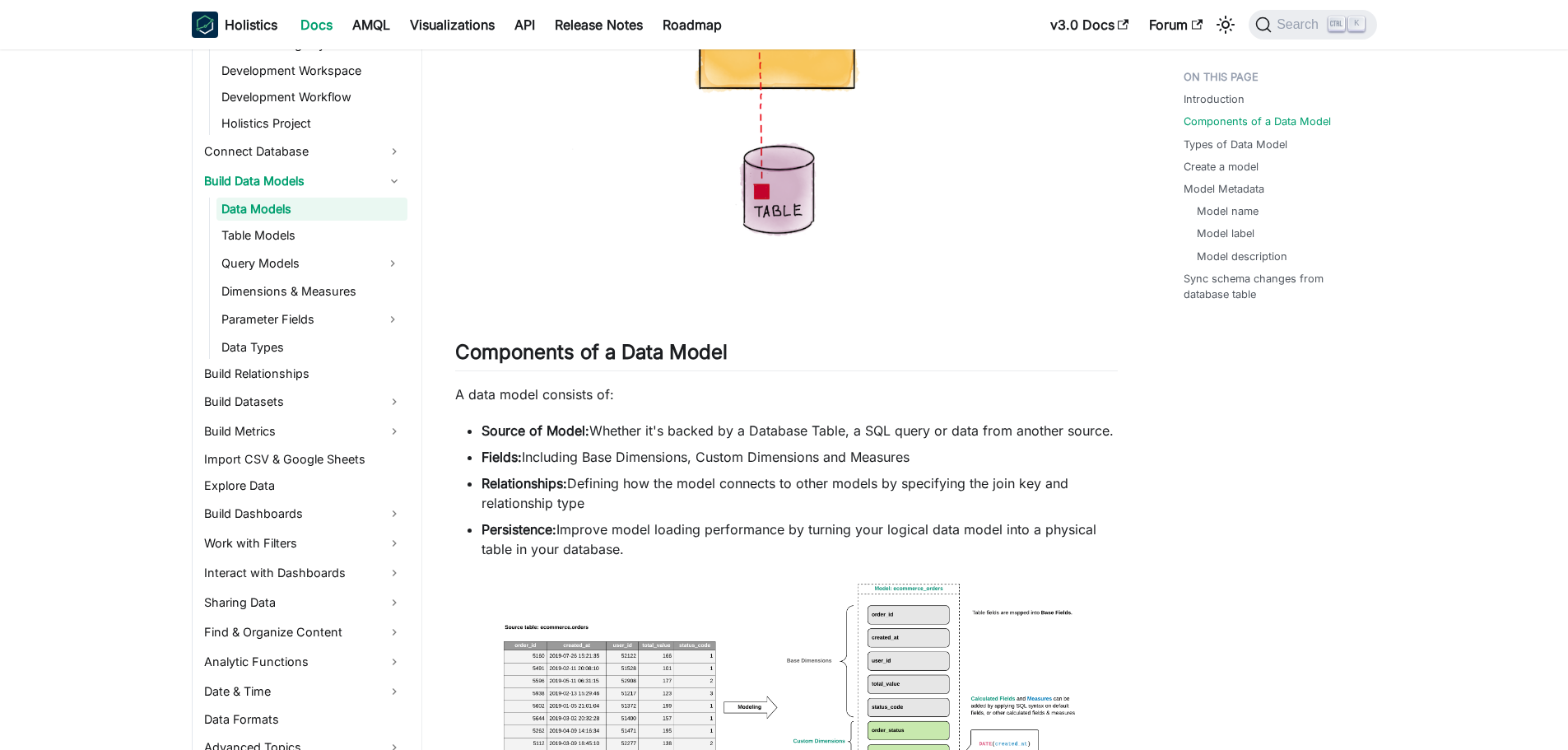
drag, startPoint x: 615, startPoint y: 465, endPoint x: 586, endPoint y: 489, distance: 37.6
click at [615, 466] on li "Fields: Including Base Dimensions, Custom Dimensions and Measures" at bounding box center [799, 456] width 636 height 20
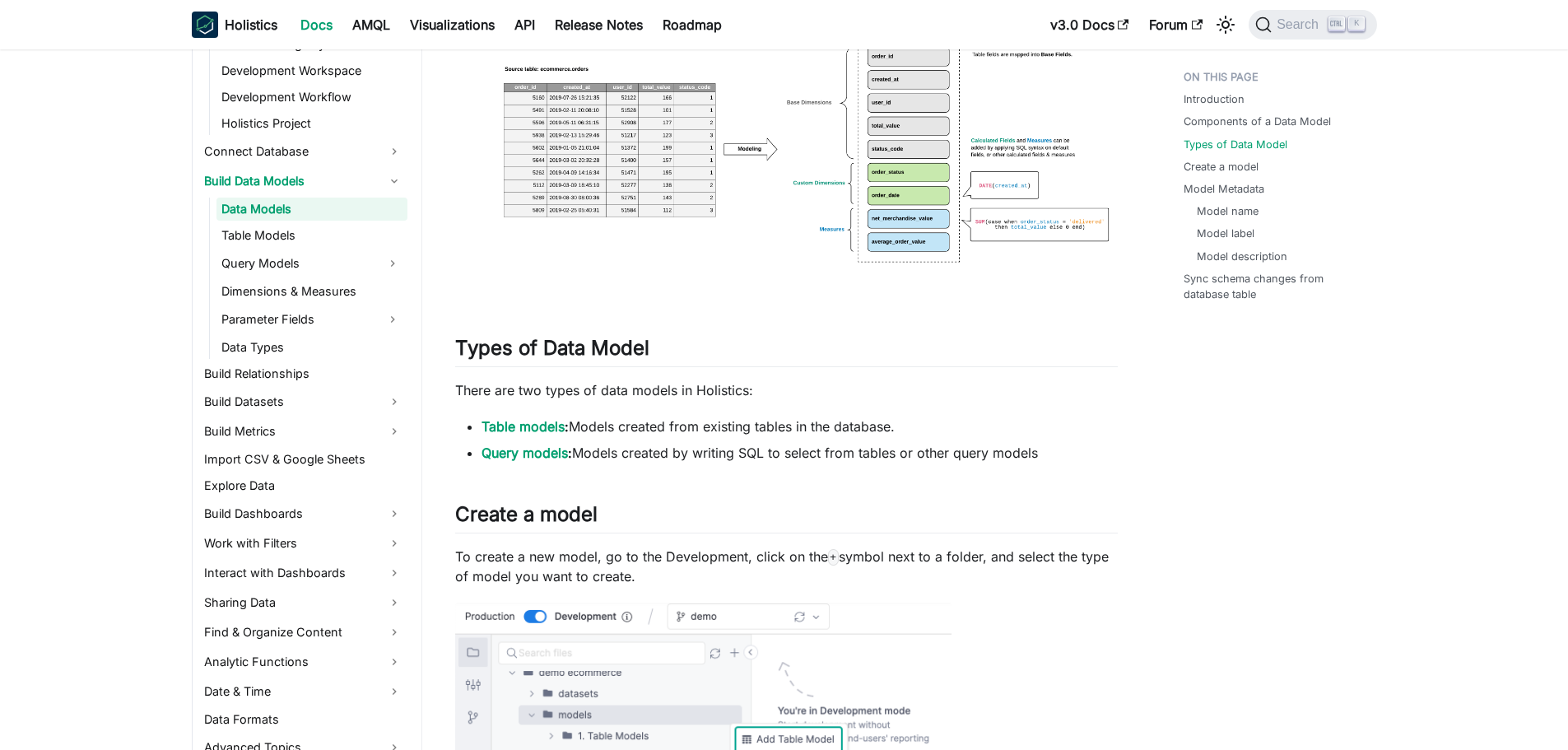
scroll to position [1152, 0]
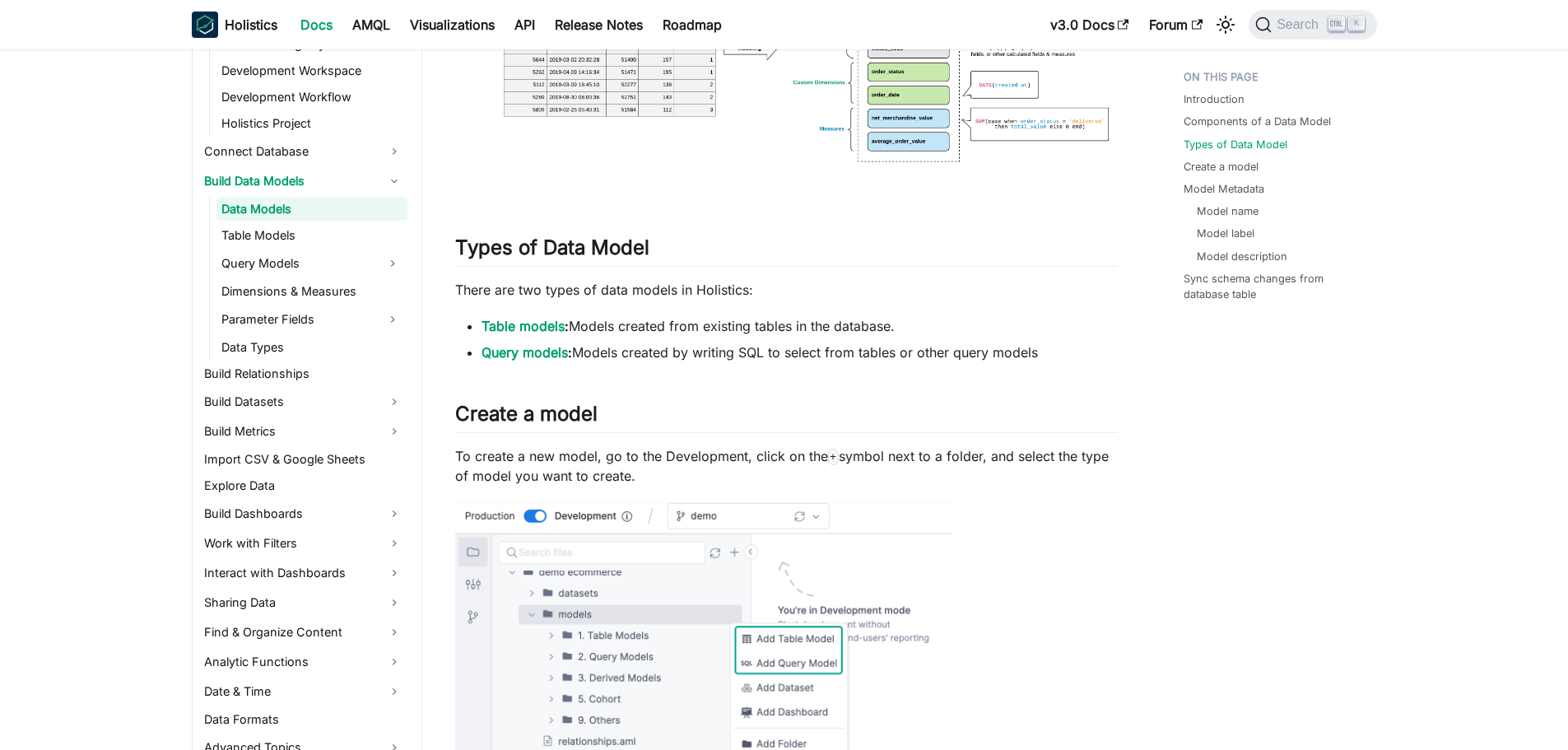
drag, startPoint x: 898, startPoint y: 326, endPoint x: 606, endPoint y: 322, distance: 292.0
click at [606, 322] on li "Table models : Models created from existing tables in the database." at bounding box center [799, 326] width 636 height 20
click at [750, 355] on li "Query models : Models created by writing SQL to select from tables or other que…" at bounding box center [799, 352] width 636 height 20
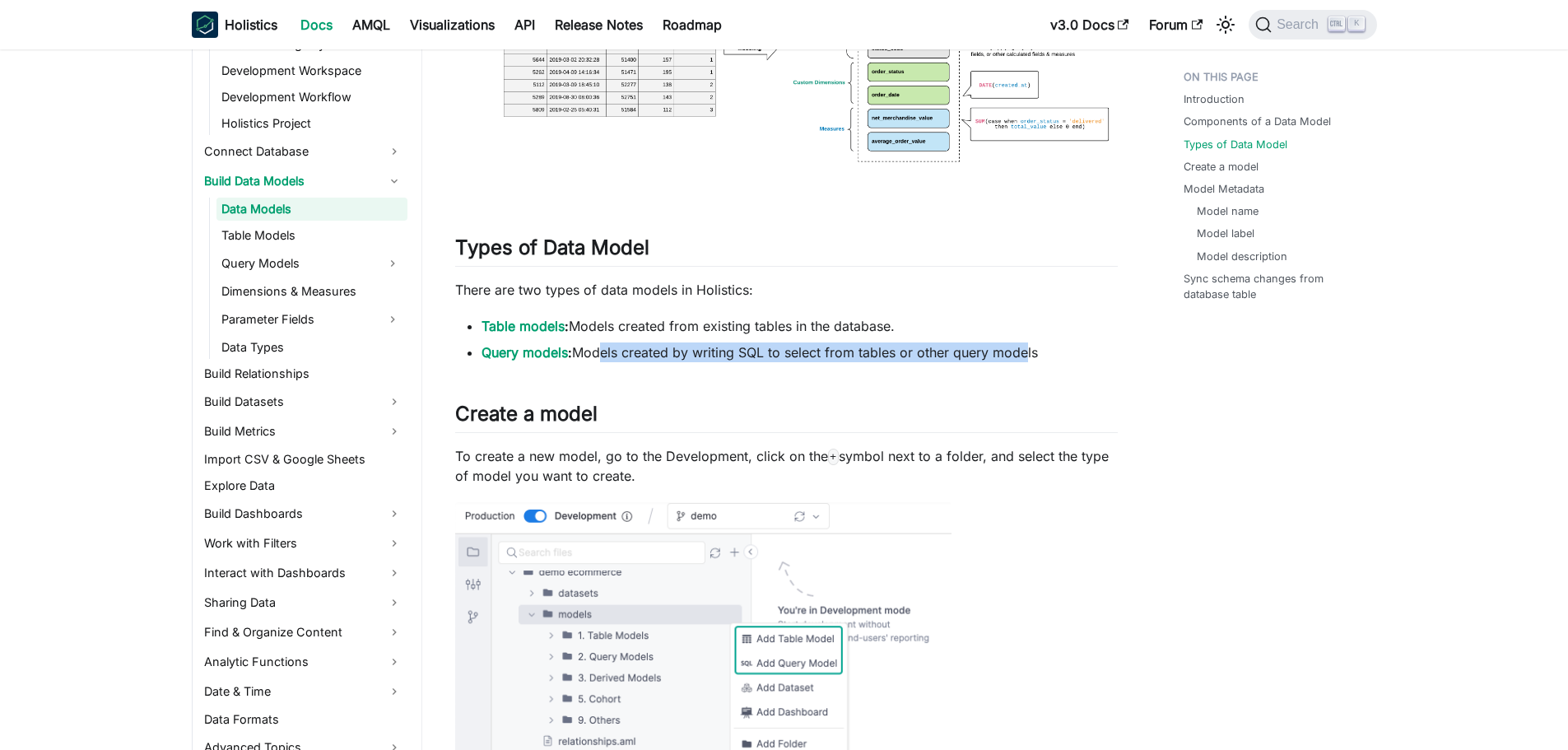
drag, startPoint x: 919, startPoint y: 348, endPoint x: 599, endPoint y: 349, distance: 320.0
click at [599, 349] on li "Query models : Models created by writing SQL to select from tables or other que…" at bounding box center [799, 352] width 636 height 20
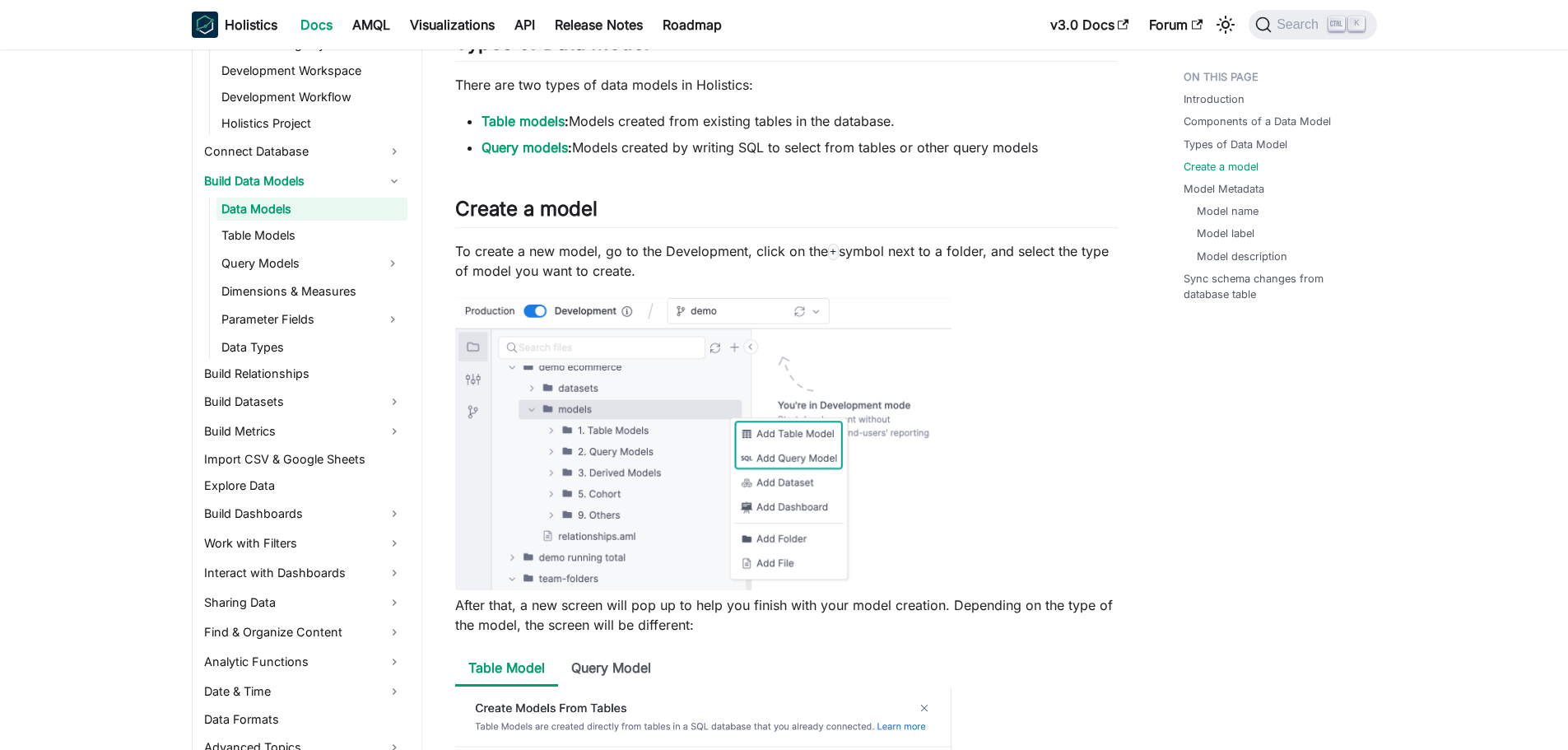
scroll to position [1482, 0]
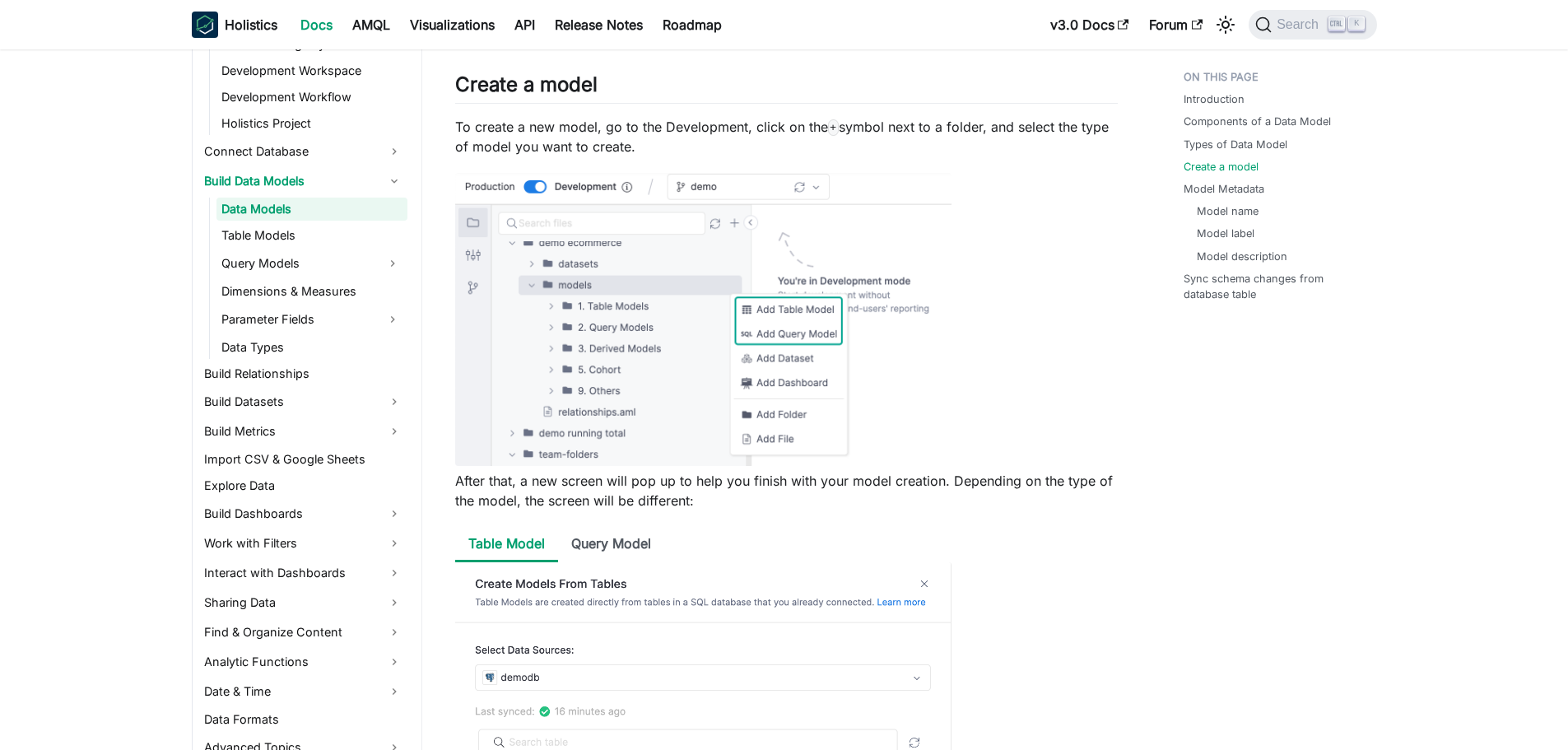
click at [583, 155] on p "To create a new model, go to the Development, click on the + symbol next to a f…" at bounding box center [786, 136] width 663 height 39
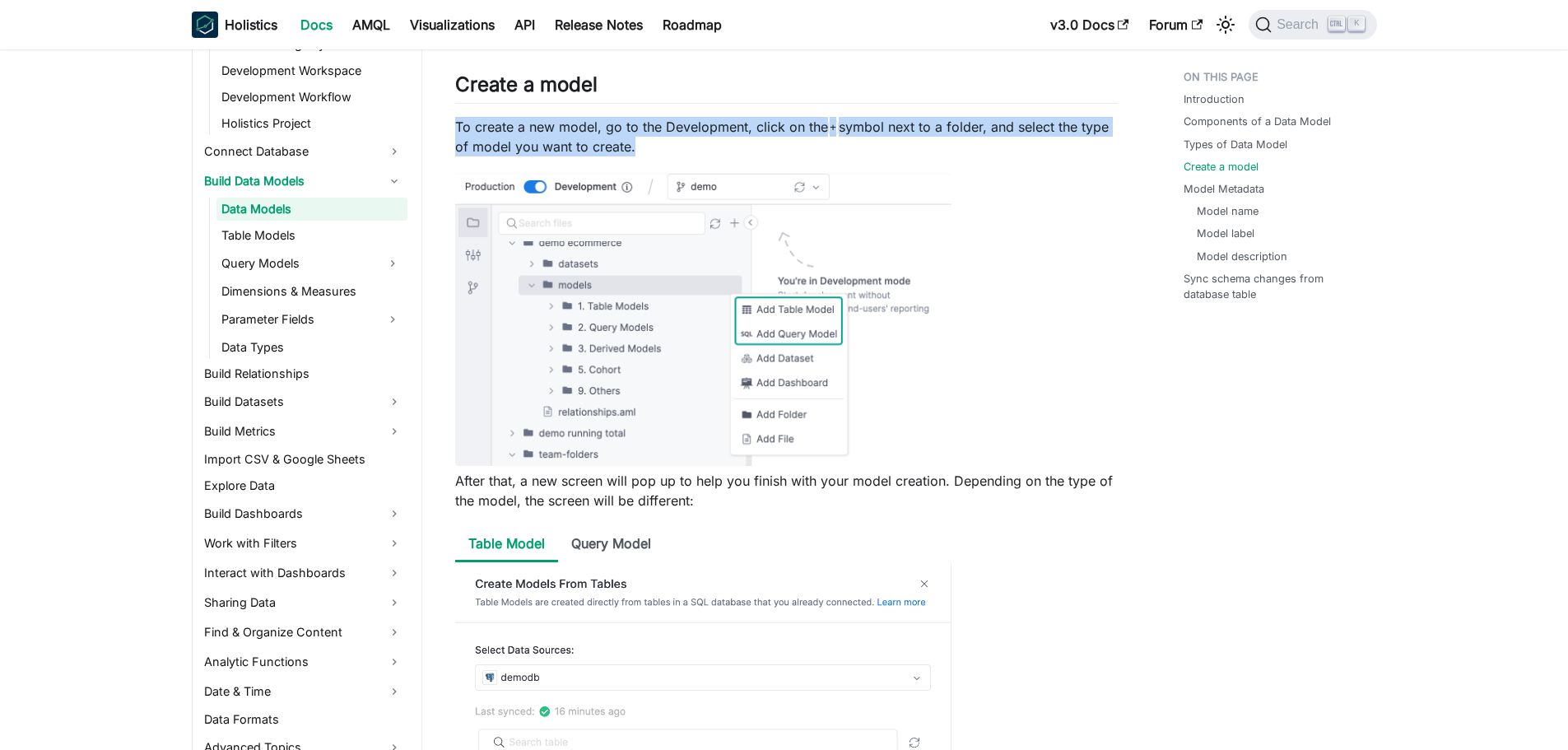
click at [583, 155] on p "To create a new model, go to the Development, click on the + symbol next to a f…" at bounding box center [786, 136] width 663 height 39
click at [601, 137] on p "To create a new model, go to the Development, click on the + symbol next to a f…" at bounding box center [786, 136] width 663 height 39
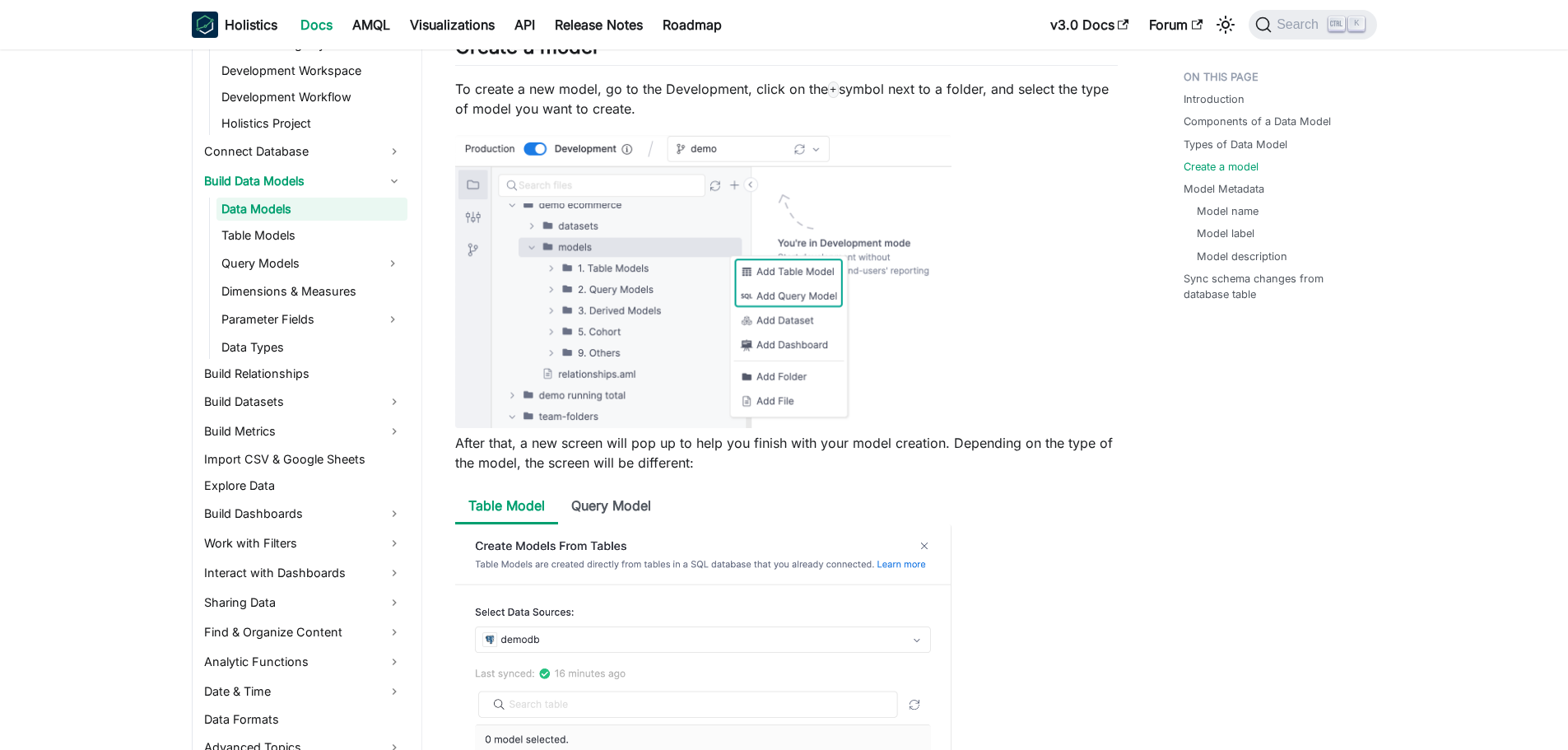
scroll to position [1647, 0]
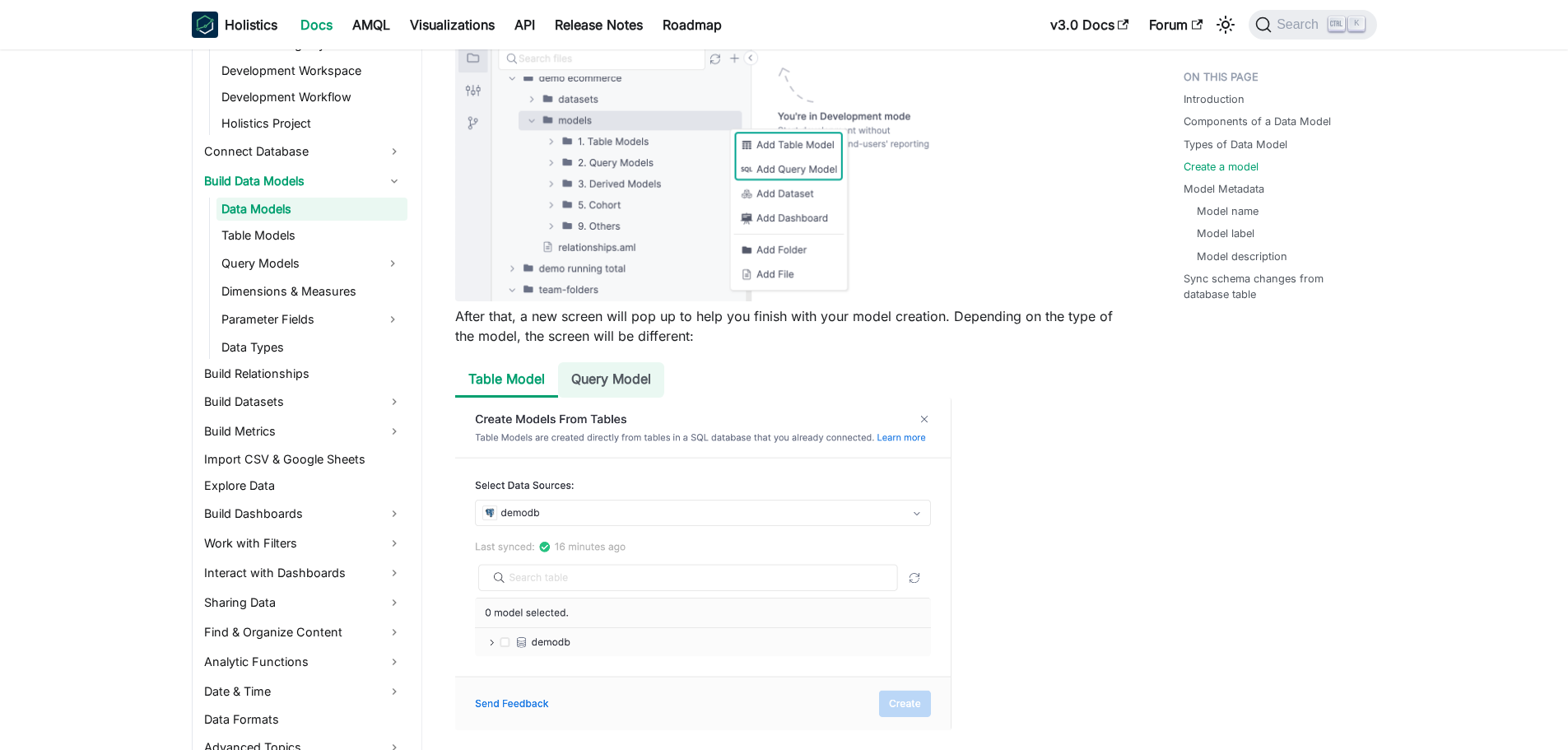
click at [634, 378] on li "Query Model" at bounding box center [611, 380] width 106 height 36
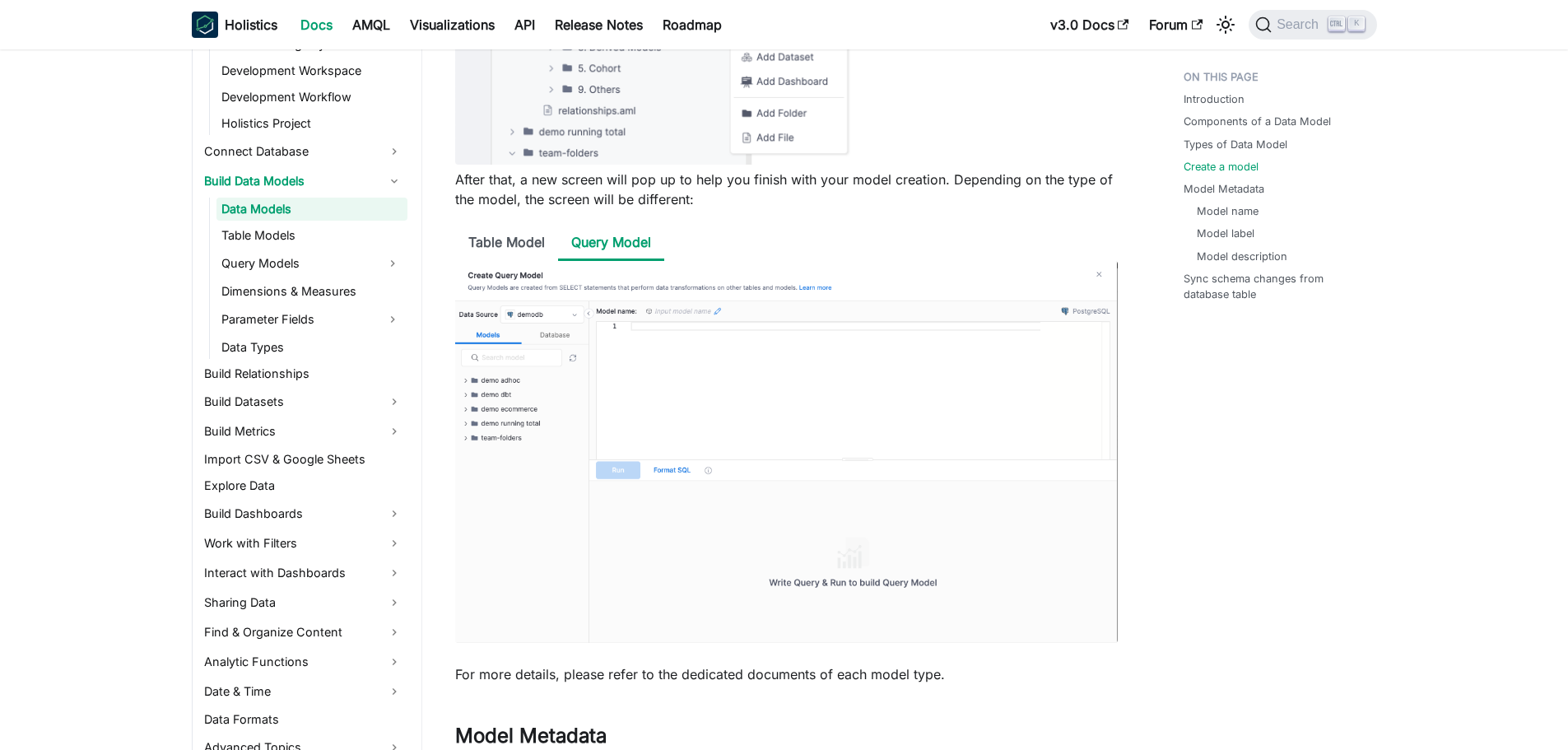
scroll to position [1811, 0]
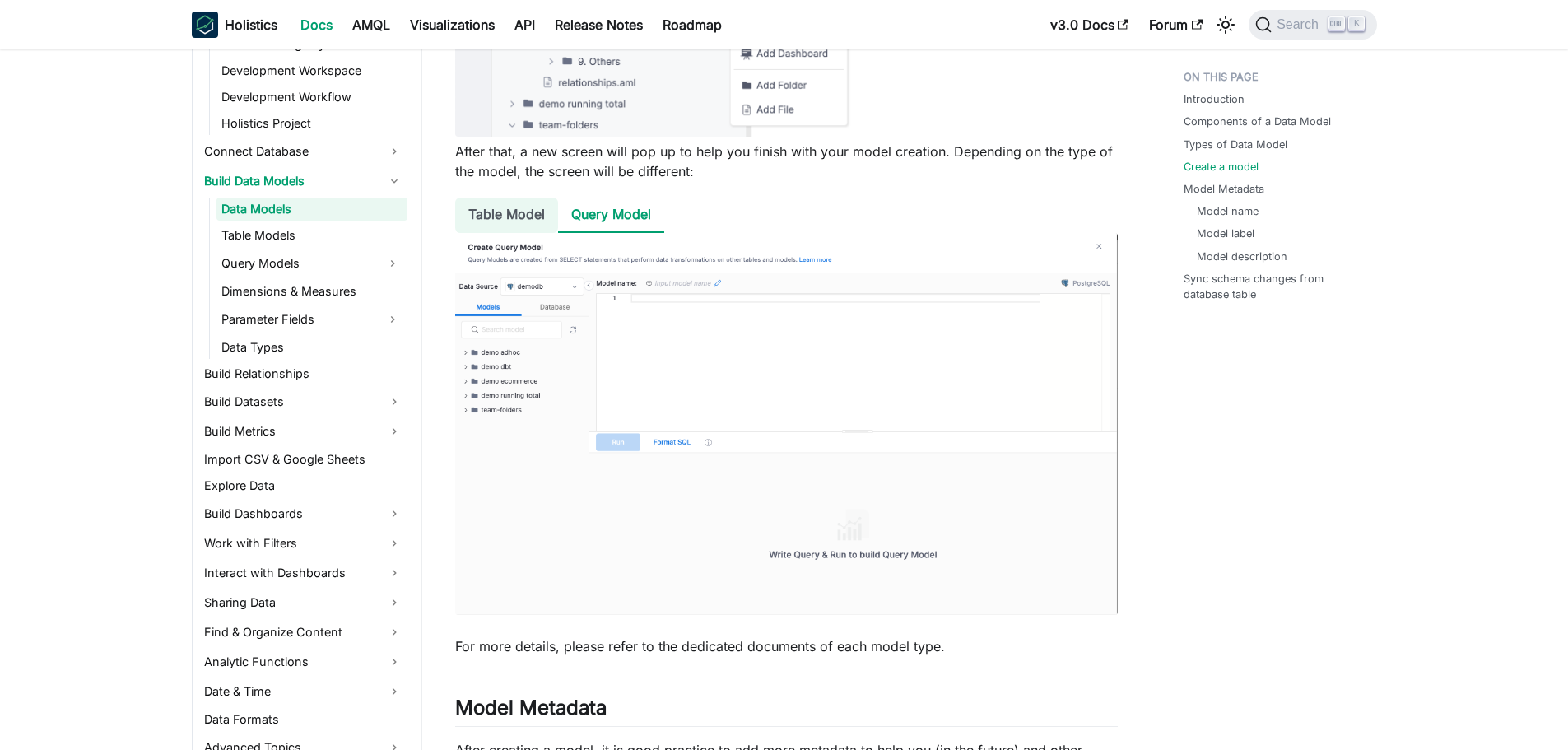
click at [516, 223] on li "Table Model" at bounding box center [506, 215] width 103 height 36
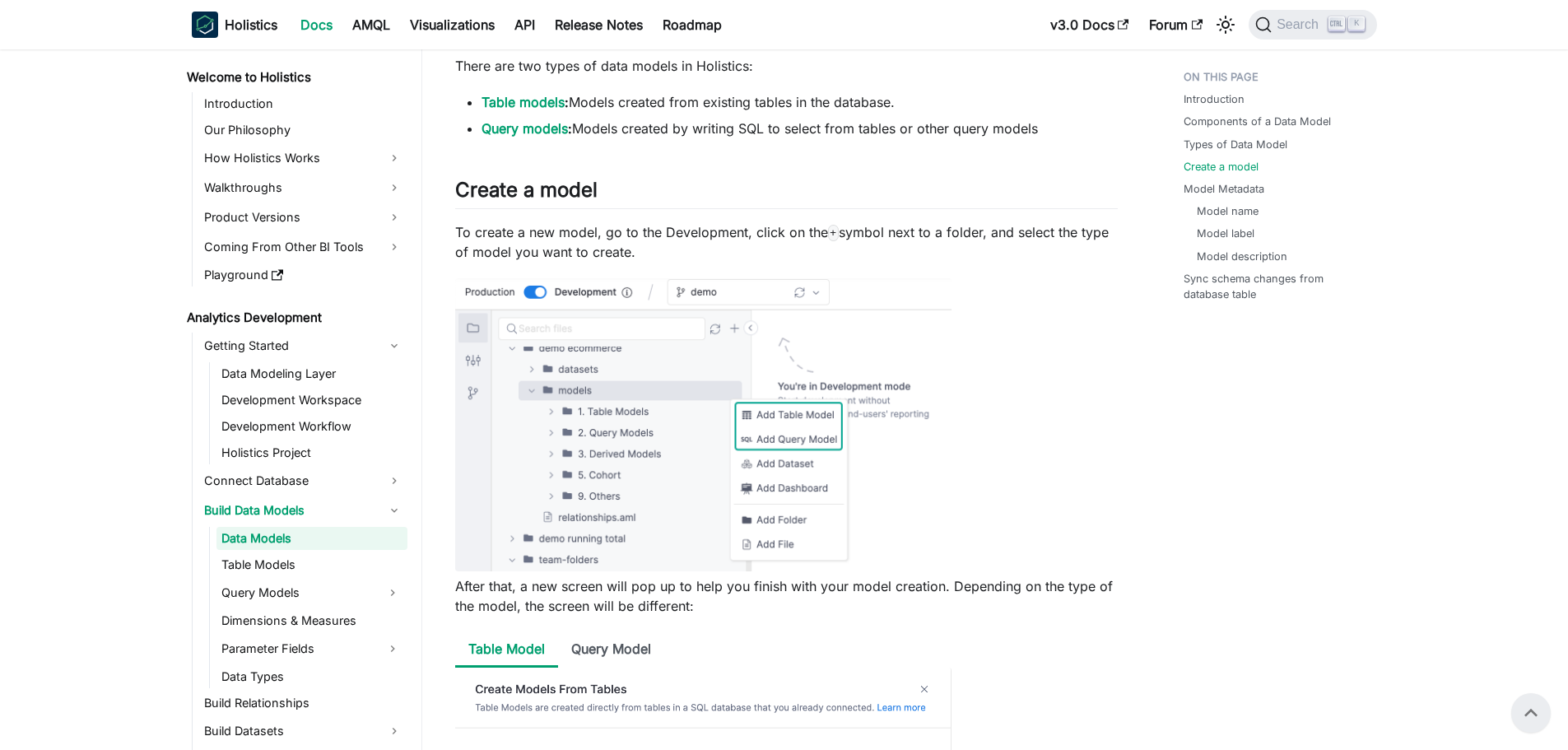
scroll to position [1317, 0]
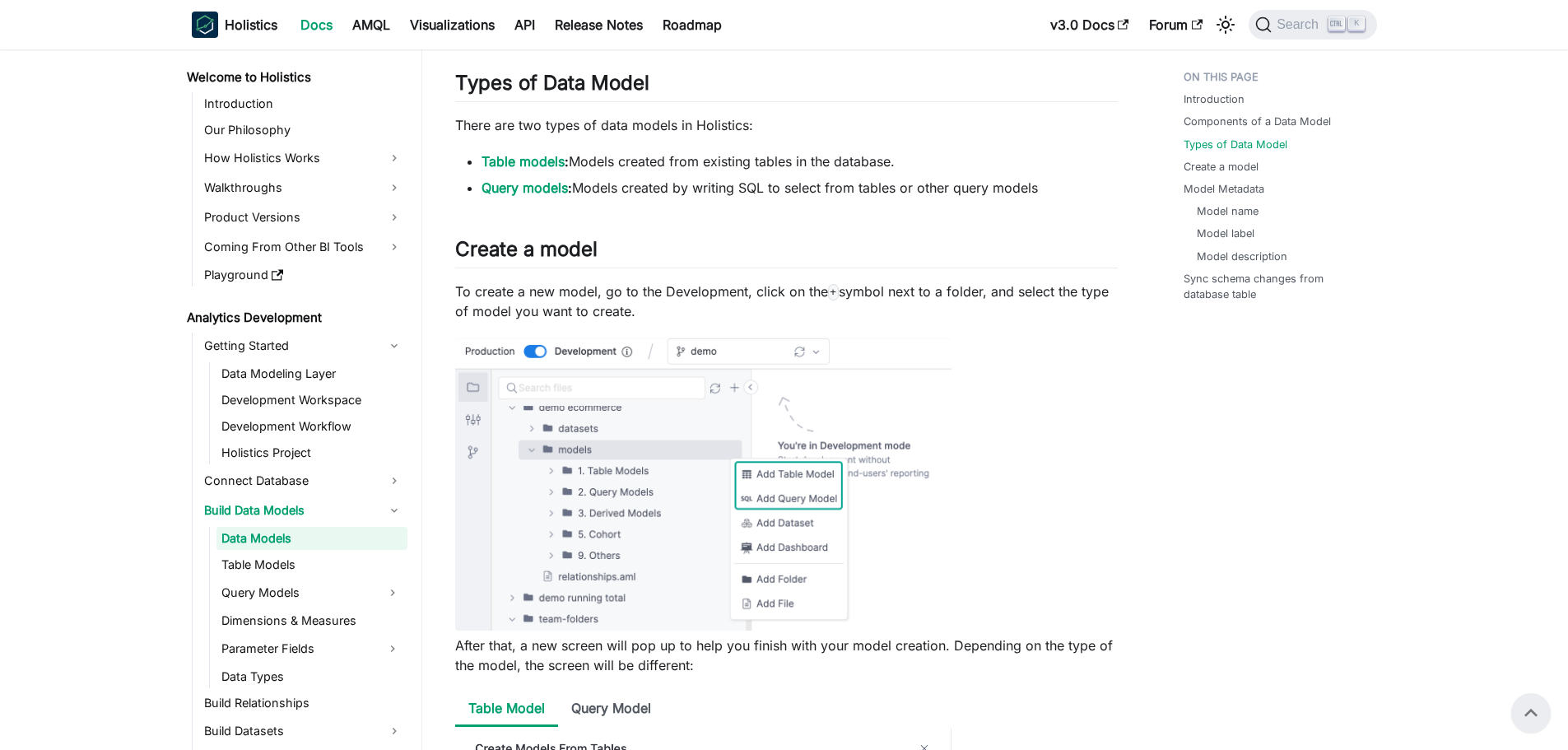
click at [647, 317] on p "To create a new model, go to the Development, click on the + symbol next to a f…" at bounding box center [786, 301] width 663 height 39
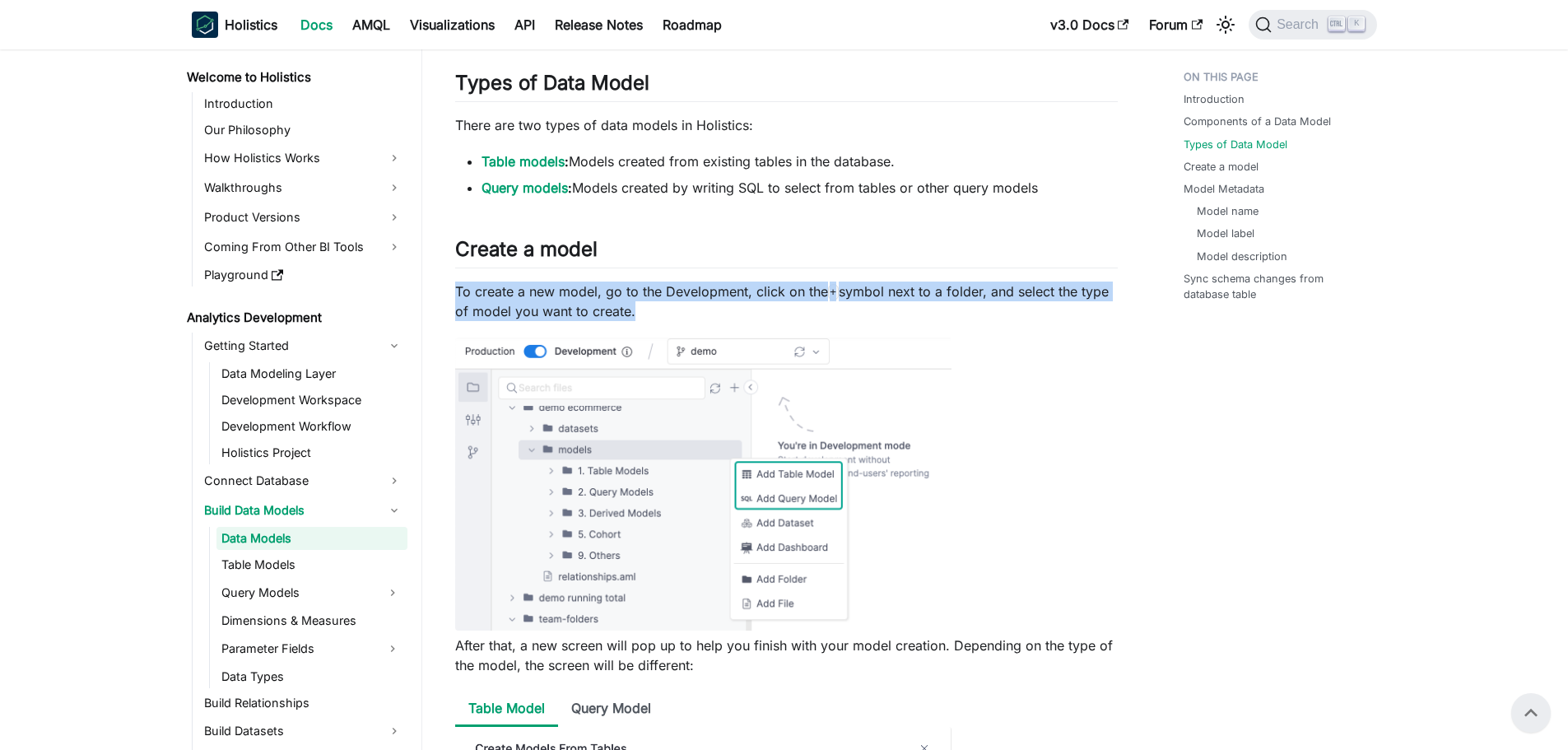
click at [647, 317] on p "To create a new model, go to the Development, click on the + symbol next to a f…" at bounding box center [786, 301] width 663 height 39
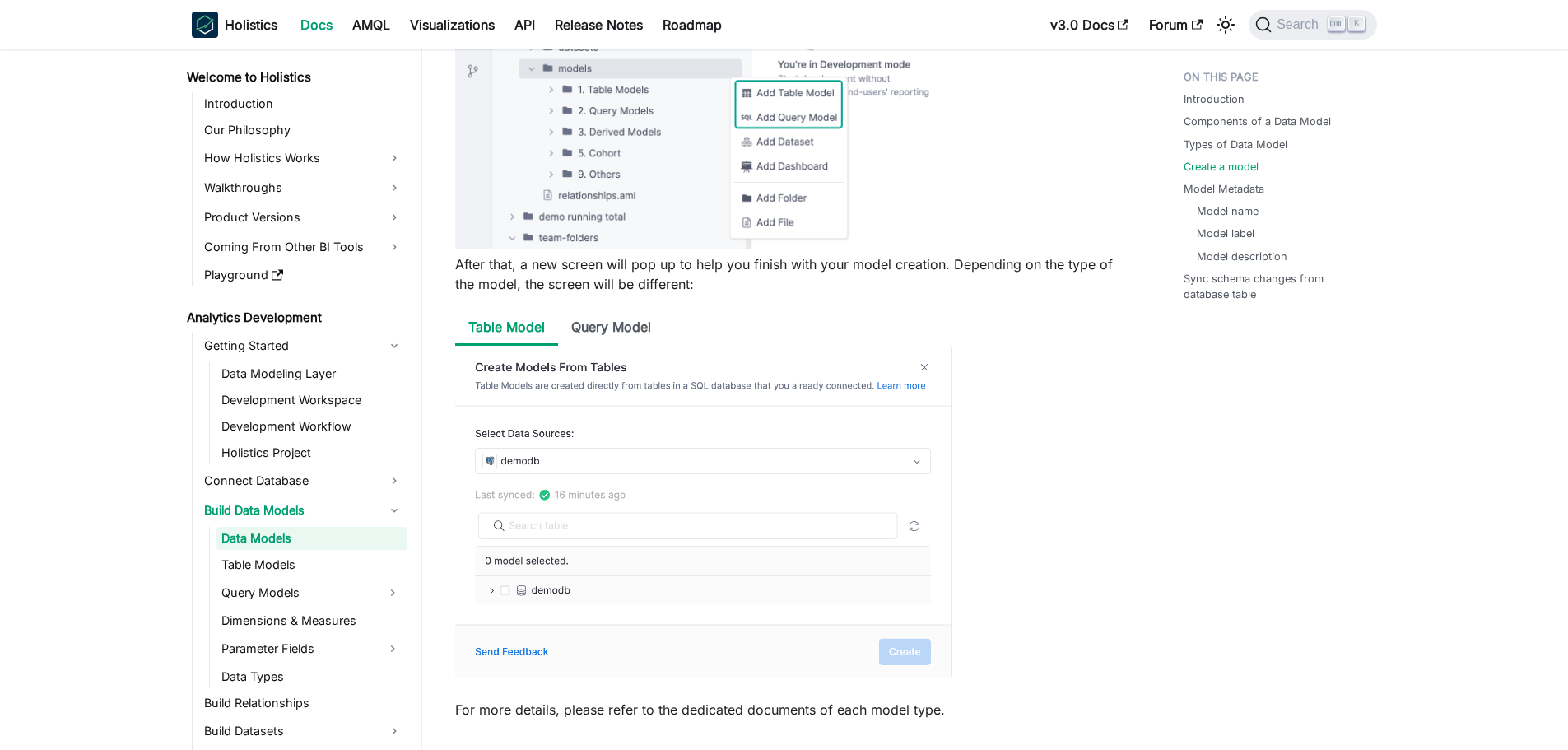
scroll to position [1811, 0]
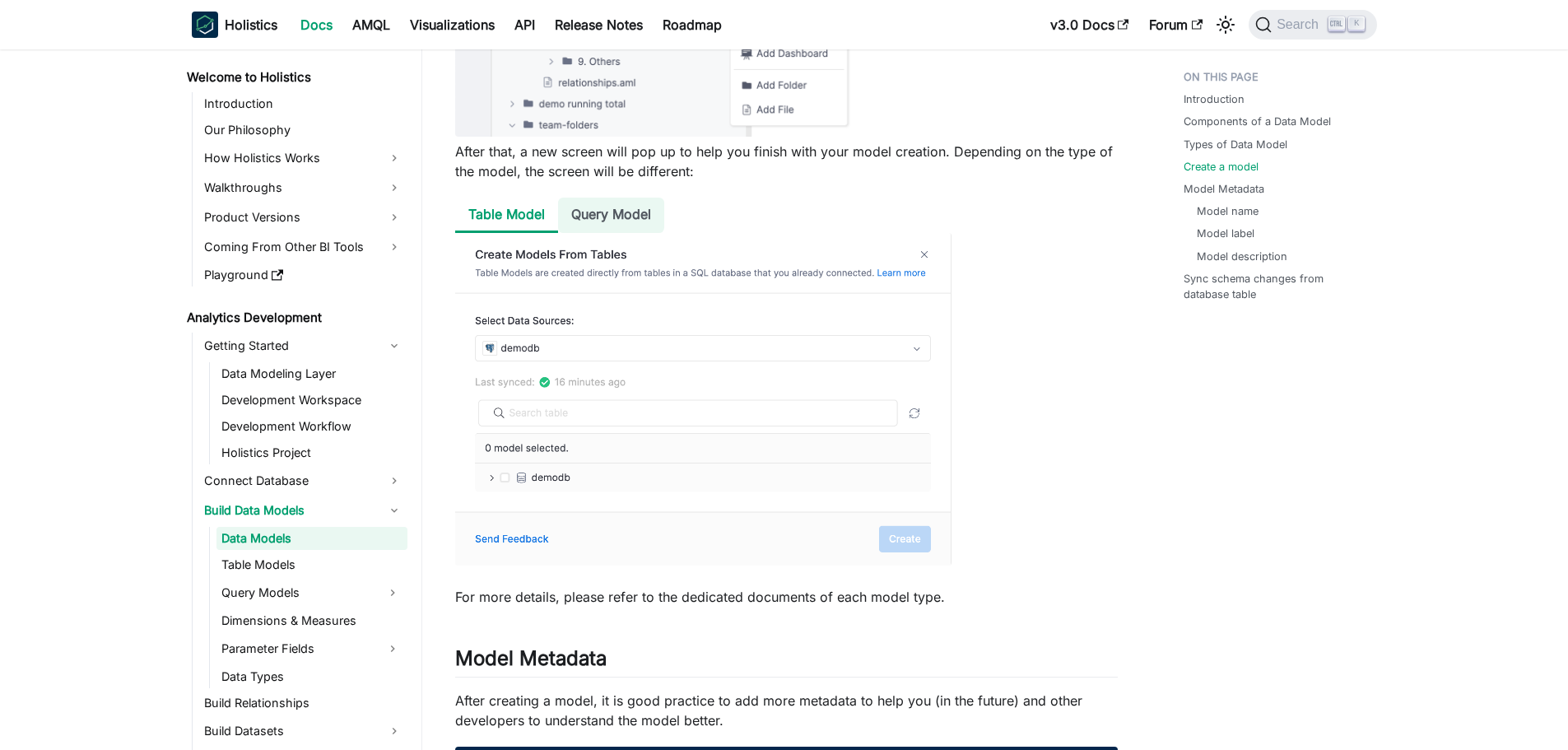
click at [632, 214] on li "Query Model" at bounding box center [611, 215] width 106 height 36
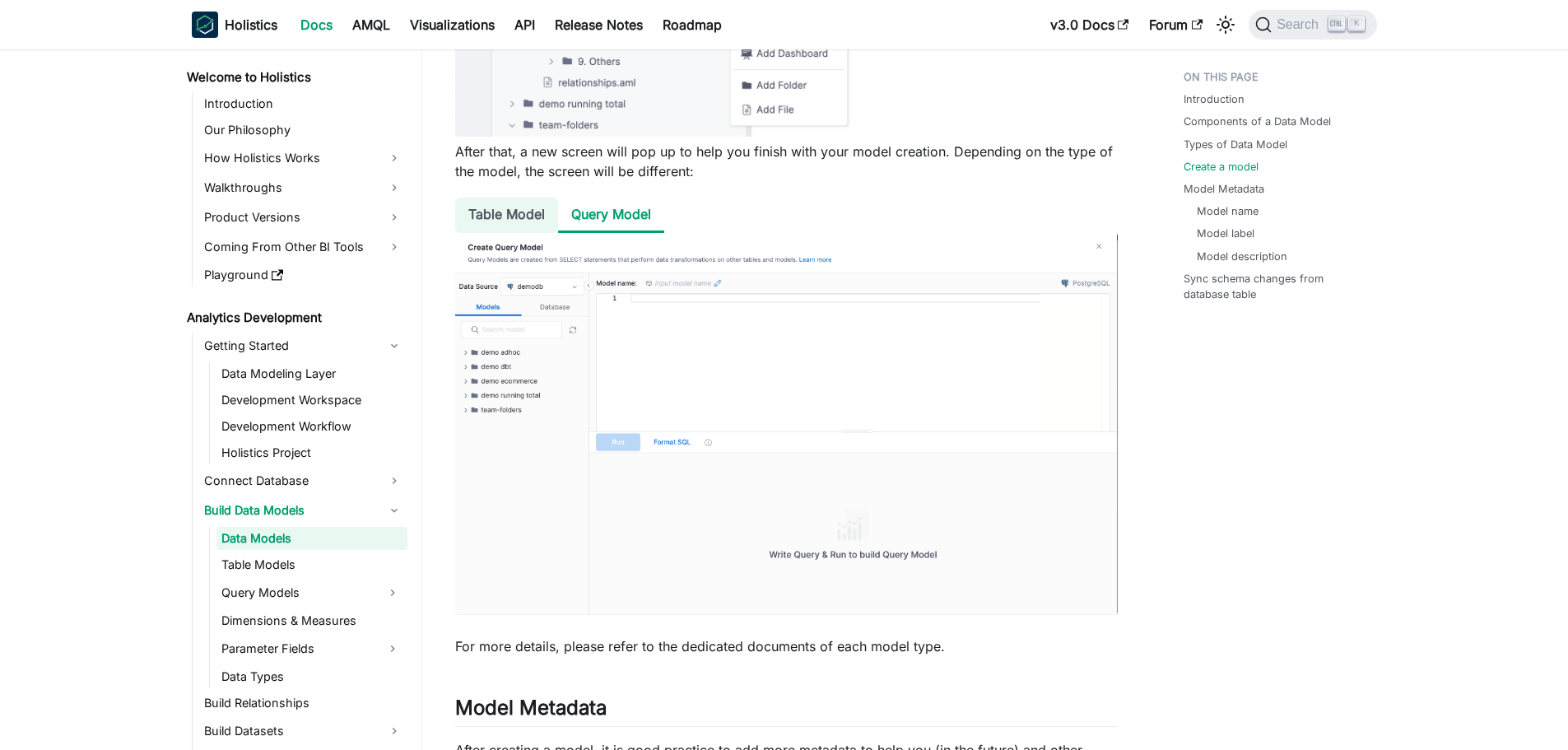
click at [514, 222] on li "Table Model" at bounding box center [506, 215] width 103 height 36
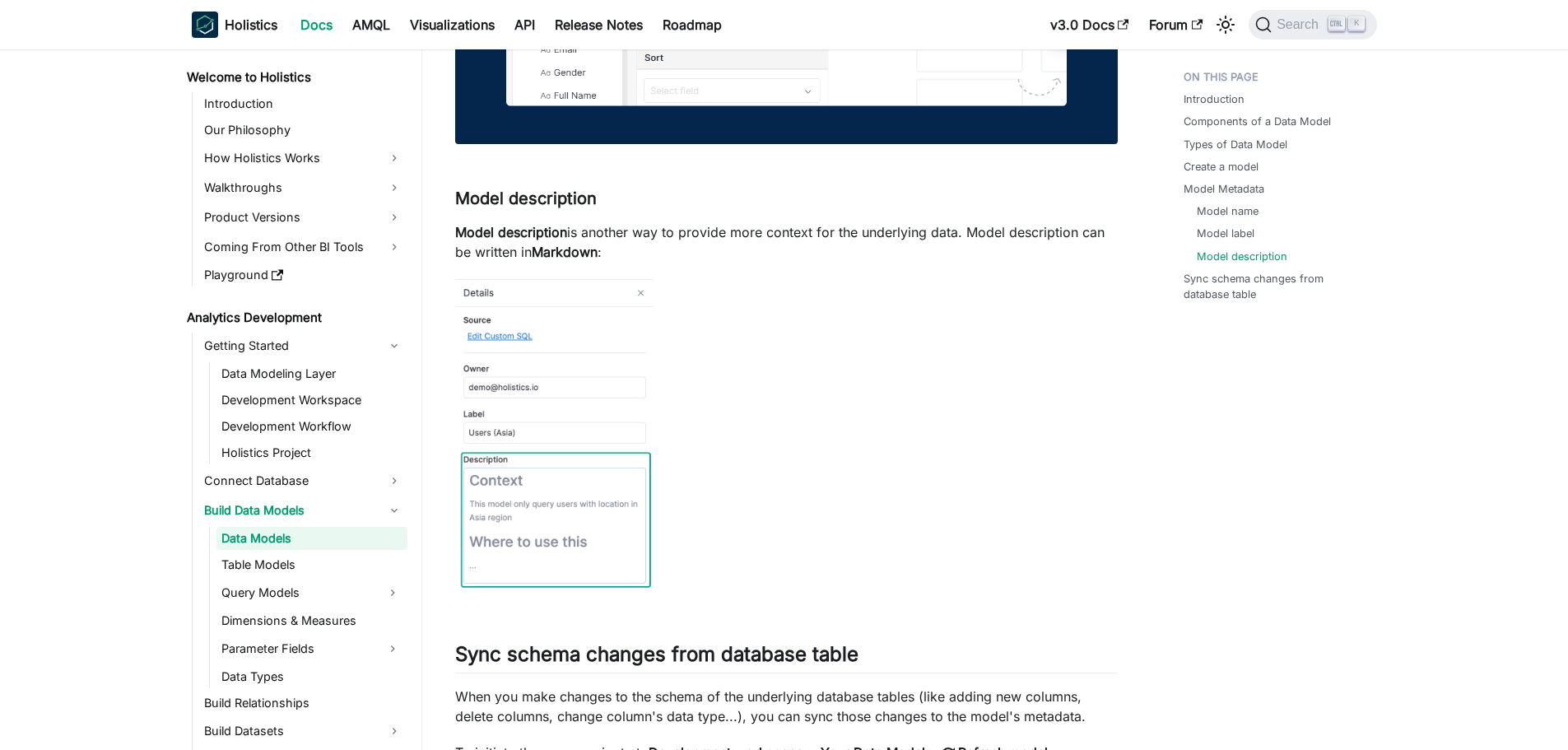
scroll to position [4445, 0]
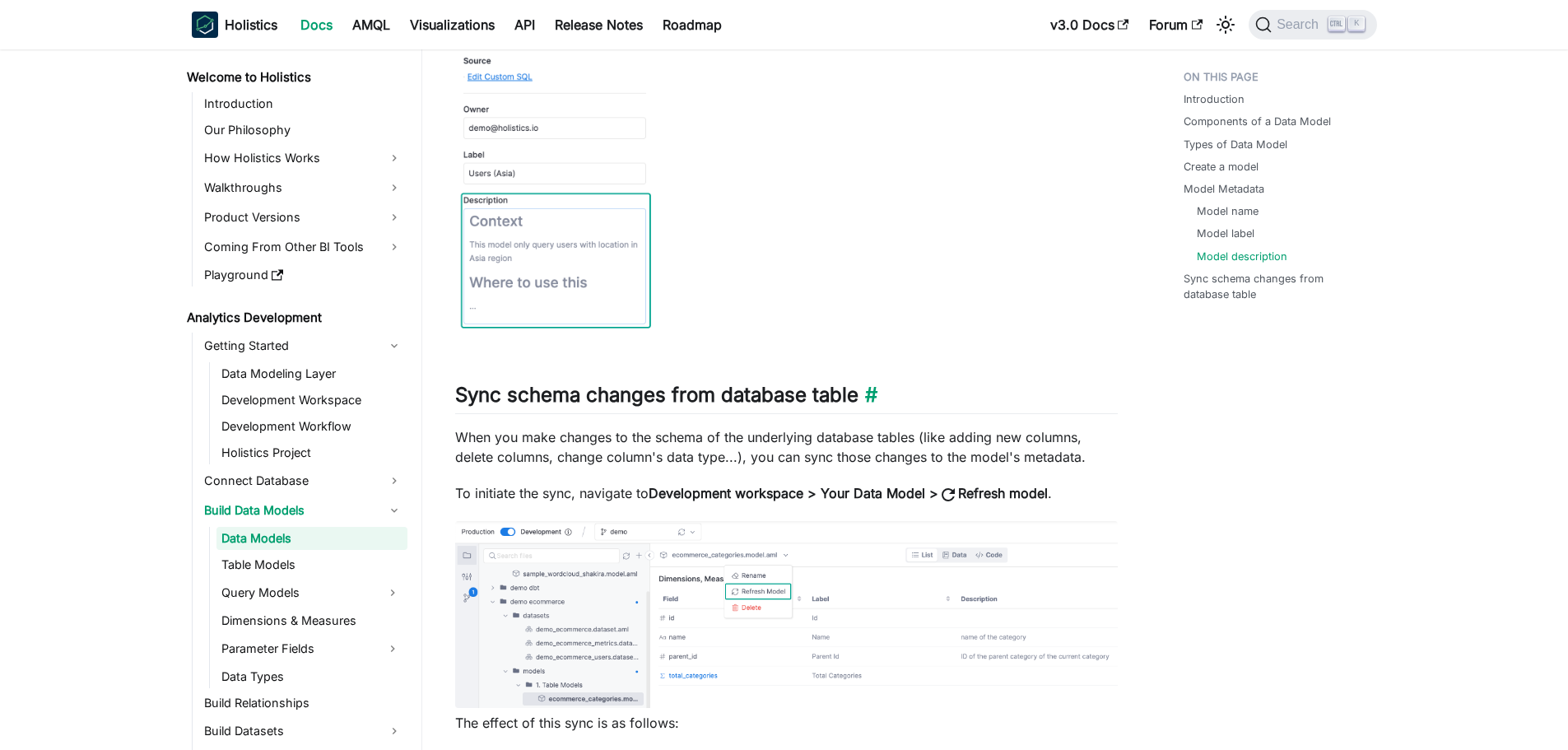
click at [908, 398] on h2 "Sync schema changes from database table ​" at bounding box center [786, 398] width 663 height 31
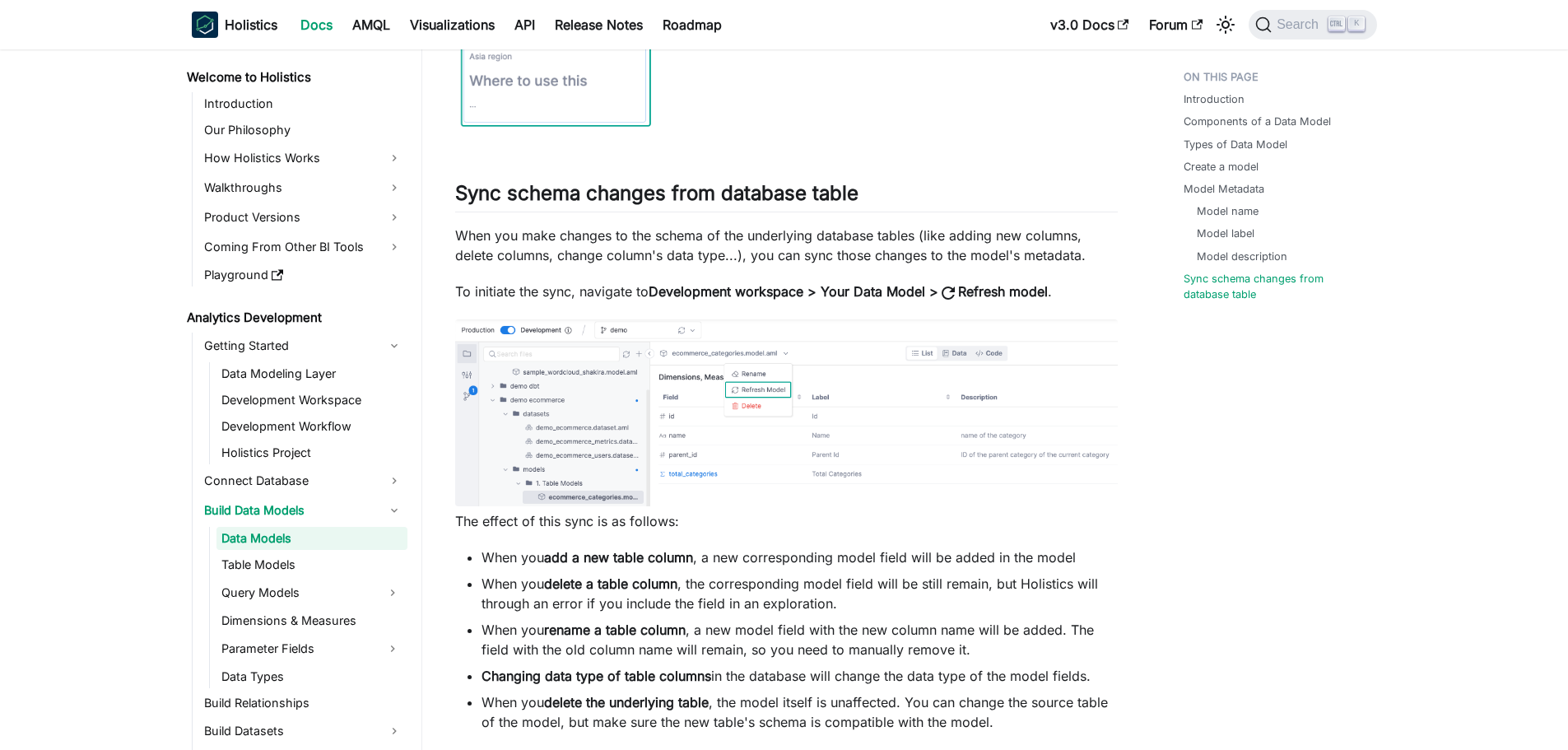
scroll to position [4692, 0]
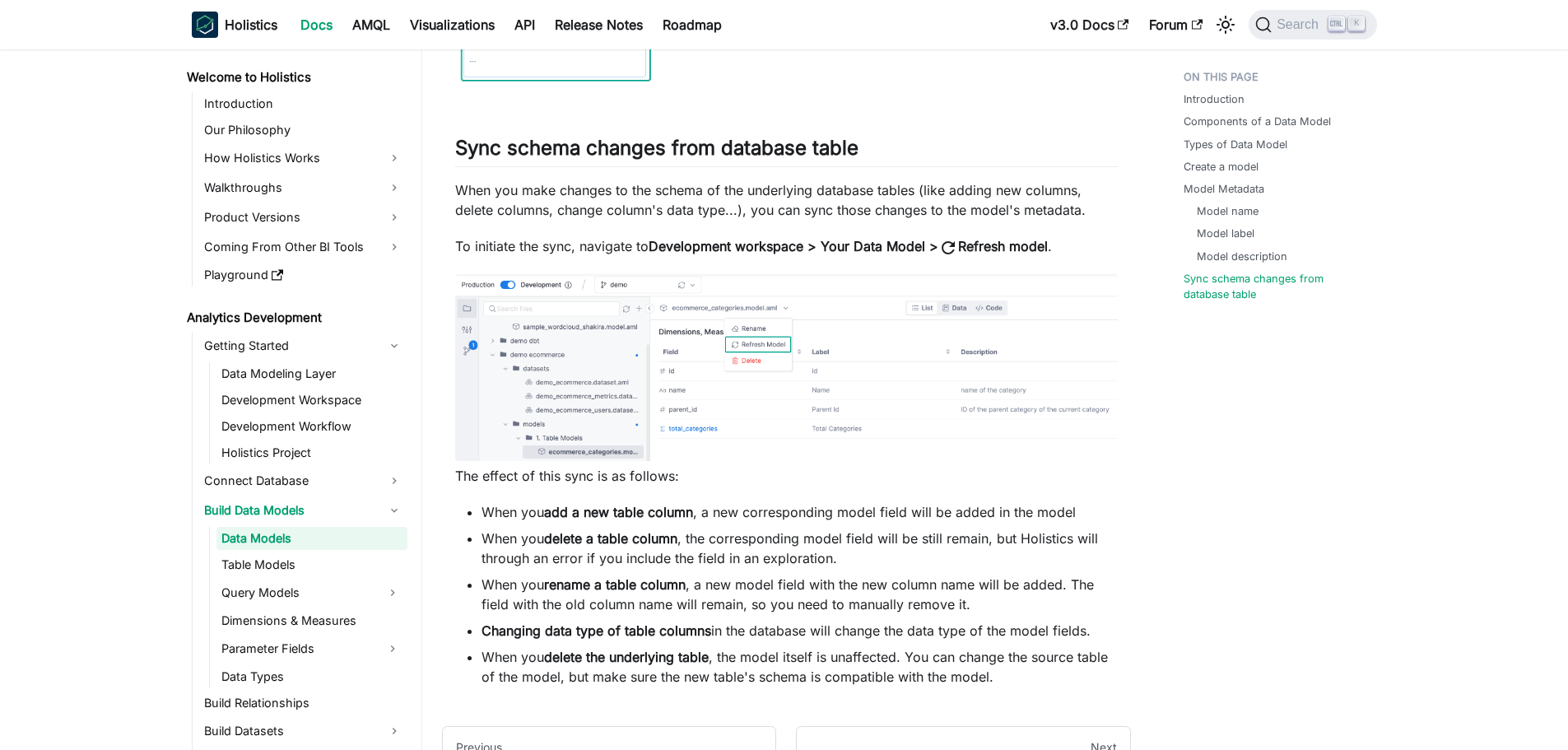
click at [910, 188] on p "When you make changes to the schema of the underlying database tables (like add…" at bounding box center [786, 199] width 663 height 39
drag, startPoint x: 911, startPoint y: 189, endPoint x: 911, endPoint y: 198, distance: 9.0
click at [911, 190] on p "When you make changes to the schema of the underlying database tables (like add…" at bounding box center [786, 199] width 663 height 39
click at [907, 196] on p "When you make changes to the schema of the underlying database tables (like add…" at bounding box center [786, 199] width 663 height 39
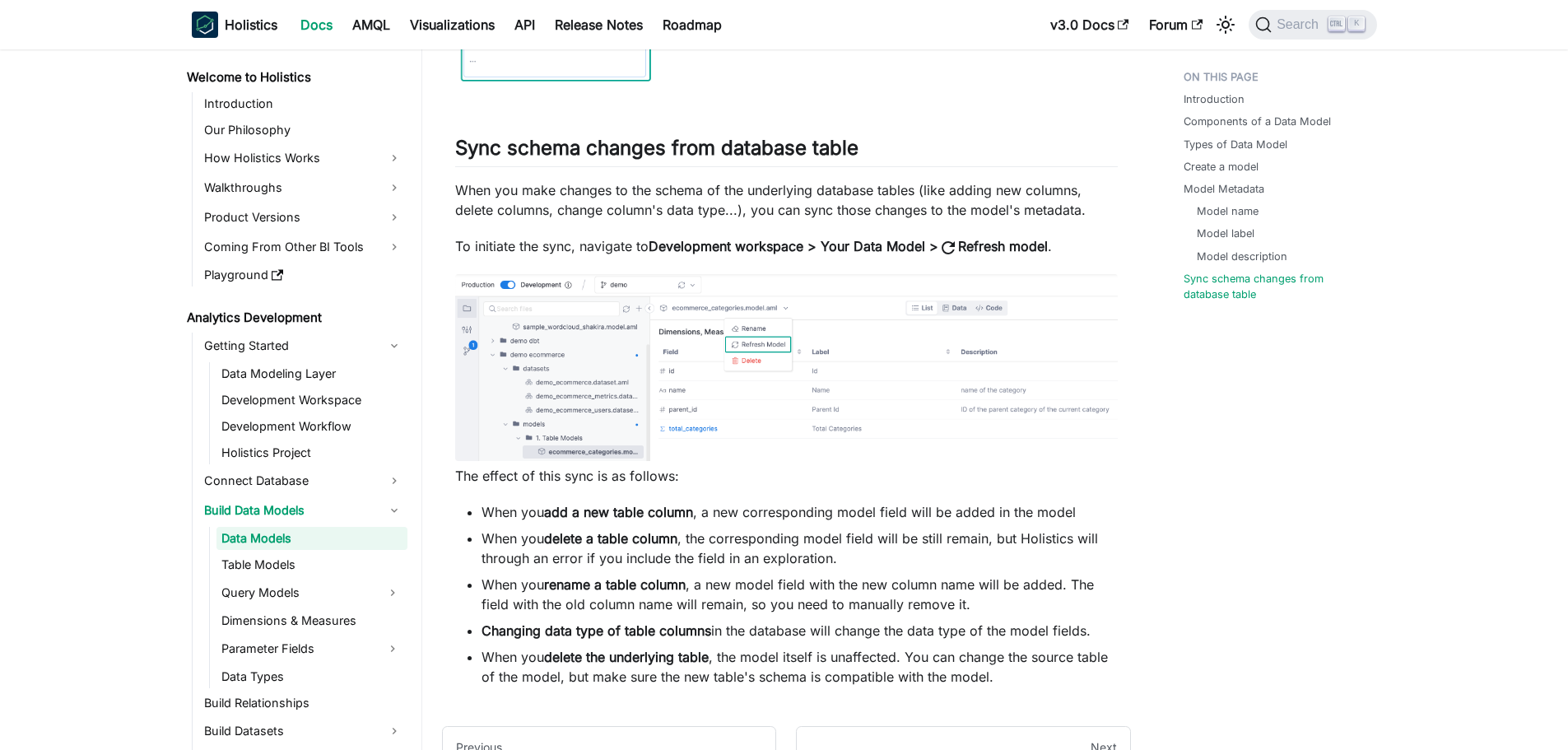
click at [537, 251] on p "To initiate the sync, navigate to Development workspace > Your Data Model > ref…" at bounding box center [786, 247] width 663 height 22
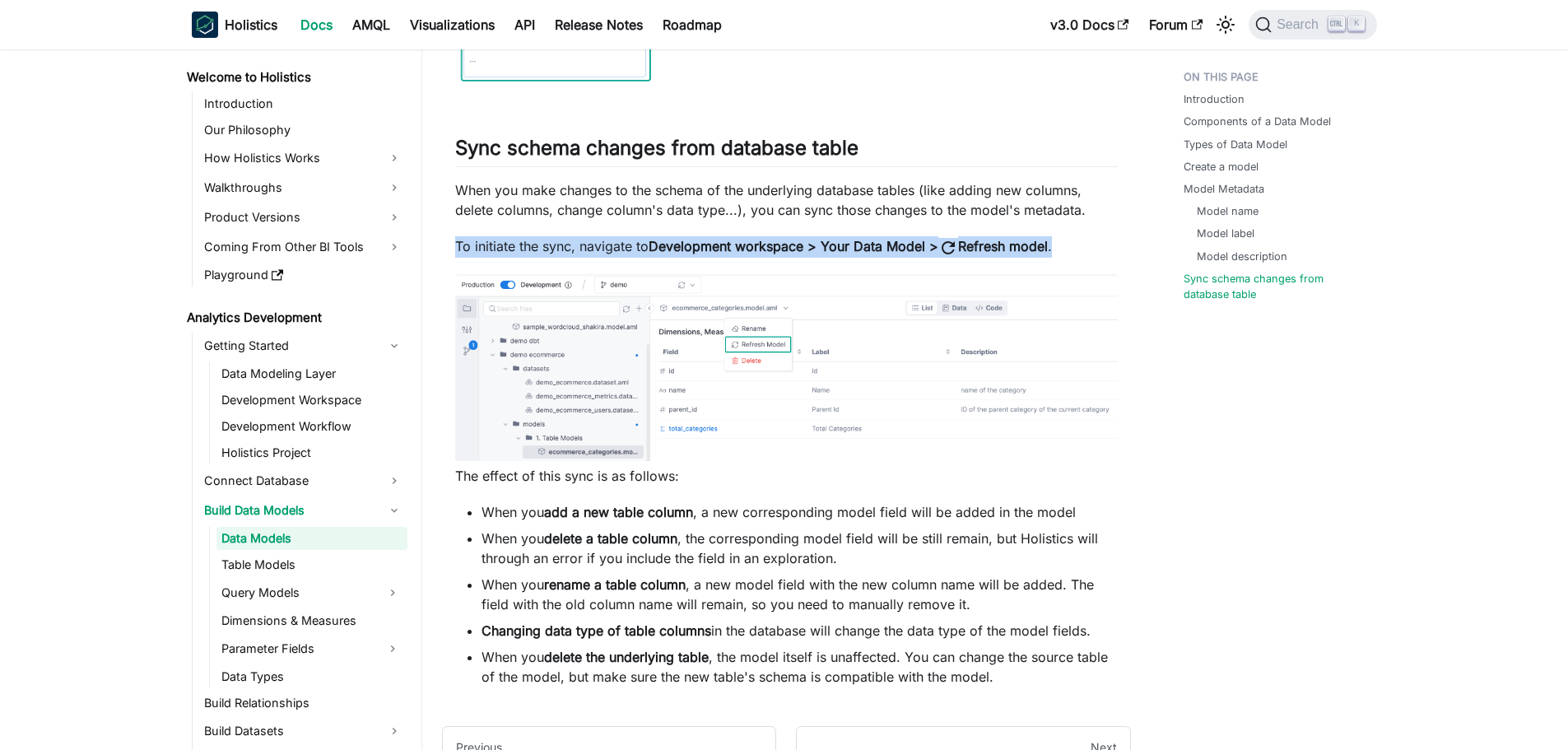
click at [537, 251] on p "To initiate the sync, navigate to Development workspace > Your Data Model > ref…" at bounding box center [786, 247] width 663 height 22
click at [565, 244] on p "To initiate the sync, navigate to Development workspace > Your Data Model > ref…" at bounding box center [786, 247] width 663 height 22
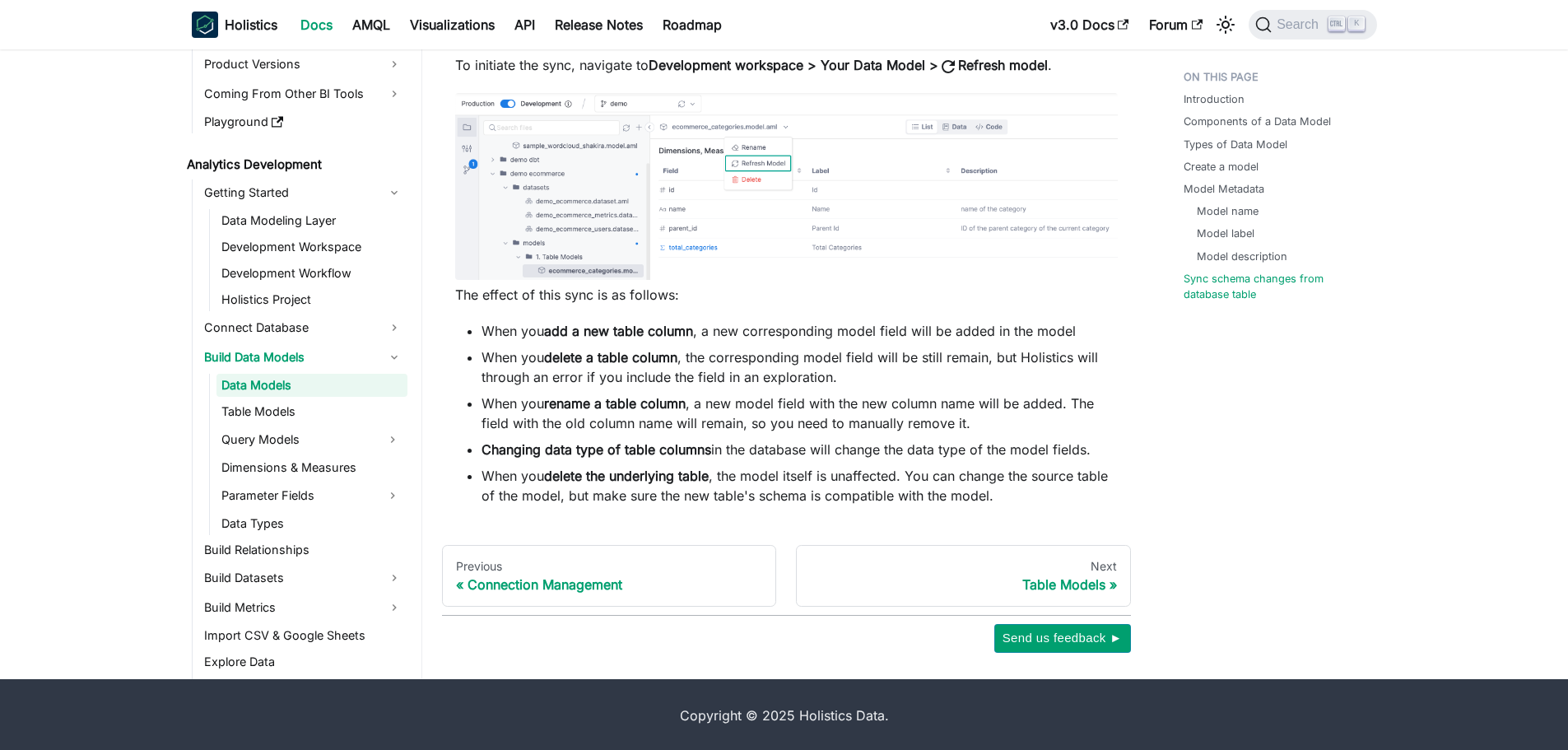
scroll to position [4875, 0]
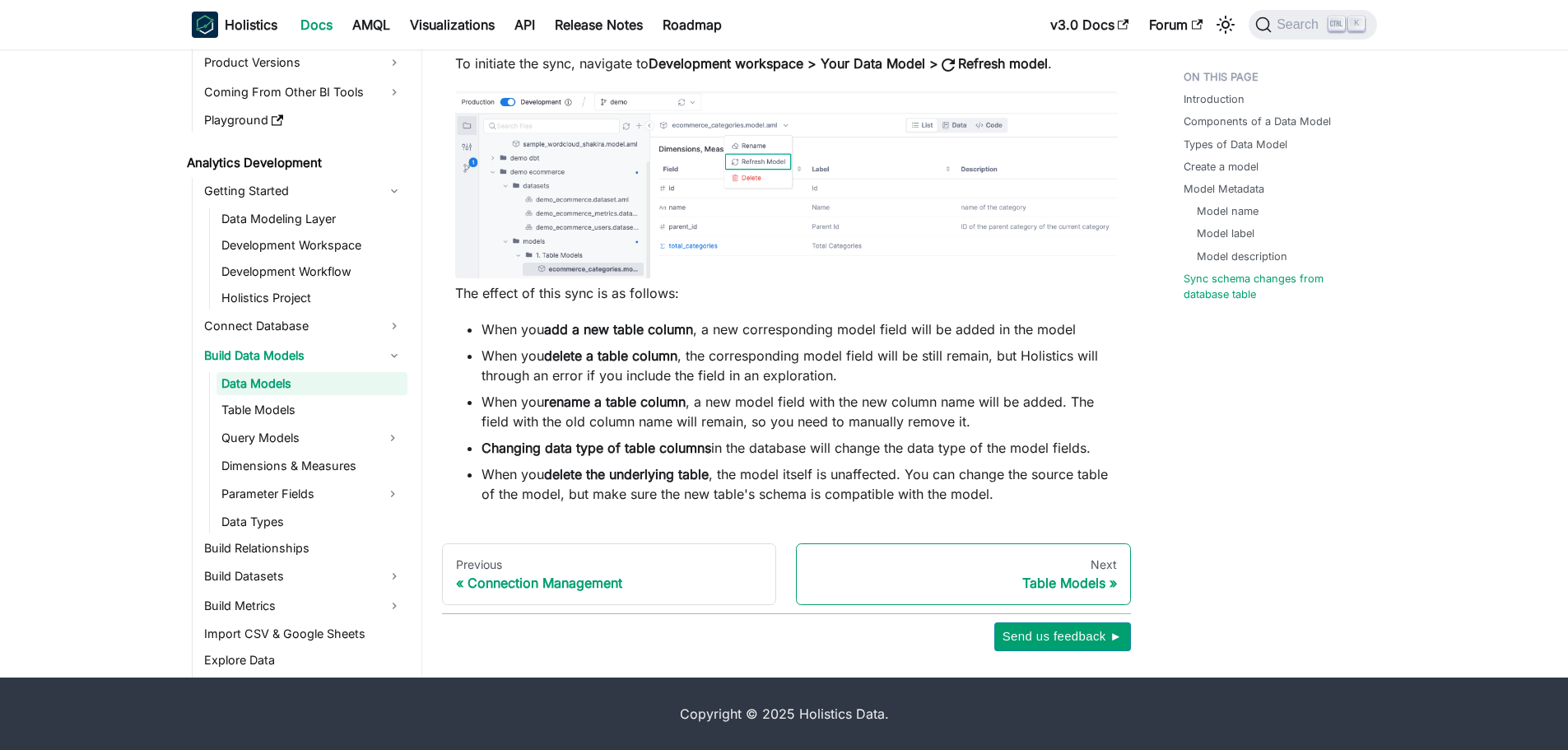
click at [1053, 586] on div "Table Models" at bounding box center [963, 582] width 307 height 17
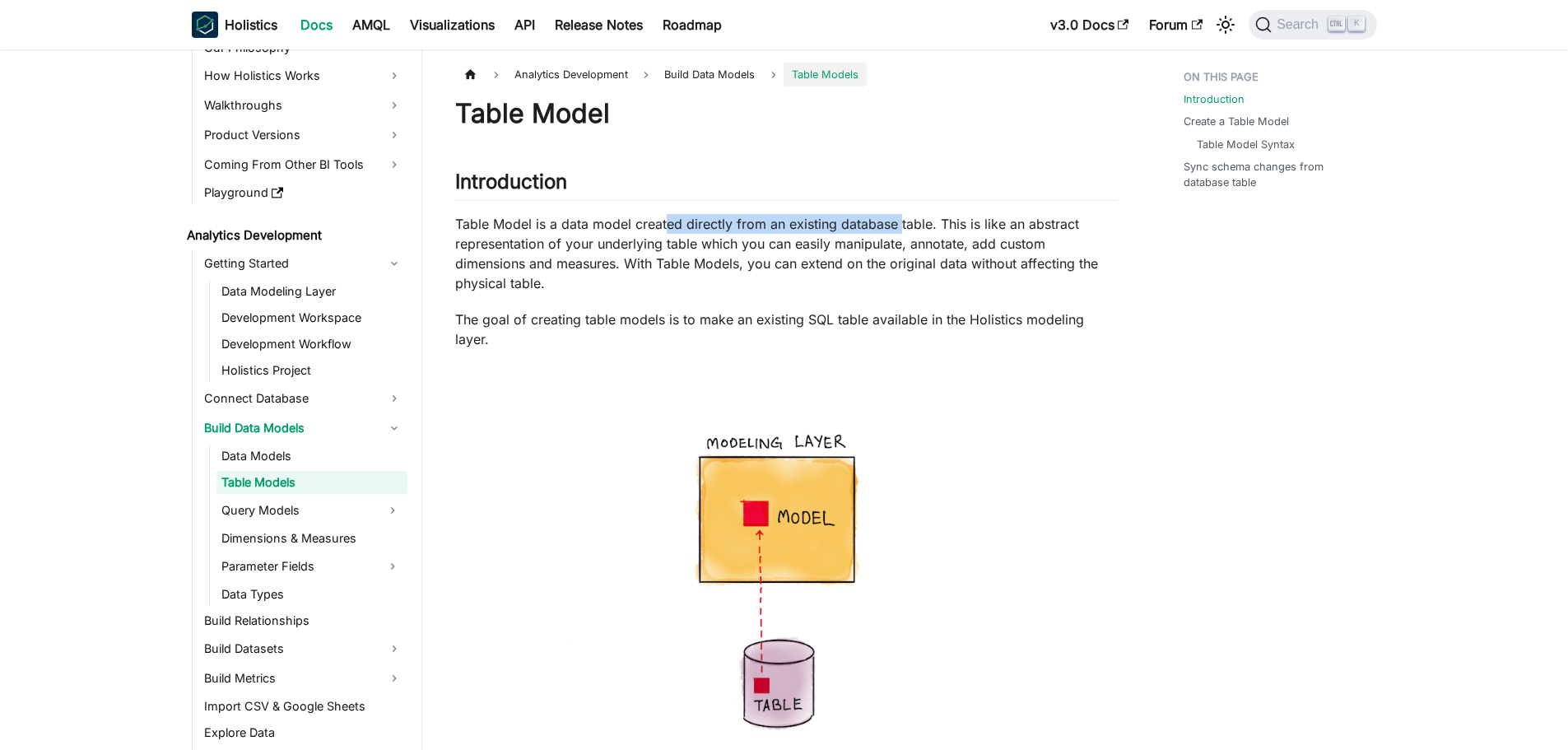
drag, startPoint x: 897, startPoint y: 218, endPoint x: 664, endPoint y: 218, distance: 233.0
click at [664, 218] on p "Table Model is a data model created directly from an existing database table. T…" at bounding box center [786, 253] width 663 height 79
drag, startPoint x: 659, startPoint y: 245, endPoint x: 879, endPoint y: 243, distance: 220.0
click at [879, 243] on p "Table Model is a data model created directly from an existing database table. T…" at bounding box center [786, 253] width 663 height 79
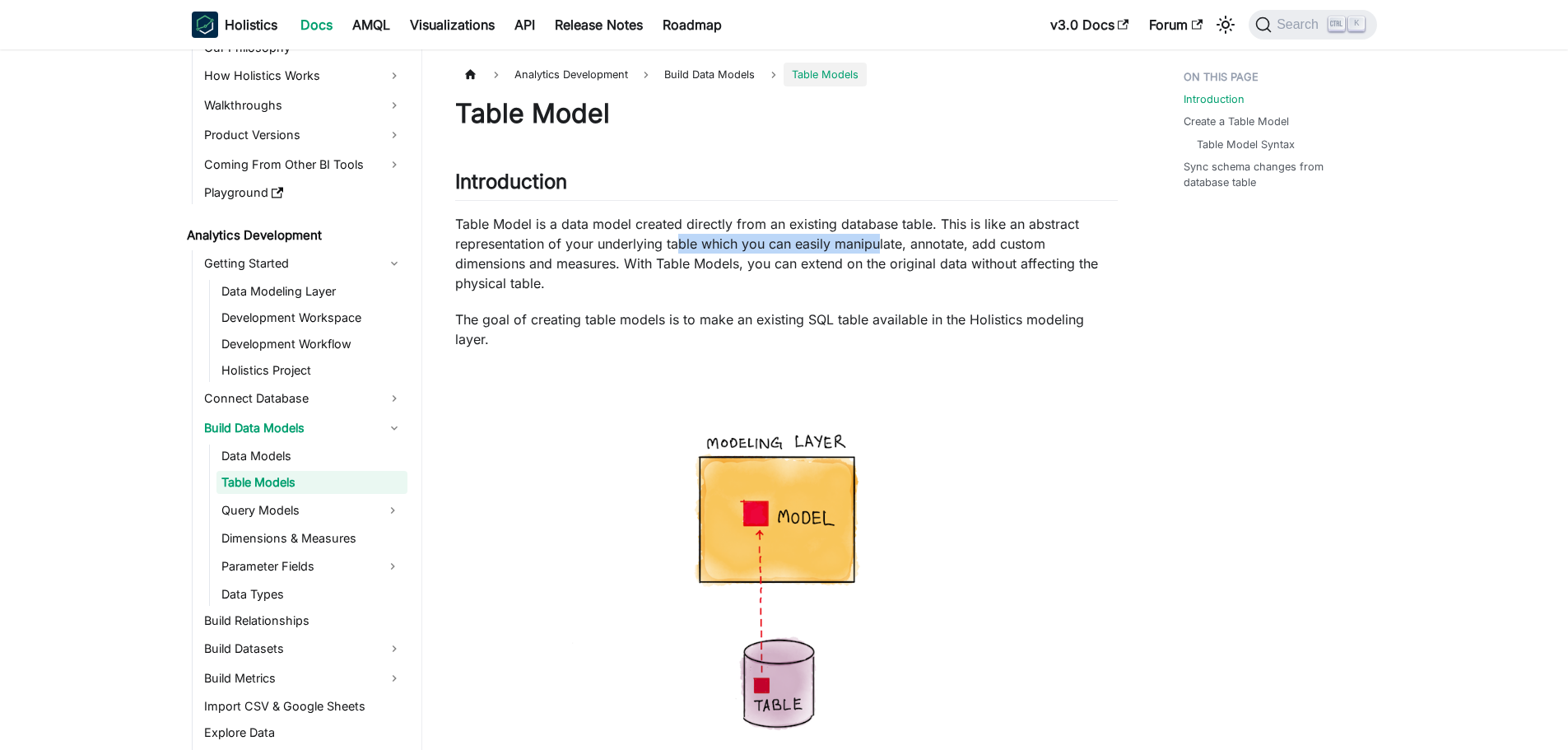
click at [879, 243] on p "Table Model is a data model created directly from an existing database table. T…" at bounding box center [786, 253] width 663 height 79
drag, startPoint x: 626, startPoint y: 259, endPoint x: 901, endPoint y: 260, distance: 275.0
click at [901, 260] on p "Table Model is a data model created directly from an existing database table. T…" at bounding box center [786, 253] width 663 height 79
click at [902, 259] on p "Table Model is a data model created directly from an existing database table. T…" at bounding box center [786, 253] width 663 height 79
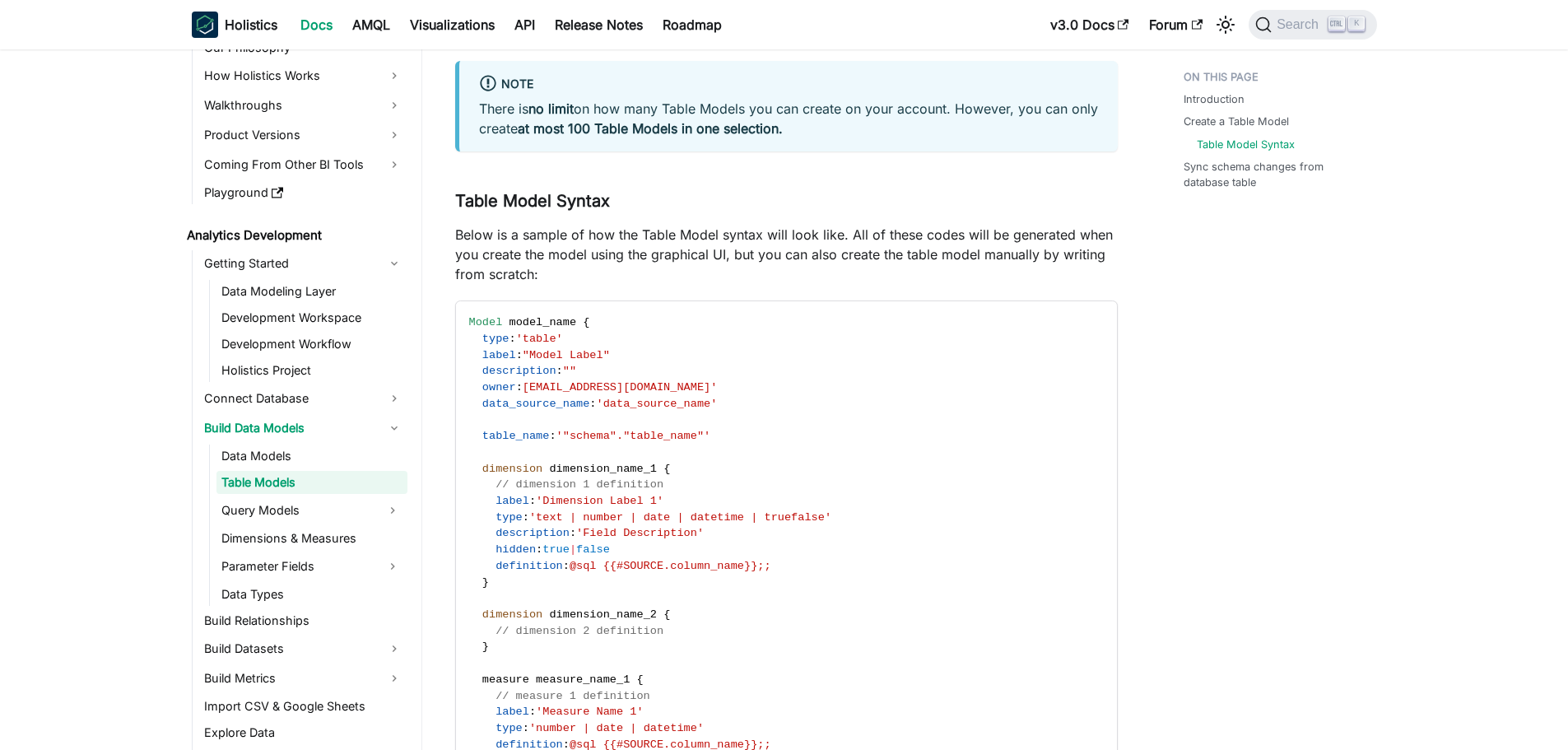
scroll to position [1647, 0]
drag, startPoint x: 590, startPoint y: 255, endPoint x: 897, endPoint y: 255, distance: 307.0
click at [897, 255] on p "Below is a sample of how the Table Model syntax will look like. All of these co…" at bounding box center [786, 252] width 663 height 59
click at [896, 274] on p "Below is a sample of how the Table Model syntax will look like. All of these co…" at bounding box center [786, 252] width 663 height 59
drag, startPoint x: 909, startPoint y: 257, endPoint x: 794, endPoint y: 256, distance: 115.0
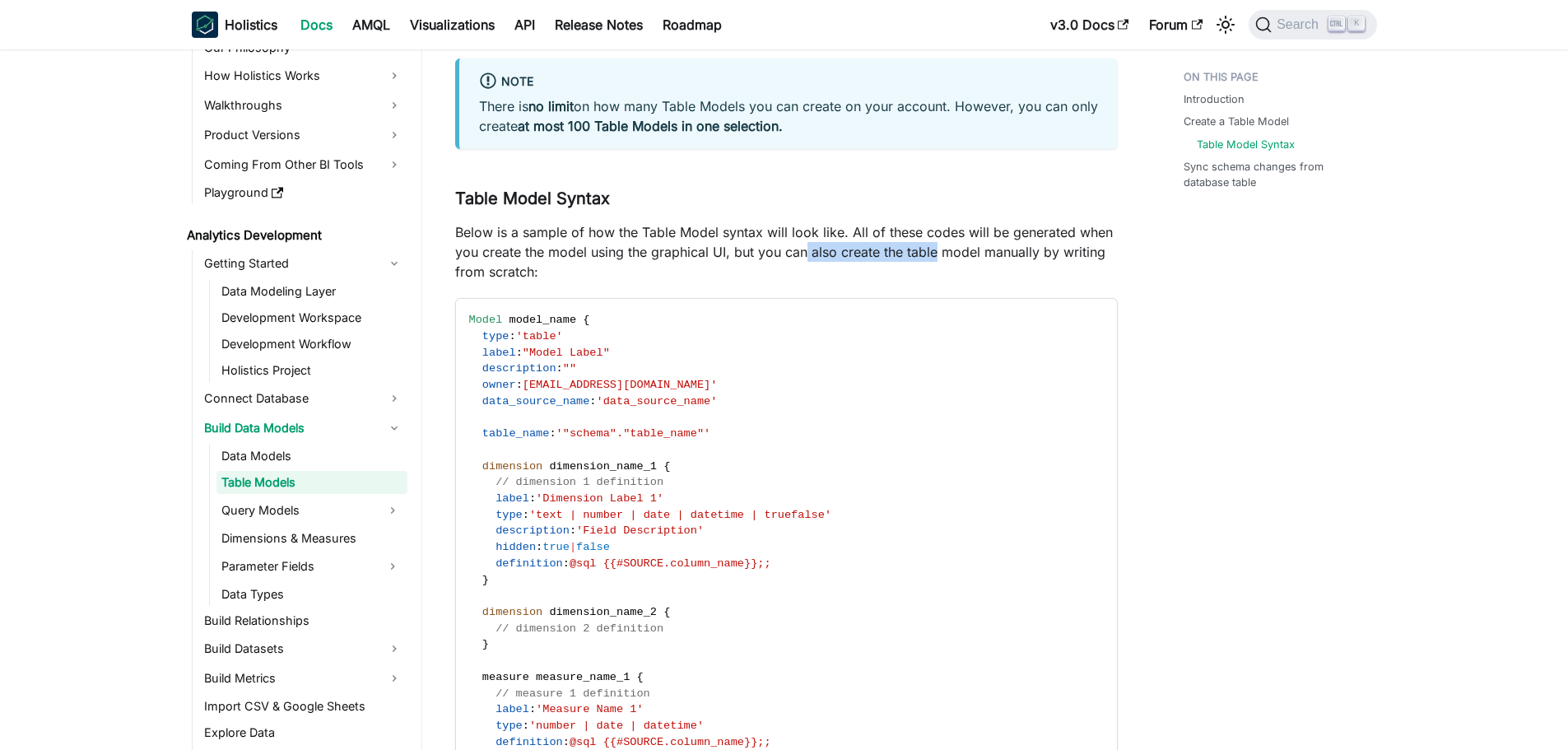
click at [799, 256] on p "Below is a sample of how the Table Model syntax will look like. All of these co…" at bounding box center [786, 252] width 663 height 59
click at [786, 256] on p "Below is a sample of how the Table Model syntax will look like. All of these co…" at bounding box center [786, 252] width 663 height 59
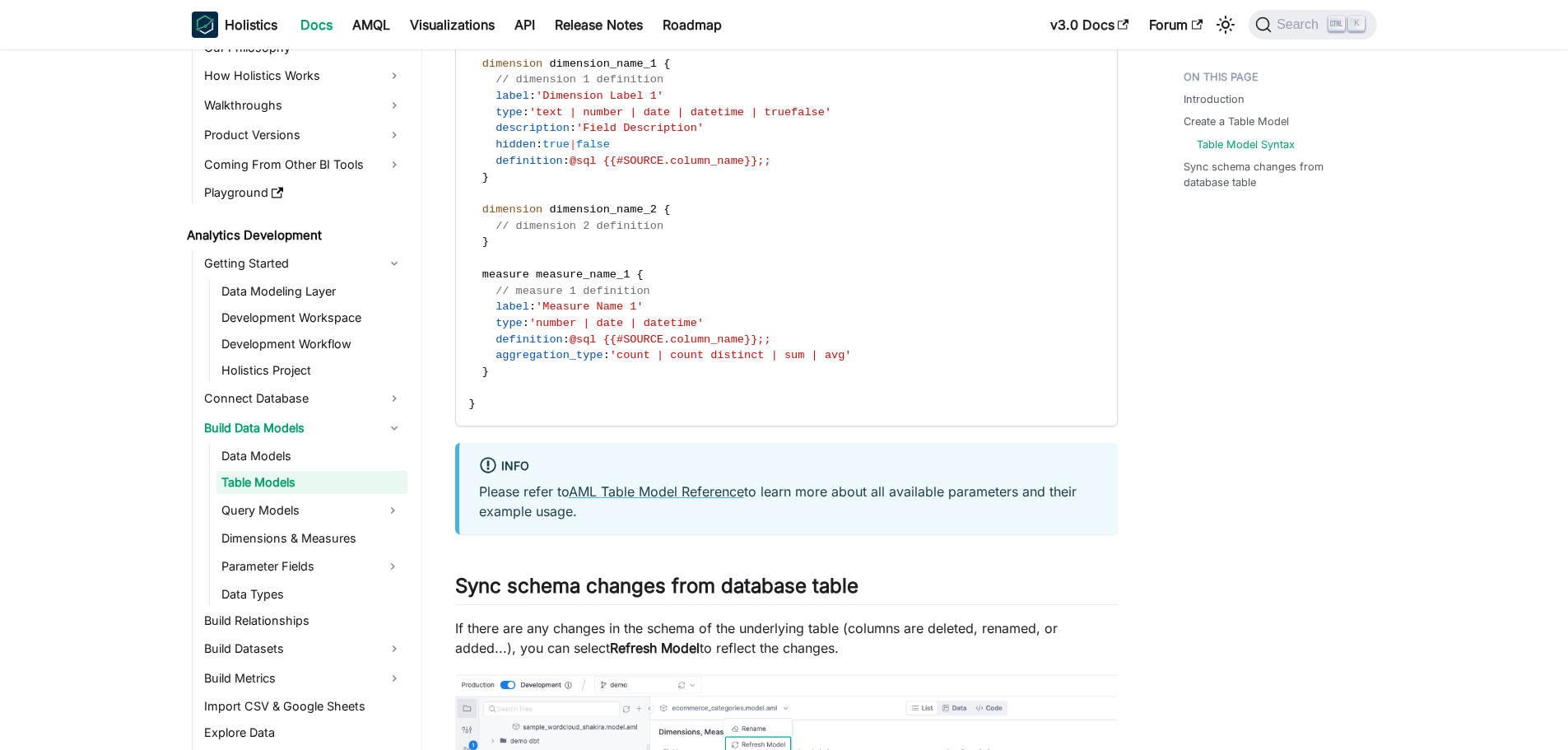
scroll to position [2223, 0]
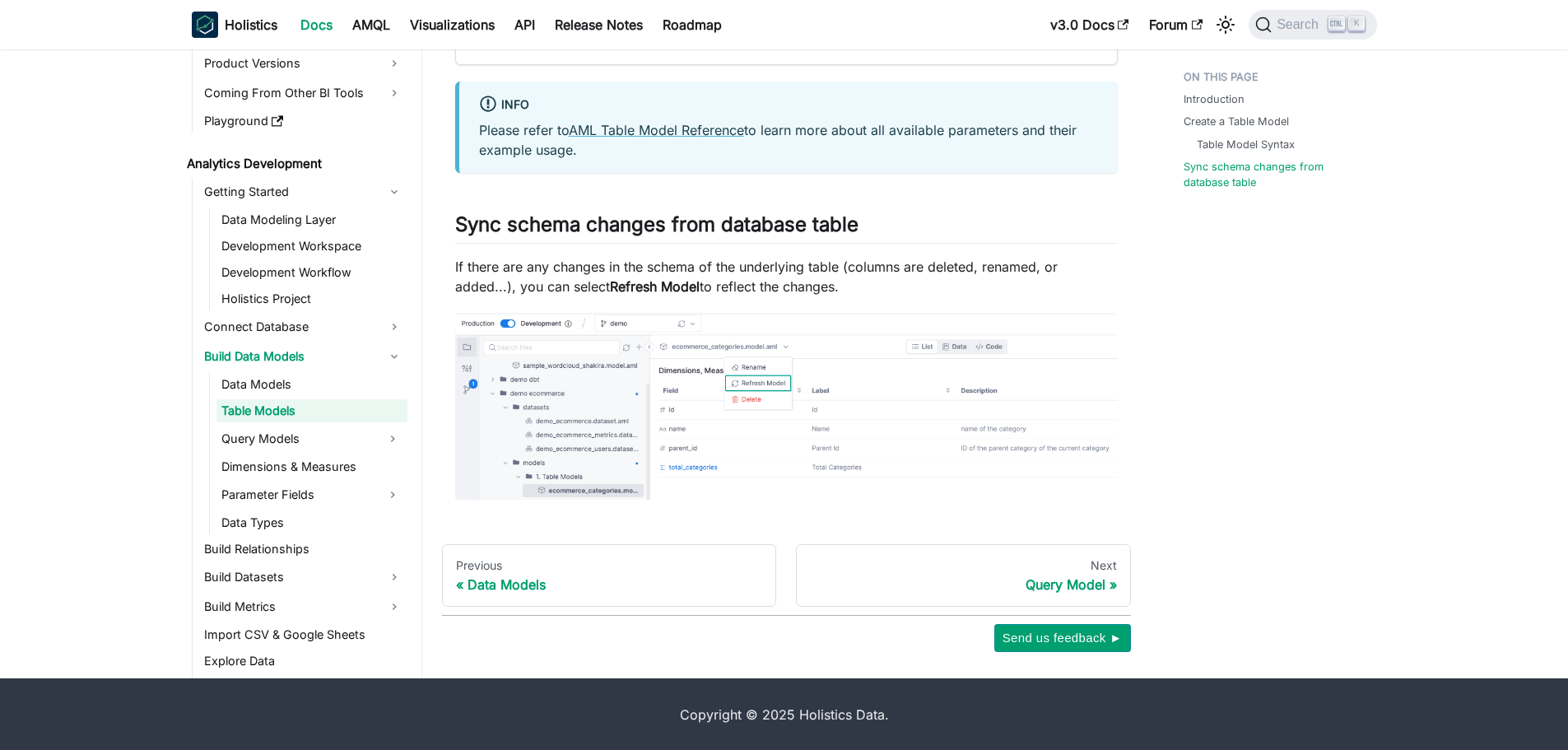
scroll to position [2412, 0]
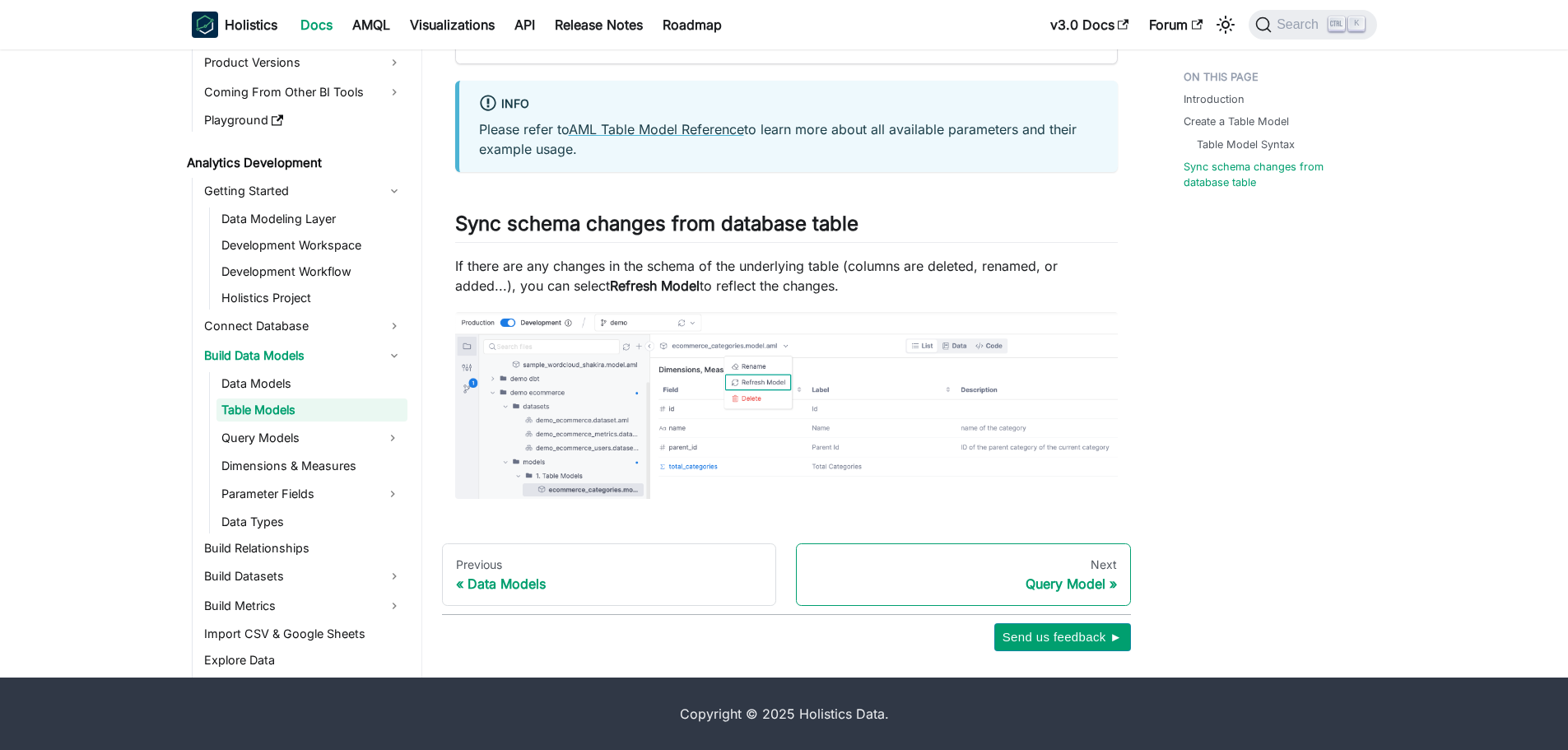
click at [1031, 585] on div "Query Model" at bounding box center [963, 583] width 307 height 17
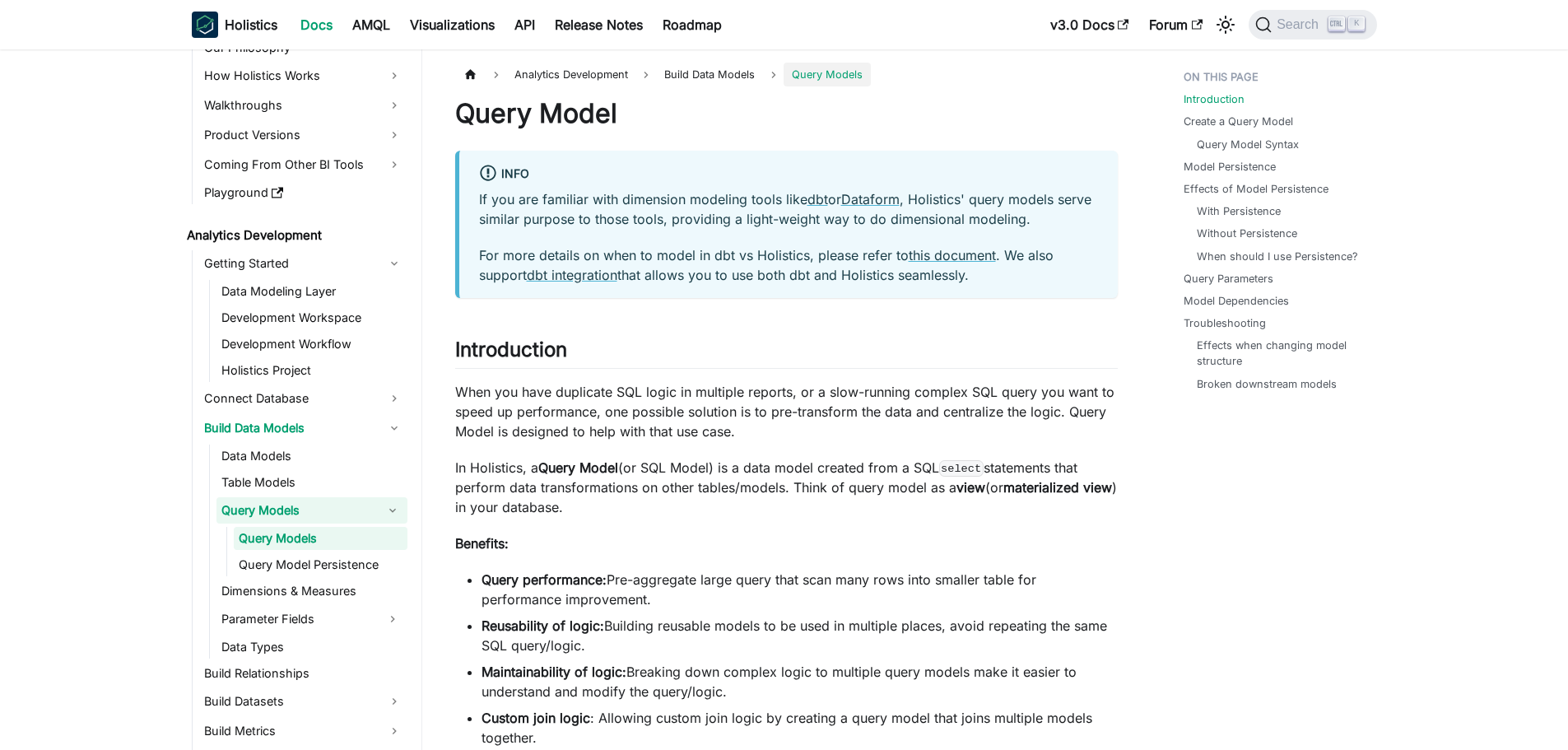
click at [568, 396] on p "When you have duplicate SQL logic in multiple reports, or a slow-running comple…" at bounding box center [786, 412] width 663 height 59
click at [566, 421] on p "When you have duplicate SQL logic in multiple reports, or a slow-running comple…" at bounding box center [786, 412] width 663 height 59
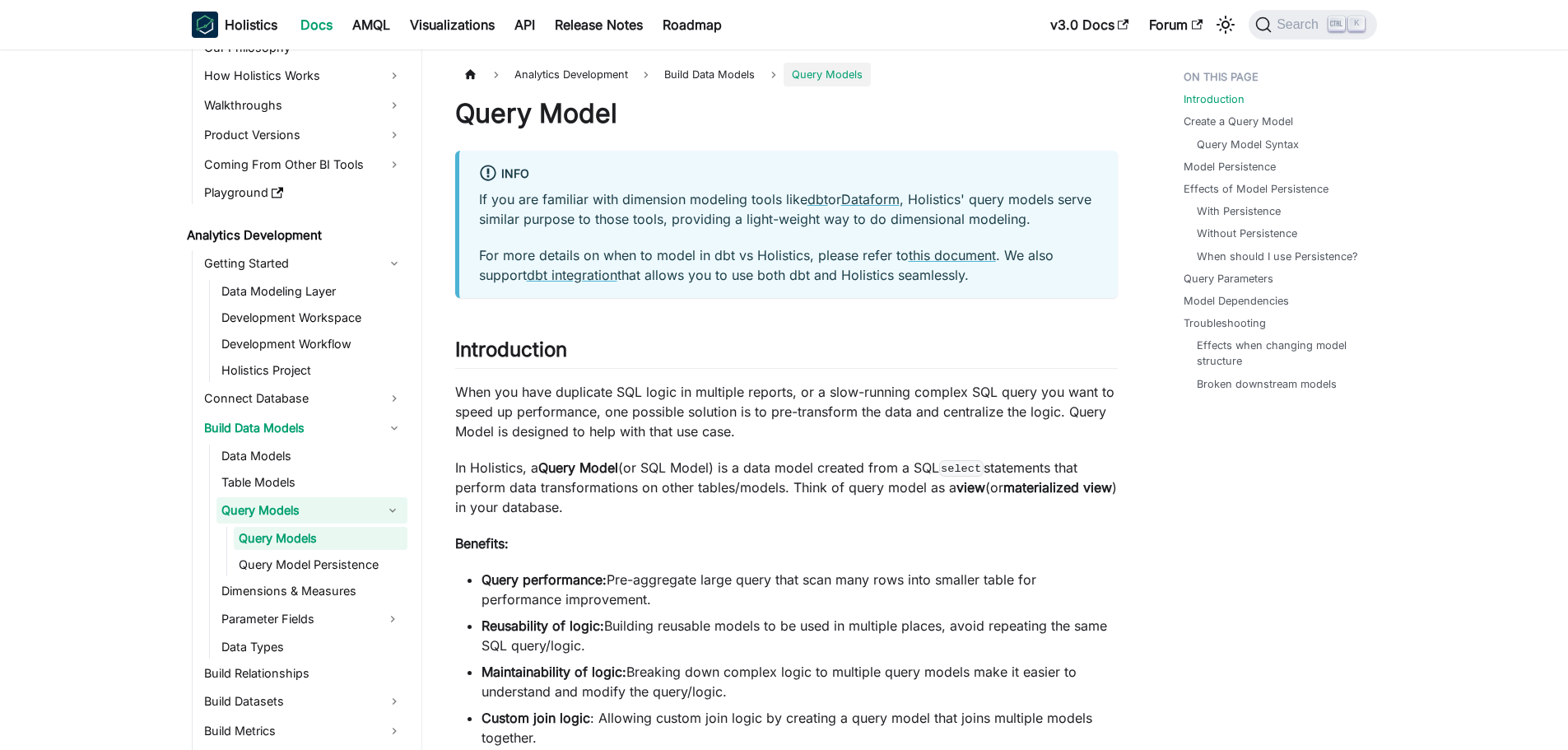
click at [920, 495] on p "In Holistics, a Query Model (or SQL Model) is a data model created from a SQL s…" at bounding box center [786, 488] width 663 height 59
click at [618, 398] on p "When you have duplicate SQL logic in multiple reports, or a slow-running comple…" at bounding box center [786, 412] width 663 height 59
click at [632, 408] on p "When you have duplicate SQL logic in multiple reports, or a slow-running comple…" at bounding box center [786, 412] width 663 height 59
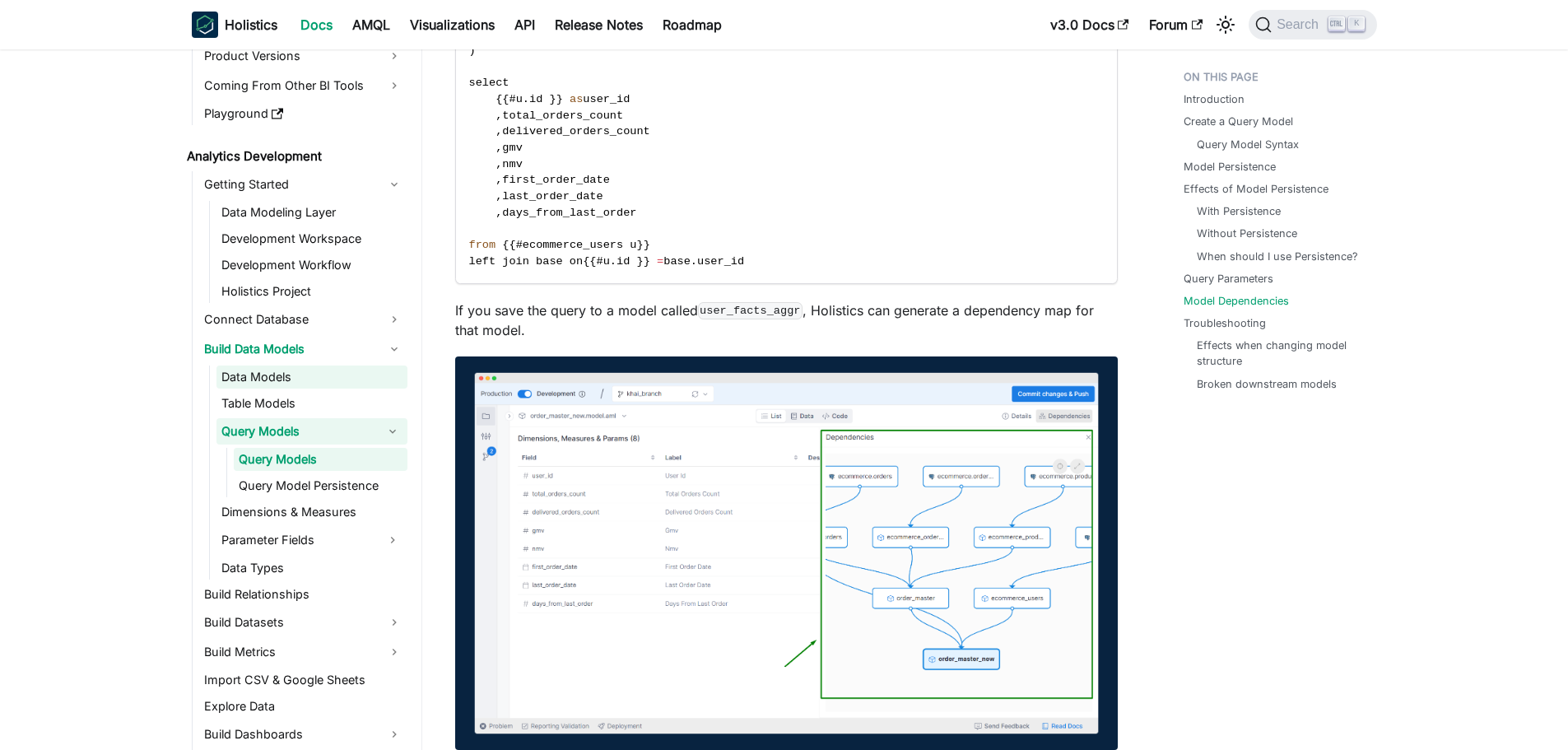
scroll to position [164, 0]
drag, startPoint x: 300, startPoint y: 515, endPoint x: 401, endPoint y: 511, distance: 101.1
click at [300, 515] on link "Dimensions & Measures" at bounding box center [312, 508] width 191 height 23
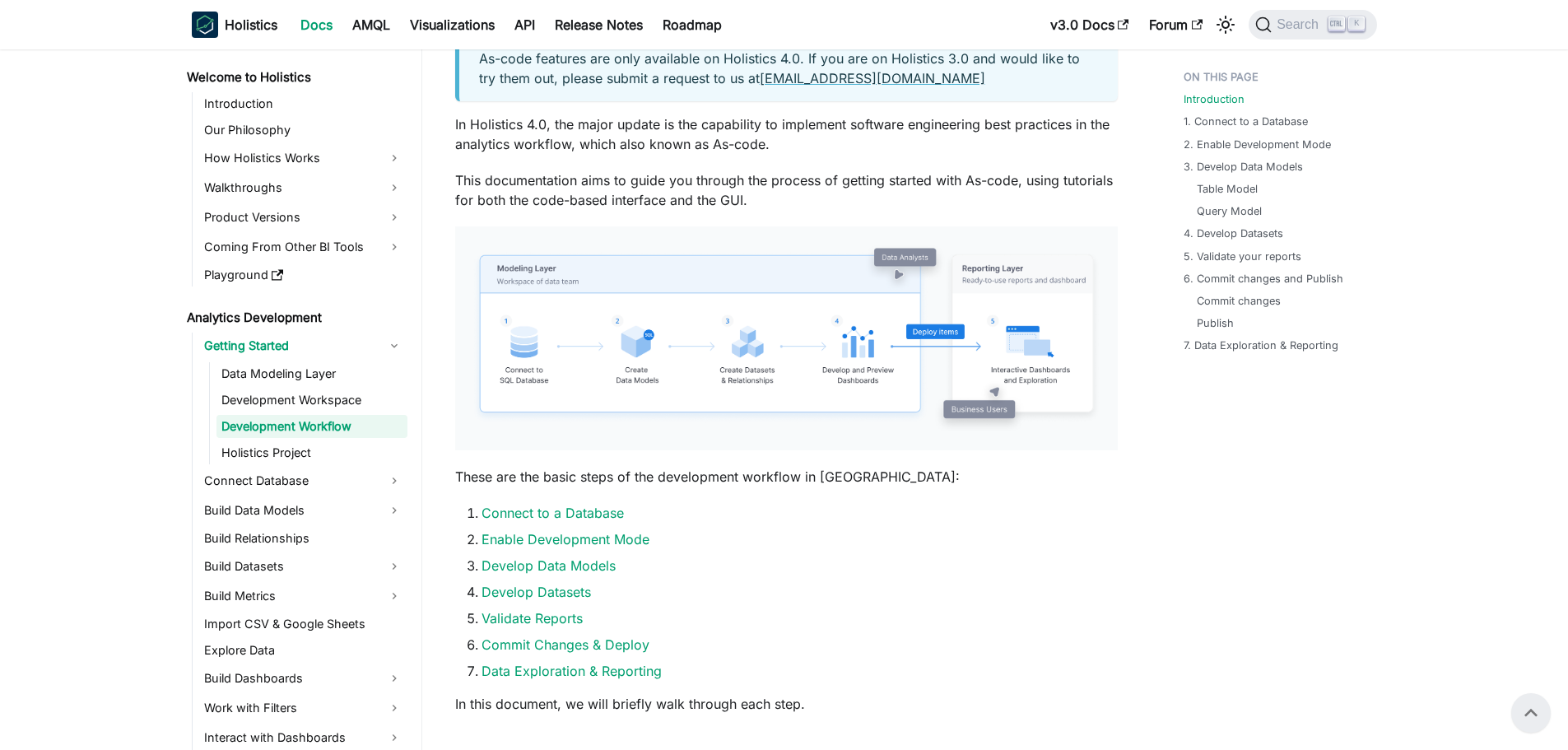
click at [877, 135] on p "In Holistics 4.0, the major update is the capability to implement software engi…" at bounding box center [786, 134] width 663 height 39
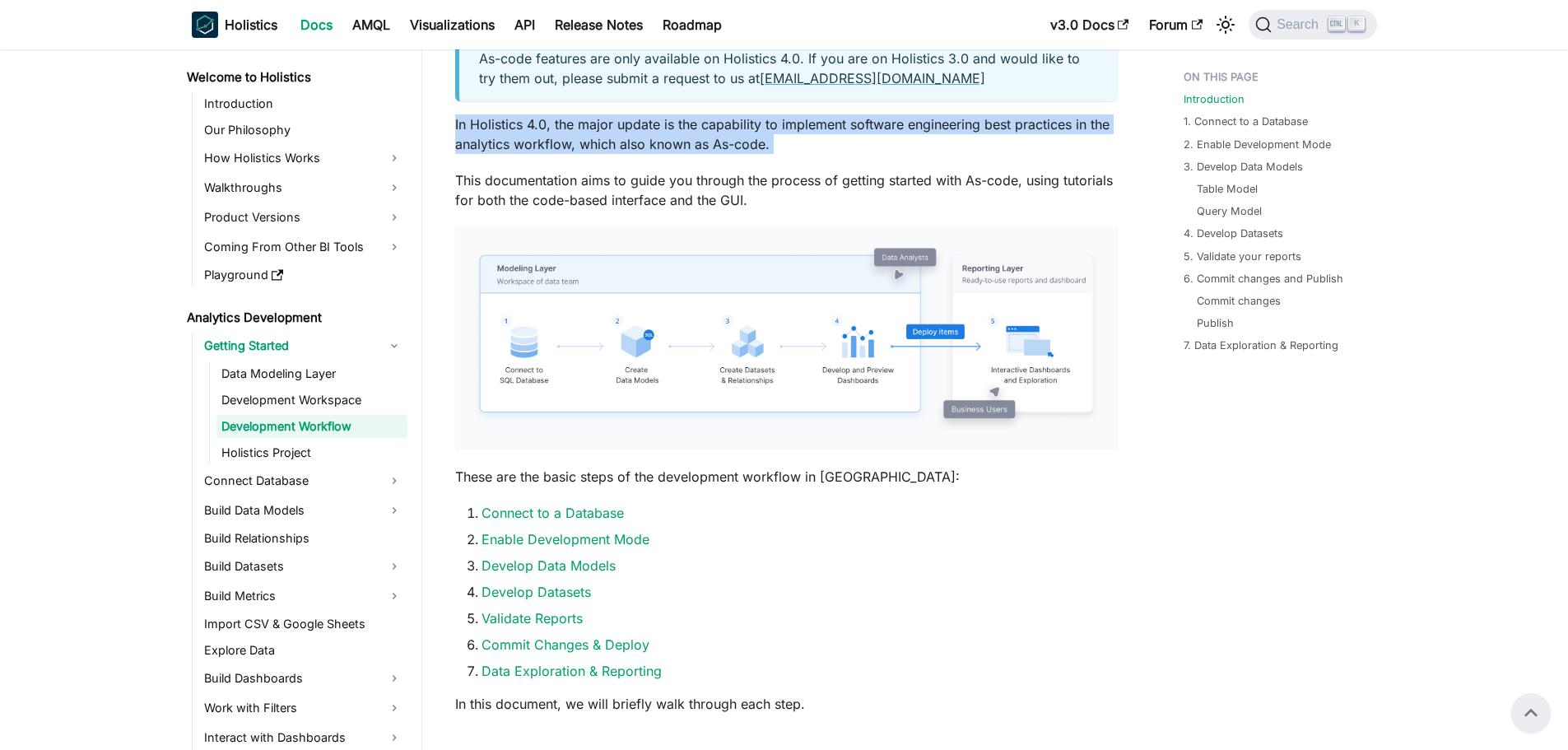
click at [877, 135] on p "In Holistics 4.0, the major update is the capability to implement software engi…" at bounding box center [786, 134] width 663 height 39
click at [880, 138] on p "In Holistics 4.0, the major update is the capability to implement software engi…" at bounding box center [786, 134] width 663 height 39
drag, startPoint x: 831, startPoint y: 136, endPoint x: 452, endPoint y: 129, distance: 379.1
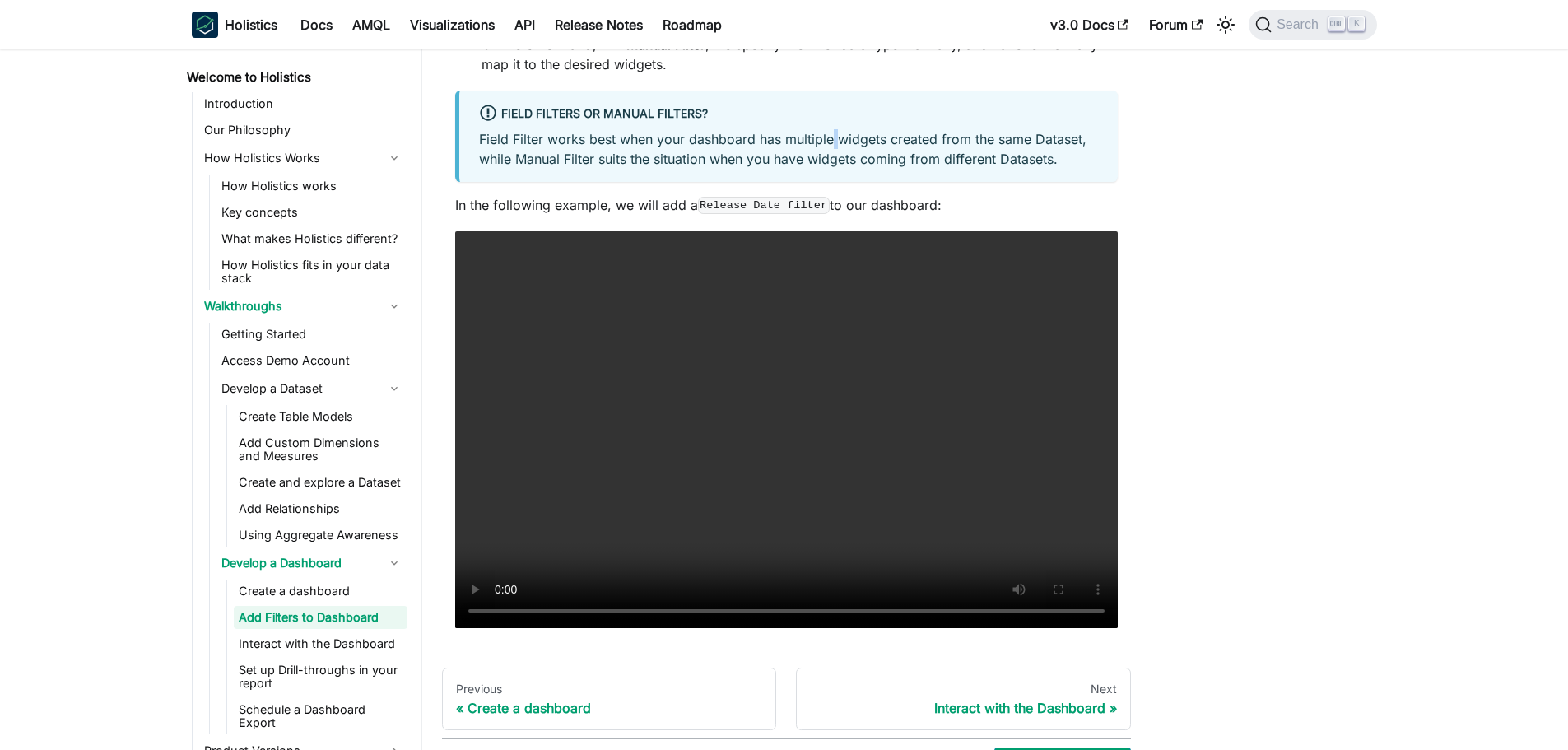
scroll to position [329, 0]
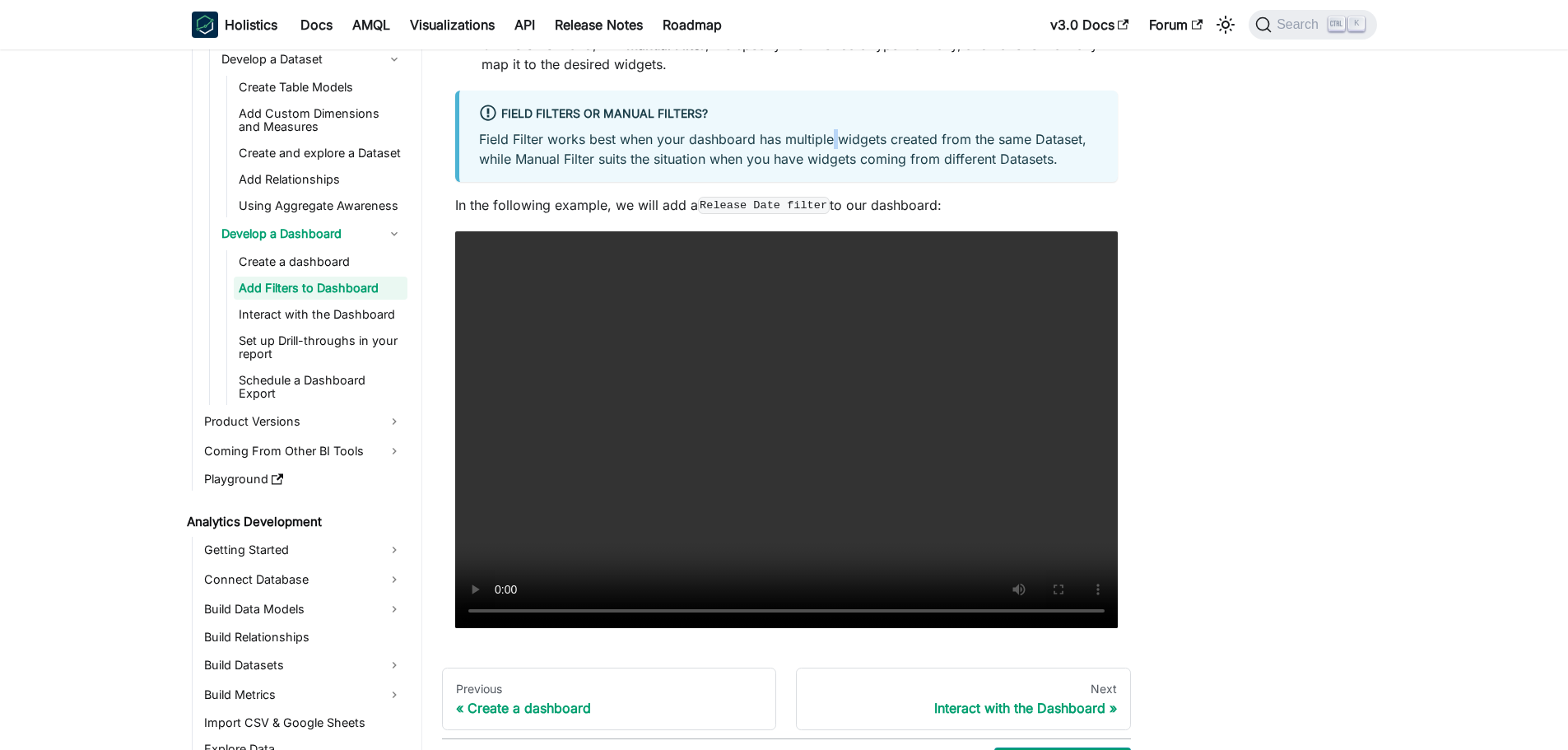
click at [834, 149] on p "Field Filter works best when your dashboard has multiple widgets created from t…" at bounding box center [788, 149] width 619 height 39
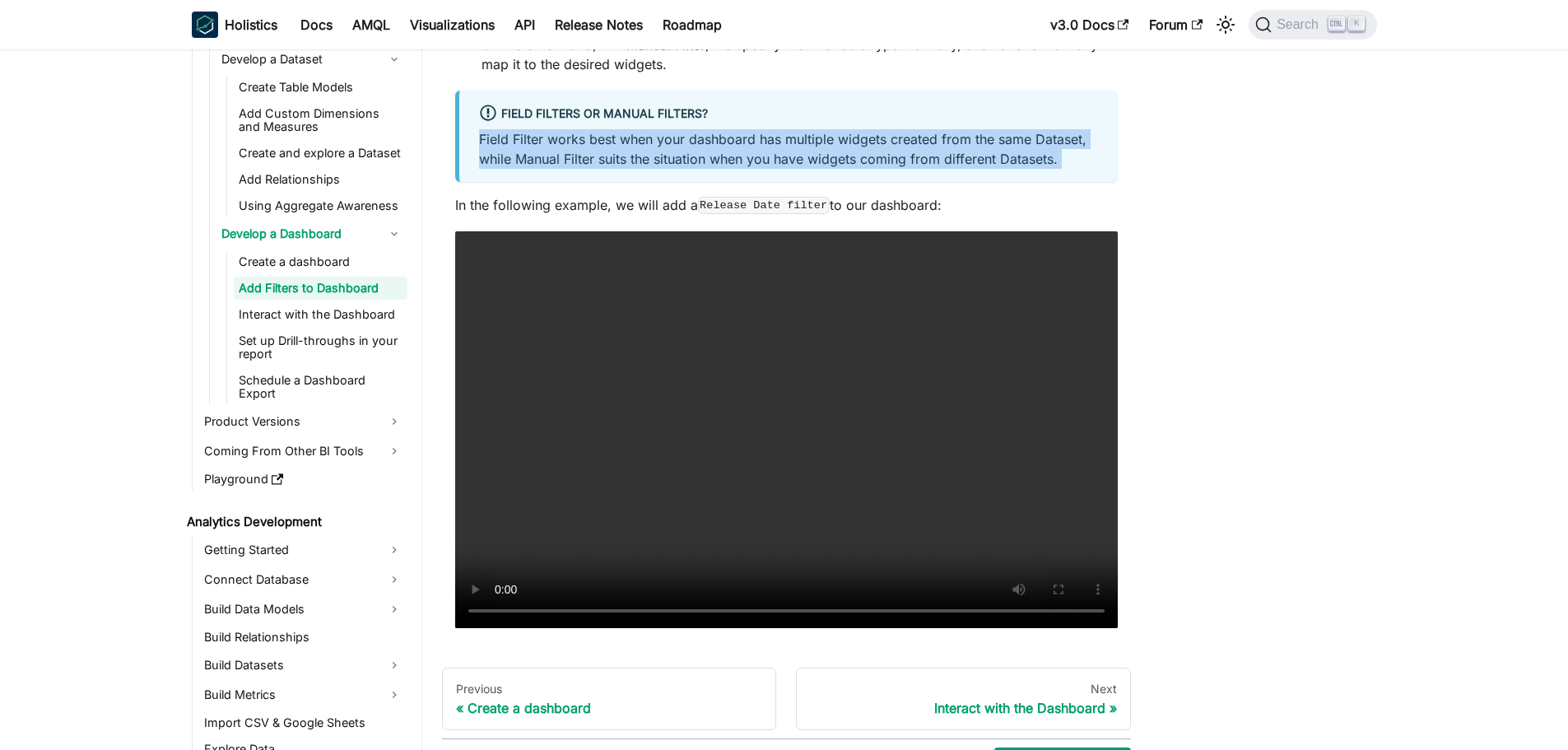
click at [834, 149] on p "Field Filter works best when your dashboard has multiple widgets created from t…" at bounding box center [788, 149] width 619 height 39
click at [834, 154] on p "Field Filter works best when your dashboard has multiple widgets created from t…" at bounding box center [788, 149] width 619 height 39
